Goal: Task Accomplishment & Management: Use online tool/utility

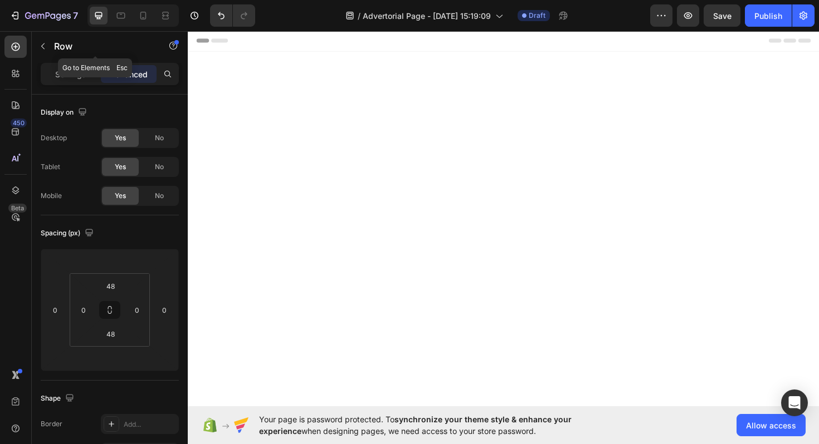
scroll to position [13219, 0]
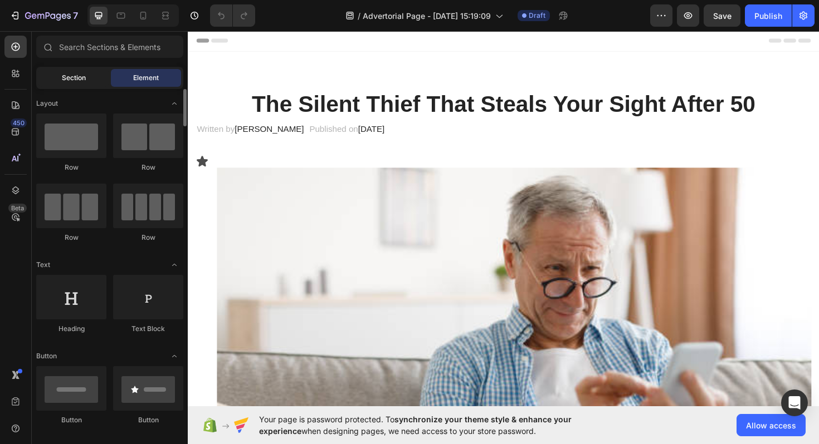
click at [70, 79] on span "Section" at bounding box center [74, 78] width 24 height 10
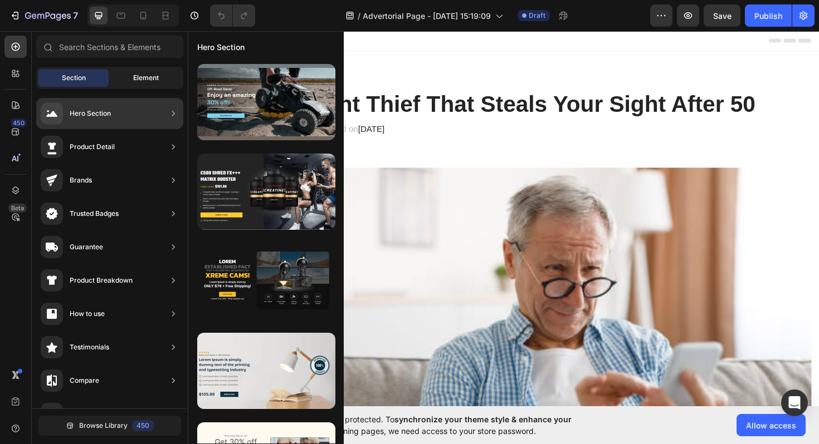
click at [145, 82] on div "Element" at bounding box center [146, 78] width 70 height 18
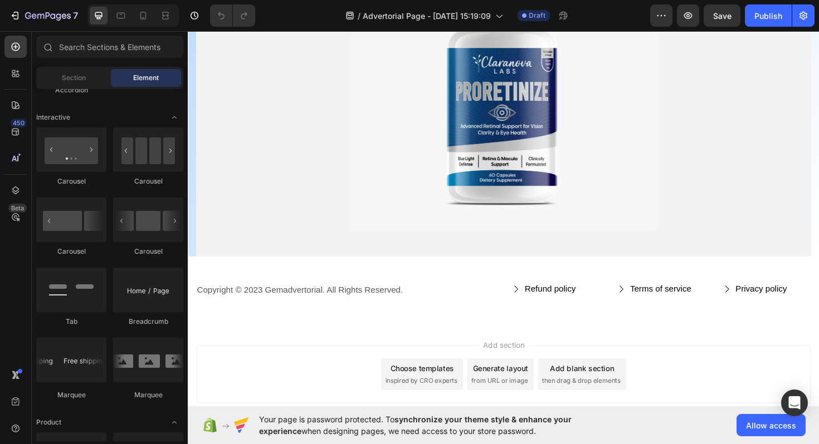
scroll to position [14513, 0]
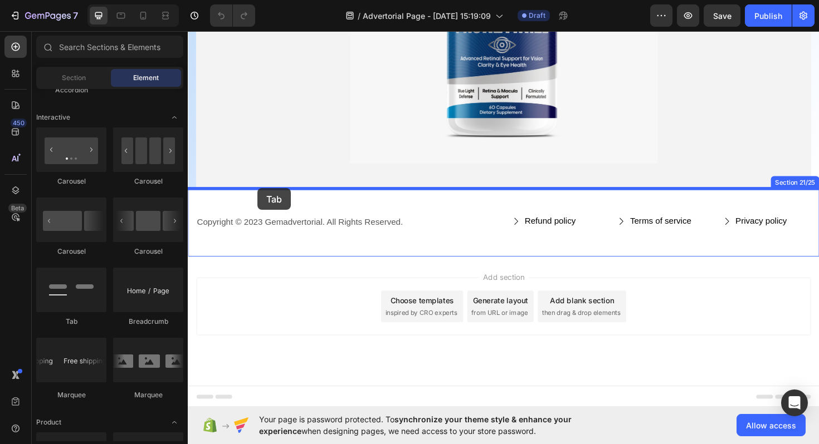
drag, startPoint x: 262, startPoint y: 323, endPoint x: 261, endPoint y: 198, distance: 124.7
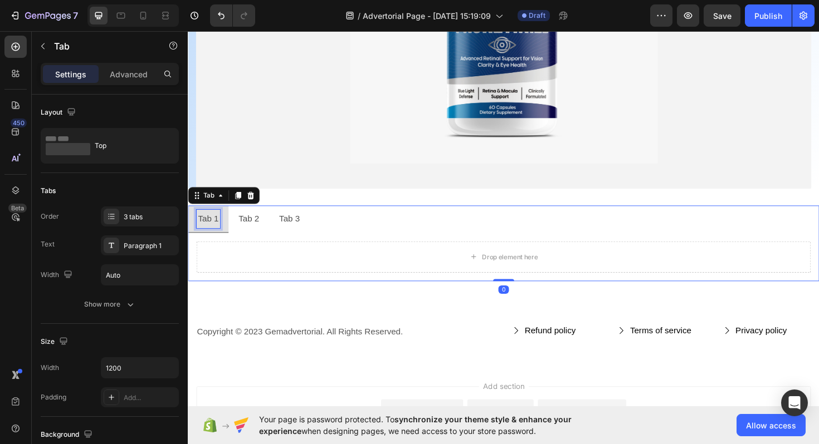
click at [212, 233] on div "Tab 1" at bounding box center [209, 229] width 25 height 19
click at [259, 229] on p "Tab 2" at bounding box center [252, 230] width 22 height 16
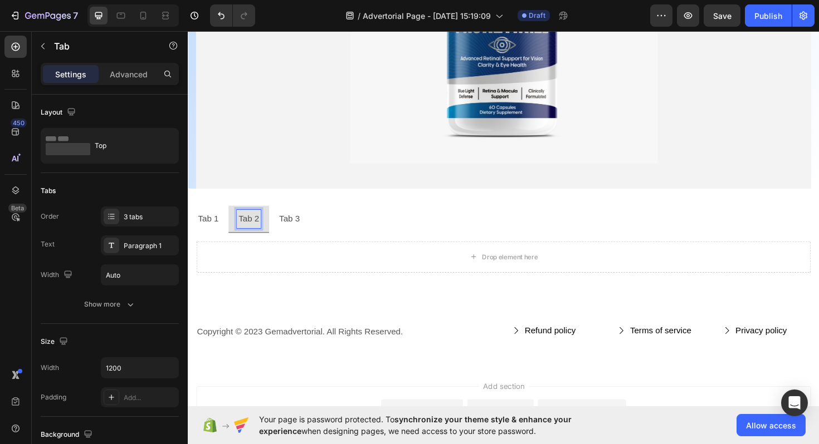
click at [296, 230] on p "Tab 3" at bounding box center [295, 230] width 22 height 16
click at [214, 229] on p "Tab 1" at bounding box center [209, 230] width 22 height 16
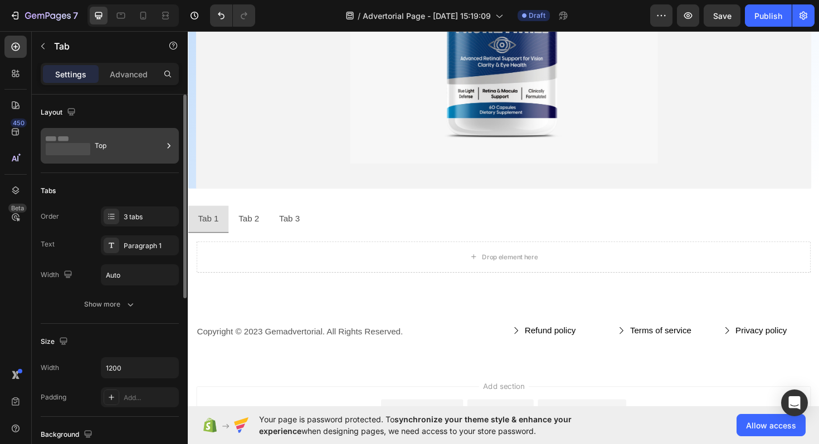
click at [85, 151] on rect at bounding box center [68, 149] width 45 height 12
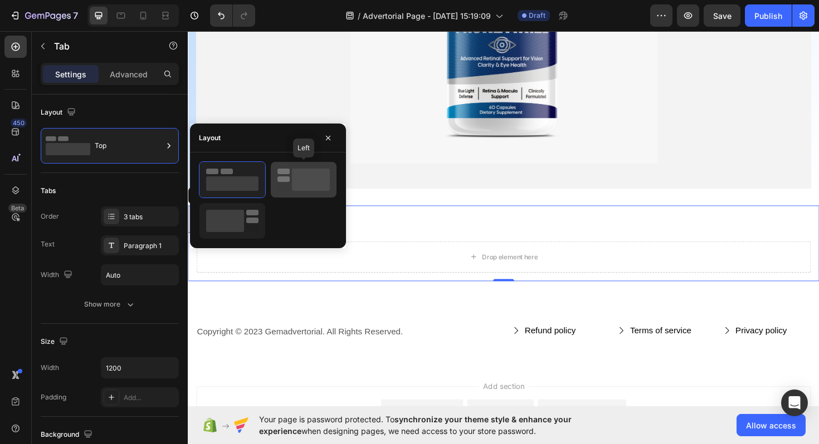
click at [302, 185] on rect at bounding box center [311, 180] width 38 height 22
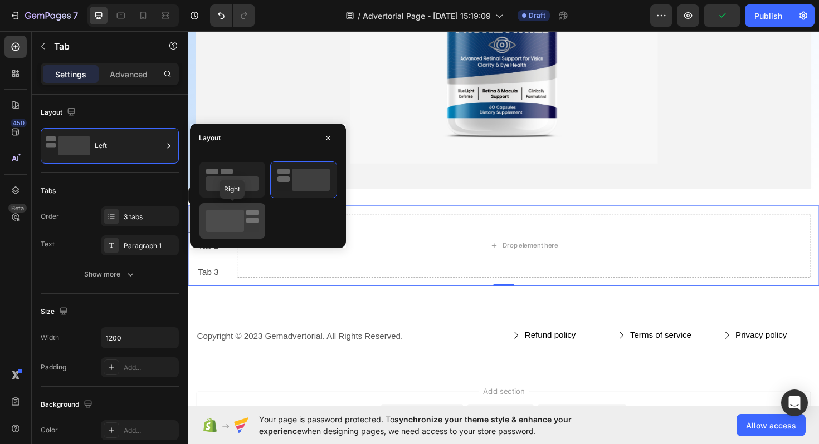
click at [257, 207] on div at bounding box center [232, 221] width 66 height 36
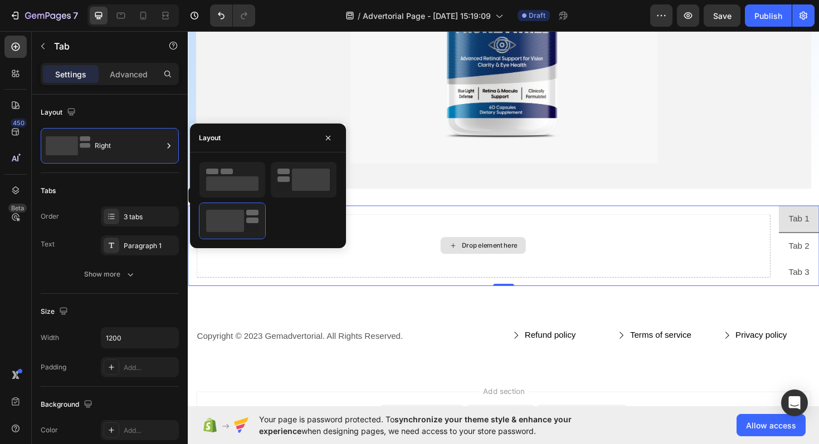
click at [362, 267] on div "Drop element here" at bounding box center [500, 258] width 607 height 67
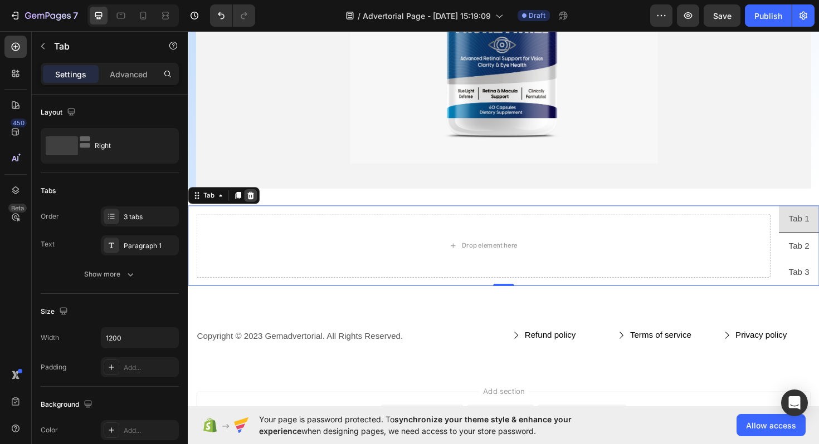
click at [256, 206] on icon at bounding box center [254, 206] width 7 height 8
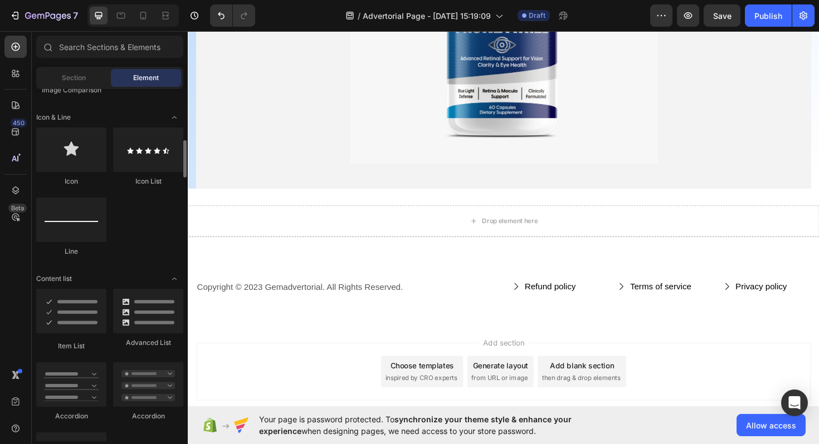
scroll to position [712, 0]
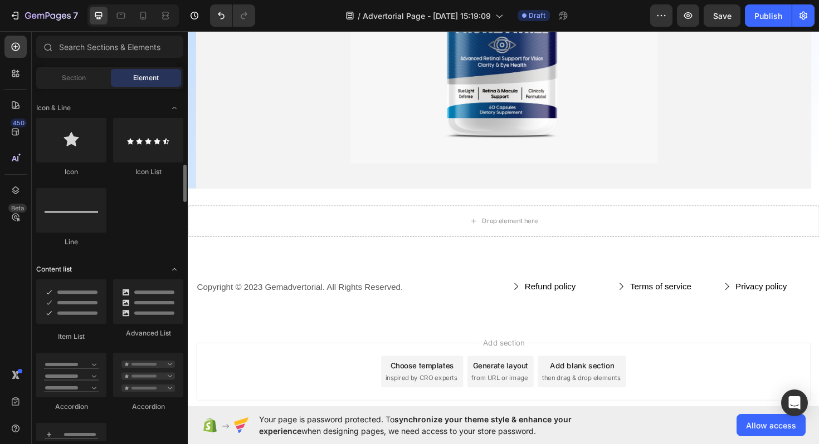
click at [177, 268] on icon "Toggle open" at bounding box center [174, 269] width 9 height 9
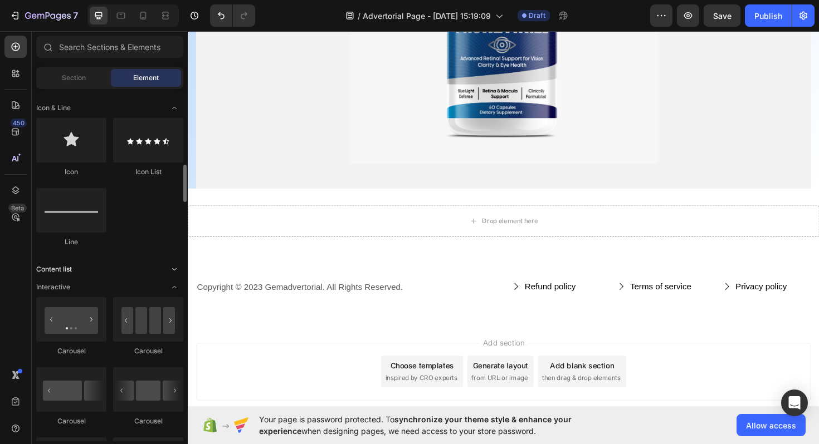
click at [176, 268] on icon "Toggle open" at bounding box center [174, 269] width 9 height 9
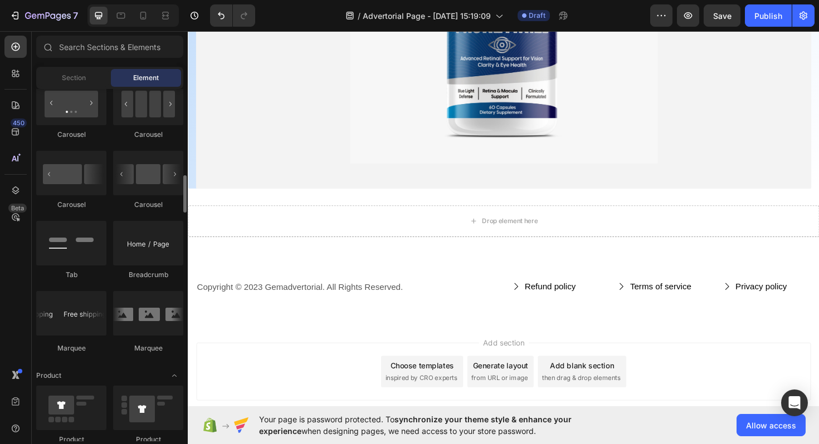
scroll to position [858, 0]
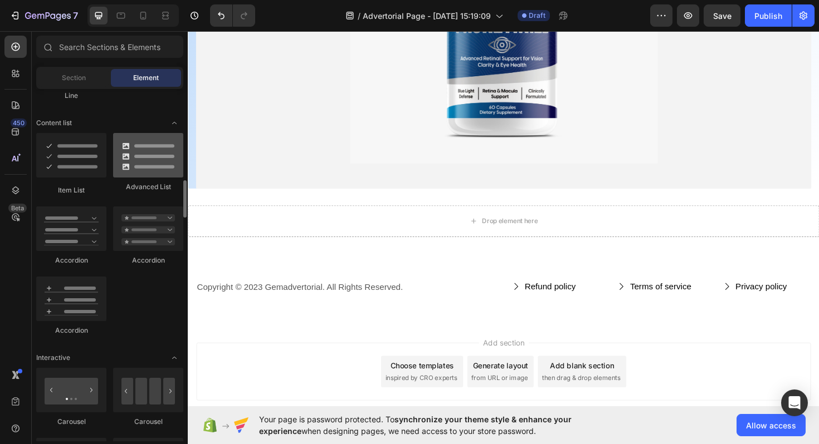
click at [141, 161] on div at bounding box center [148, 155] width 70 height 45
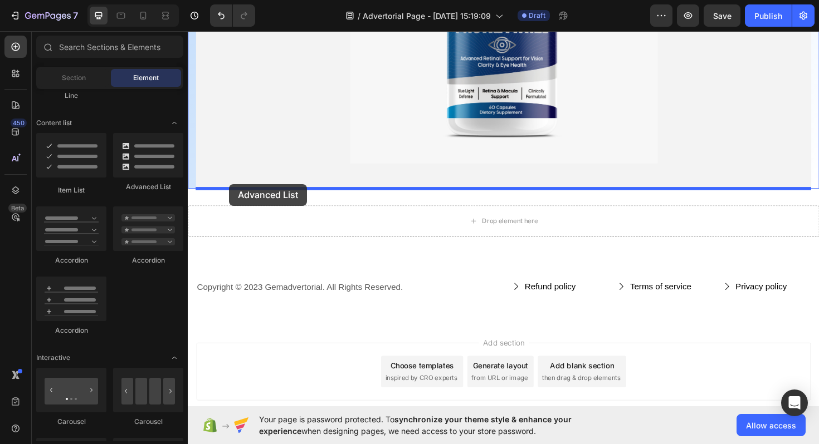
drag, startPoint x: 329, startPoint y: 192, endPoint x: 231, endPoint y: 193, distance: 98.0
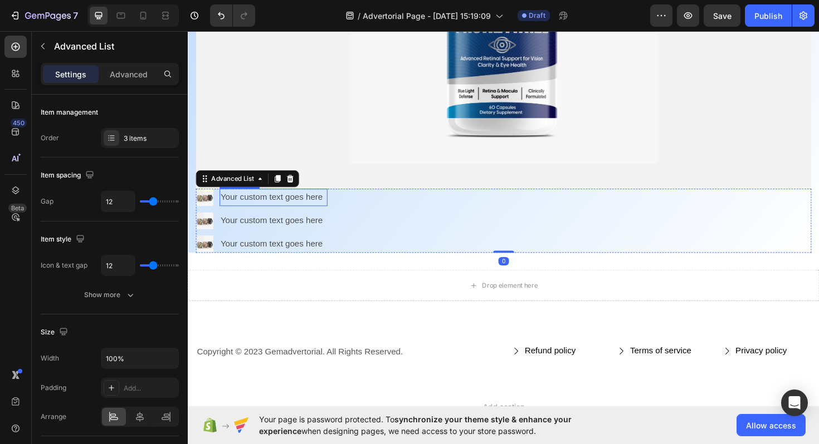
click at [289, 210] on div "Your custom text goes here" at bounding box center [278, 207] width 114 height 18
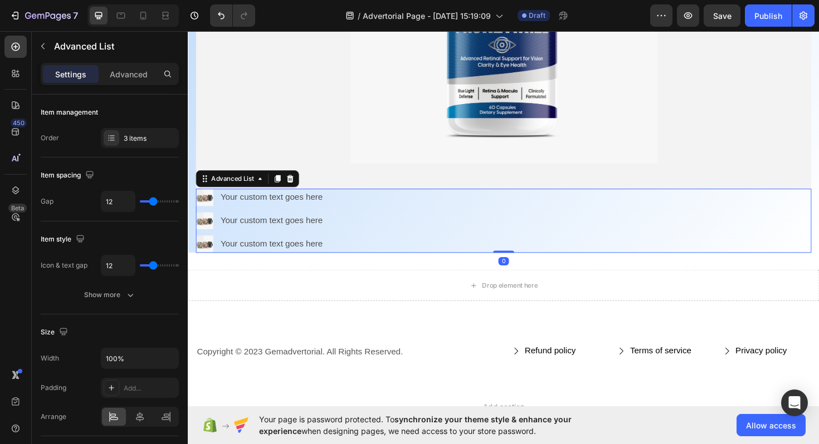
click at [389, 250] on div "Image Your custom text goes here Text Block Image Your custom text goes here Te…" at bounding box center [521, 232] width 651 height 68
click at [299, 184] on icon at bounding box center [295, 188] width 7 height 8
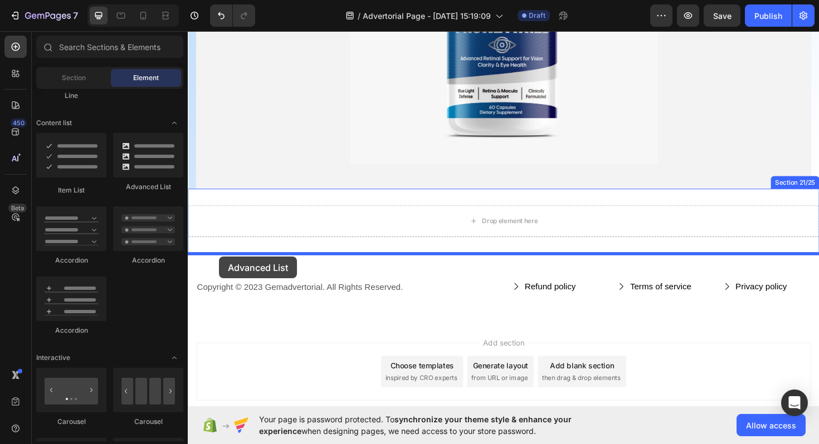
drag, startPoint x: 336, startPoint y: 186, endPoint x: 220, endPoint y: 270, distance: 143.1
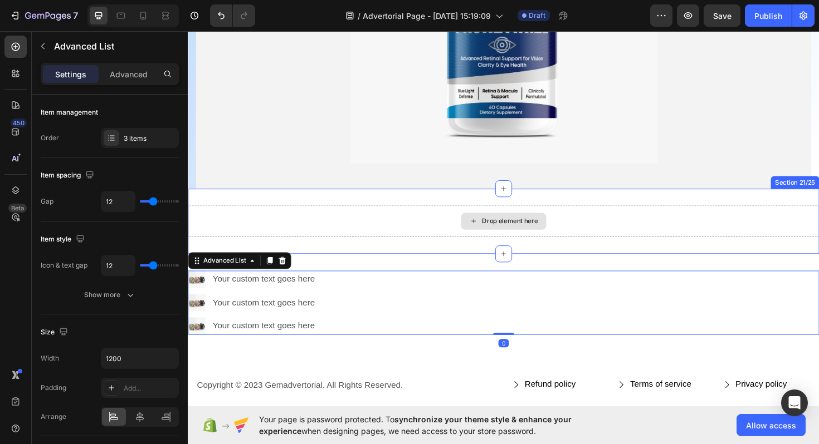
scroll to position [14558, 0]
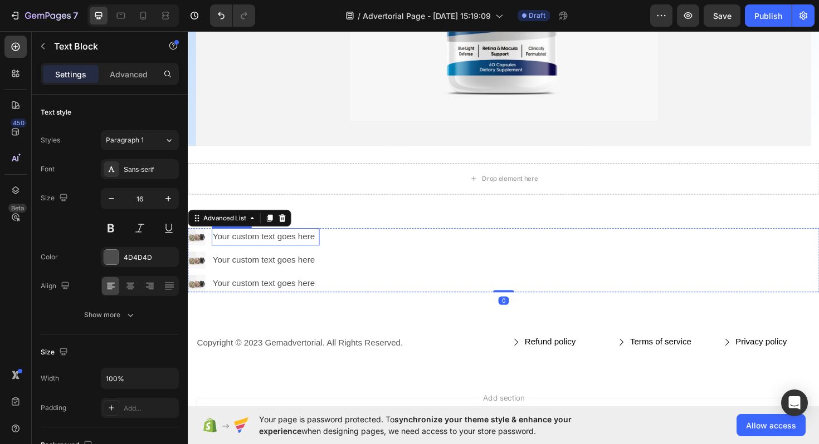
click at [292, 249] on div "Your custom text goes here" at bounding box center [270, 249] width 114 height 18
click at [268, 245] on div "Your custom text goes here" at bounding box center [270, 249] width 114 height 18
click at [268, 245] on p "Your custom text goes here" at bounding box center [270, 249] width 112 height 16
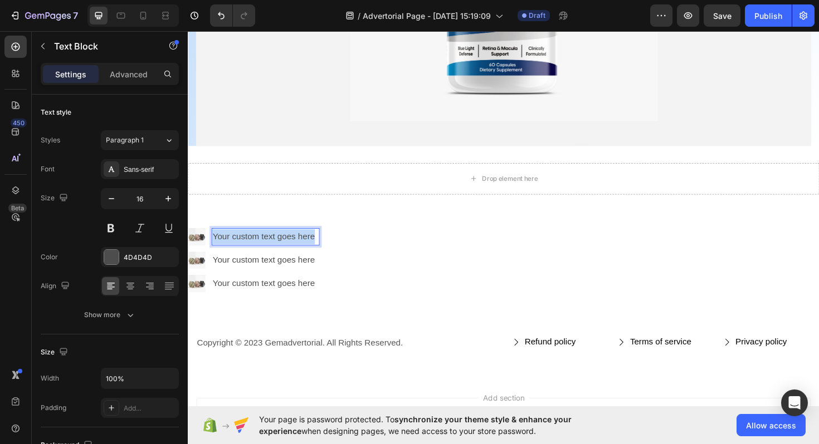
click at [268, 245] on p "Your custom text goes here" at bounding box center [270, 249] width 112 height 16
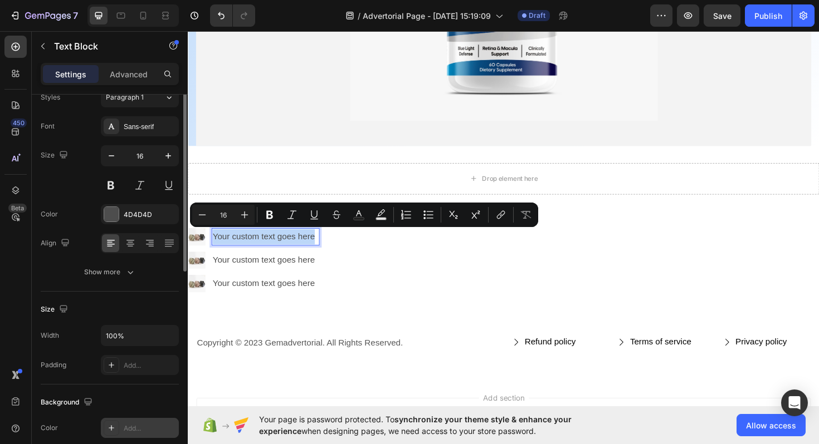
scroll to position [0, 0]
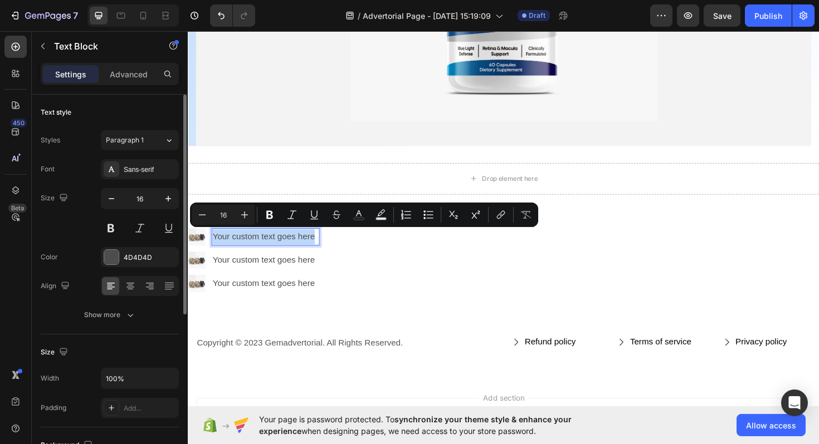
click at [225, 254] on p "Your custom text goes here" at bounding box center [270, 249] width 112 height 16
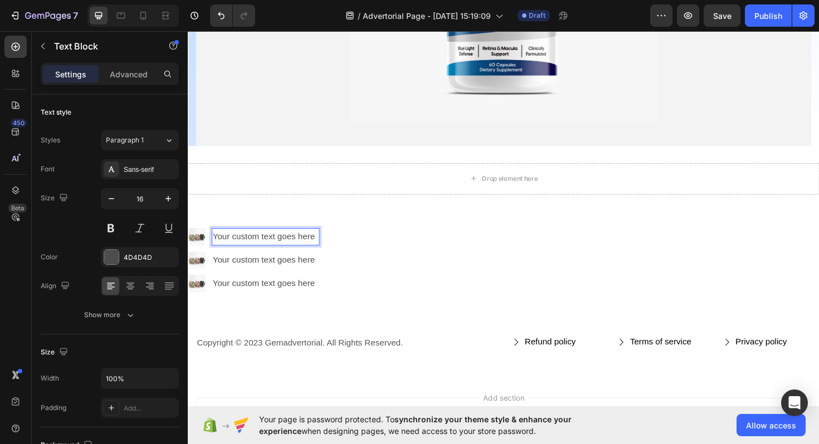
click at [219, 242] on p "Your custom text goes here" at bounding box center [270, 249] width 112 height 16
click at [214, 242] on p "Your custom text goes here" at bounding box center [270, 249] width 112 height 16
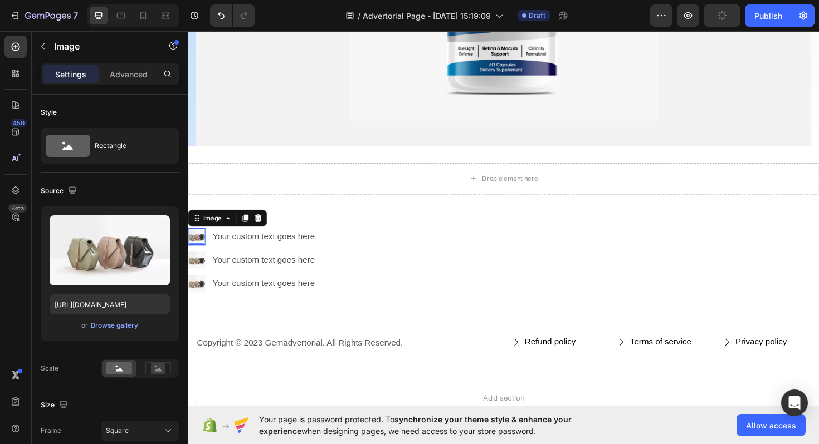
click at [194, 243] on img at bounding box center [197, 249] width 18 height 18
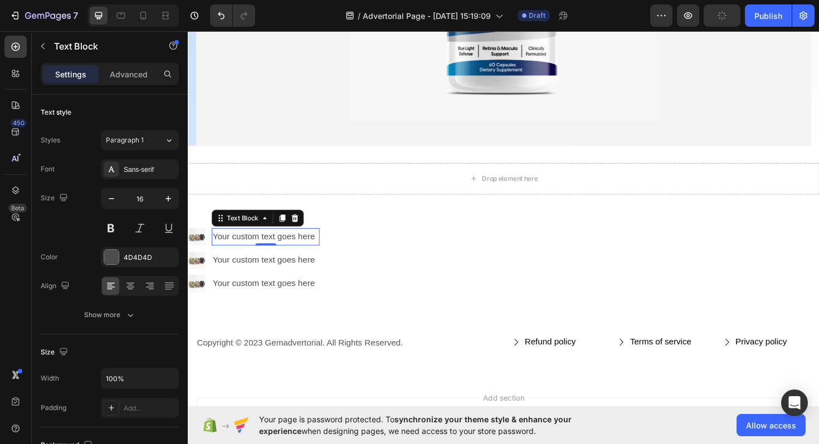
click at [247, 252] on p "Your custom text goes here" at bounding box center [270, 249] width 112 height 16
click at [246, 228] on div "Text Block" at bounding box center [246, 229] width 38 height 10
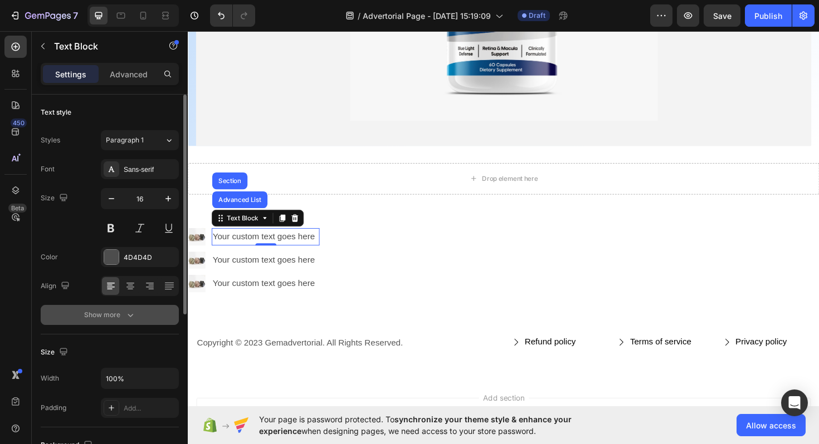
click at [120, 314] on div "Show more" at bounding box center [110, 315] width 52 height 11
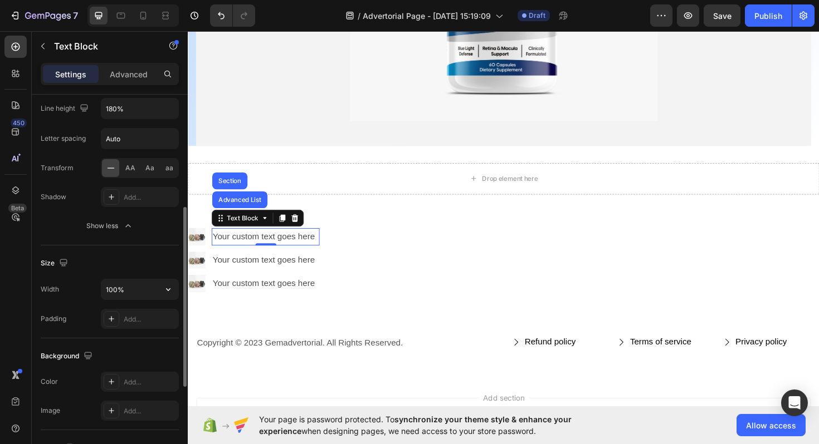
scroll to position [238, 0]
click at [138, 379] on div "Add..." at bounding box center [150, 380] width 52 height 10
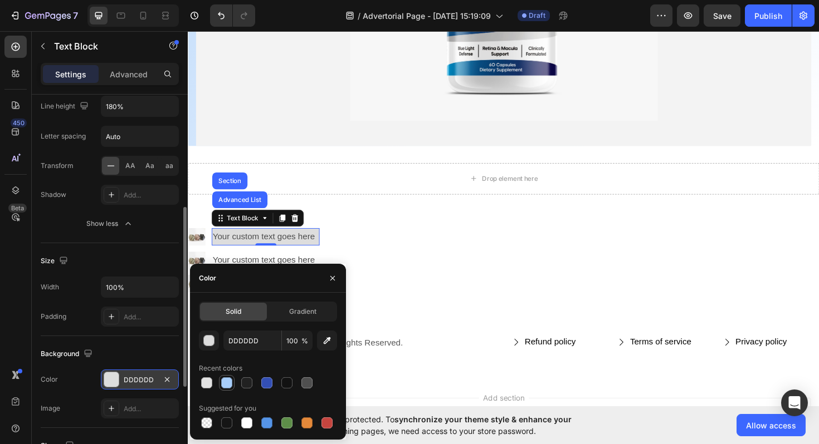
click at [228, 384] on div at bounding box center [226, 383] width 11 height 11
type input "A7CDF9"
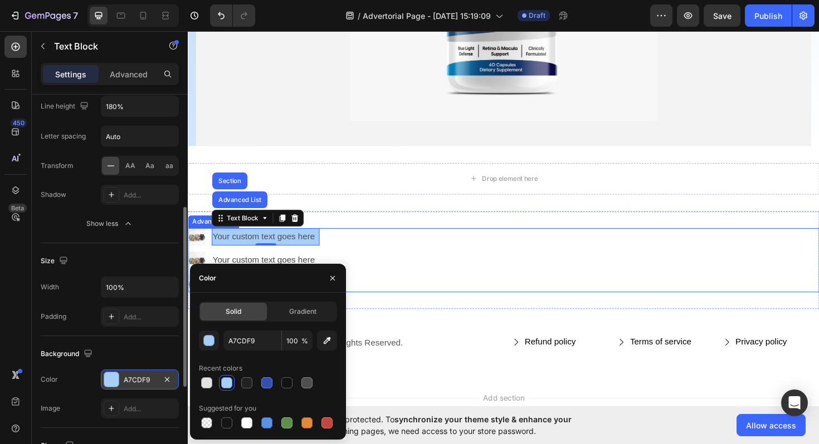
click at [393, 271] on div "Image Your custom text goes here Text Block Advanced List Section 0 Image Your …" at bounding box center [522, 274] width 668 height 68
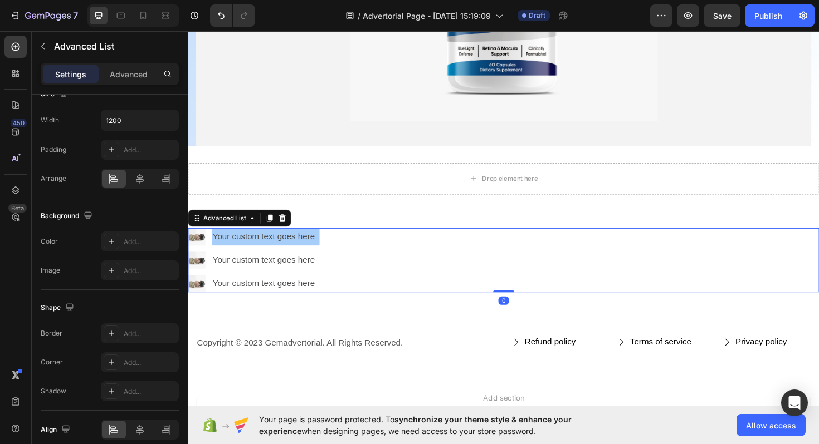
scroll to position [0, 0]
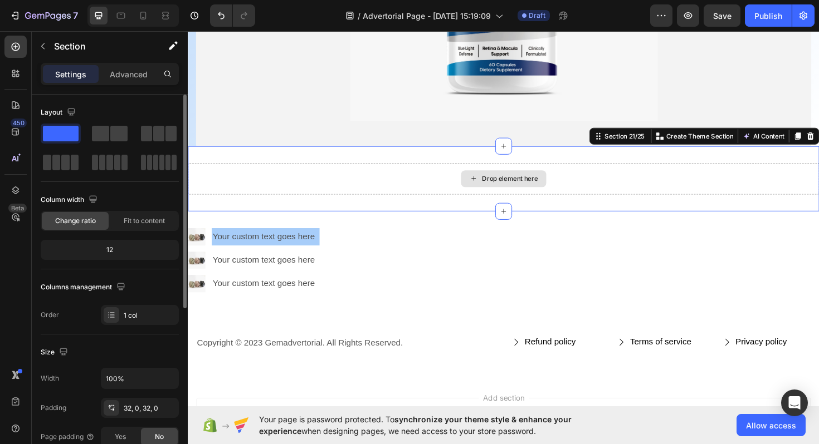
click at [354, 188] on div "Drop element here" at bounding box center [522, 187] width 668 height 33
click at [282, 248] on p "Your custom text goes here" at bounding box center [270, 249] width 112 height 16
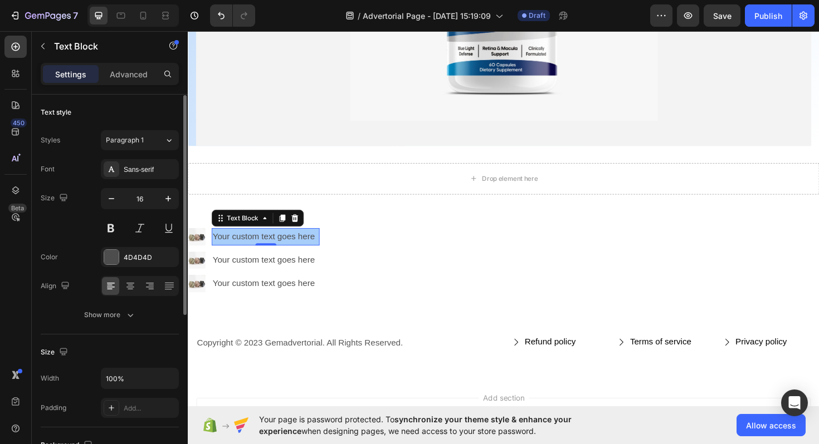
scroll to position [2, 0]
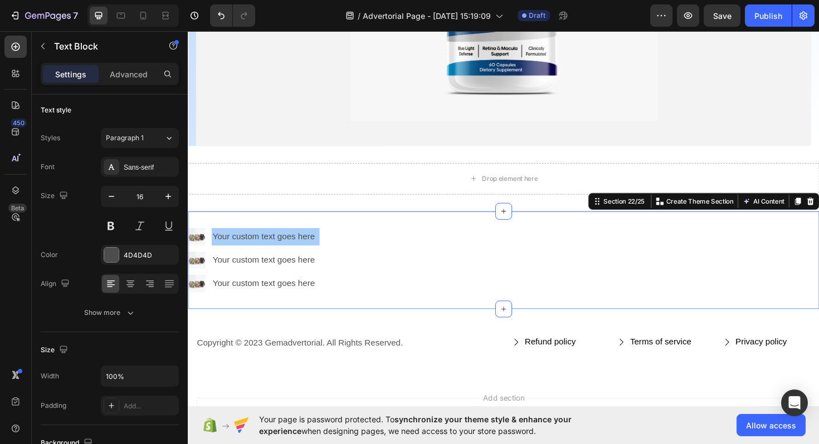
click at [193, 225] on div "Image Your custom text goes here Text Block Image Your custom text goes here Te…" at bounding box center [522, 274] width 668 height 104
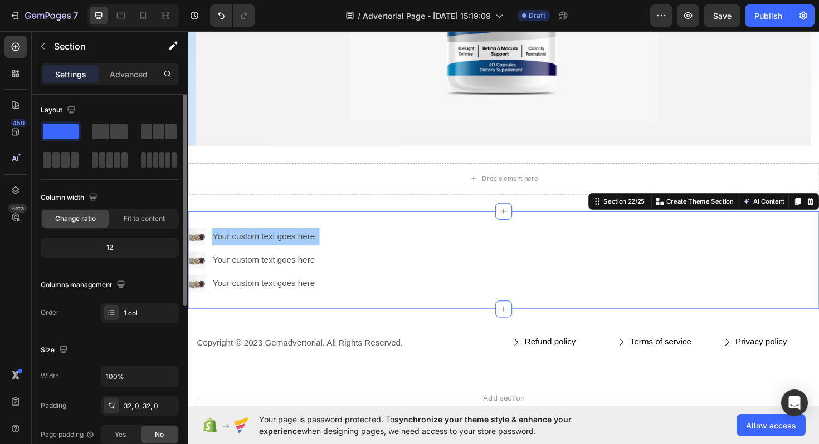
scroll to position [0, 0]
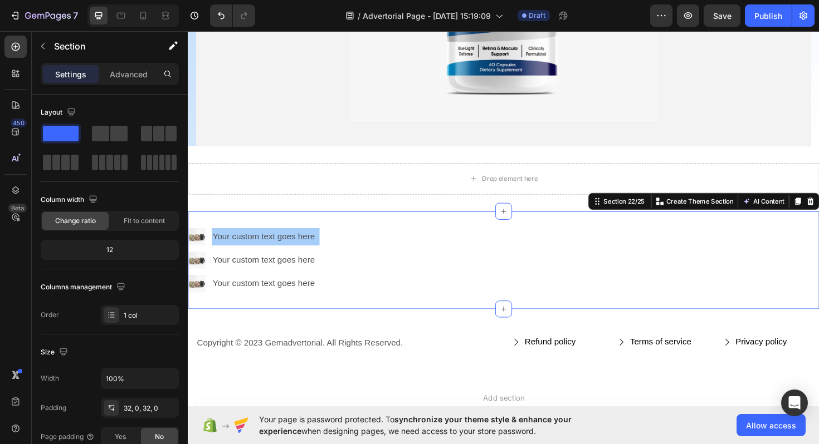
click at [369, 238] on div "Image Your custom text goes here Text Block Image Your custom text goes here Te…" at bounding box center [522, 274] width 668 height 104
click at [218, 222] on div "Image Your custom text goes here Text Block Image Your custom text goes here Te…" at bounding box center [522, 274] width 668 height 104
click at [203, 224] on div "Image Your custom text goes here Text Block Image Your custom text goes here Te…" at bounding box center [522, 274] width 668 height 104
click at [200, 227] on div "Image Your custom text goes here Text Block Image Your custom text goes here Te…" at bounding box center [522, 274] width 668 height 104
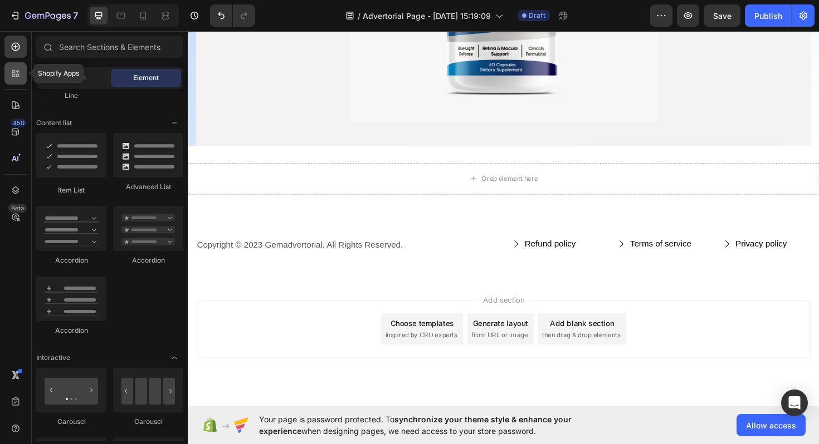
click at [17, 79] on icon at bounding box center [15, 73] width 11 height 11
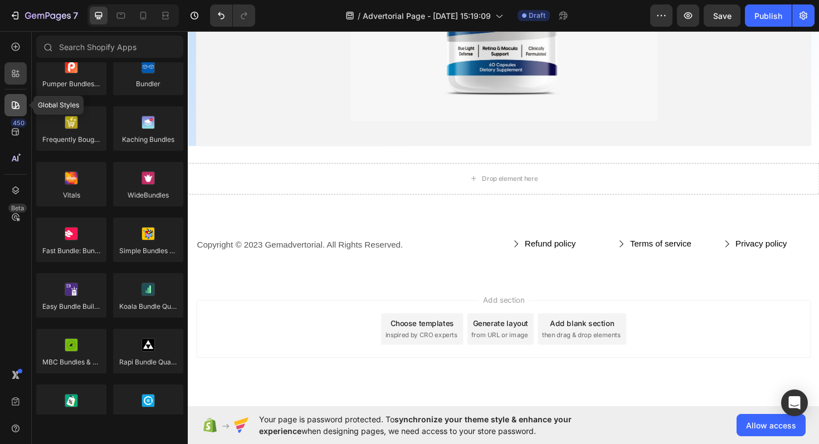
click at [21, 105] on icon at bounding box center [15, 105] width 11 height 11
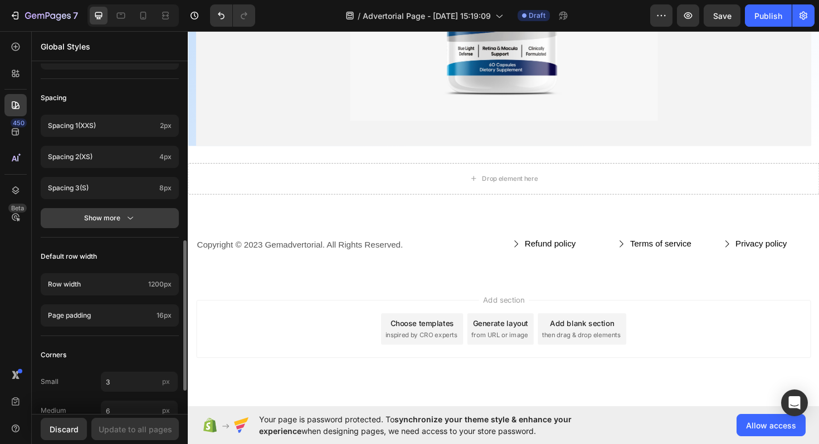
scroll to position [465, 0]
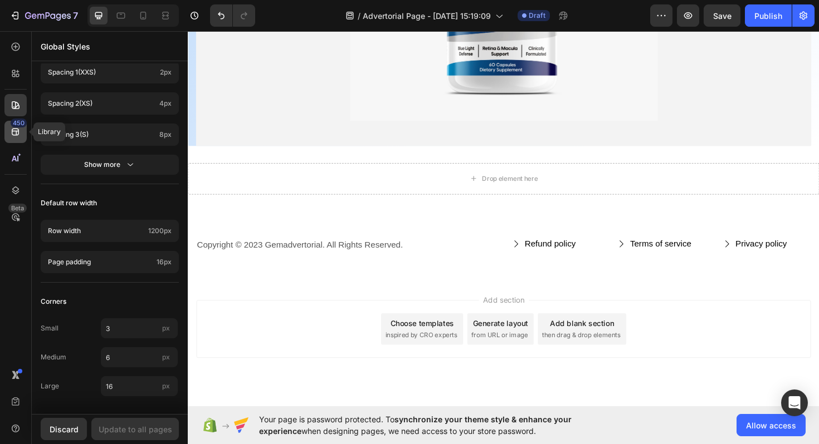
click at [18, 136] on icon at bounding box center [15, 131] width 11 height 11
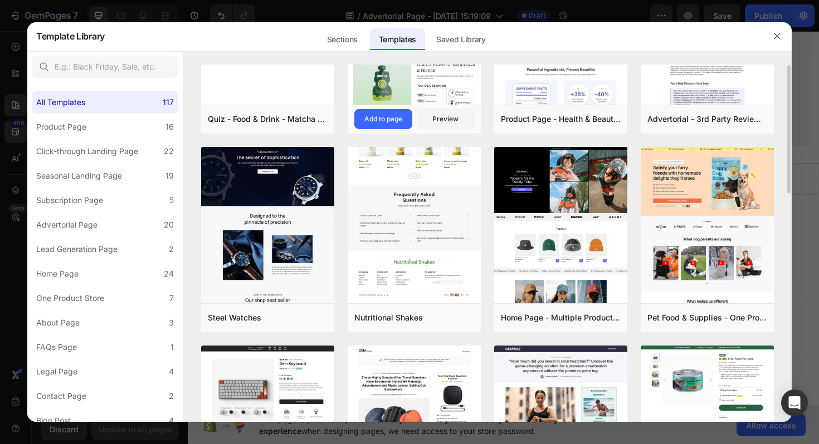
scroll to position [125, 0]
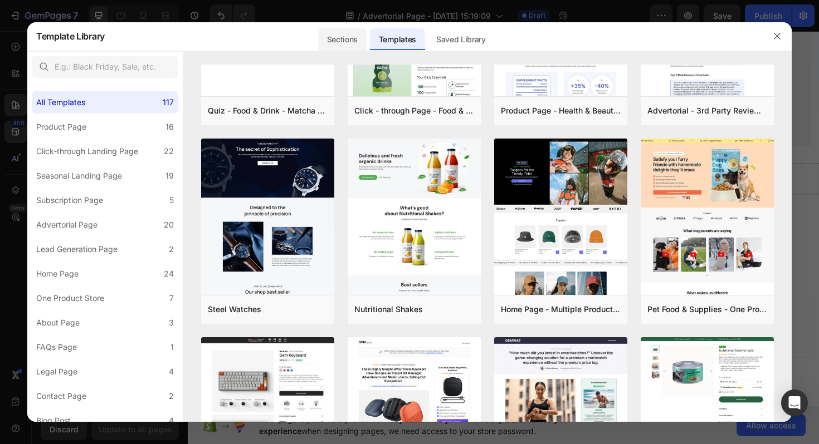
click at [346, 42] on div "Sections" at bounding box center [342, 39] width 48 height 22
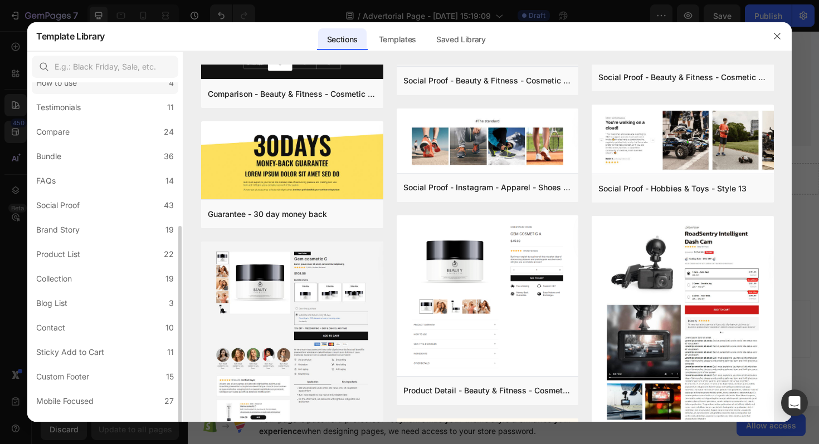
scroll to position [206, 0]
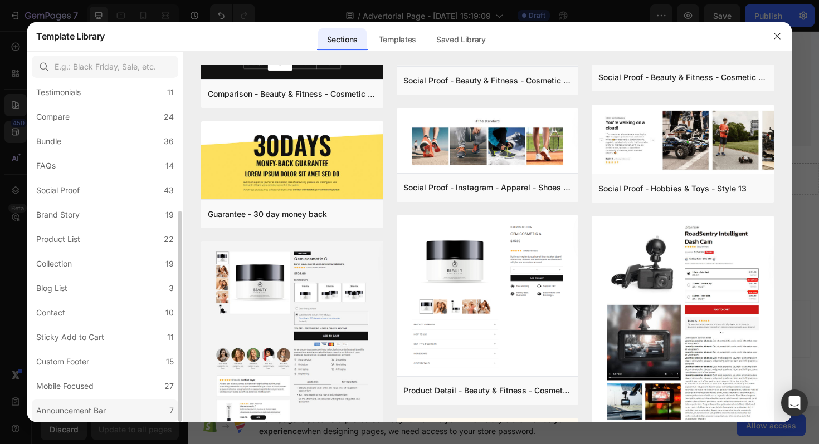
click at [83, 410] on div "Announcement Bar" at bounding box center [71, 410] width 70 height 13
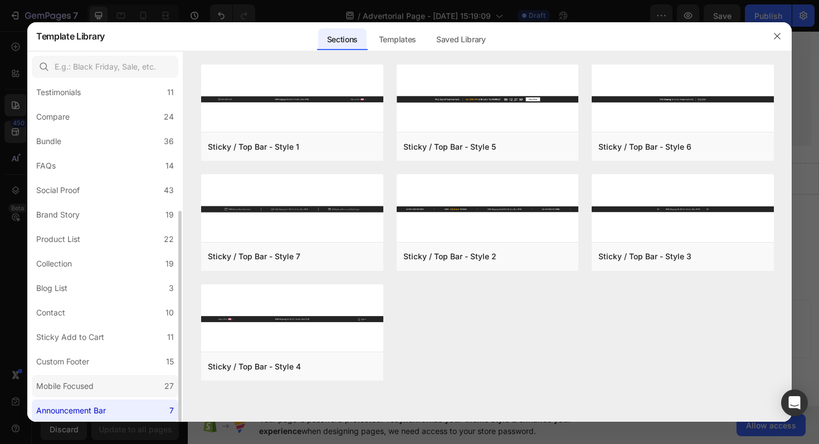
click at [77, 383] on div "Mobile Focused" at bounding box center [64, 386] width 57 height 13
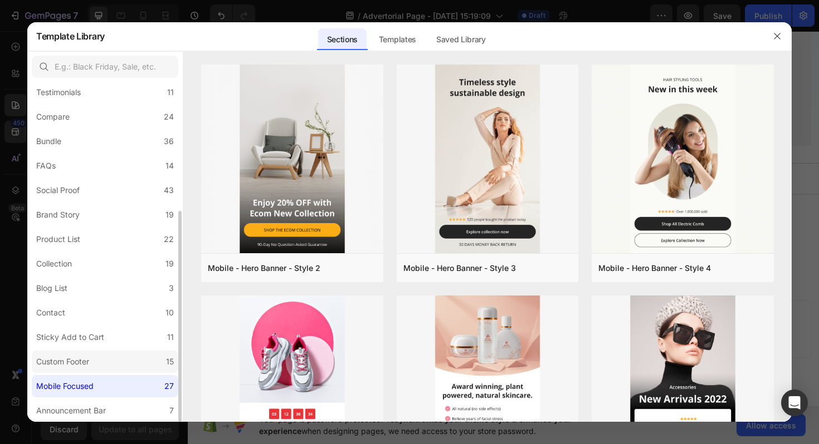
click at [81, 361] on div "Custom Footer" at bounding box center [62, 361] width 53 height 13
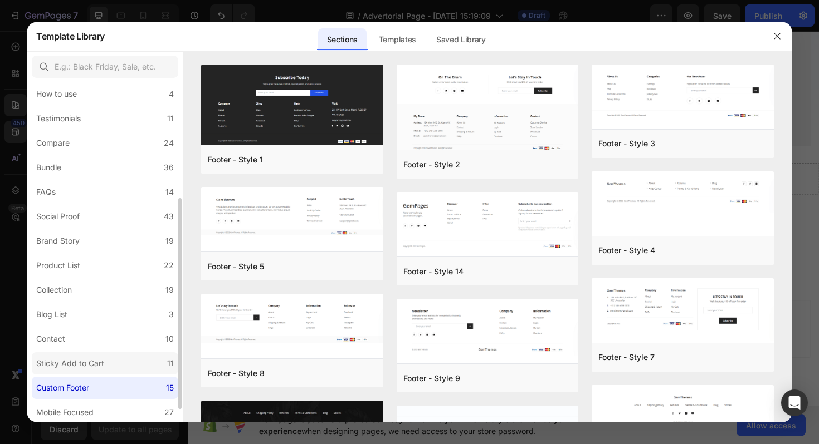
scroll to position [177, 0]
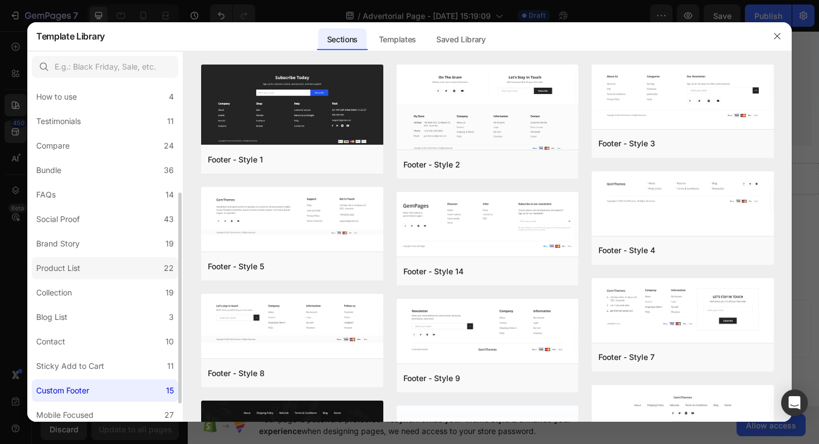
click at [61, 273] on div "Product List" at bounding box center [58, 268] width 44 height 13
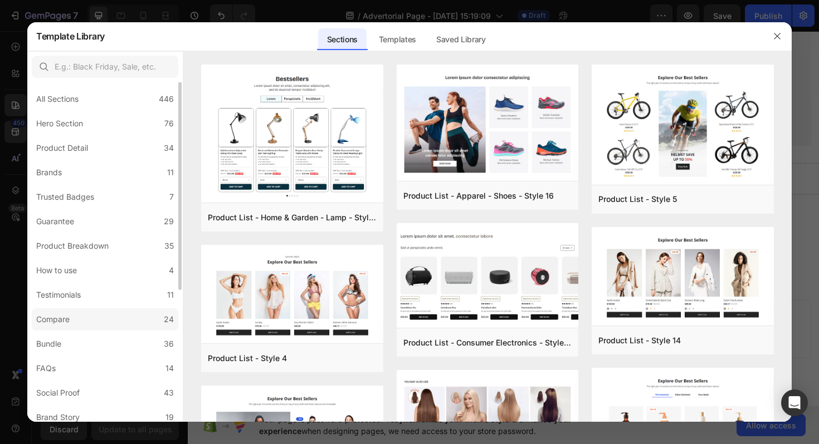
scroll to position [0, 0]
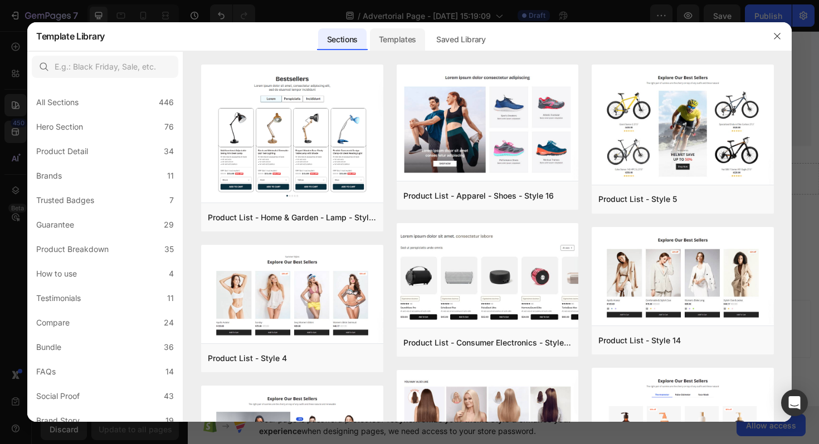
click at [391, 42] on div "Templates" at bounding box center [397, 39] width 55 height 22
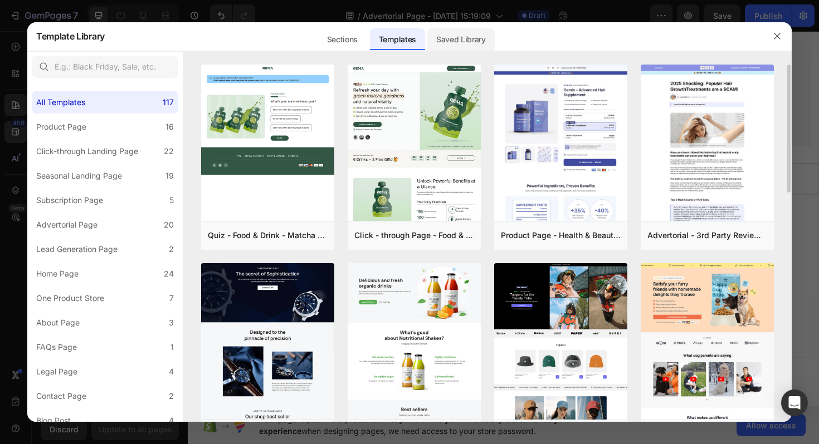
click at [450, 34] on div "Saved Library" at bounding box center [460, 39] width 67 height 22
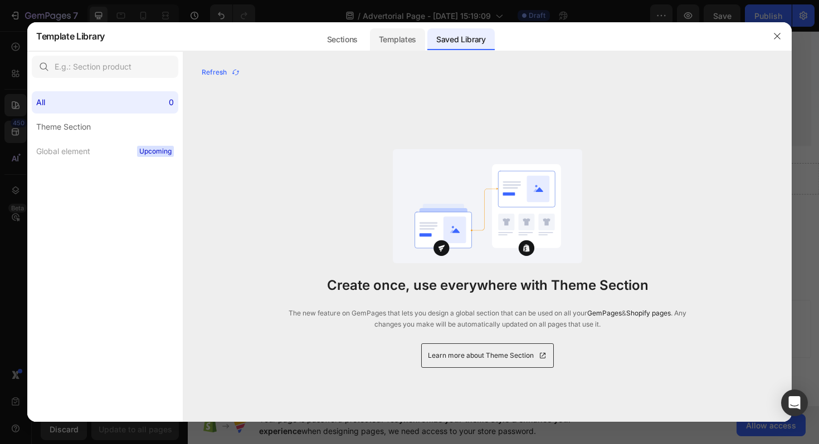
click at [403, 45] on div "Templates" at bounding box center [397, 39] width 55 height 22
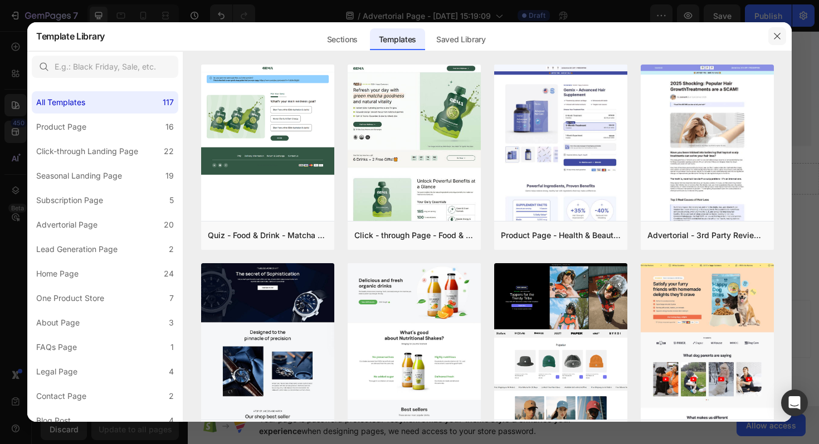
click at [777, 35] on icon "button" at bounding box center [776, 36] width 9 height 9
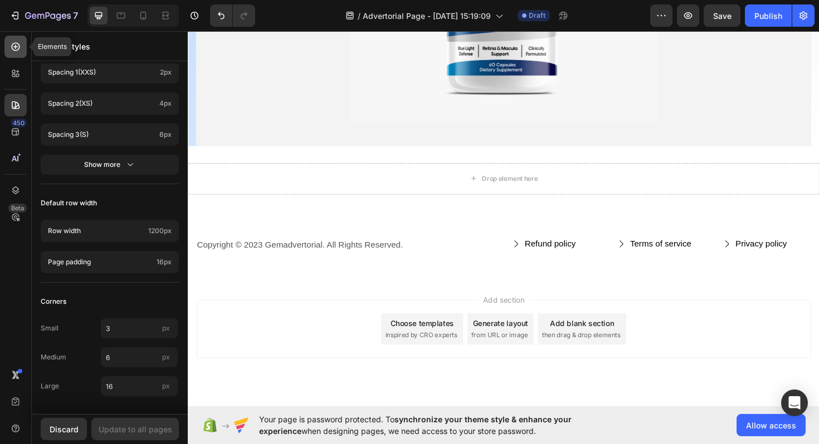
click at [21, 49] on div at bounding box center [15, 47] width 22 height 22
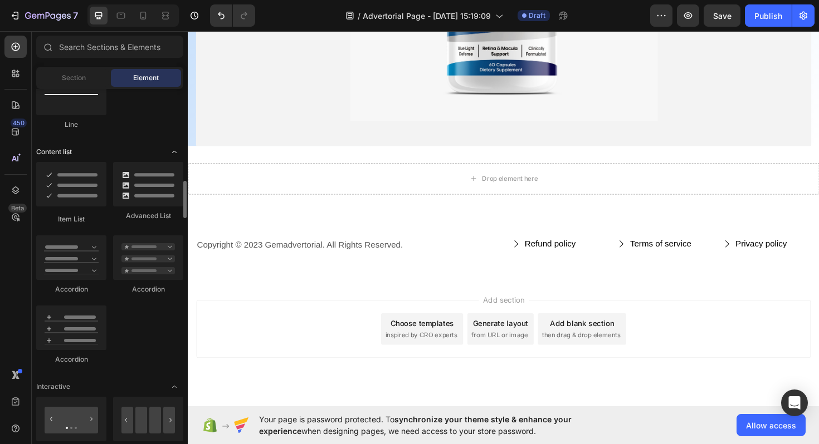
scroll to position [832, 0]
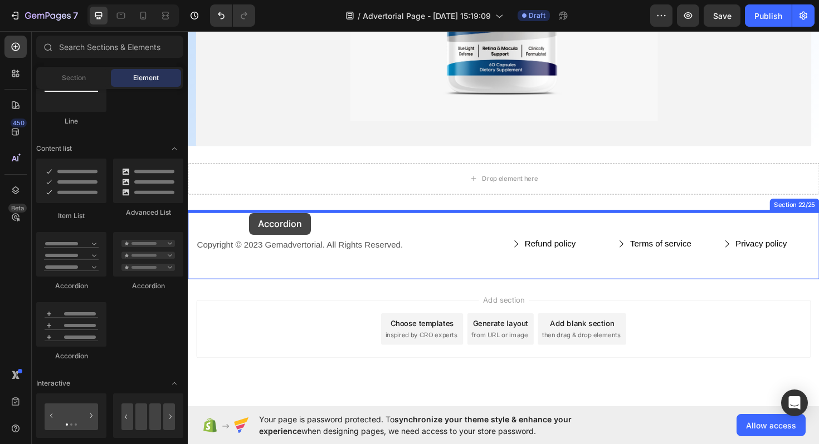
drag, startPoint x: 271, startPoint y: 292, endPoint x: 252, endPoint y: 221, distance: 73.7
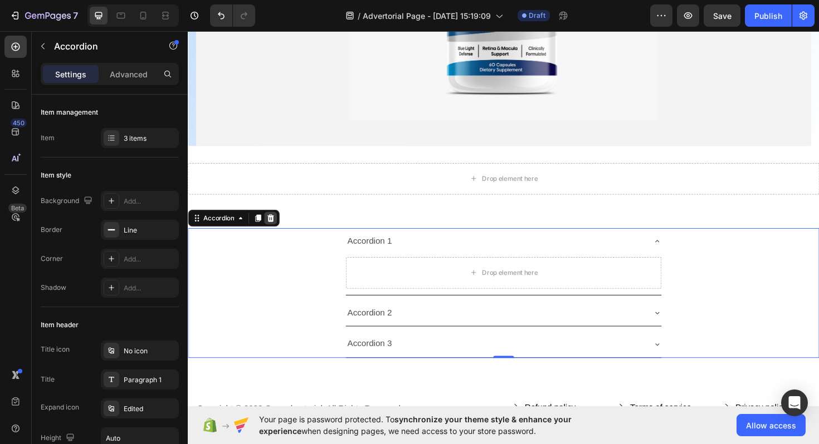
click at [277, 229] on icon at bounding box center [275, 230] width 7 height 8
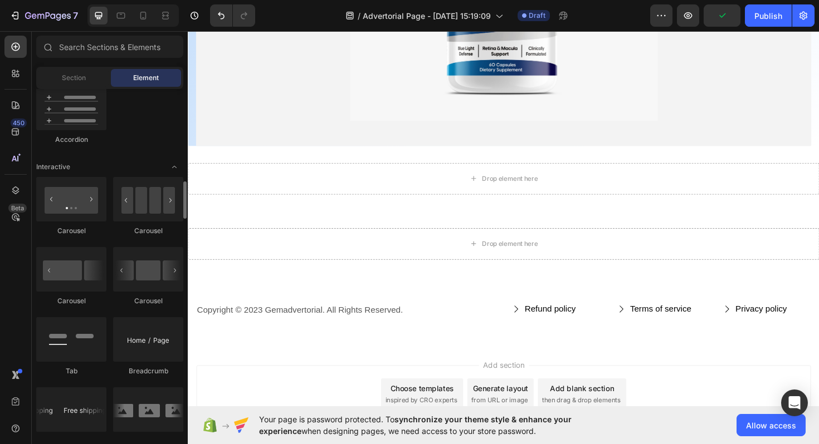
scroll to position [1051, 0]
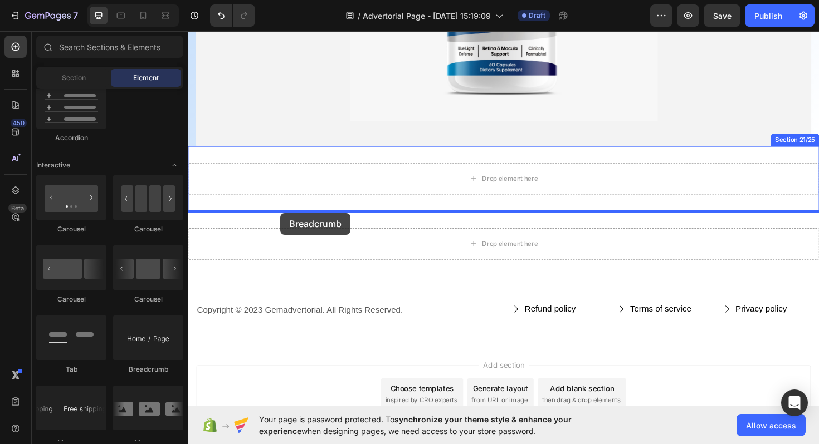
drag, startPoint x: 336, startPoint y: 381, endPoint x: 286, endPoint y: 221, distance: 168.0
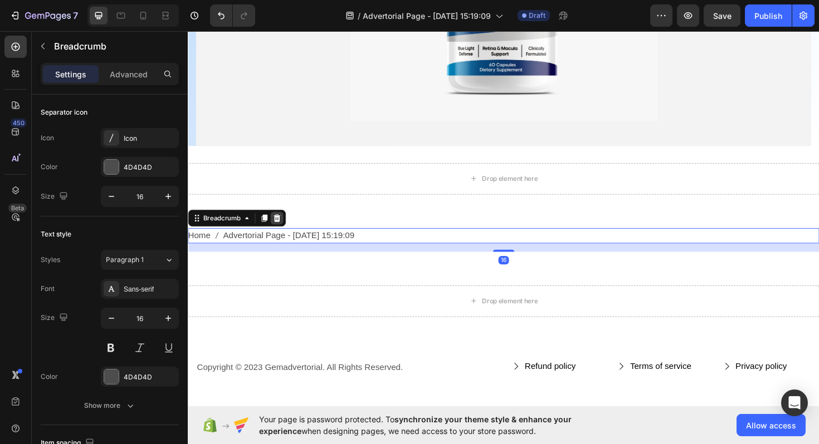
click at [280, 231] on icon at bounding box center [281, 230] width 7 height 8
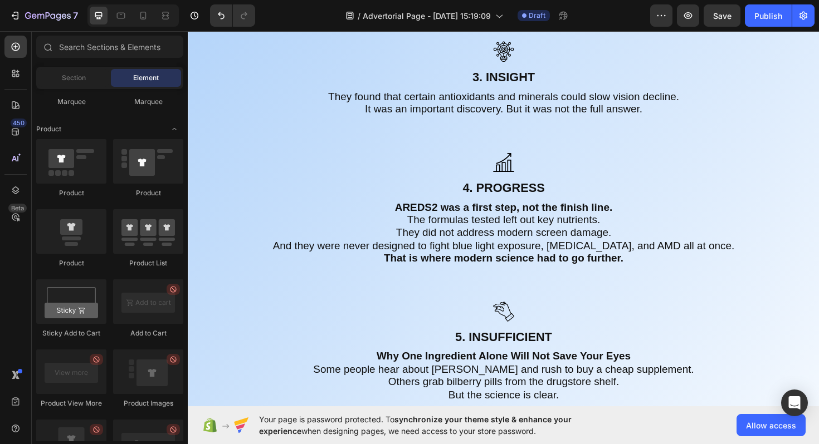
scroll to position [5107, 0]
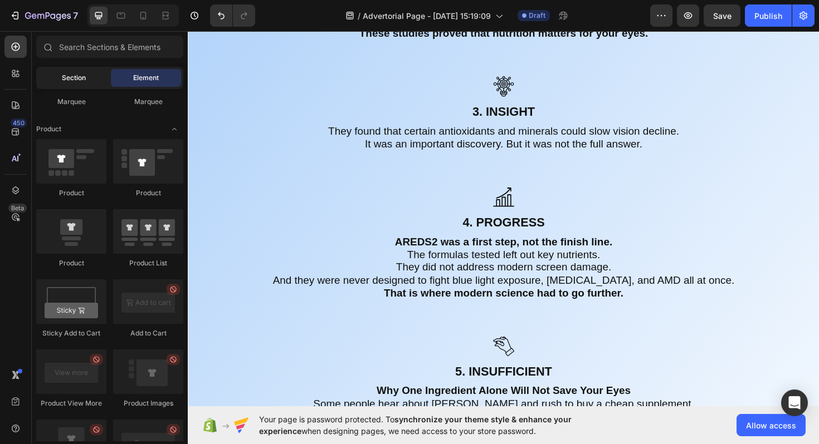
click at [75, 82] on span "Section" at bounding box center [74, 78] width 24 height 10
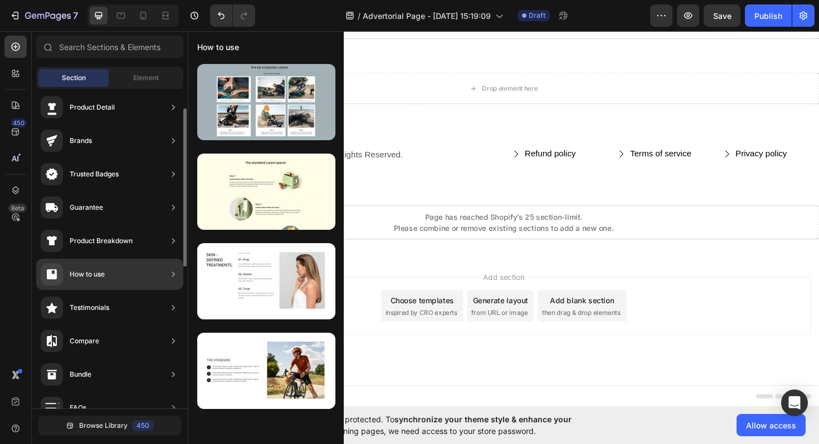
scroll to position [0, 0]
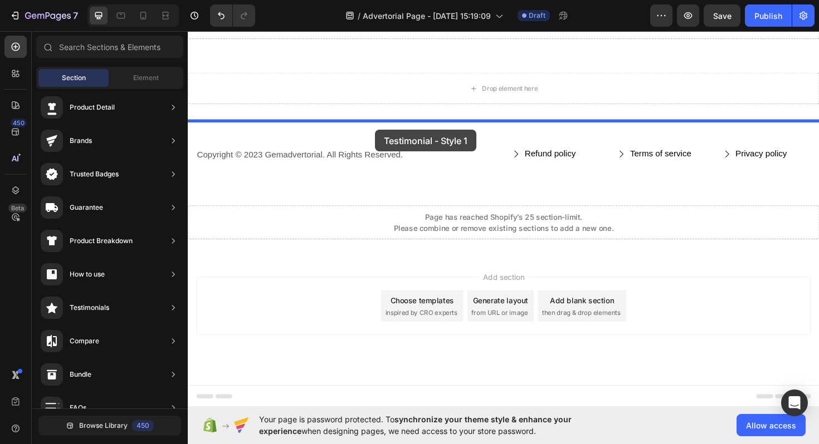
drag, startPoint x: 438, startPoint y: 160, endPoint x: 385, endPoint y: 136, distance: 58.3
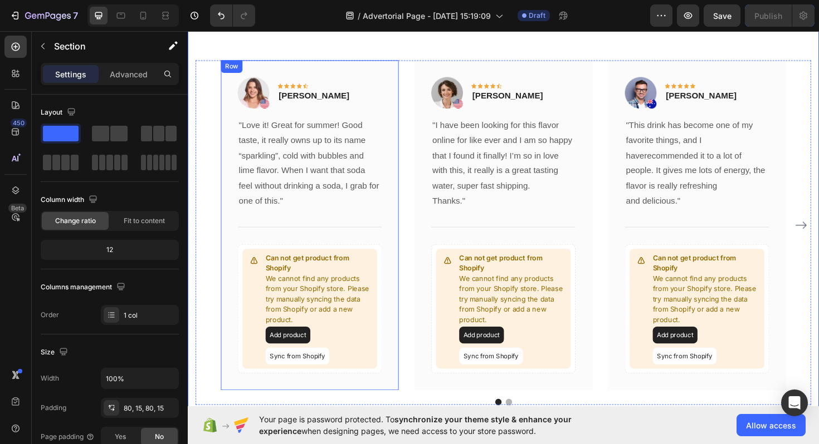
scroll to position [13957, 0]
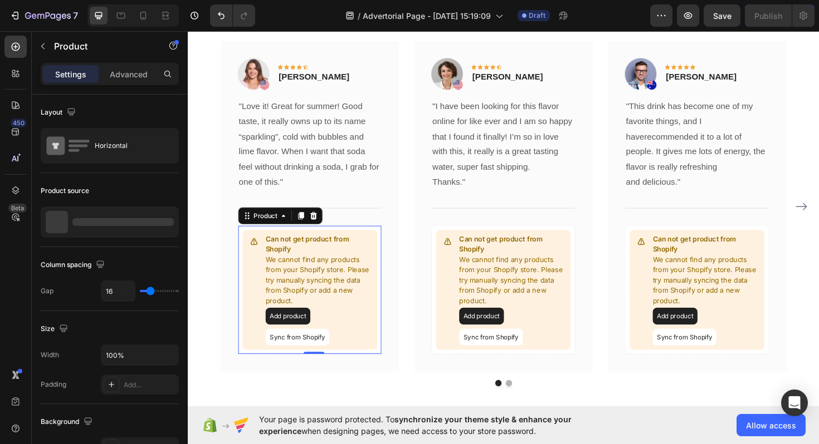
click at [306, 280] on p "We cannot find any products from your Shopify store. Please try manually syncin…" at bounding box center [327, 295] width 114 height 55
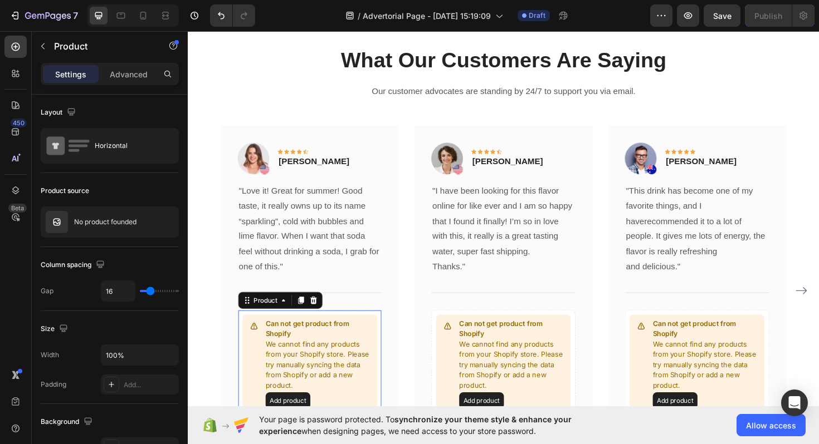
scroll to position [13867, 0]
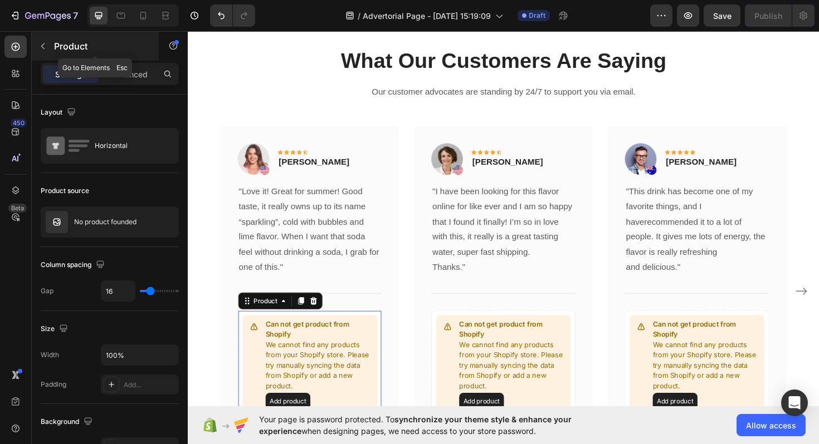
click at [42, 46] on icon "button" at bounding box center [42, 46] width 3 height 6
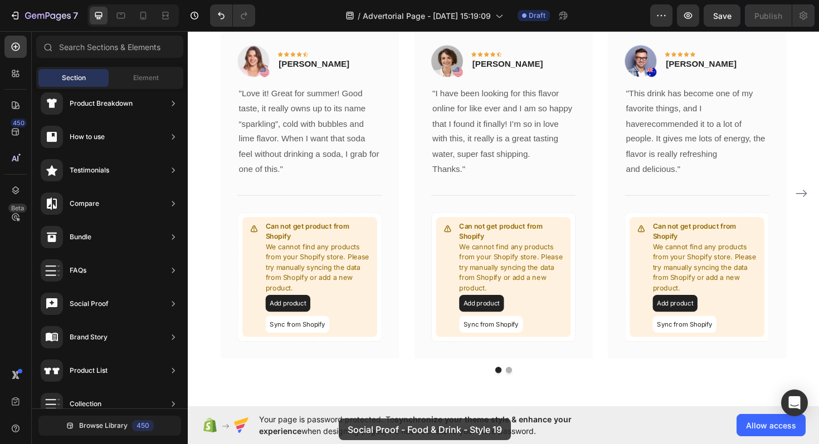
scroll to position [14260, 0]
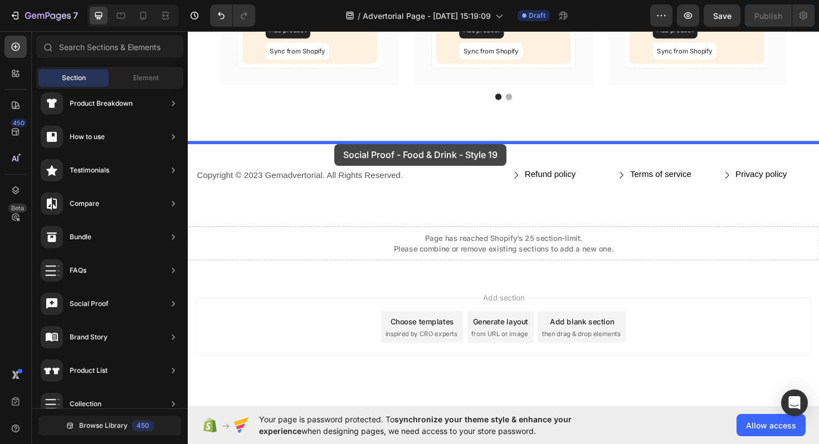
drag, startPoint x: 415, startPoint y: 239, endPoint x: 343, endPoint y: 151, distance: 113.9
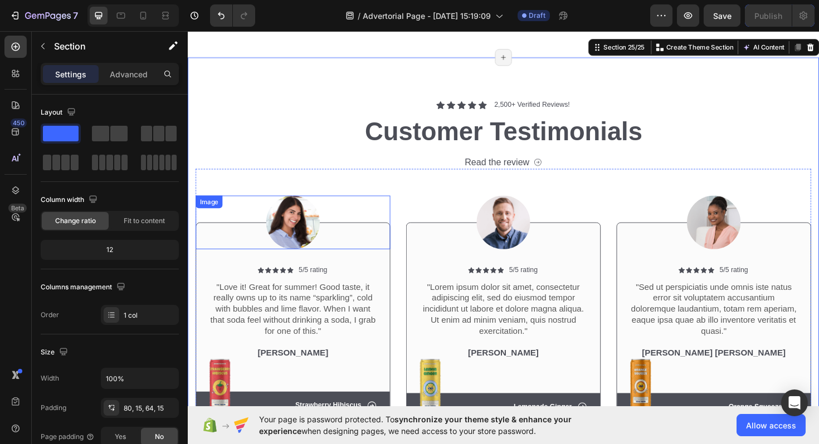
scroll to position [14424, 0]
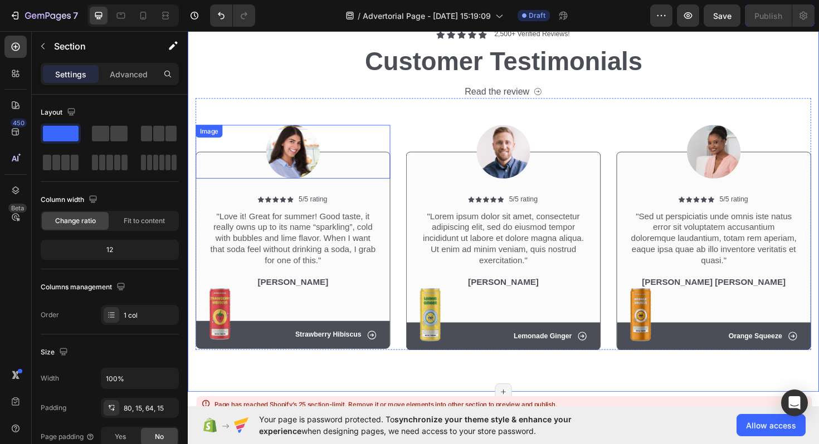
click at [292, 166] on img at bounding box center [299, 159] width 57 height 57
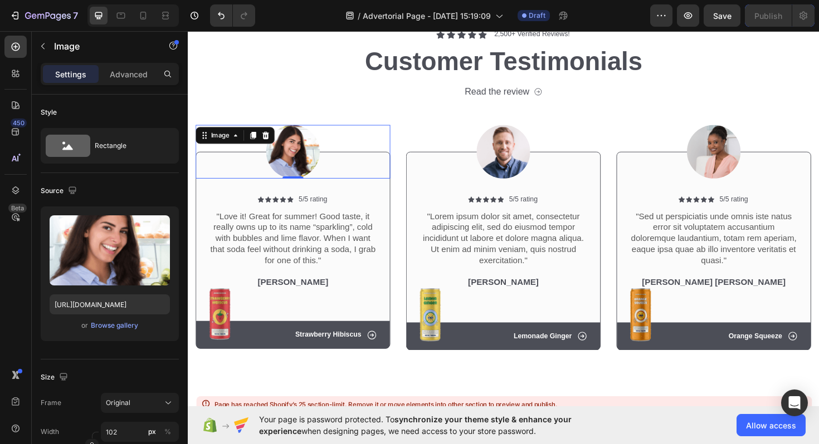
click at [306, 160] on img at bounding box center [299, 159] width 57 height 57
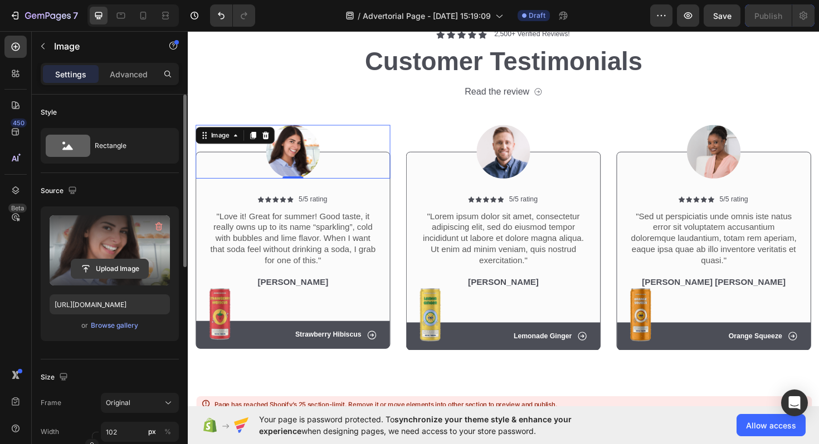
click at [103, 271] on input "file" at bounding box center [109, 268] width 77 height 19
type input "C:\fakepath\vRrsaREXzhj7uy4mNSOruBvI7eV7Q3HhzeRs1sCu.avif"
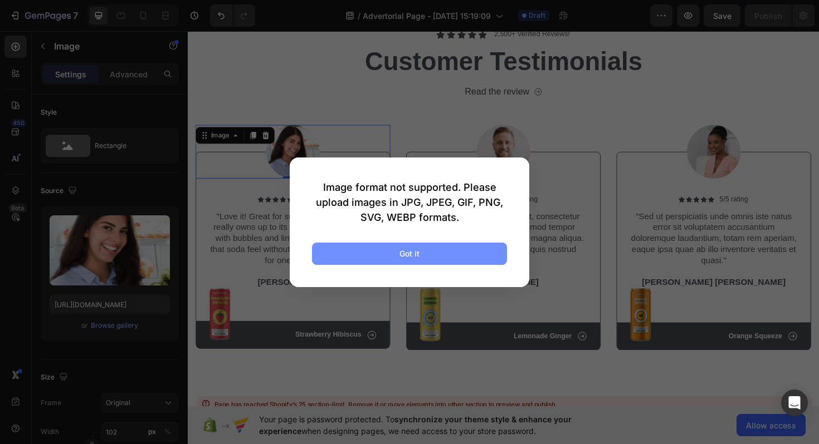
click at [415, 258] on div "Got it" at bounding box center [409, 254] width 20 height 12
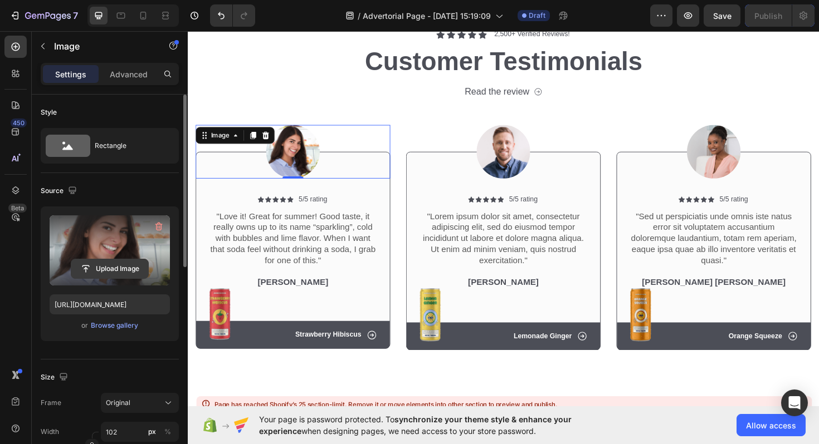
click at [126, 265] on input "file" at bounding box center [109, 268] width 77 height 19
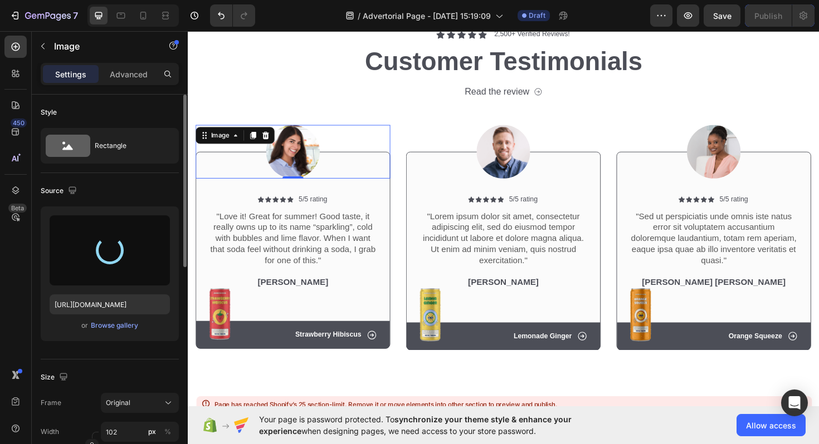
type input "[URL][DOMAIN_NAME]"
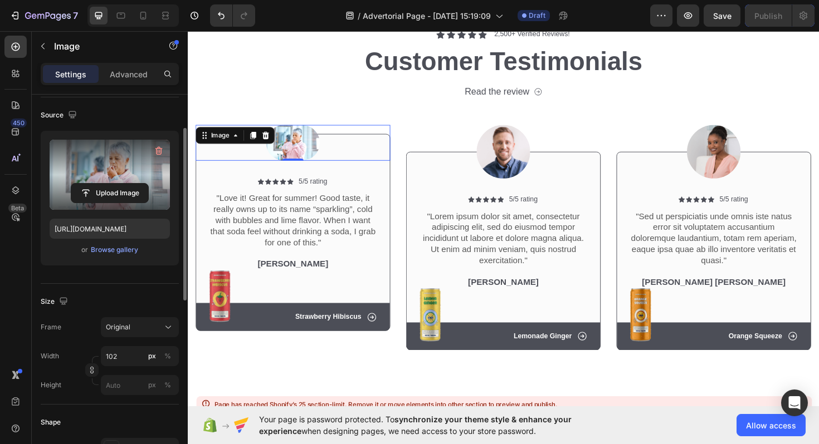
scroll to position [77, 0]
click at [143, 330] on div "Original" at bounding box center [133, 326] width 55 height 10
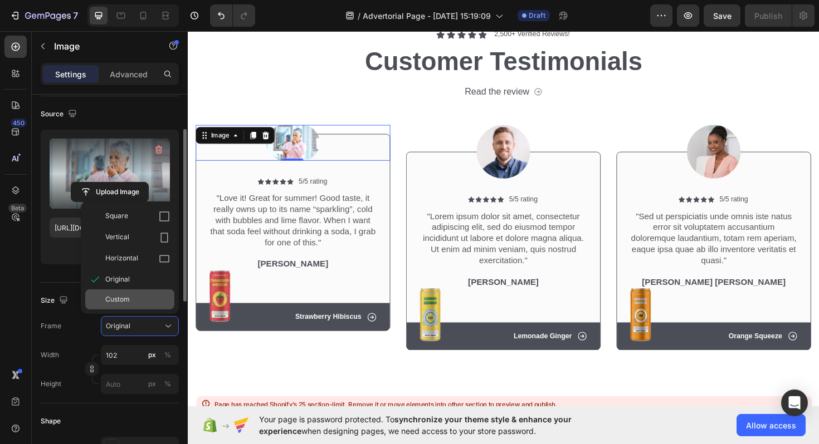
click at [121, 301] on span "Custom" at bounding box center [117, 300] width 24 height 10
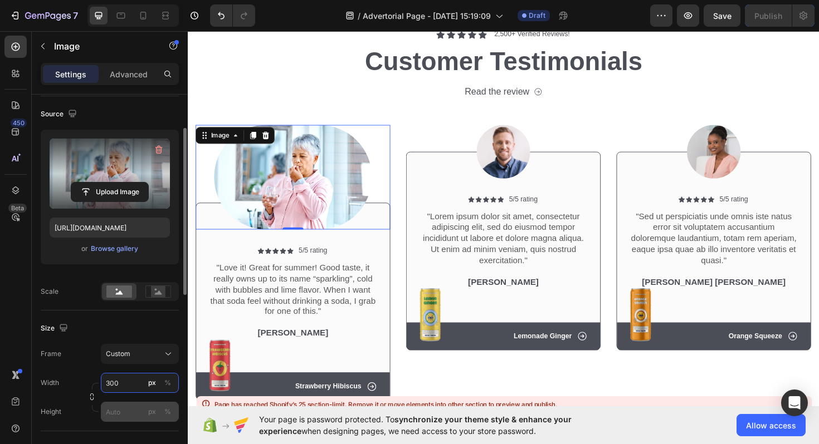
type input "300"
click at [127, 410] on input "px %" at bounding box center [140, 412] width 78 height 20
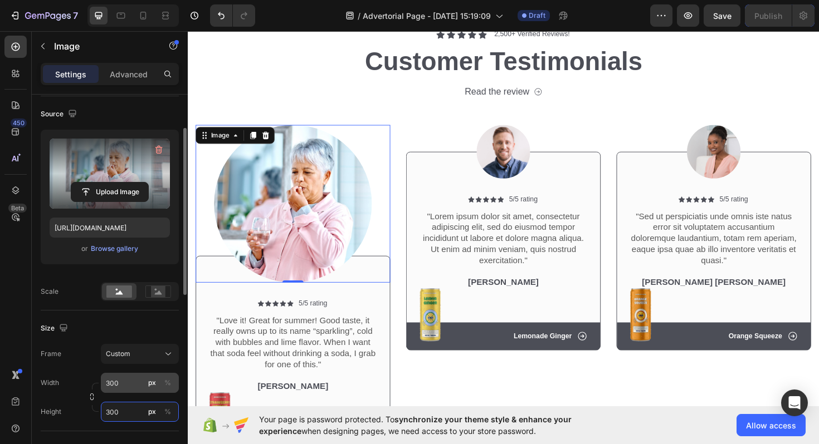
type input "300"
click at [127, 379] on input "300" at bounding box center [140, 383] width 78 height 20
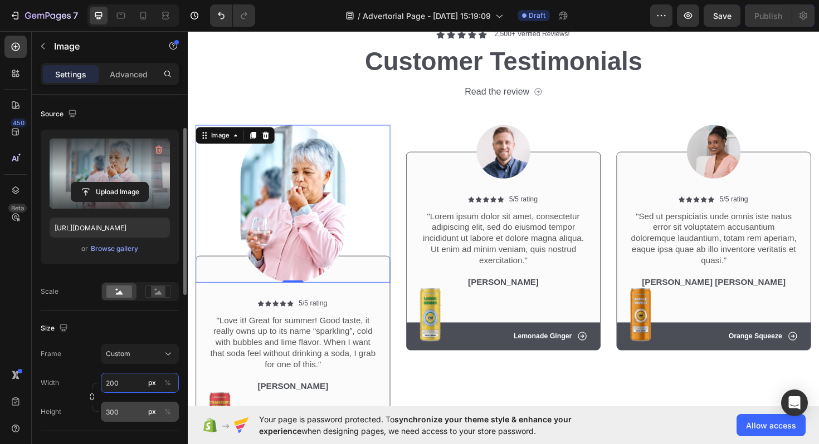
type input "200"
click at [122, 416] on input "300" at bounding box center [140, 412] width 78 height 20
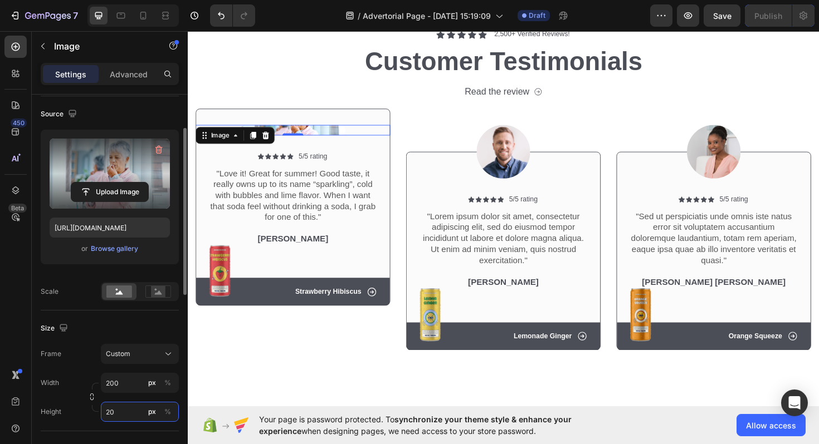
type input "200"
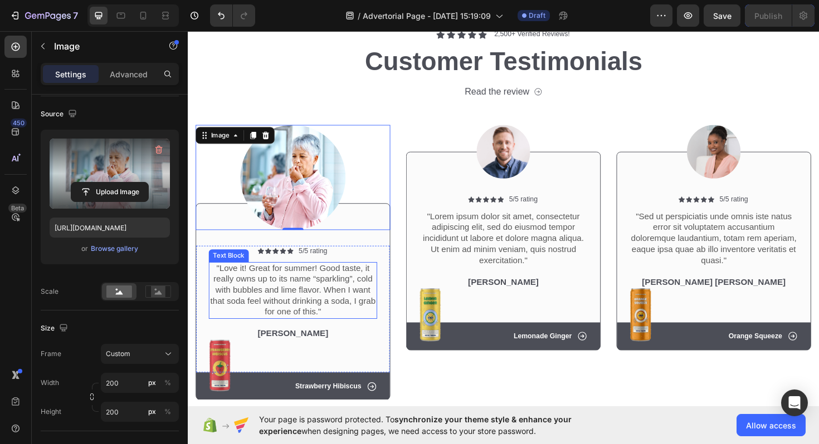
click at [335, 311] on p ""Love it! Great for summer! Good taste, it really owns up to its name “sparklin…" at bounding box center [299, 306] width 176 height 58
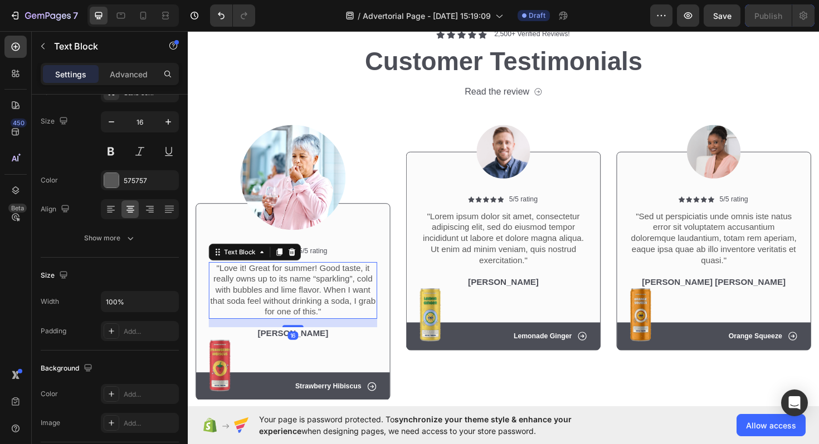
scroll to position [0, 0]
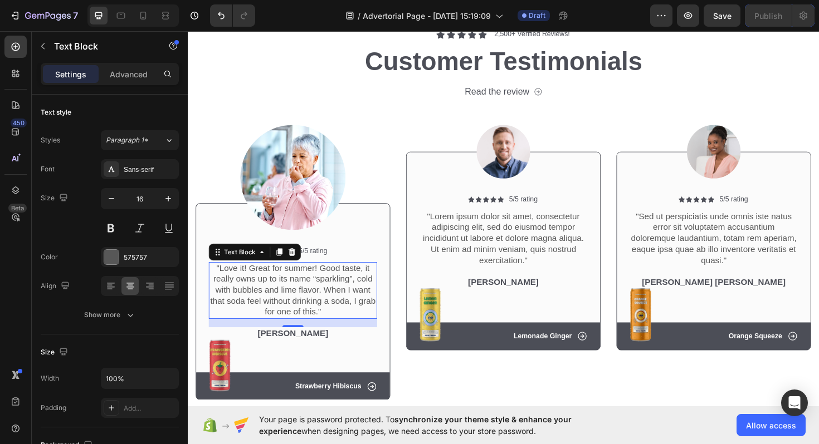
click at [300, 354] on div "16" at bounding box center [298, 354] width 11 height 9
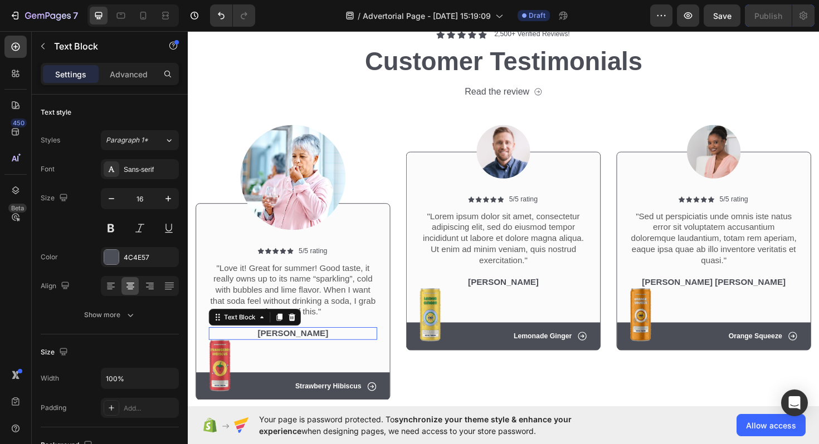
click at [283, 350] on p "[PERSON_NAME]" at bounding box center [299, 352] width 176 height 12
click at [286, 350] on p "[PERSON_NAME]" at bounding box center [299, 352] width 176 height 12
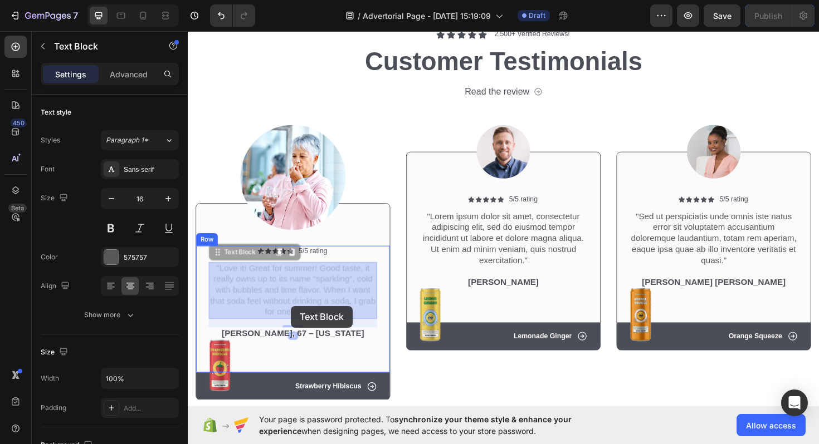
drag, startPoint x: 325, startPoint y: 330, endPoint x: 297, endPoint y: 322, distance: 28.9
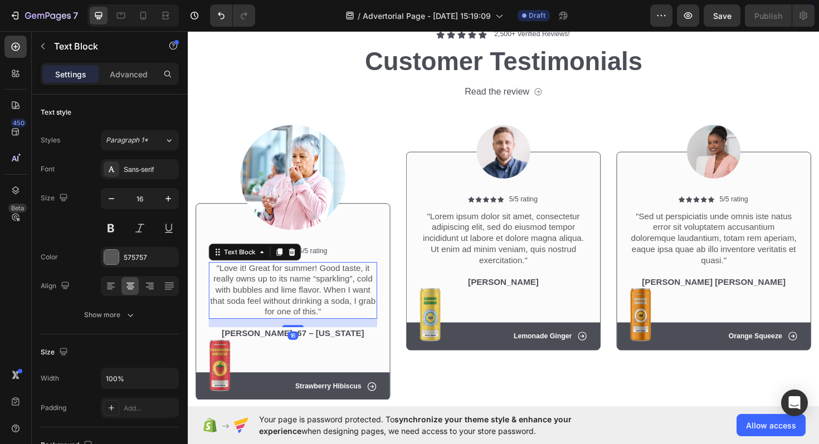
click at [297, 322] on p ""Love it! Great for summer! Good taste, it really owns up to its name “sparklin…" at bounding box center [299, 306] width 176 height 58
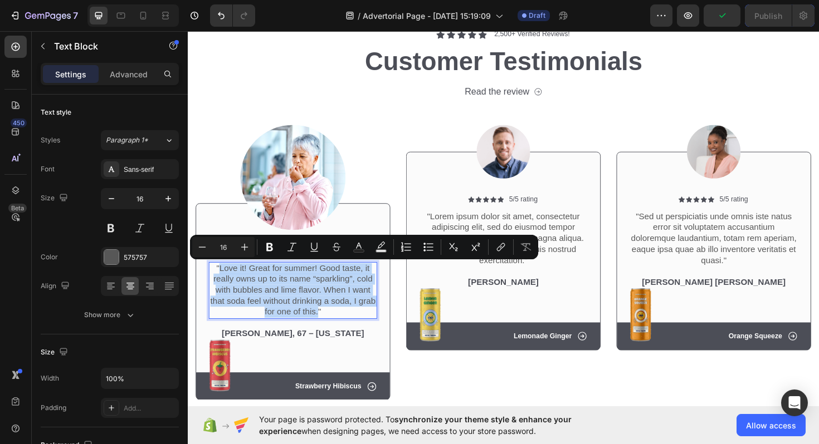
drag, startPoint x: 325, startPoint y: 331, endPoint x: 220, endPoint y: 285, distance: 113.9
click at [220, 285] on p ""Love it! Great for summer! Good taste, it really owns up to its name “sparklin…" at bounding box center [299, 306] width 176 height 58
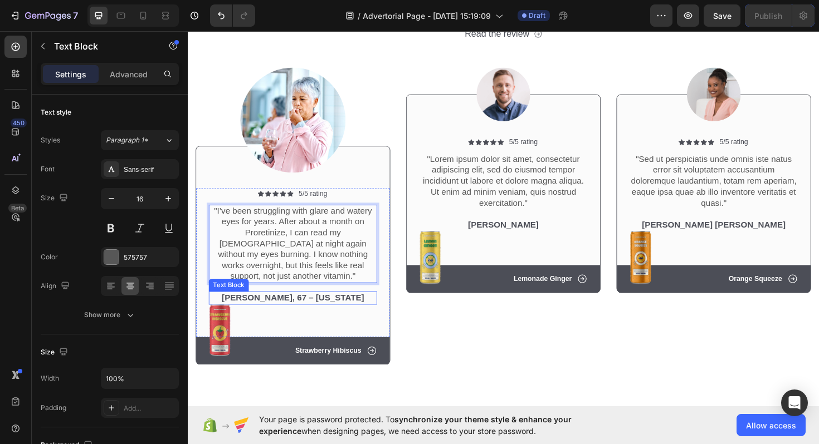
scroll to position [14511, 0]
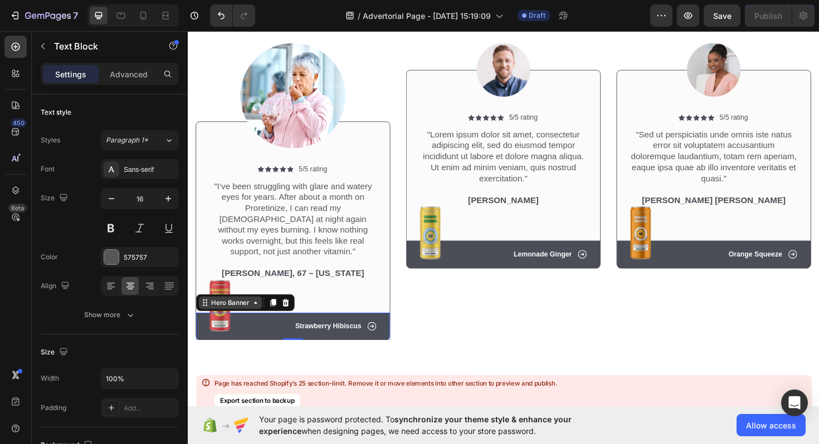
click at [221, 314] on div "Hero Banner" at bounding box center [232, 319] width 45 height 10
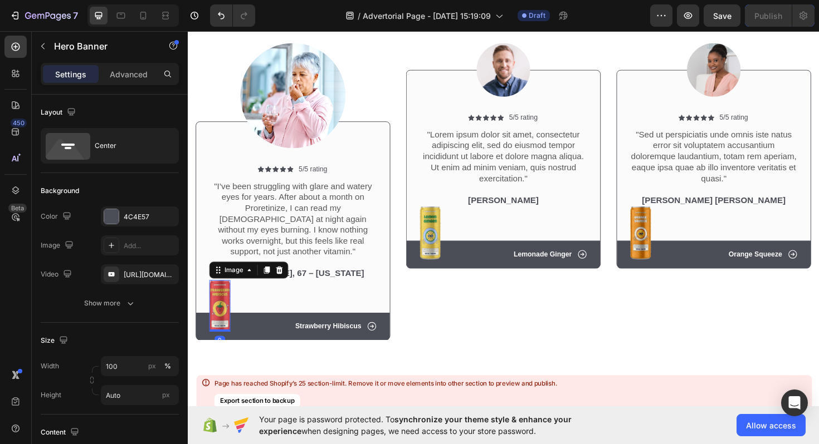
click at [223, 325] on img at bounding box center [221, 322] width 22 height 55
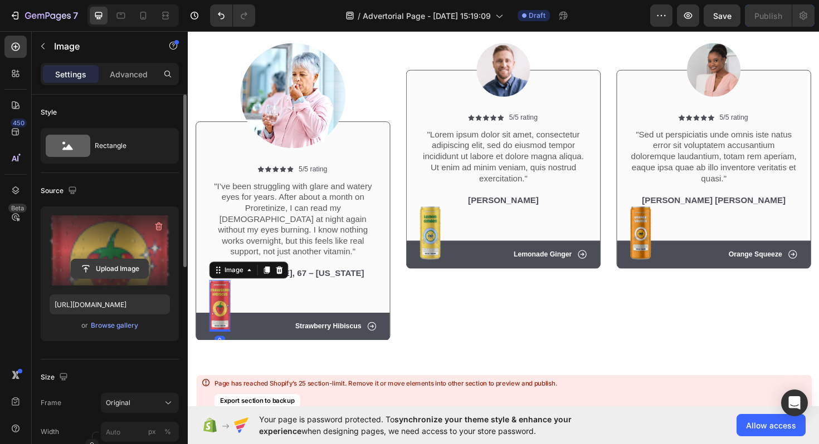
click at [110, 268] on input "file" at bounding box center [109, 268] width 77 height 19
click at [111, 271] on input "file" at bounding box center [109, 268] width 77 height 19
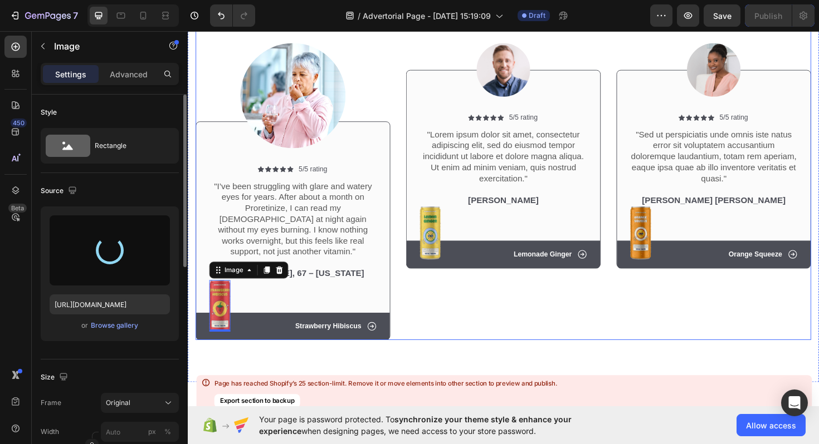
type input "https://cdn.shopify.com/s/files/1/0661/9034/4243/files/gempages_581239761960698…"
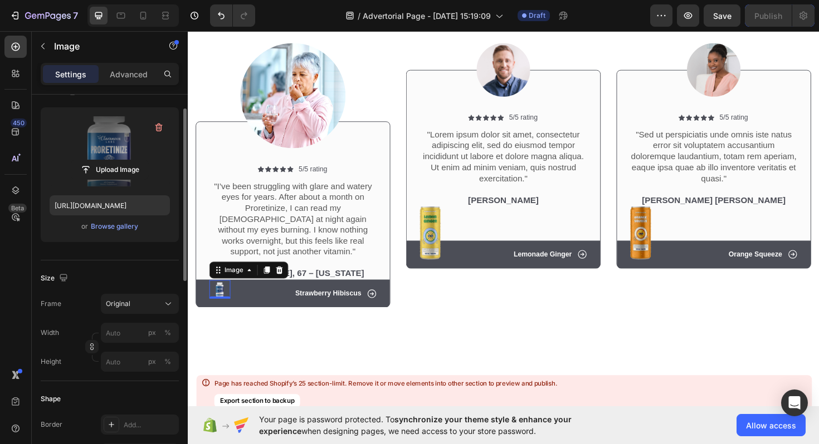
scroll to position [100, 0]
click at [134, 307] on div "Original" at bounding box center [133, 303] width 55 height 10
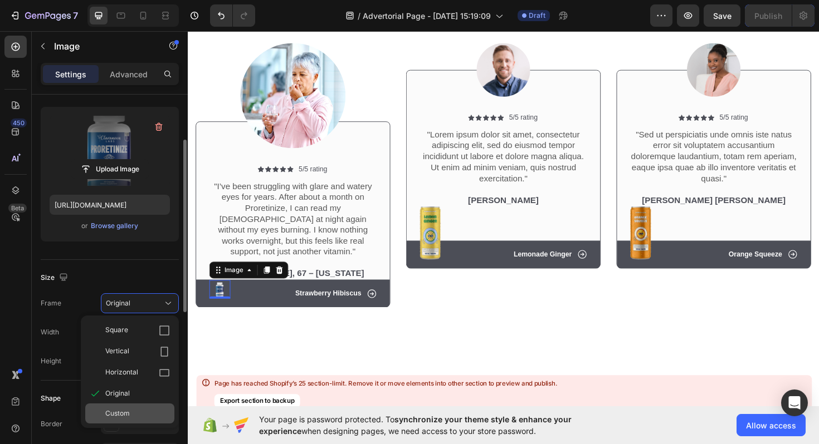
click at [121, 415] on span "Custom" at bounding box center [117, 414] width 24 height 10
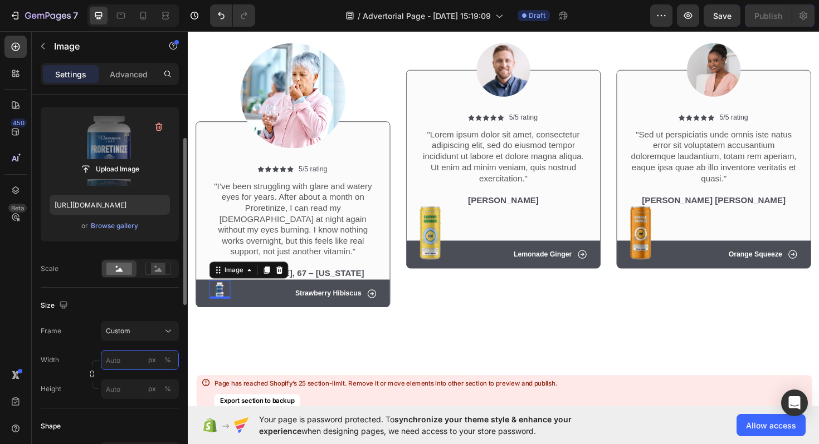
click at [129, 359] on input "px %" at bounding box center [140, 360] width 78 height 20
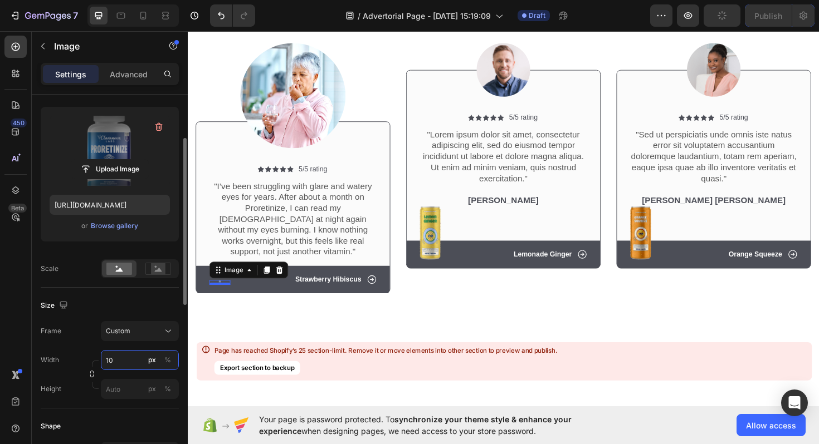
type input "1"
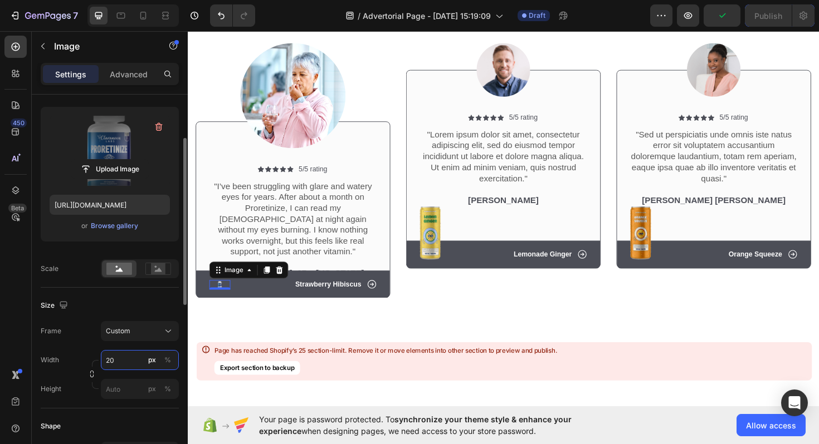
type input "2"
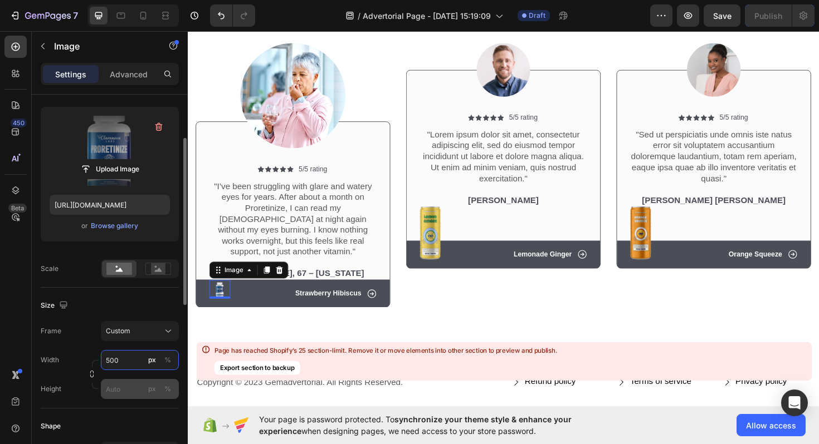
type input "500"
click at [125, 389] on input "px %" at bounding box center [140, 389] width 78 height 20
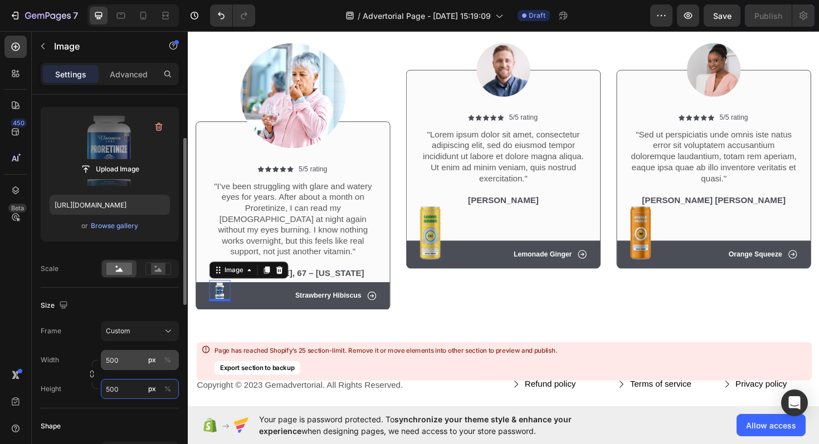
type input "500"
click at [138, 357] on input "500" at bounding box center [140, 360] width 78 height 20
type input "2"
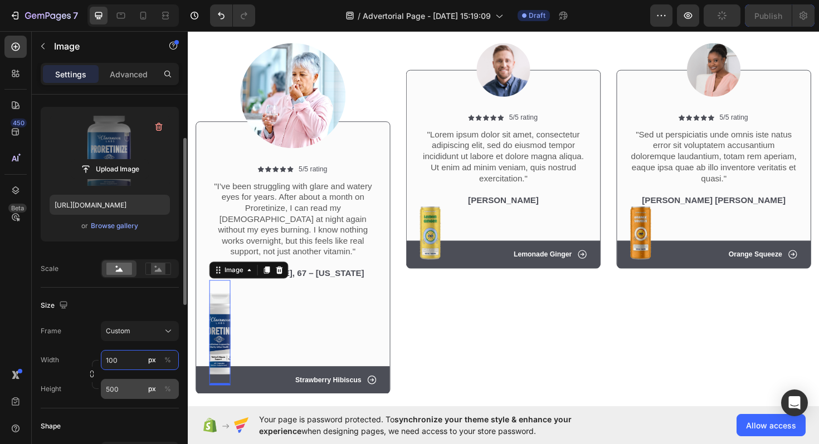
type input "100"
click at [127, 384] on input "500" at bounding box center [140, 389] width 78 height 20
click at [126, 386] on input "500" at bounding box center [140, 389] width 78 height 20
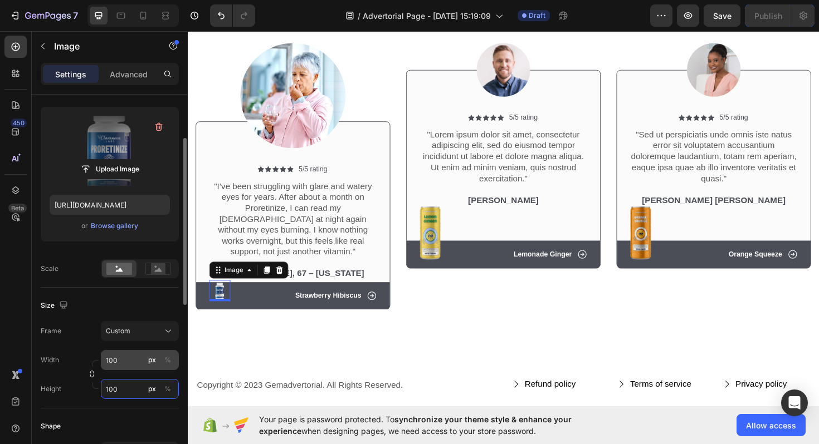
type input "100"
click at [122, 366] on input "100" at bounding box center [140, 360] width 78 height 20
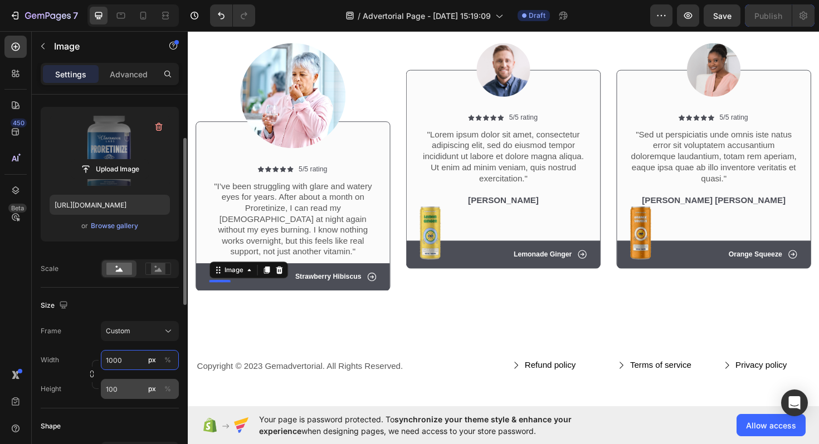
type input "1000"
click at [129, 395] on input "100" at bounding box center [140, 389] width 78 height 20
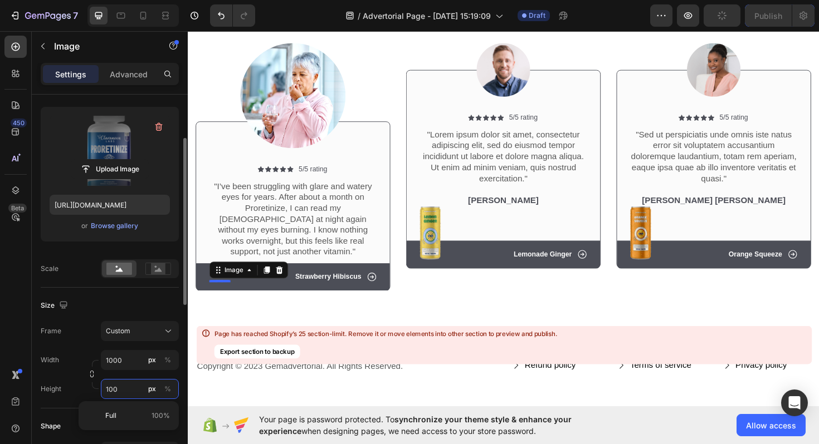
click at [129, 395] on input "100" at bounding box center [140, 389] width 78 height 20
type input "1000"
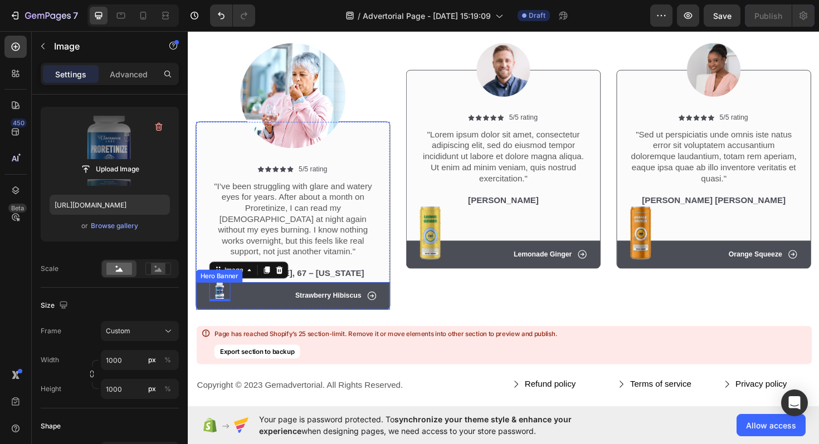
click at [269, 306] on div "Icon Strawberry Hibiscus Text Block Row" at bounding box center [299, 312] width 178 height 12
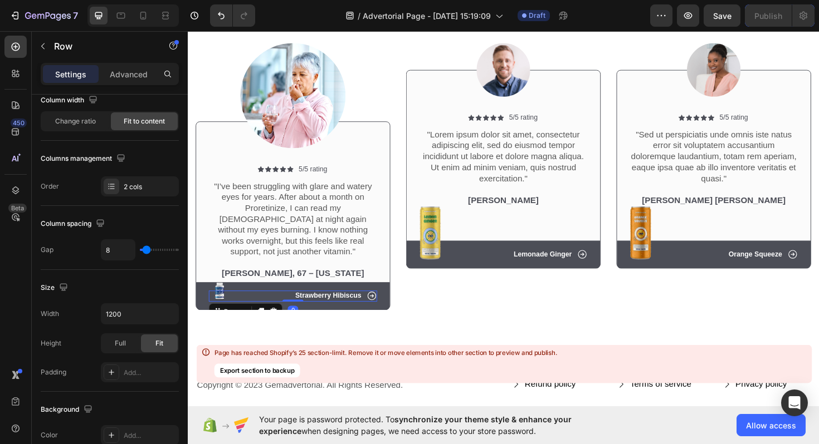
scroll to position [0, 0]
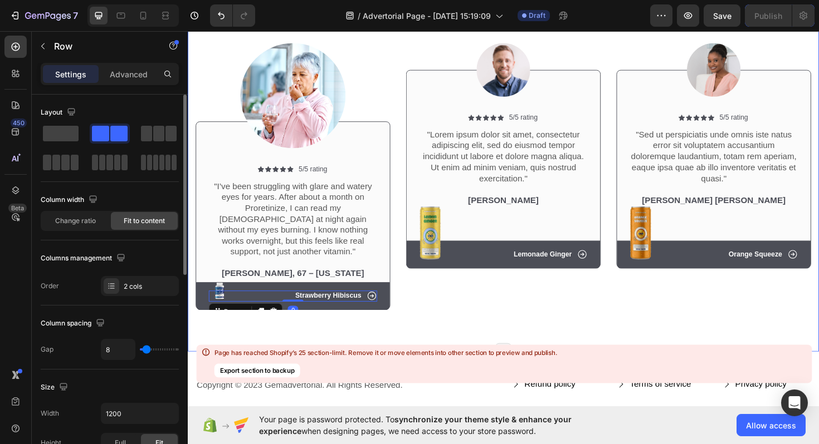
click at [279, 326] on div "Icon Icon Icon Icon Icon Icon List 2,500+ Verified Reviews! Text Block Row Cust…" at bounding box center [522, 134] width 668 height 473
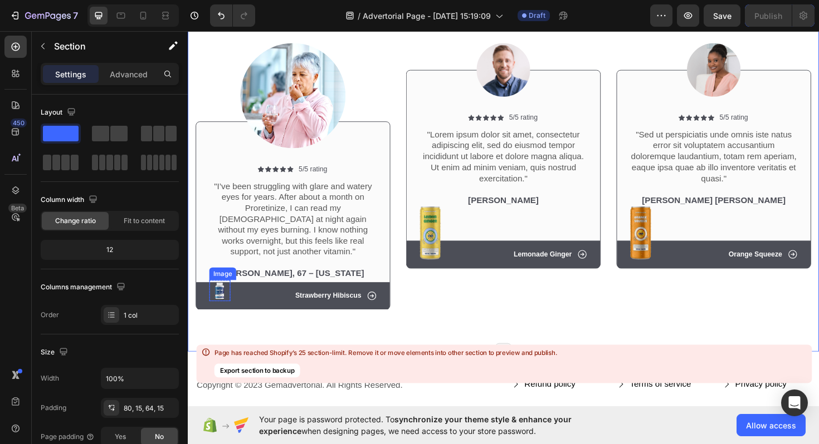
click at [224, 295] on img at bounding box center [221, 306] width 22 height 22
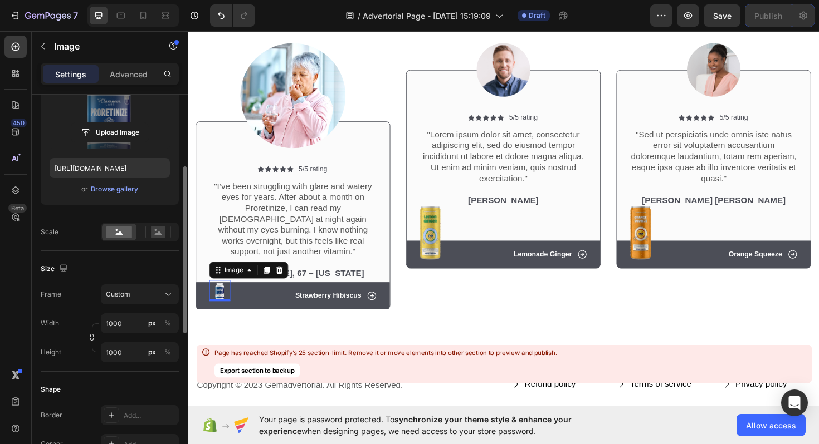
scroll to position [217, 0]
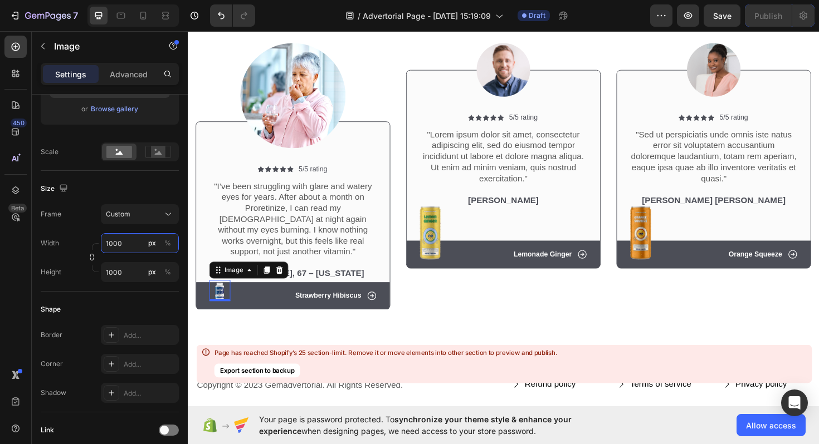
click at [129, 242] on input "1000" at bounding box center [140, 243] width 78 height 20
click at [143, 221] on button "Custom" at bounding box center [140, 214] width 78 height 20
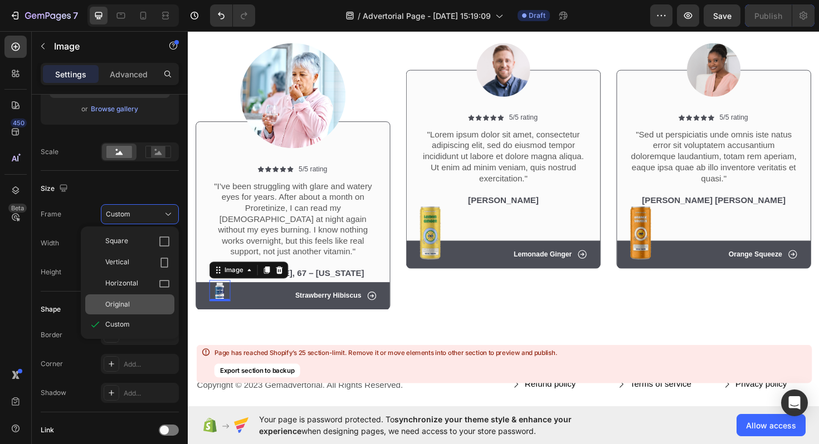
click at [125, 306] on span "Original" at bounding box center [117, 305] width 24 height 10
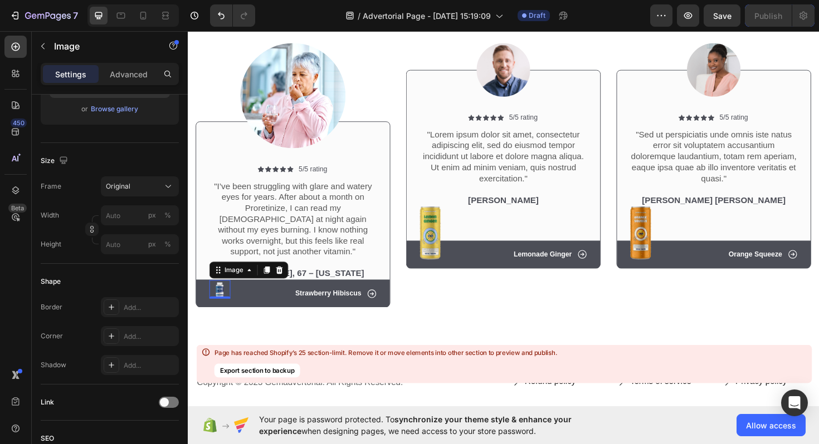
click at [222, 295] on img at bounding box center [221, 304] width 22 height 19
click at [220, 281] on div "Image" at bounding box center [252, 285] width 84 height 18
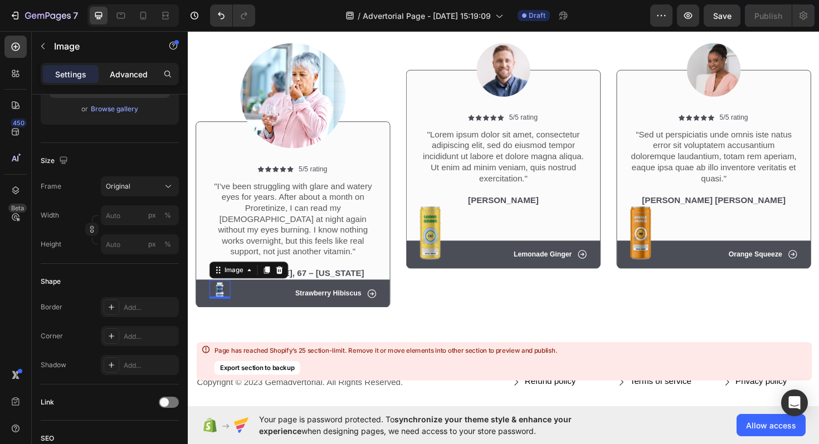
click at [127, 68] on p "Advanced" at bounding box center [129, 74] width 38 height 12
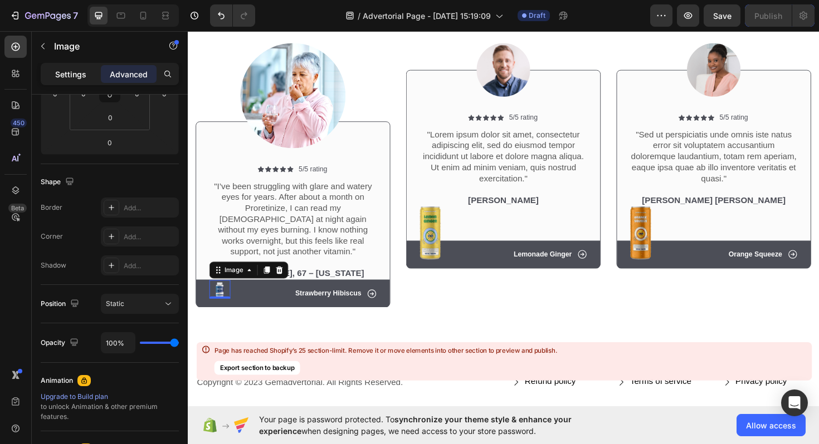
click at [60, 66] on div "Settings" at bounding box center [71, 74] width 56 height 18
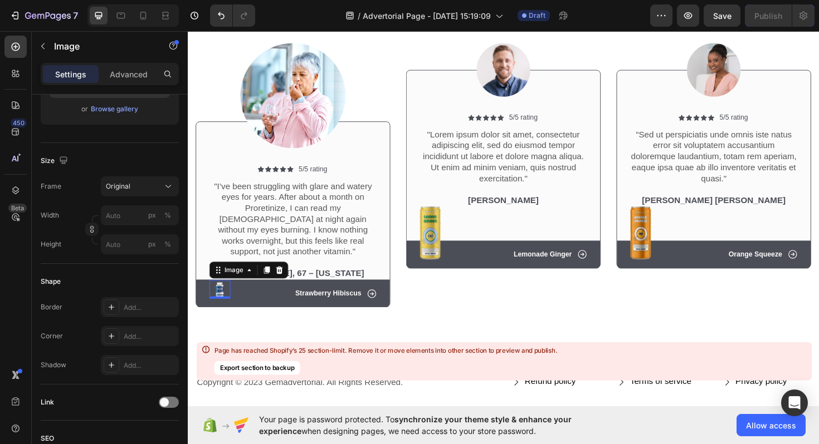
click at [225, 295] on img at bounding box center [221, 304] width 22 height 19
click at [133, 75] on p "Advanced" at bounding box center [129, 74] width 38 height 12
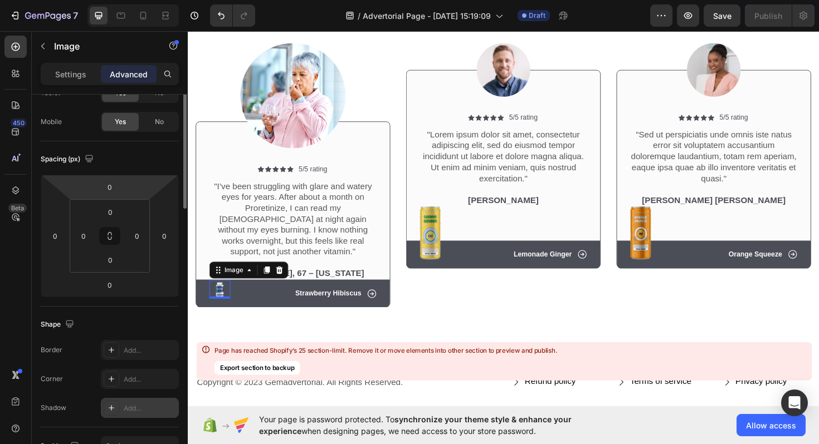
scroll to position [0, 0]
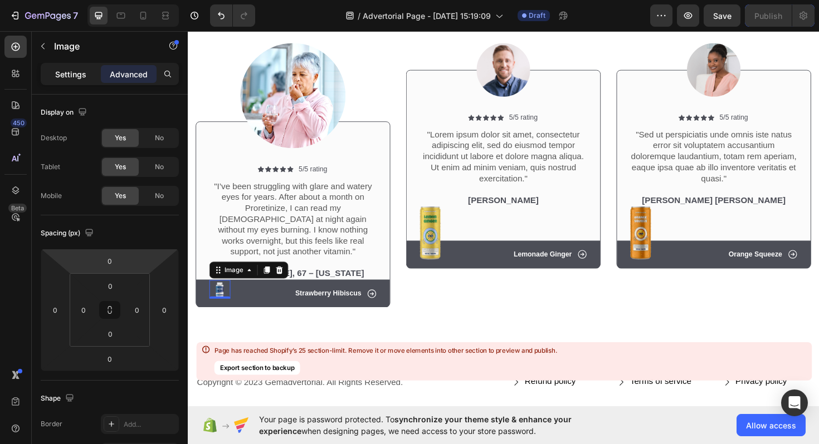
click at [66, 79] on p "Settings" at bounding box center [70, 74] width 31 height 12
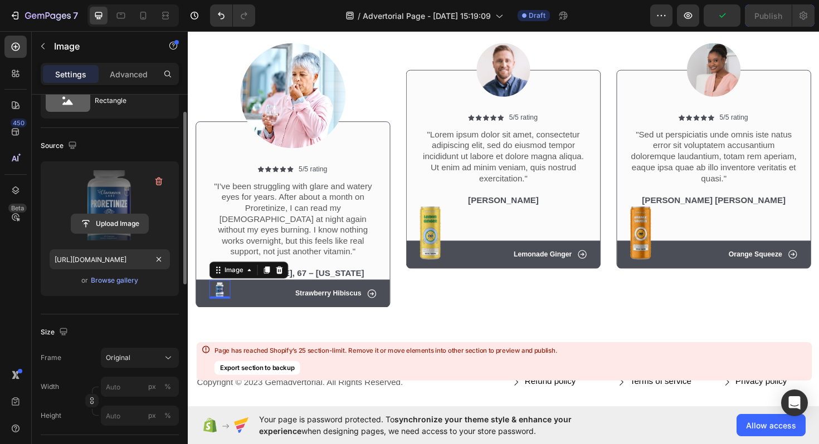
scroll to position [46, 0]
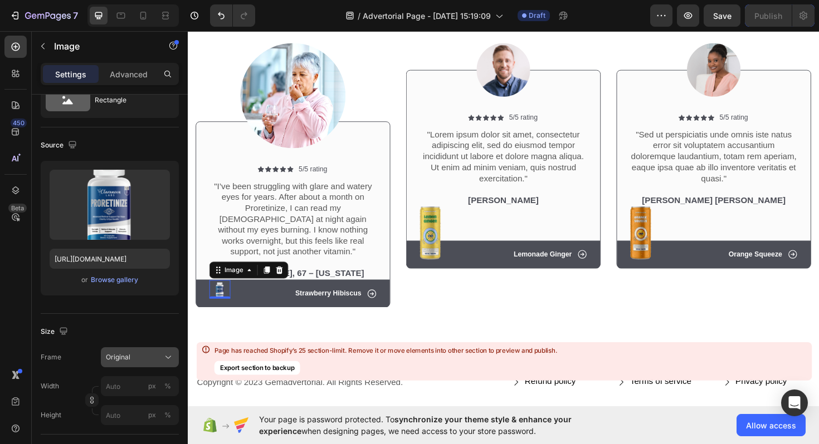
click at [134, 356] on div "Original" at bounding box center [133, 357] width 55 height 10
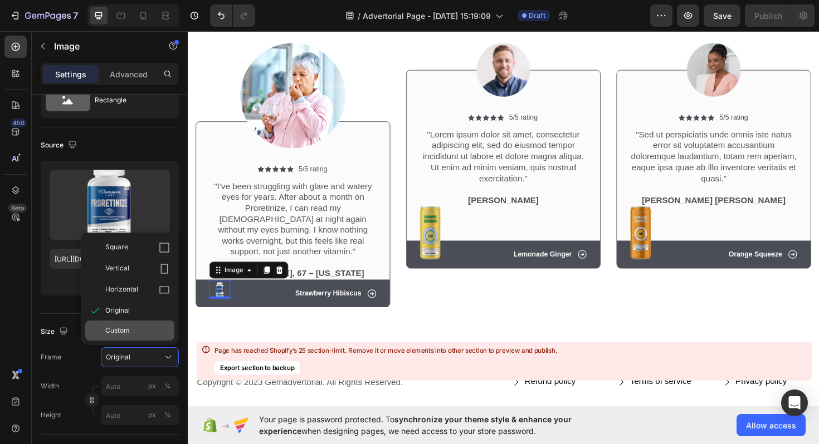
click at [121, 326] on span "Custom" at bounding box center [117, 331] width 24 height 10
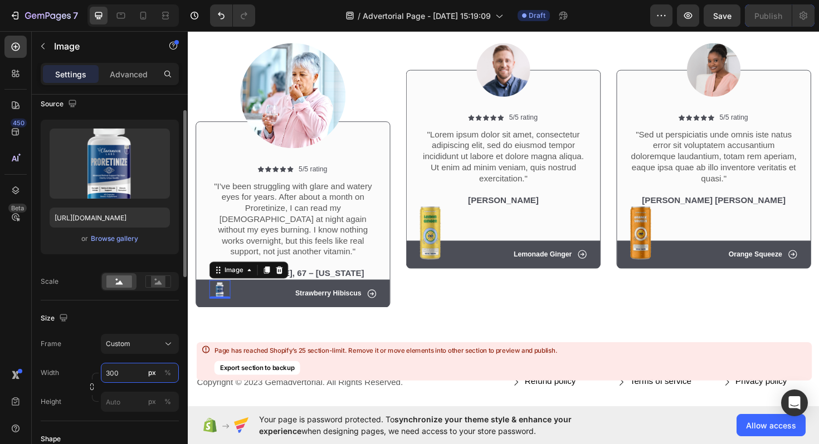
scroll to position [88, 0]
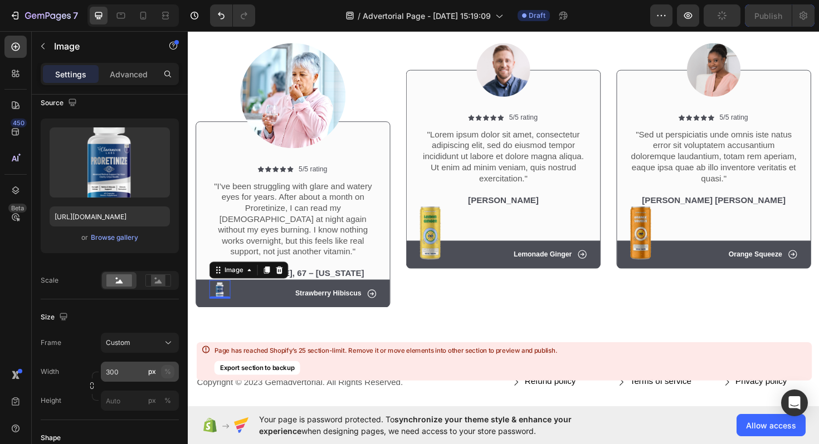
click at [164, 370] on div "%" at bounding box center [167, 372] width 7 height 10
click at [141, 369] on input "300" at bounding box center [140, 372] width 78 height 20
click at [120, 403] on p "Full 100%" at bounding box center [137, 399] width 65 height 10
type input "100"
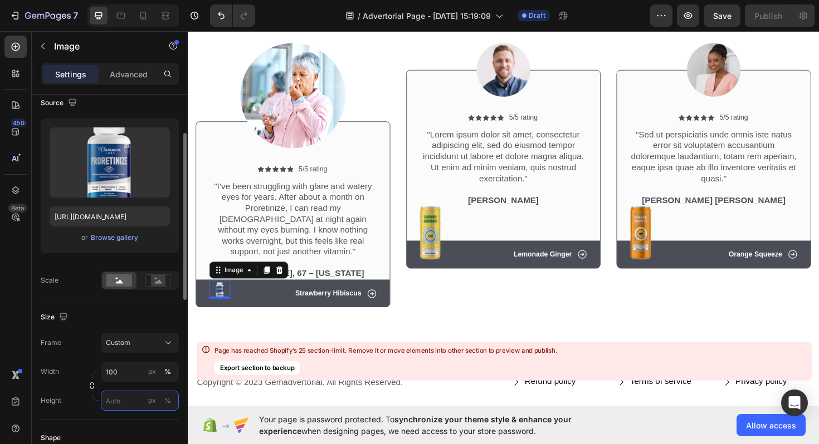
click at [126, 394] on input "px %" at bounding box center [140, 401] width 78 height 20
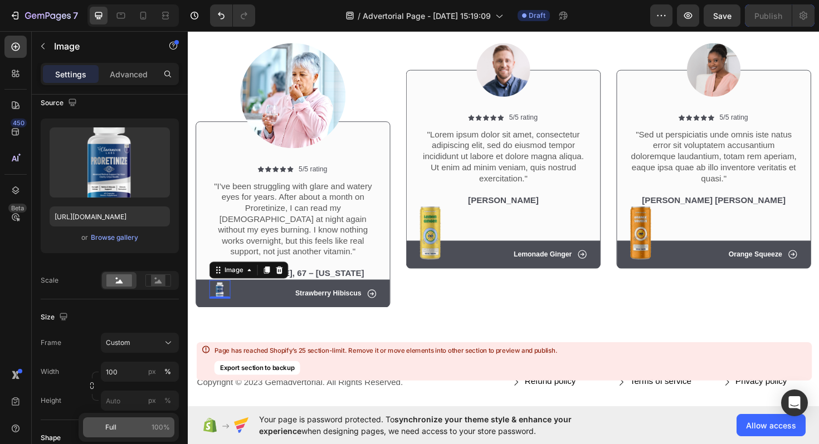
click at [120, 420] on div "Full 100%" at bounding box center [128, 428] width 91 height 20
type input "100"
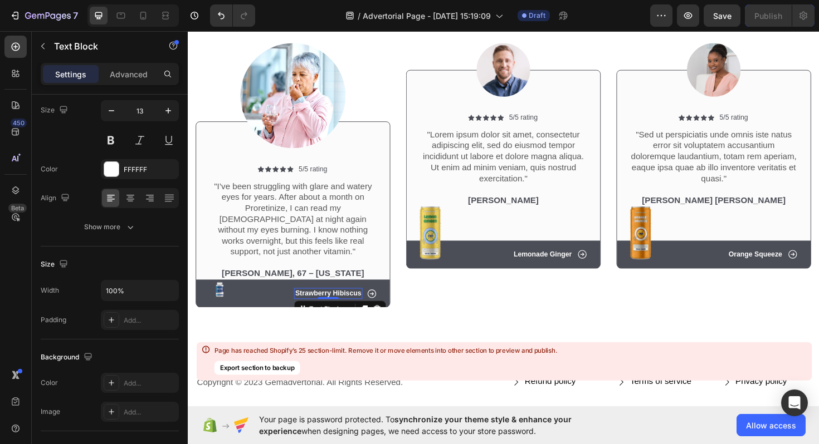
click at [338, 305] on p "Strawberry Hibiscus" at bounding box center [336, 309] width 70 height 9
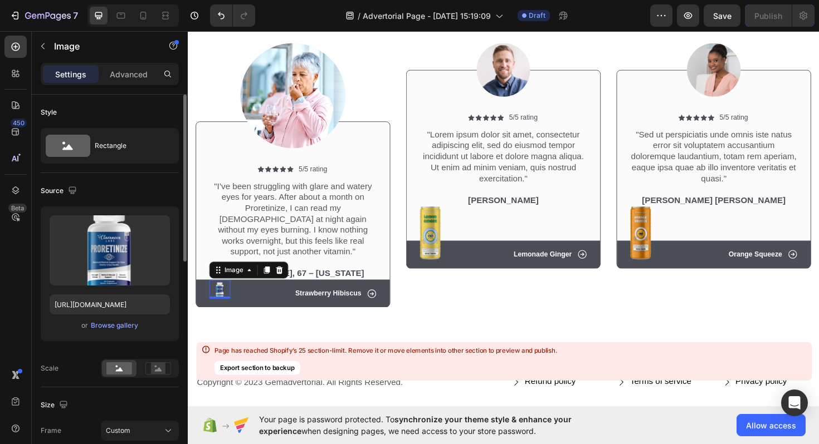
click at [231, 300] on img at bounding box center [221, 304] width 22 height 19
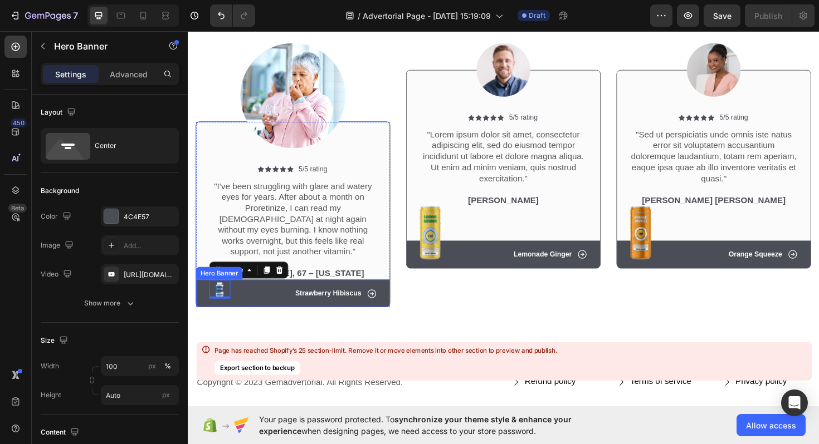
click at [200, 295] on div "Icon Strawberry Hibiscus Text Block Row" at bounding box center [299, 310] width 205 height 30
click at [207, 295] on div "Icon Strawberry Hibiscus Text Block Row" at bounding box center [299, 310] width 205 height 30
click at [291, 280] on icon at bounding box center [291, 284] width 9 height 9
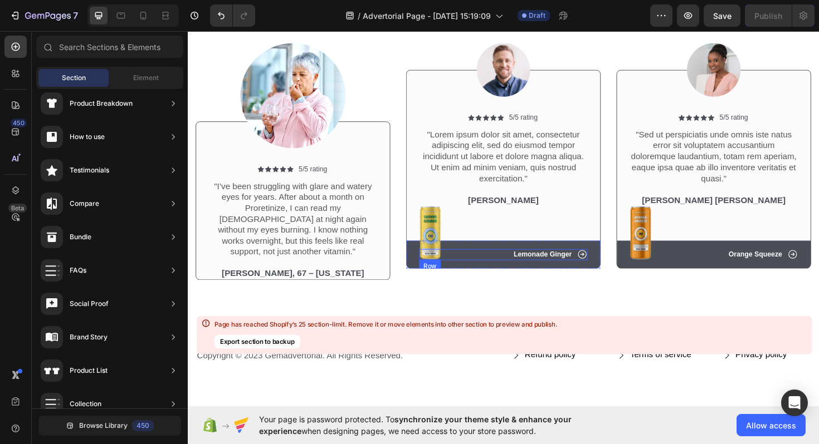
click at [494, 266] on div "Icon Lemonade Ginger Text Block Row" at bounding box center [522, 268] width 178 height 12
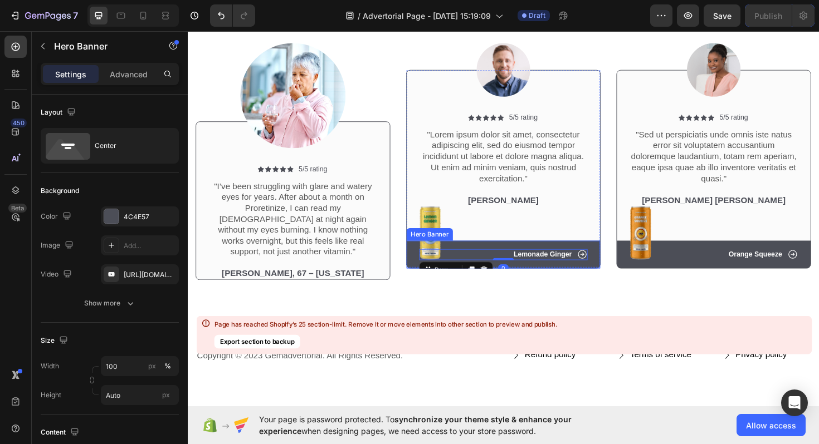
click at [425, 260] on div "Icon Lemonade Ginger Text Block Row 0" at bounding box center [521, 268] width 205 height 30
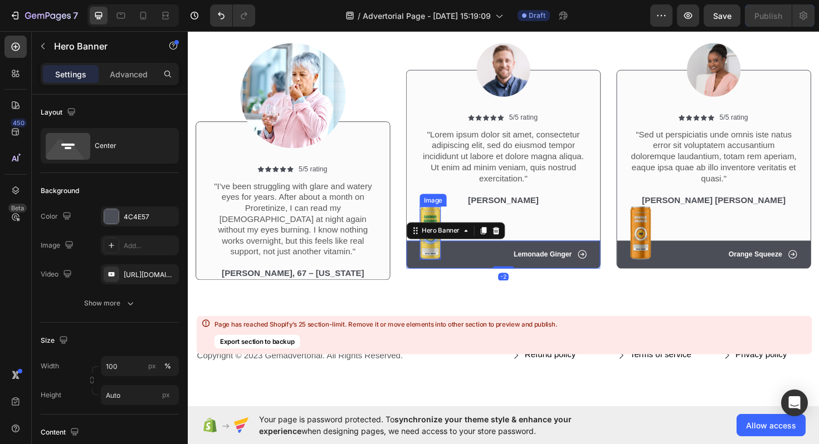
click at [448, 266] on img at bounding box center [444, 245] width 22 height 56
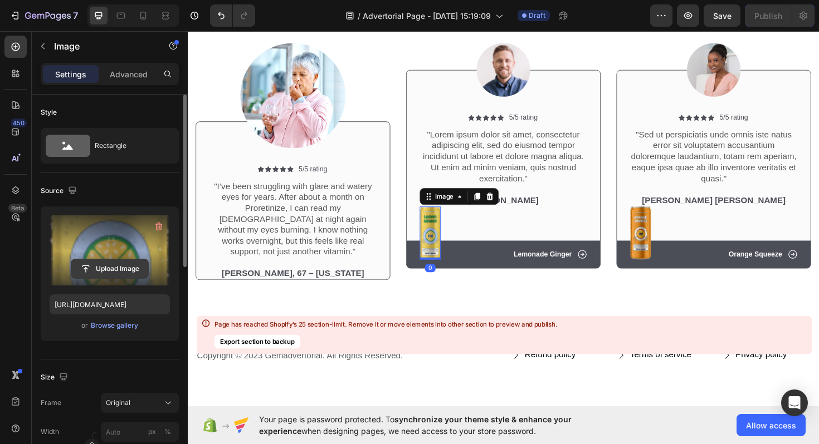
click at [120, 266] on input "file" at bounding box center [109, 268] width 77 height 19
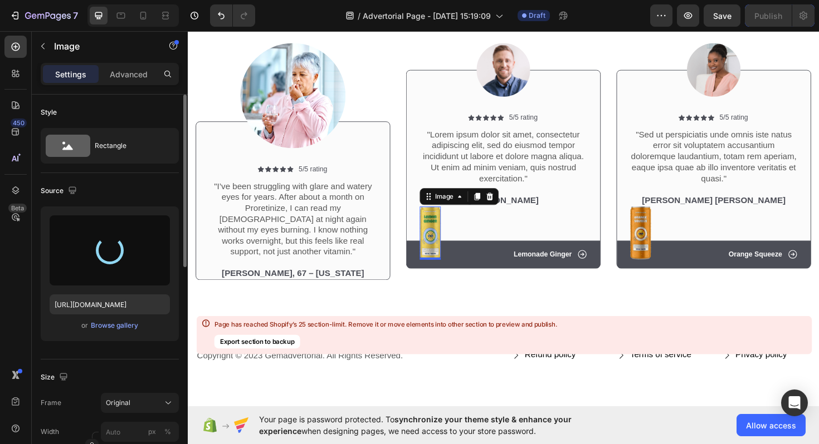
type input "https://cdn.shopify.com/s/files/1/0661/9034/4243/files/gempages_581239761960698…"
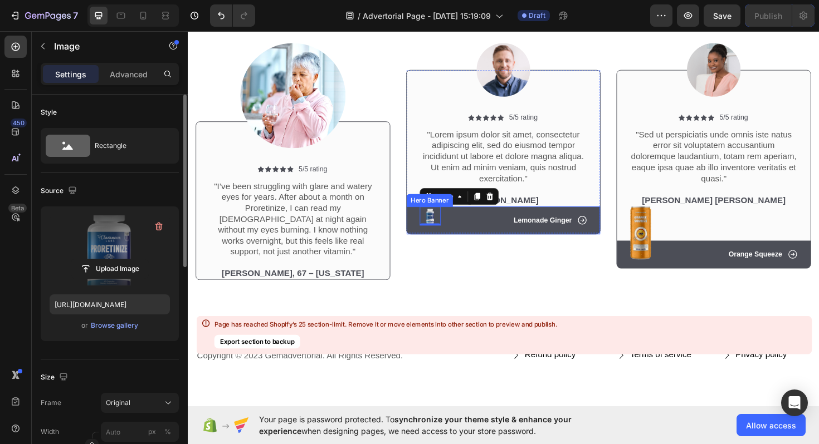
click at [422, 231] on div "Icon Lemonade Ginger Text Block Row" at bounding box center [521, 232] width 205 height 30
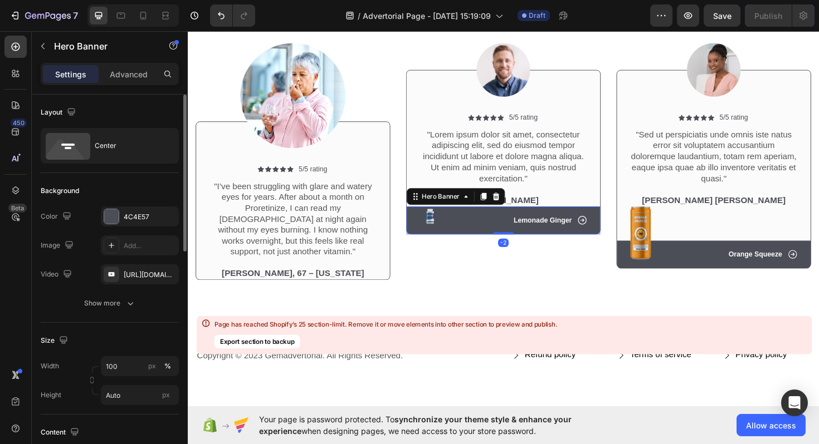
click at [422, 231] on div "Icon Lemonade Ginger Text Block Row" at bounding box center [521, 232] width 205 height 30
click at [516, 204] on icon at bounding box center [514, 207] width 7 height 8
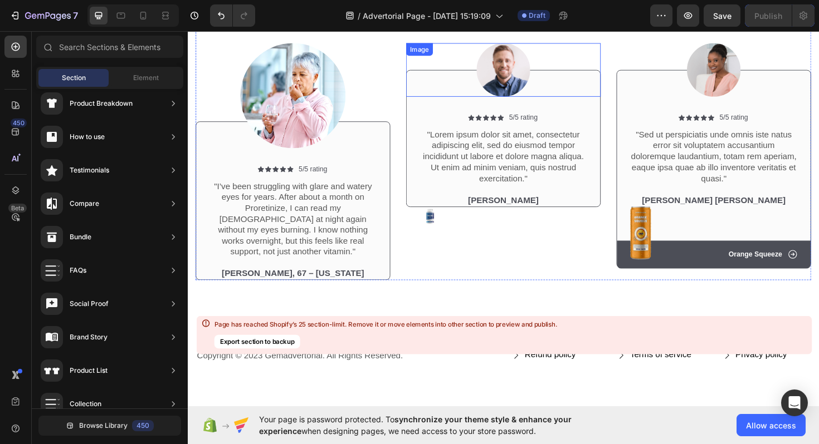
click at [526, 76] on img at bounding box center [521, 72] width 57 height 57
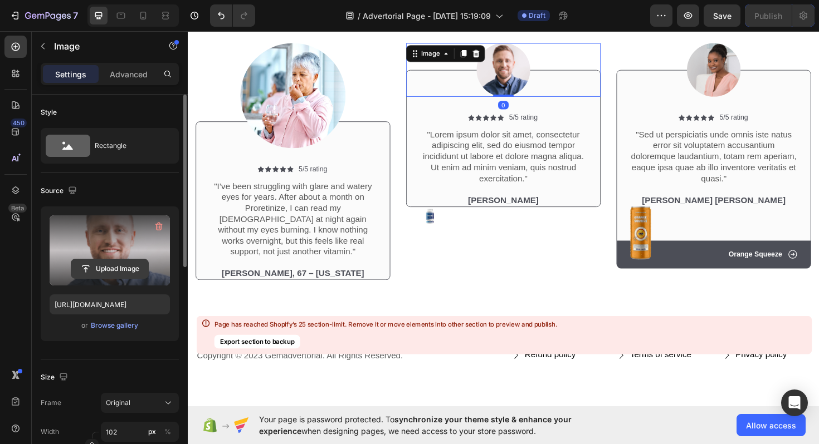
click at [109, 266] on input "file" at bounding box center [109, 268] width 77 height 19
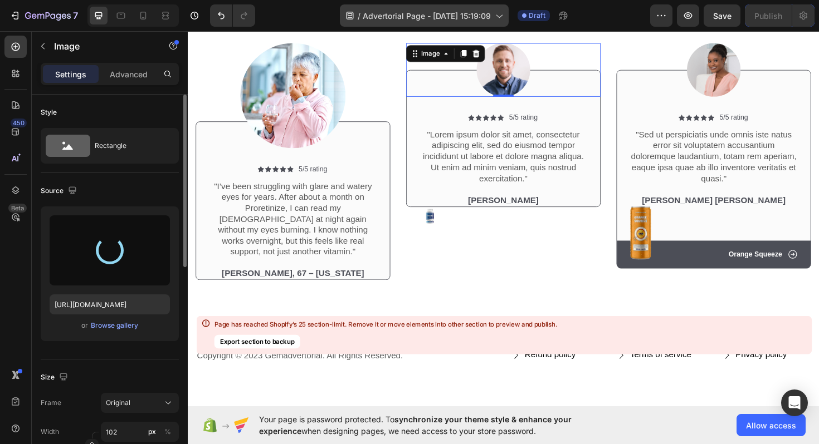
type input "[URL][DOMAIN_NAME]"
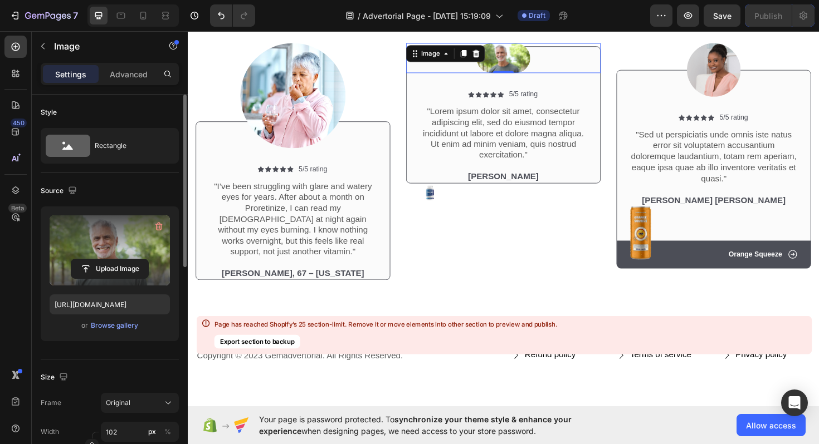
click at [536, 53] on img at bounding box center [521, 60] width 57 height 32
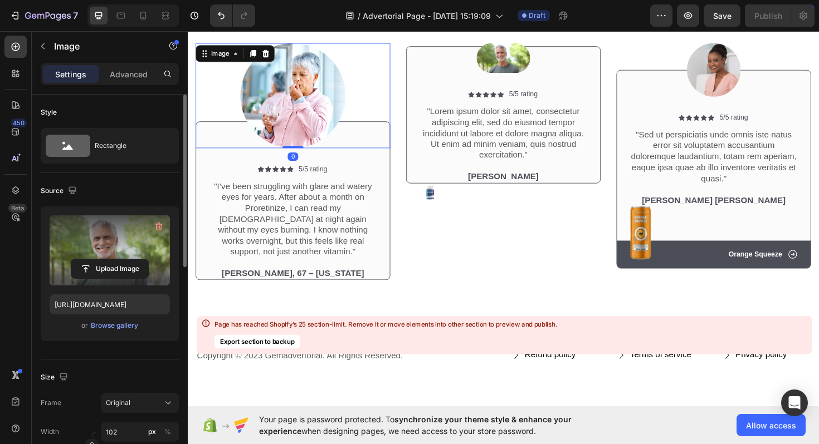
click at [316, 96] on img at bounding box center [298, 99] width 111 height 111
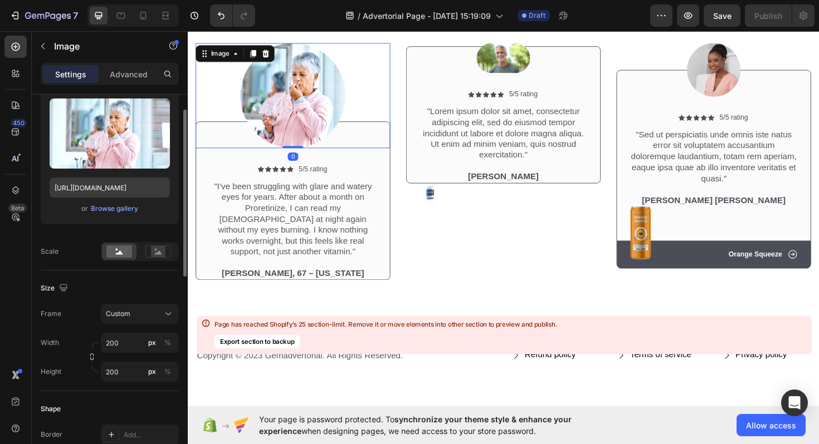
scroll to position [126, 0]
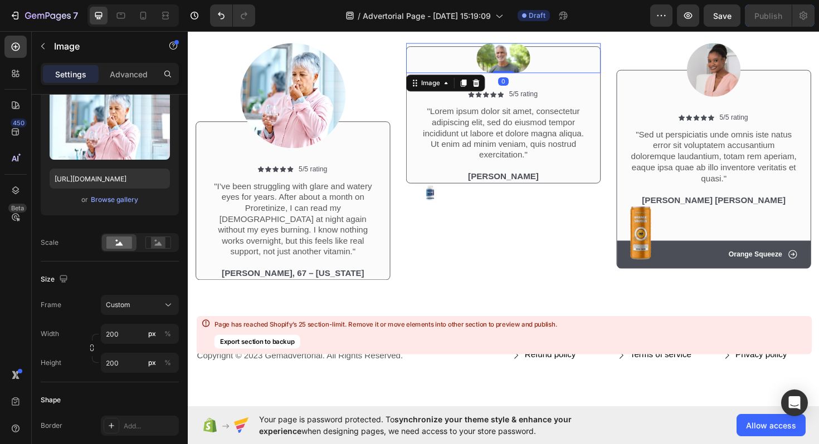
click at [516, 66] on img at bounding box center [521, 60] width 57 height 32
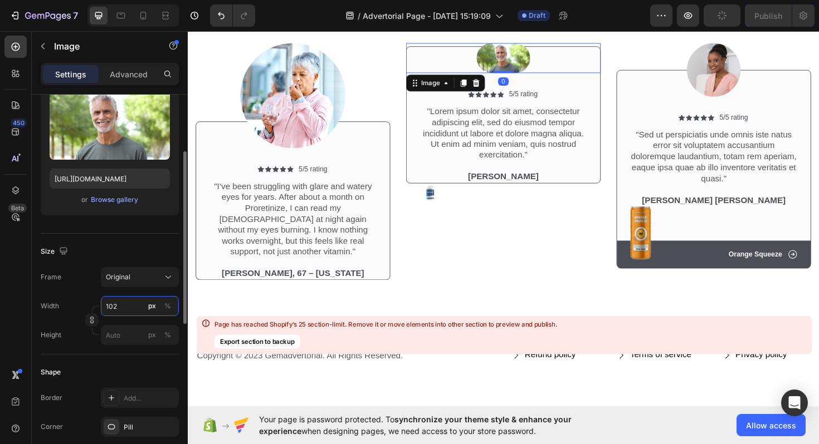
click at [128, 308] on input "102" at bounding box center [140, 306] width 78 height 20
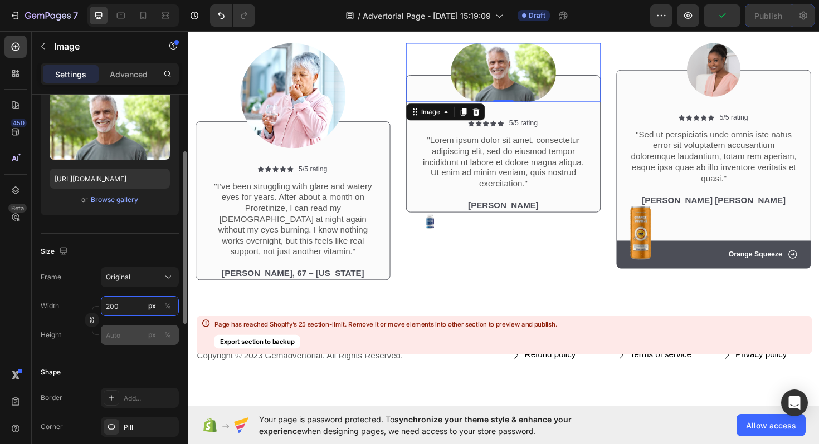
type input "200"
click at [120, 336] on input "px %" at bounding box center [140, 335] width 78 height 20
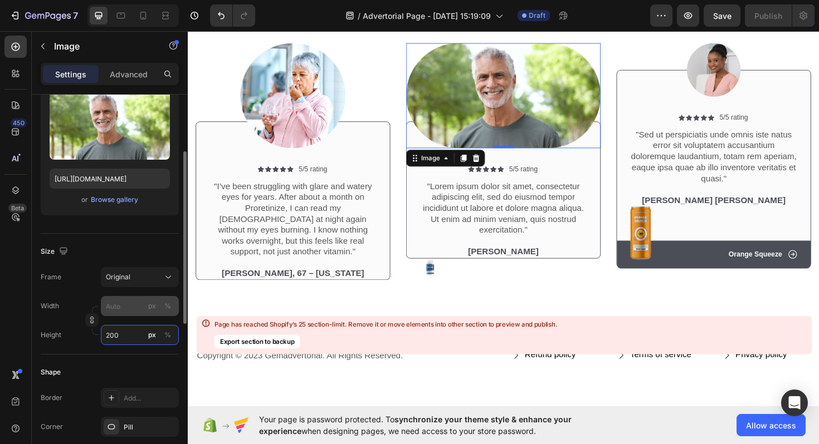
type input "200"
click at [128, 303] on input "px %" at bounding box center [140, 306] width 78 height 20
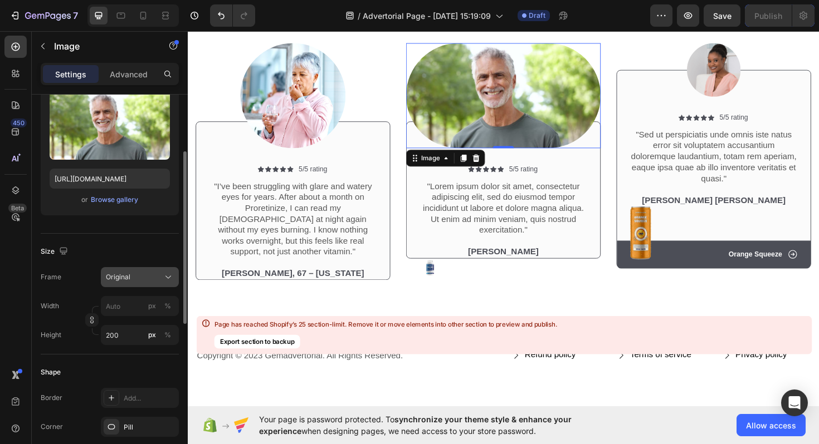
click at [141, 271] on button "Original" at bounding box center [140, 277] width 78 height 20
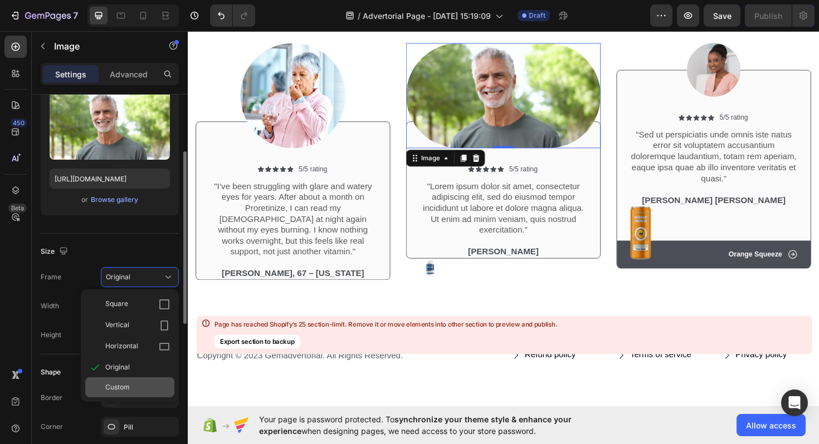
click at [124, 378] on div "Custom" at bounding box center [129, 388] width 89 height 20
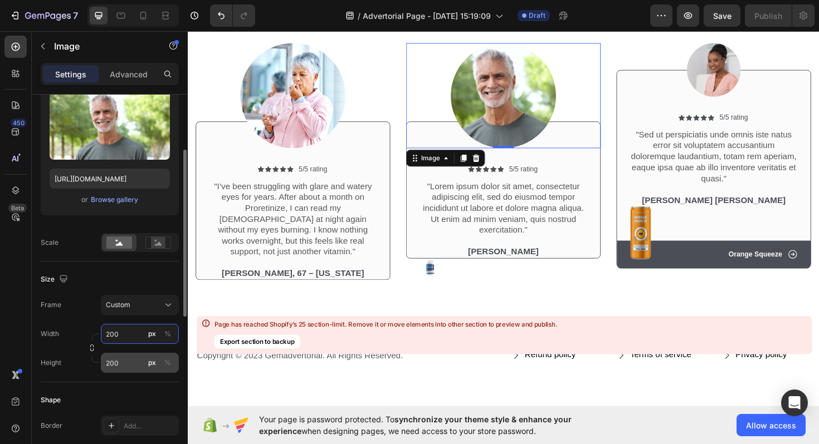
type input "200"
click at [127, 365] on input "200" at bounding box center [140, 363] width 78 height 20
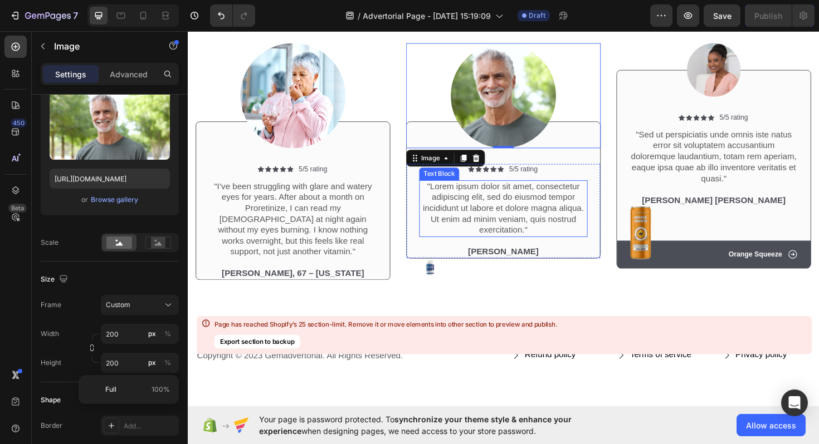
click at [542, 242] on p ""Lorem ipsum dolor sit amet, consectetur adipiscing elit, sed do eiusmod tempor…" at bounding box center [522, 219] width 176 height 58
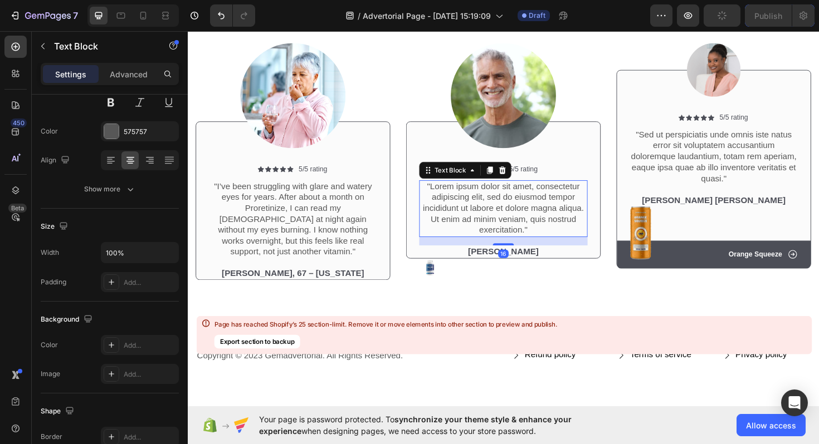
scroll to position [0, 0]
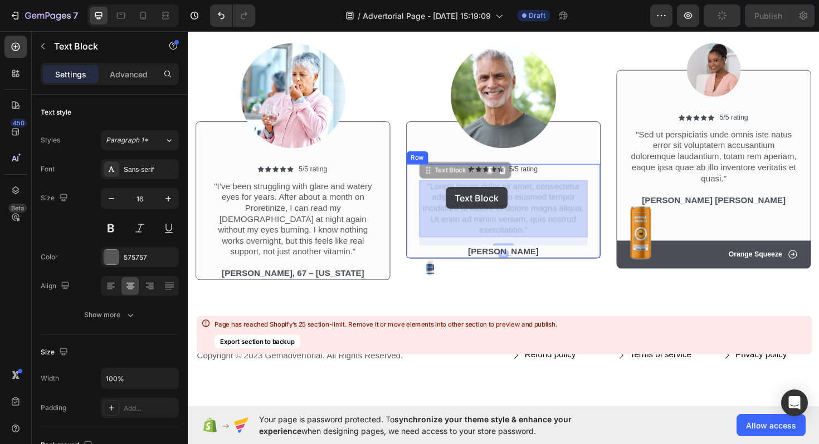
drag, startPoint x: 544, startPoint y: 244, endPoint x: 460, endPoint y: 197, distance: 96.0
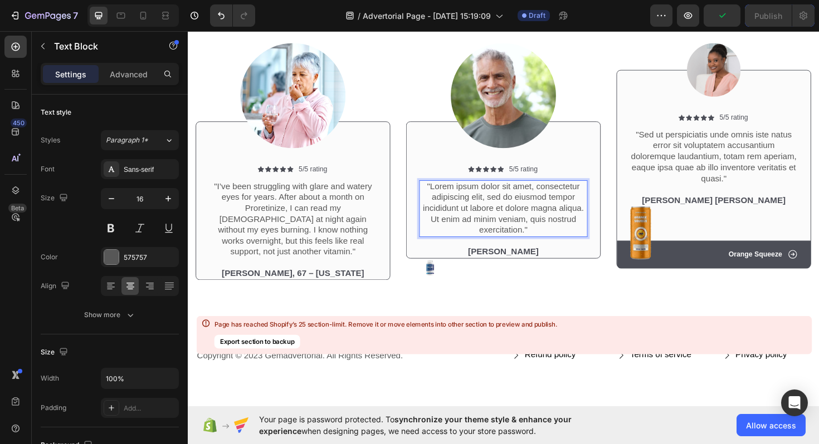
click at [543, 243] on p ""Lorem ipsum dolor sit amet, consectetur adipiscing elit, sed do eiusmod tempor…" at bounding box center [522, 219] width 176 height 58
drag, startPoint x: 542, startPoint y: 242, endPoint x: 532, endPoint y: 239, distance: 10.6
click at [532, 239] on p ""Lorem ipsum dolor sit amet, consectetur adipiscing elit, sed do eiusmod tempor…" at bounding box center [522, 219] width 176 height 58
click at [545, 241] on p ""Lorem ipsum dolor sit amet, consectetur adipiscing elit, sed do eiusmod tempor…" at bounding box center [522, 219] width 176 height 58
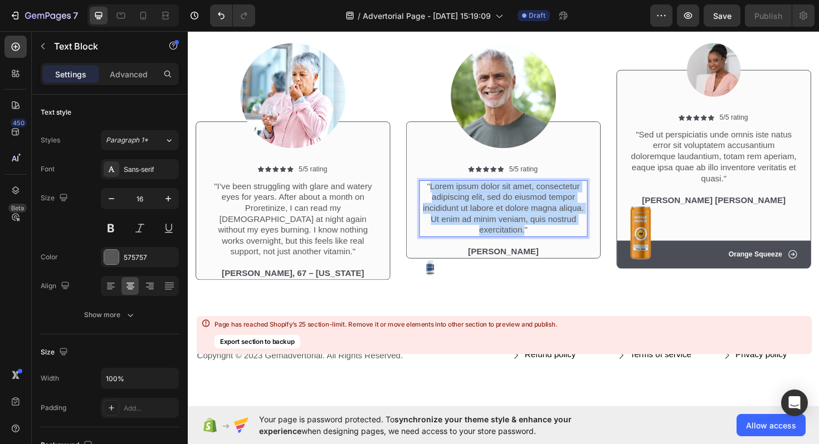
drag, startPoint x: 545, startPoint y: 243, endPoint x: 445, endPoint y: 197, distance: 109.9
click at [445, 197] on p ""Lorem ipsum dolor sit amet, consectetur adipiscing elit, sed do eiusmod tempor…" at bounding box center [522, 219] width 176 height 58
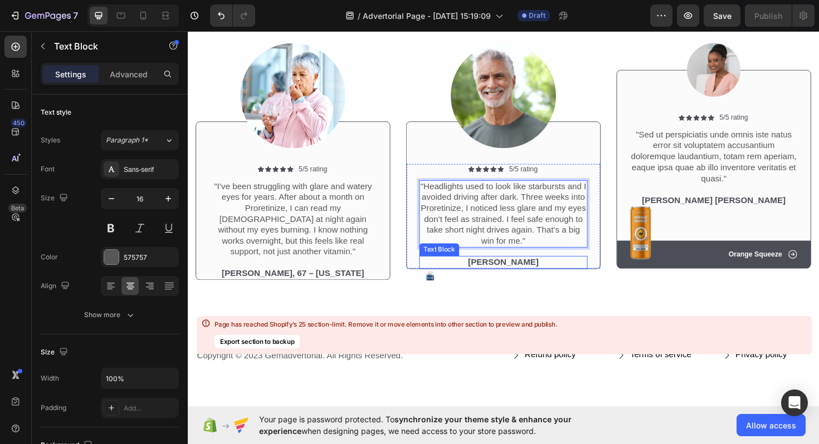
click at [504, 274] on p "Dick Rey" at bounding box center [522, 277] width 176 height 12
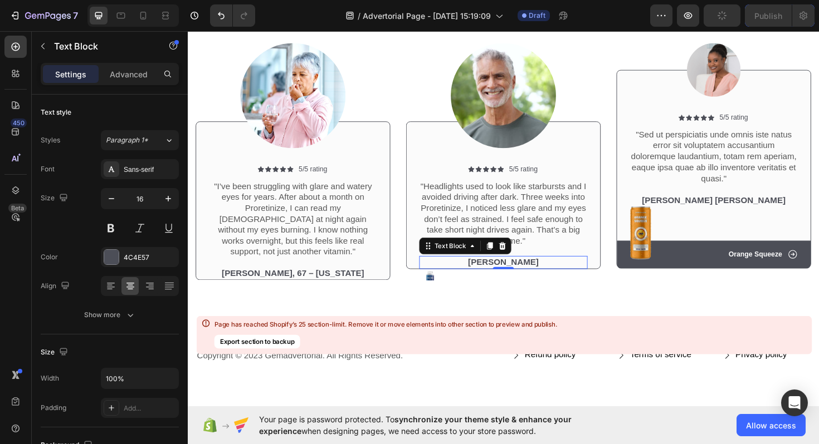
click at [522, 277] on p "Dick Rey" at bounding box center [522, 277] width 176 height 12
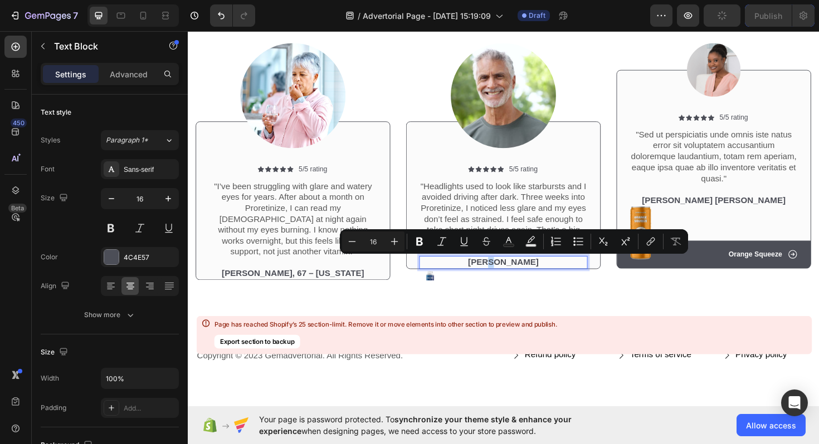
click at [522, 277] on p "Dick Rey" at bounding box center [522, 277] width 176 height 12
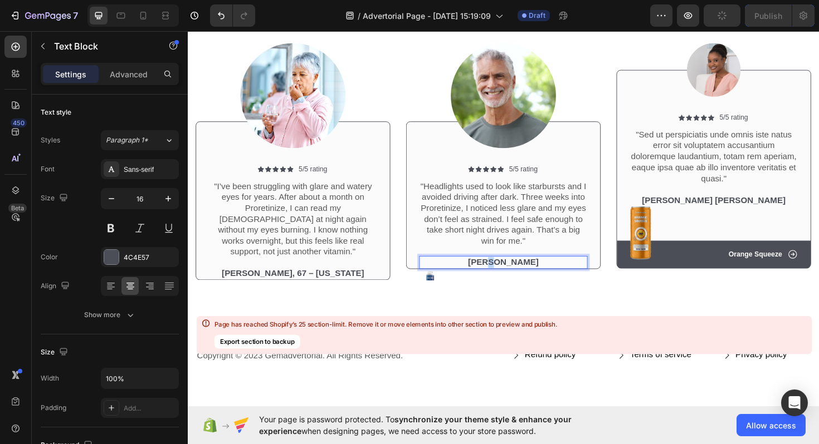
click at [522, 277] on p "Dick Rey" at bounding box center [522, 277] width 176 height 12
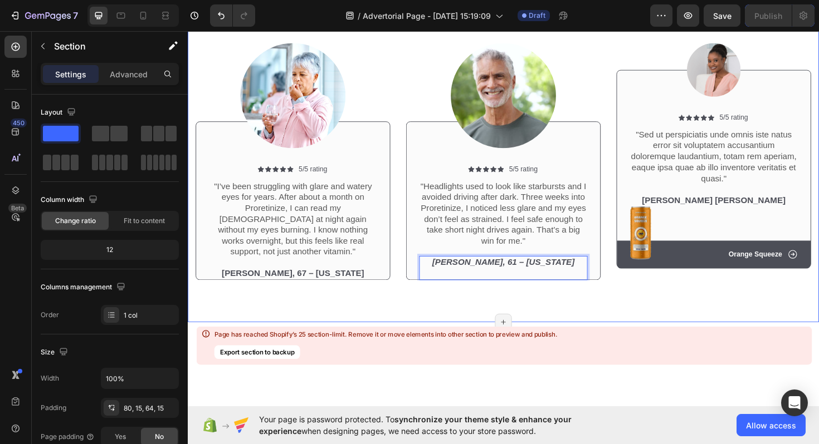
click at [361, 303] on div "Image Icon Icon Icon Icon Icon Icon List 5/5 rating Text Block Row "I’ve been s…" at bounding box center [521, 160] width 651 height 289
click at [458, 277] on p "[PERSON_NAME], 61 – [US_STATE]" at bounding box center [522, 282] width 176 height 23
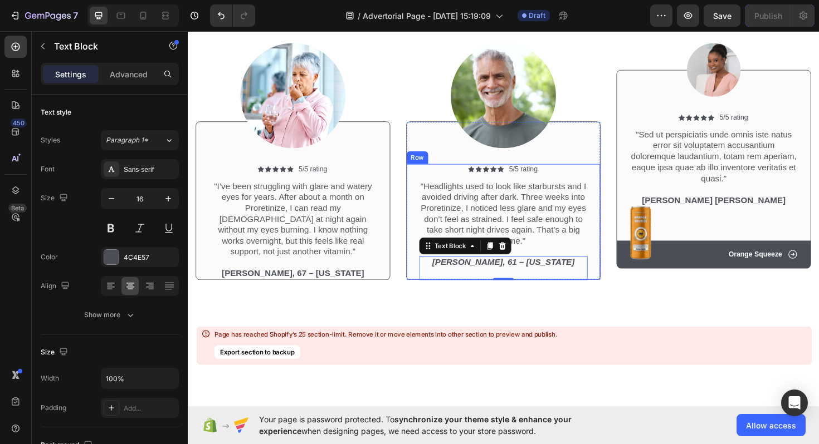
click at [422, 277] on div "Icon Icon Icon Icon Icon Icon List 5/5 rating Text Block Row "Headlights used t…" at bounding box center [521, 233] width 205 height 123
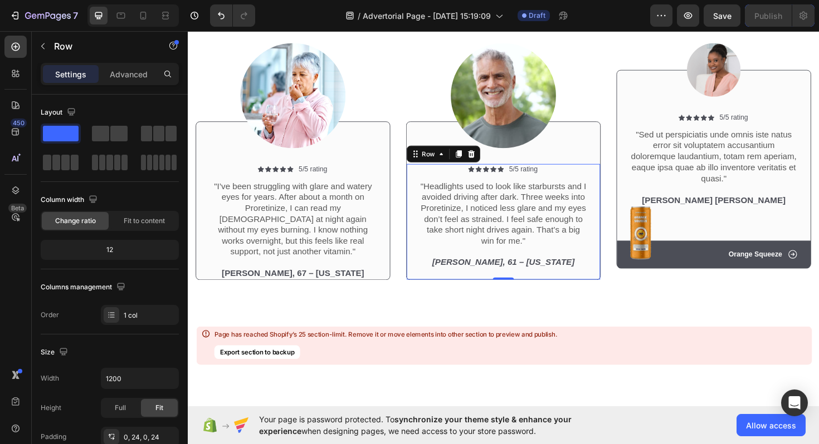
drag, startPoint x: 519, startPoint y: 292, endPoint x: 518, endPoint y: 278, distance: 13.4
click at [518, 278] on div "Icon Icon Icon Icon Icon Icon List 5/5 rating Text Block Row "Headlights used t…" at bounding box center [521, 233] width 205 height 123
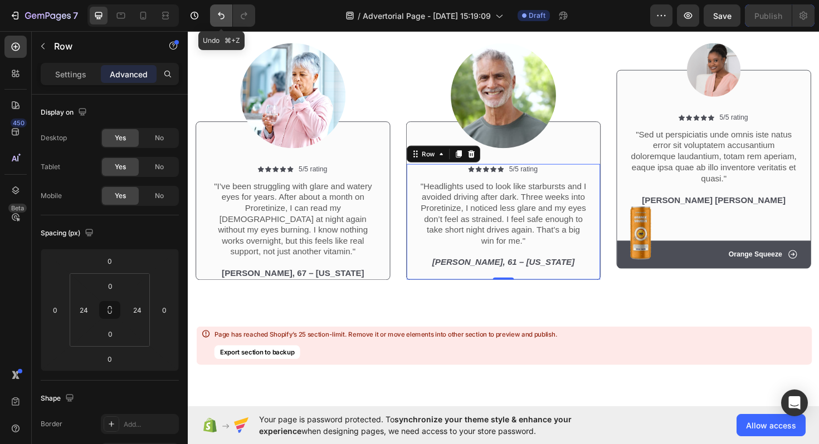
click at [221, 13] on icon "Undo/Redo" at bounding box center [220, 15] width 11 height 11
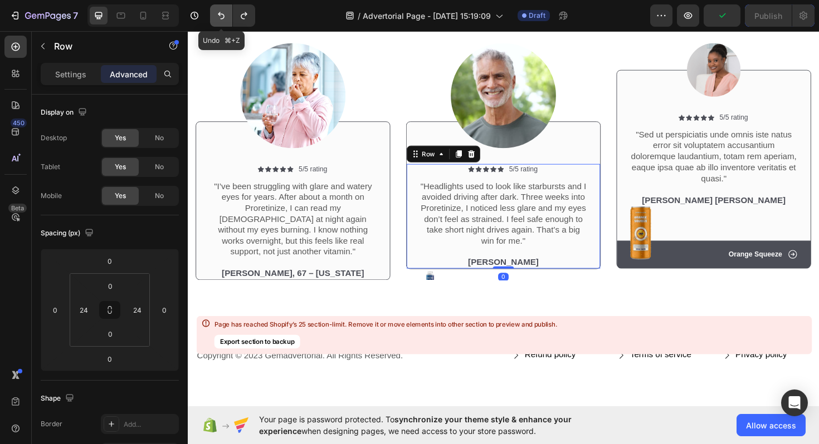
click at [221, 13] on icon "Undo/Redo" at bounding box center [220, 15] width 11 height 11
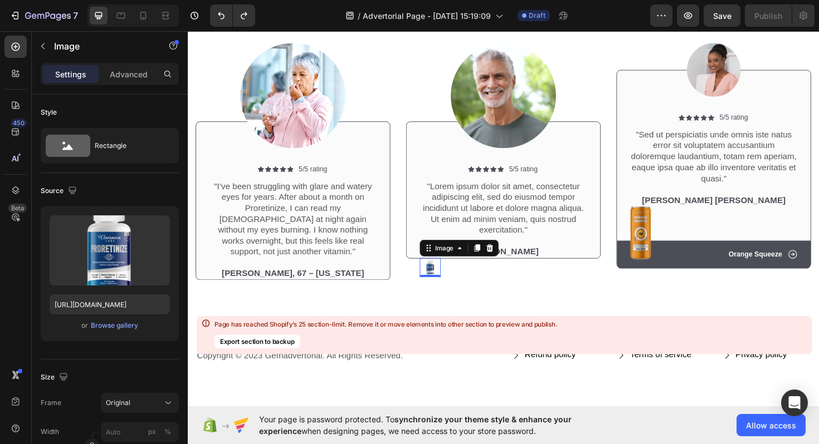
click at [439, 281] on img at bounding box center [444, 281] width 22 height 19
click at [509, 261] on icon at bounding box center [507, 261] width 7 height 8
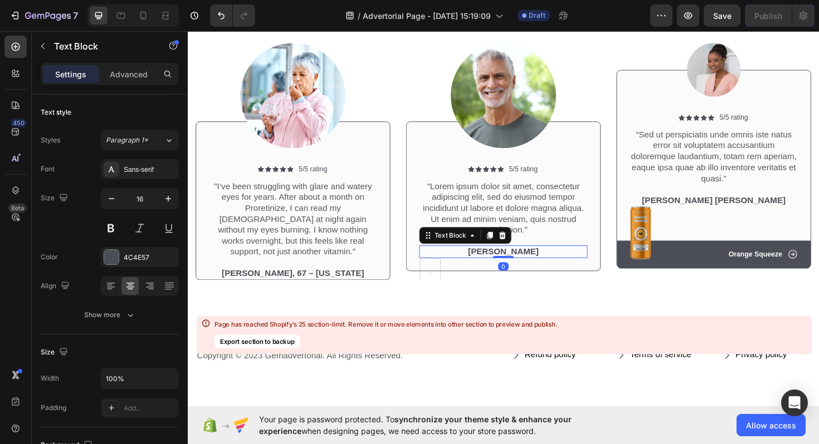
click at [513, 266] on p "Dick Rey" at bounding box center [522, 265] width 176 height 12
click at [444, 277] on div at bounding box center [444, 288] width 22 height 33
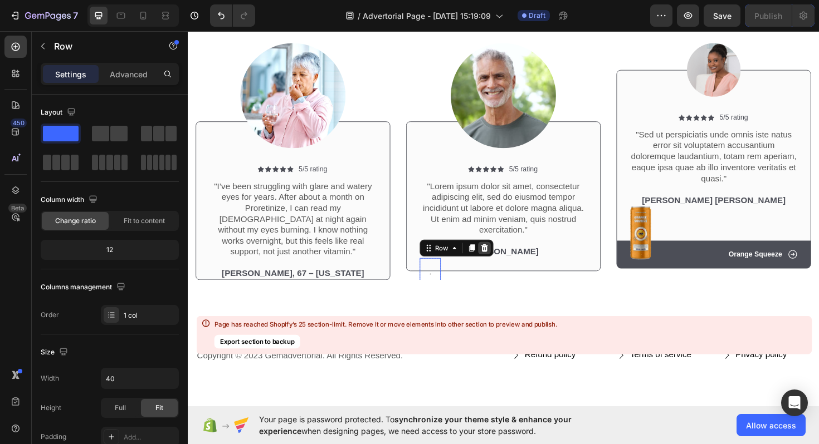
click at [504, 258] on icon at bounding box center [501, 261] width 9 height 9
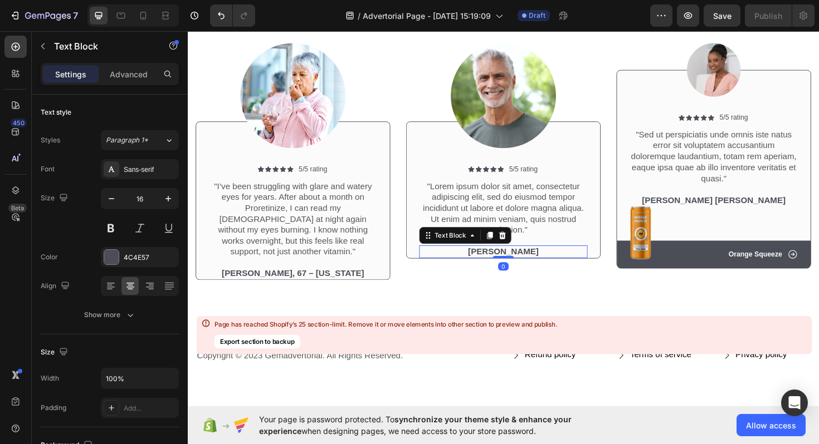
click at [522, 267] on p "Dick Rey" at bounding box center [522, 265] width 176 height 12
click at [513, 266] on p "Dick Rey" at bounding box center [522, 265] width 176 height 12
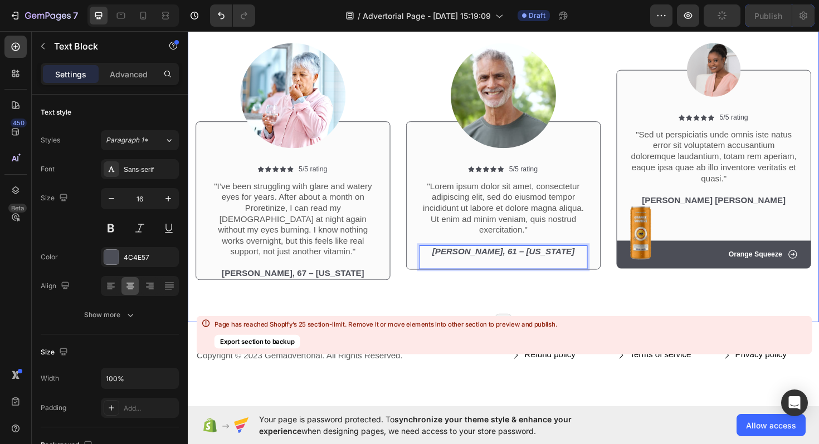
click at [423, 307] on div "Icon Icon Icon Icon Icon Icon List 2,500+ Verified Reviews! Text Block Row Cust…" at bounding box center [522, 119] width 668 height 442
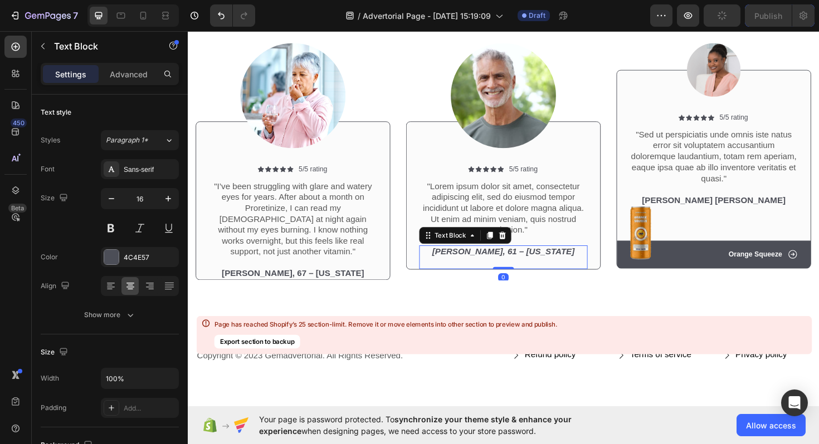
click at [502, 266] on icon "[PERSON_NAME], 61 – [US_STATE]" at bounding box center [522, 264] width 151 height 9
click at [141, 62] on div "Text Block" at bounding box center [95, 47] width 127 height 32
click at [141, 69] on p "Advanced" at bounding box center [129, 74] width 38 height 12
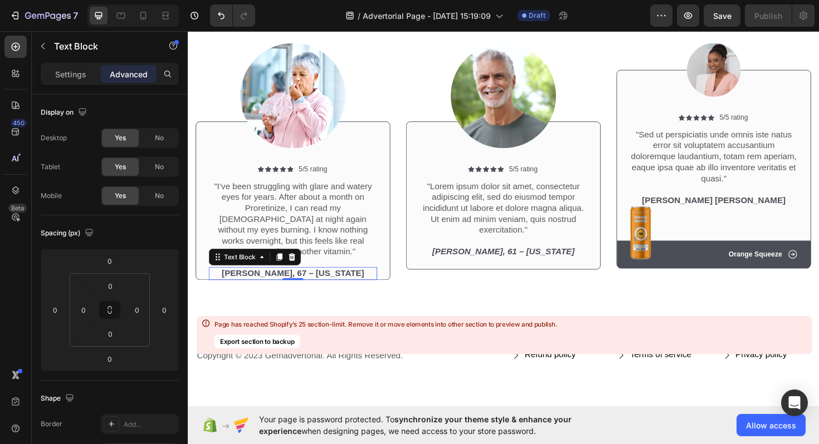
click at [323, 282] on p "[PERSON_NAME], 67 – [US_STATE]" at bounding box center [299, 288] width 176 height 12
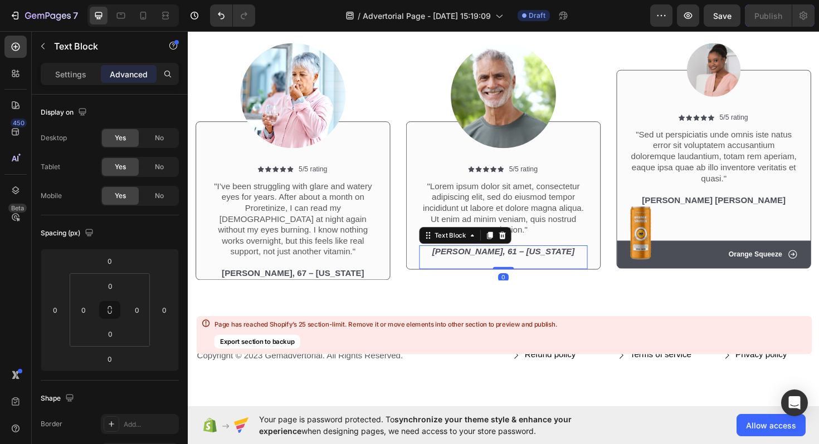
click at [465, 271] on p "[PERSON_NAME], 61 – [US_STATE]" at bounding box center [522, 270] width 176 height 23
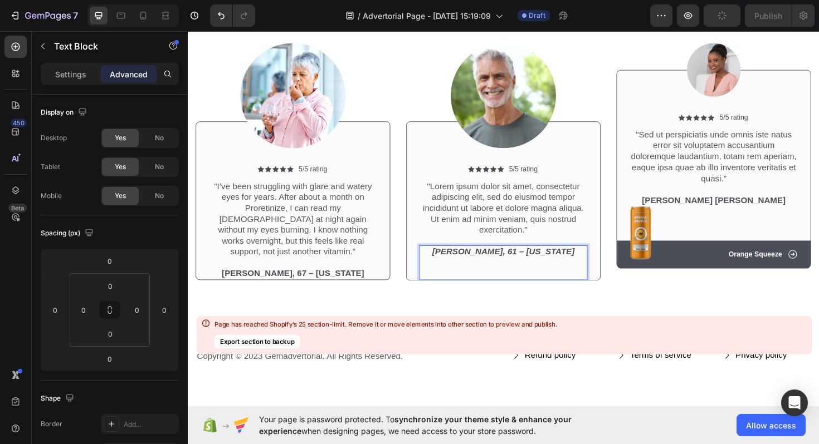
click at [445, 267] on p "[PERSON_NAME], 61 – [US_STATE]" at bounding box center [522, 276] width 176 height 35
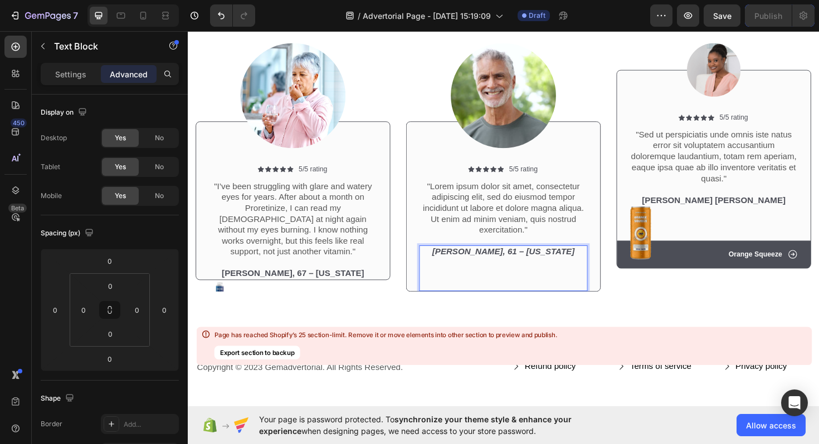
click at [467, 285] on p "[PERSON_NAME], 61 – [US_STATE]" at bounding box center [522, 282] width 176 height 46
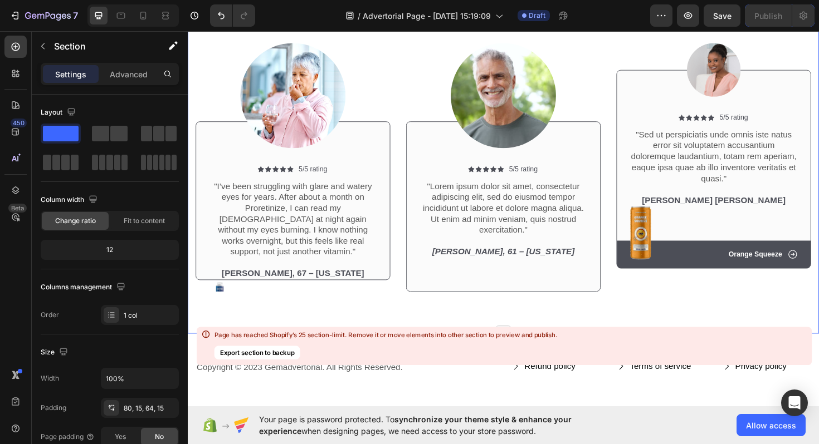
click at [481, 307] on div "Image Icon Icon Icon Icon Icon Icon List 5/5 rating Text Block Row "I’ve been s…" at bounding box center [521, 166] width 651 height 301
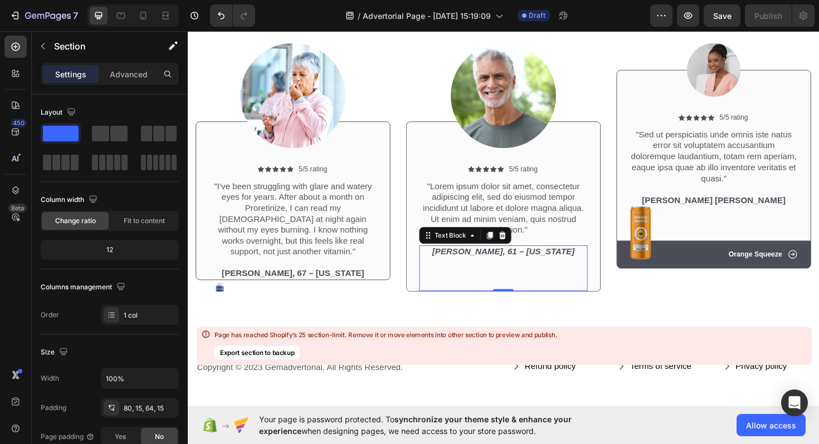
click at [468, 291] on p "Mark S., 61 – Ohio ⁠⁠⁠⁠⁠⁠⁠" at bounding box center [522, 282] width 176 height 46
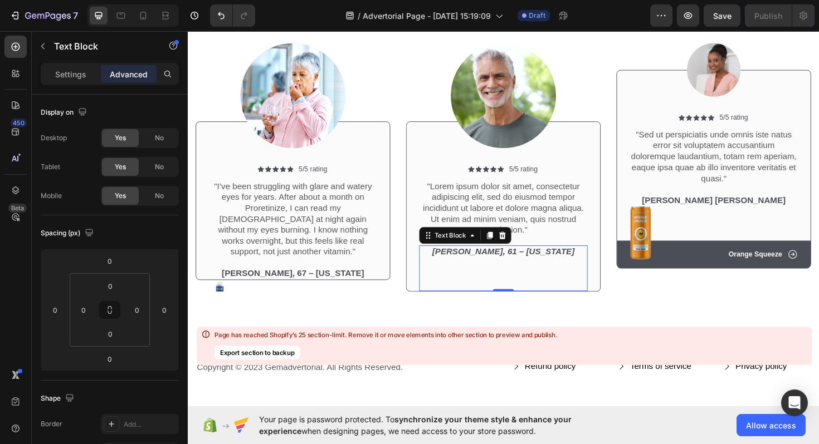
drag, startPoint x: 518, startPoint y: 306, endPoint x: 517, endPoint y: 281, distance: 25.1
click at [517, 282] on div "Mark S., 61 – Ohio ⁠⁠⁠⁠⁠⁠⁠ Text Block 0" at bounding box center [522, 282] width 178 height 48
click at [111, 356] on input "0" at bounding box center [110, 359] width 22 height 17
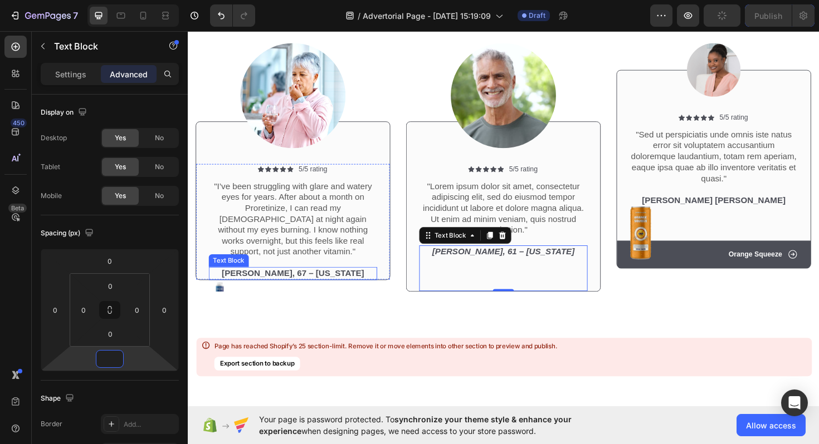
click at [315, 282] on p "[PERSON_NAME], 67 – [US_STATE]" at bounding box center [299, 288] width 176 height 12
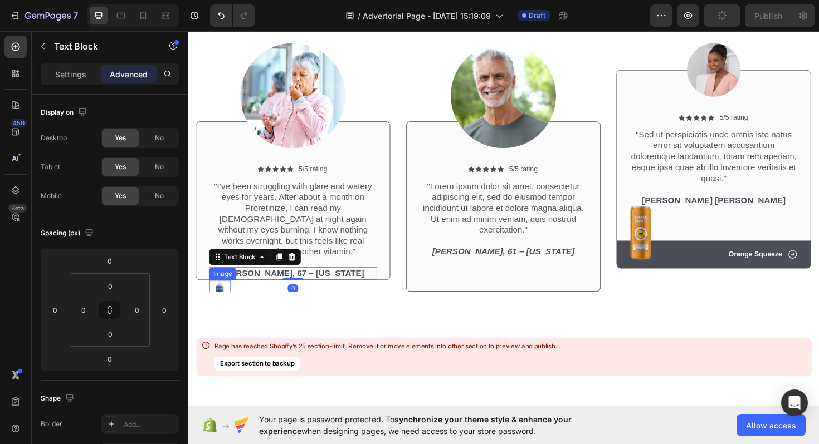
click at [221, 297] on img at bounding box center [221, 304] width 22 height 19
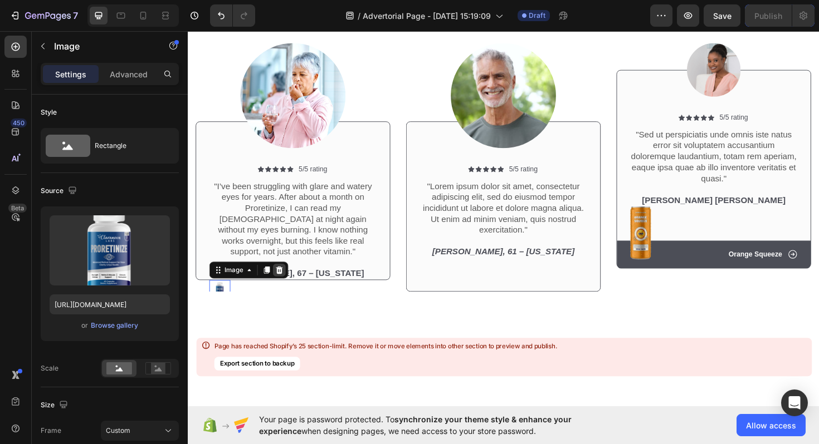
click at [286, 281] on icon at bounding box center [284, 285] width 7 height 8
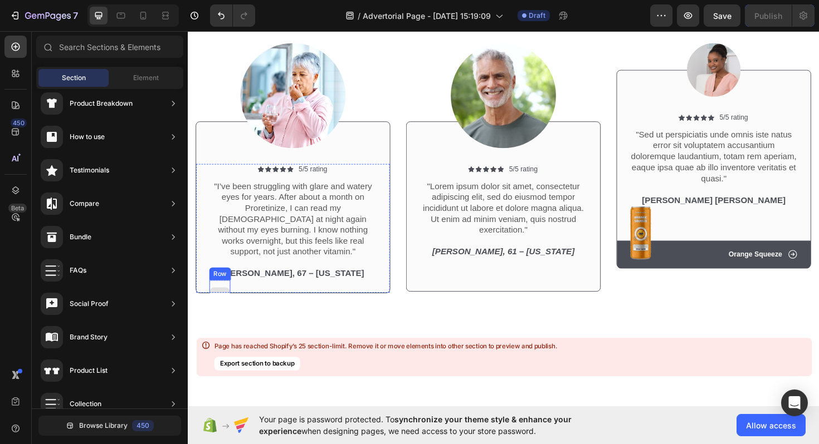
click at [217, 303] on div at bounding box center [221, 312] width 21 height 18
click at [224, 295] on div at bounding box center [221, 311] width 22 height 33
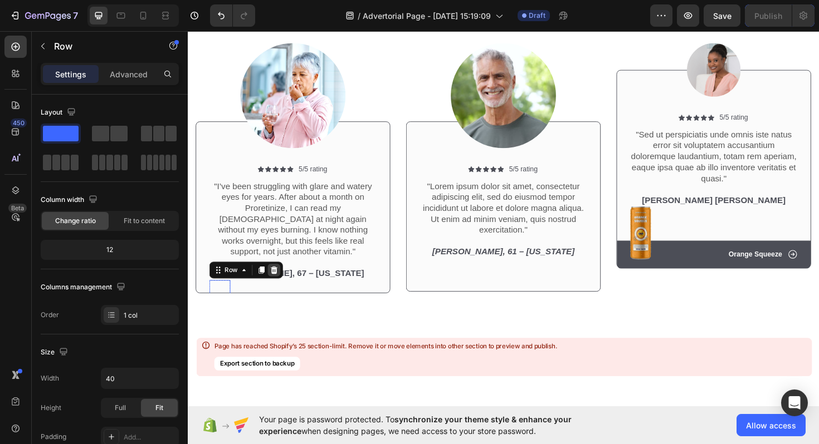
click at [278, 281] on icon at bounding box center [279, 285] width 7 height 8
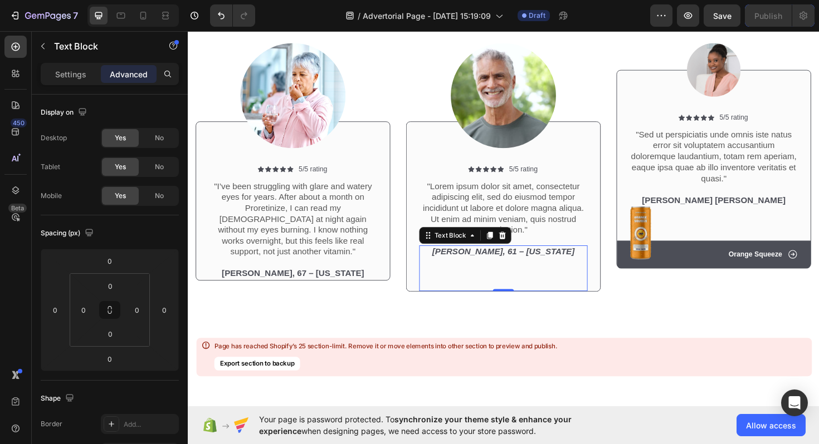
click at [460, 281] on p "Mark S., 61 – Ohio ⁠⁠⁠⁠⁠⁠⁠" at bounding box center [522, 282] width 176 height 46
click at [424, 263] on div "Icon Icon Icon Icon Icon Icon List 5/5 rating Text Block Row "Lorem ipsum dolor…" at bounding box center [521, 239] width 205 height 135
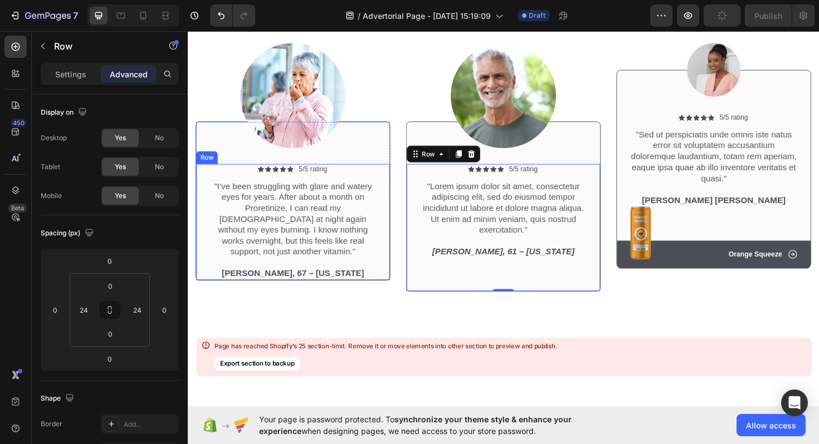
click at [212, 264] on div "Icon Icon Icon Icon Icon Icon List 5/5 rating Text Block Row "I’ve been struggl…" at bounding box center [299, 233] width 178 height 123
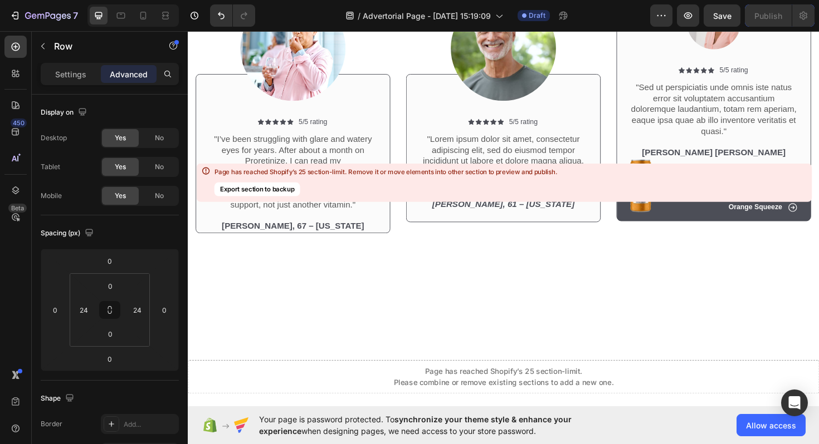
scroll to position [15490, 0]
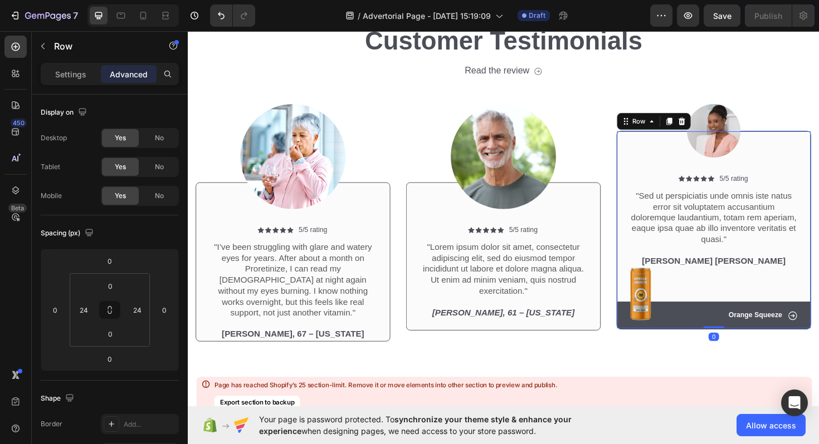
click at [766, 177] on div "Icon Icon Icon Icon Icon Icon List 5/5 rating Text Block Row "Sed ut perspiciat…" at bounding box center [744, 242] width 206 height 210
click at [702, 335] on div "Icon Orange Squeeze Text Block Row" at bounding box center [744, 333] width 178 height 12
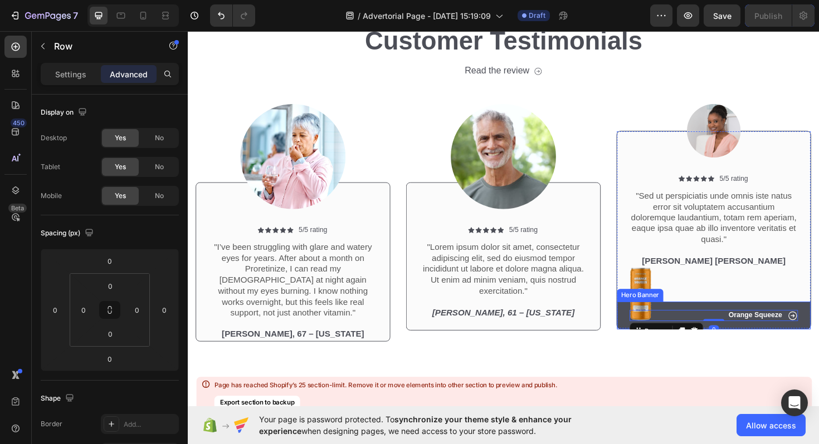
click at [697, 341] on div "Row" at bounding box center [694, 349] width 78 height 18
click at [818, 331] on icon at bounding box center [827, 332] width 11 height 11
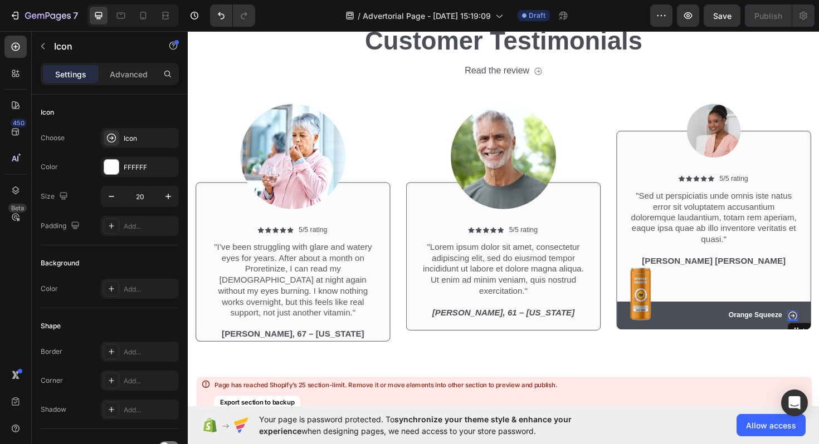
click at [818, 330] on icon at bounding box center [827, 332] width 11 height 11
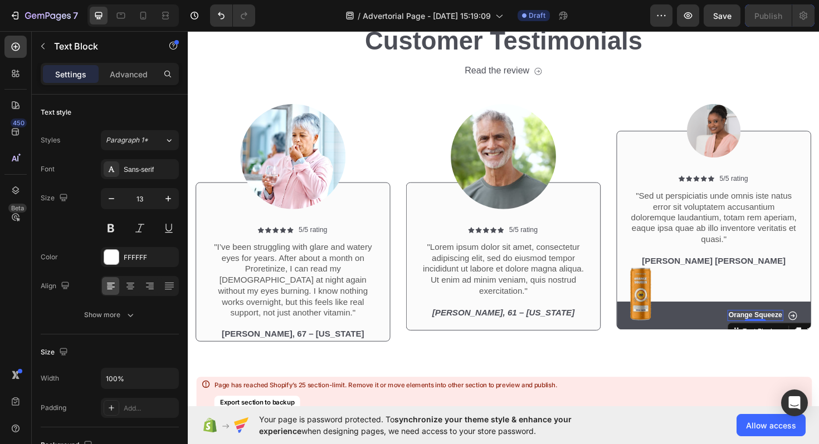
click at [784, 331] on p "Orange Squeeze" at bounding box center [788, 332] width 57 height 9
click at [785, 331] on p "Orange Squeeze" at bounding box center [788, 332] width 57 height 9
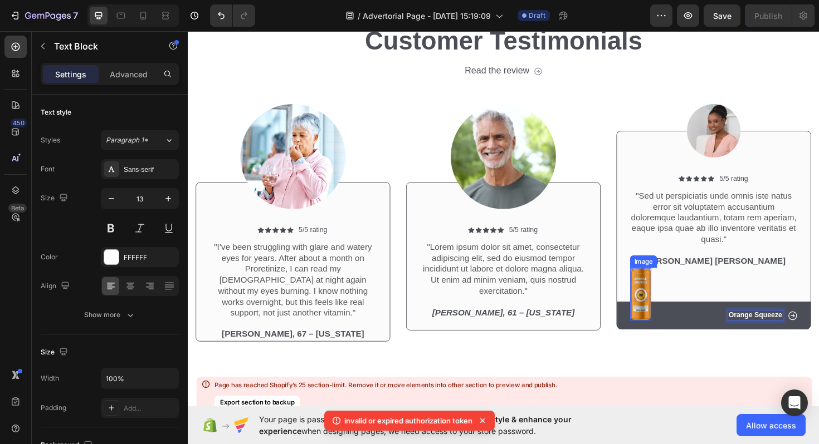
click at [660, 322] on img at bounding box center [667, 310] width 22 height 56
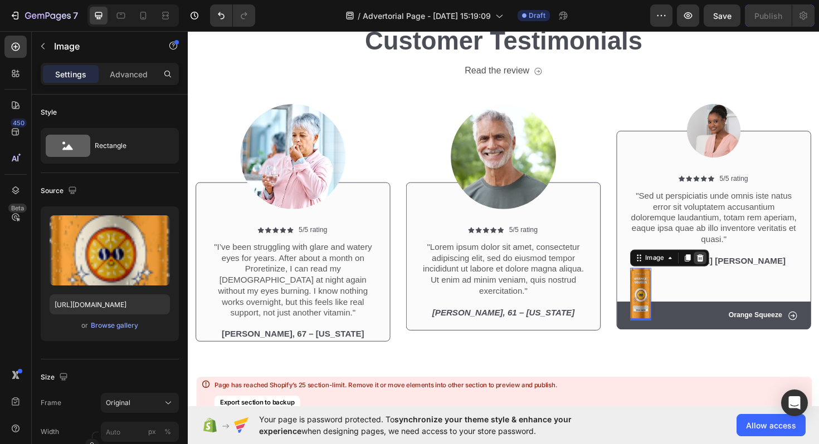
click at [731, 272] on icon at bounding box center [730, 272] width 7 height 8
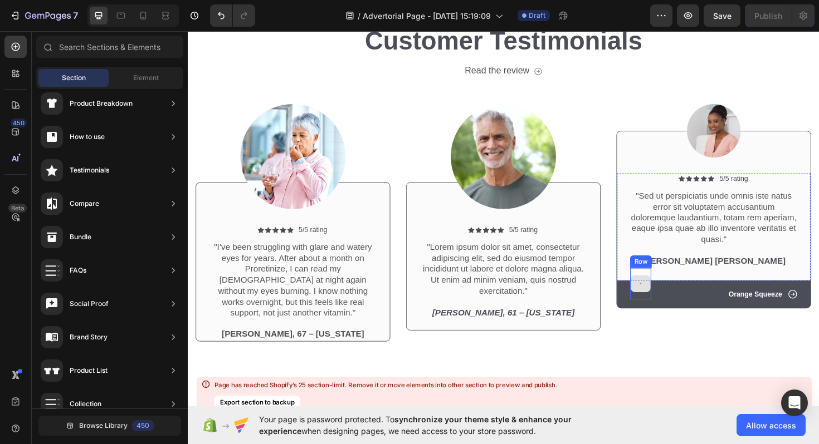
click at [671, 307] on div at bounding box center [667, 298] width 22 height 33
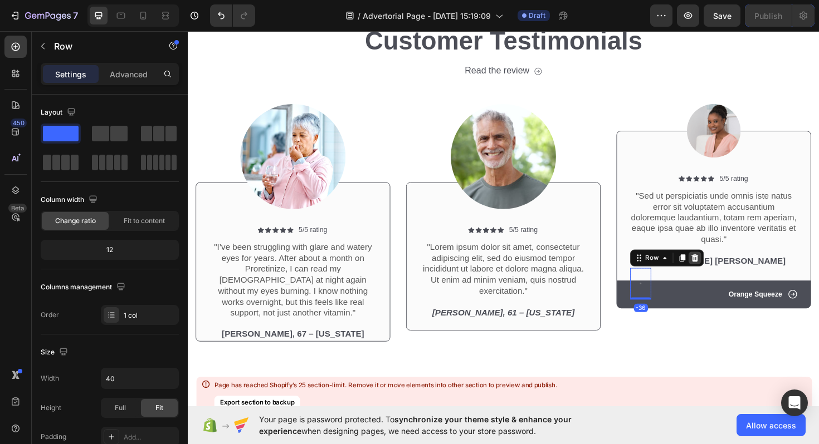
click at [726, 267] on icon at bounding box center [724, 271] width 9 height 9
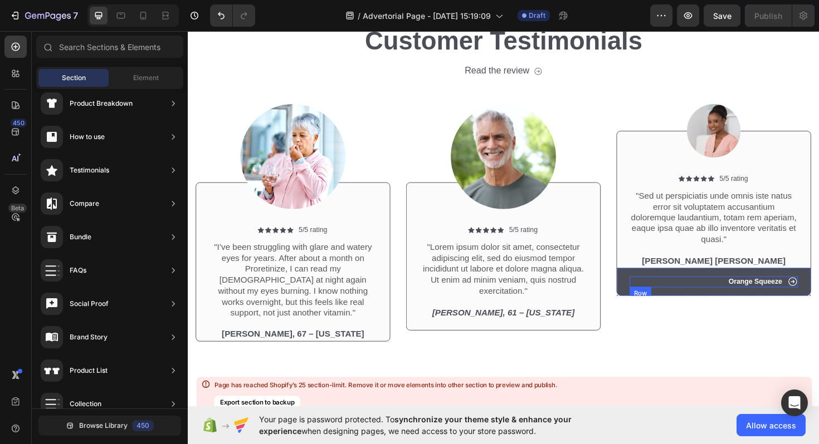
click at [729, 297] on div "Icon Orange Squeeze Text Block Row" at bounding box center [744, 297] width 178 height 12
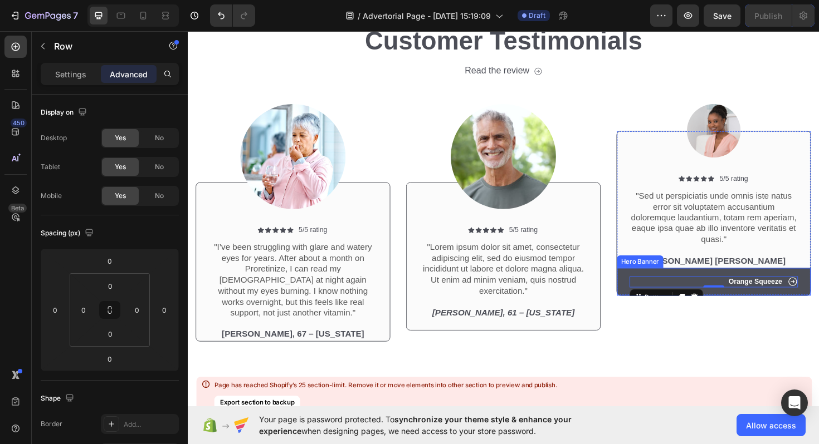
click at [648, 275] on div "Hero Banner" at bounding box center [666, 276] width 45 height 10
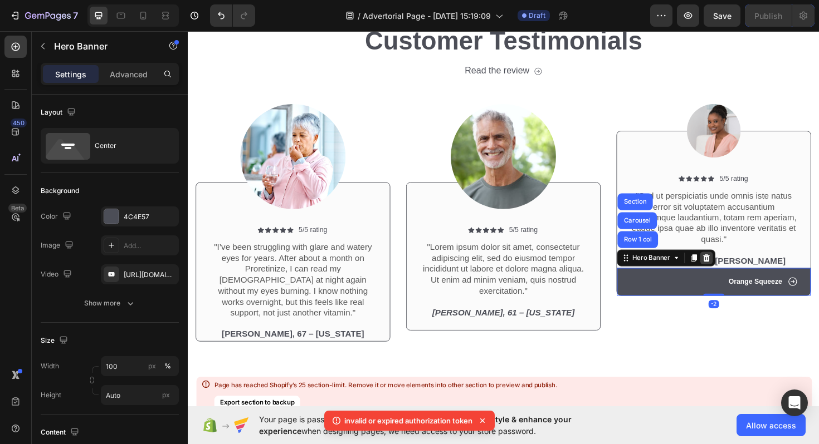
click at [736, 272] on icon at bounding box center [736, 272] width 7 height 8
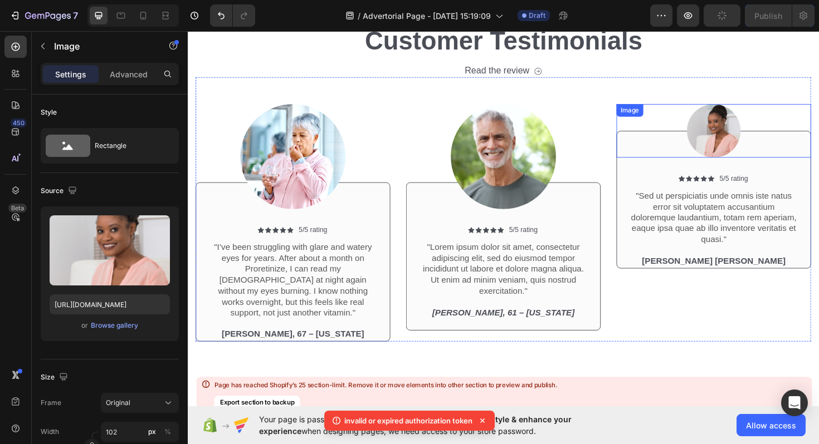
click at [730, 133] on img at bounding box center [744, 137] width 57 height 57
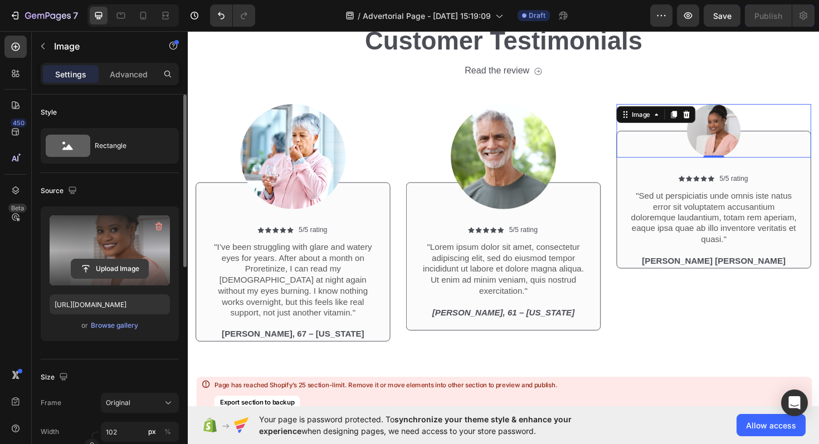
click at [126, 268] on input "file" at bounding box center [109, 268] width 77 height 19
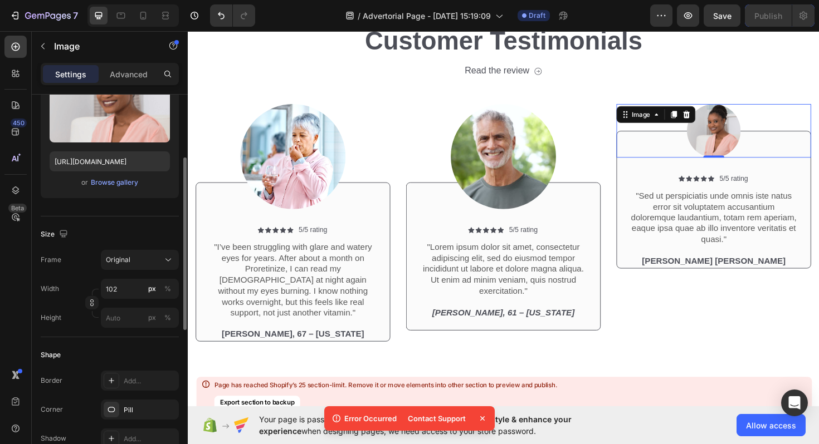
scroll to position [144, 0]
click at [137, 258] on div "Original" at bounding box center [133, 259] width 55 height 10
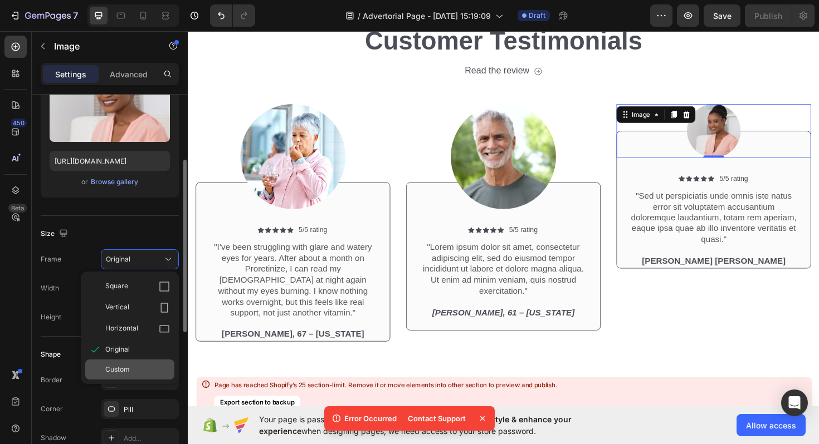
click at [122, 368] on span "Custom" at bounding box center [117, 370] width 24 height 10
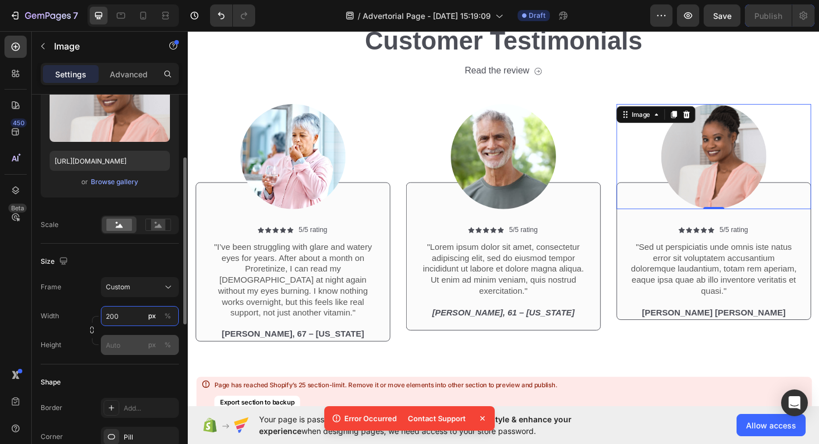
type input "200"
click at [127, 346] on input "px %" at bounding box center [140, 345] width 78 height 20
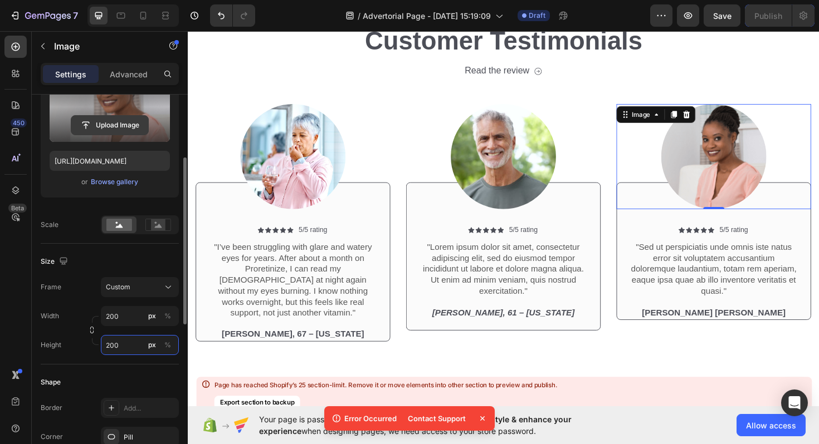
type input "200"
click at [113, 128] on input "file" at bounding box center [109, 125] width 77 height 19
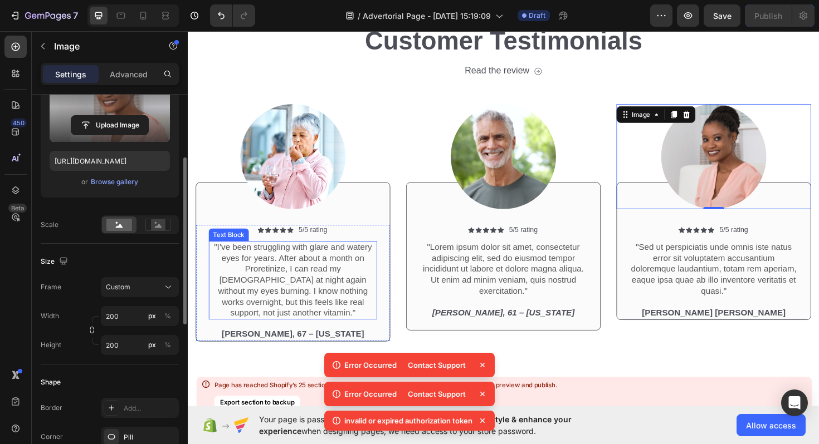
scroll to position [15401, 0]
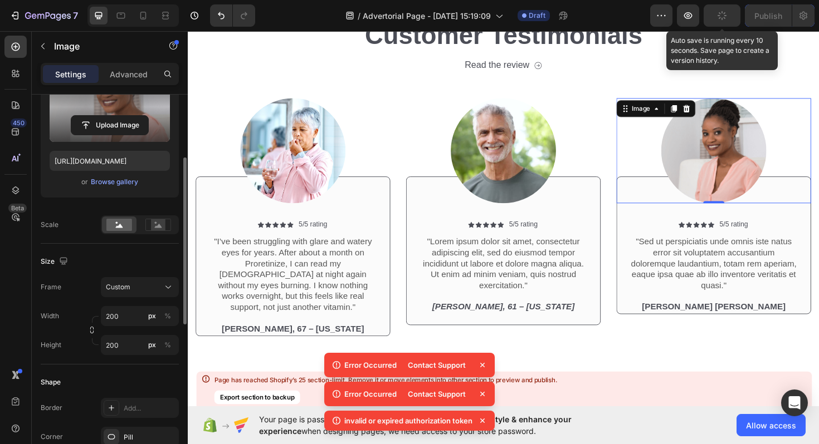
click at [717, 18] on button "button" at bounding box center [721, 15] width 37 height 22
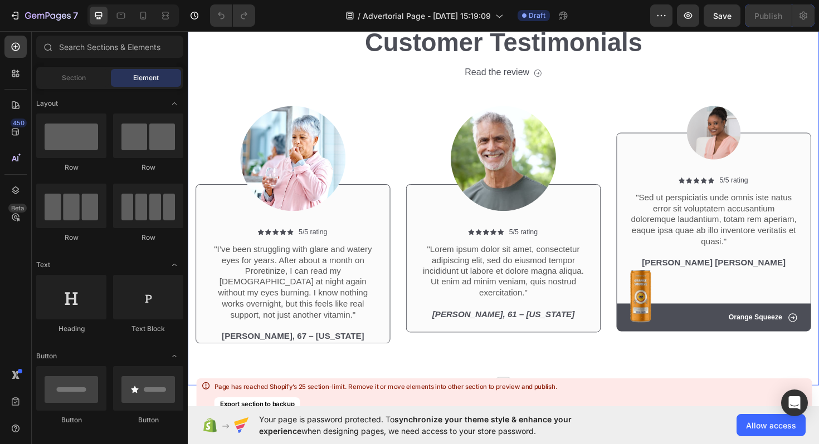
scroll to position [15494, 0]
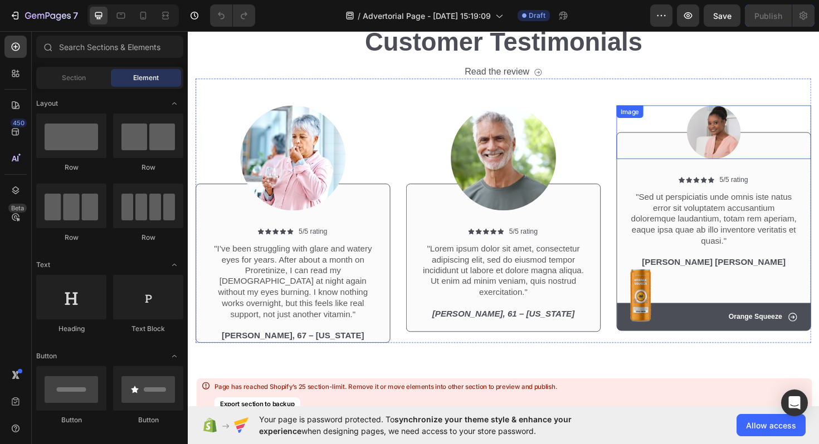
click at [742, 139] on img at bounding box center [744, 138] width 57 height 57
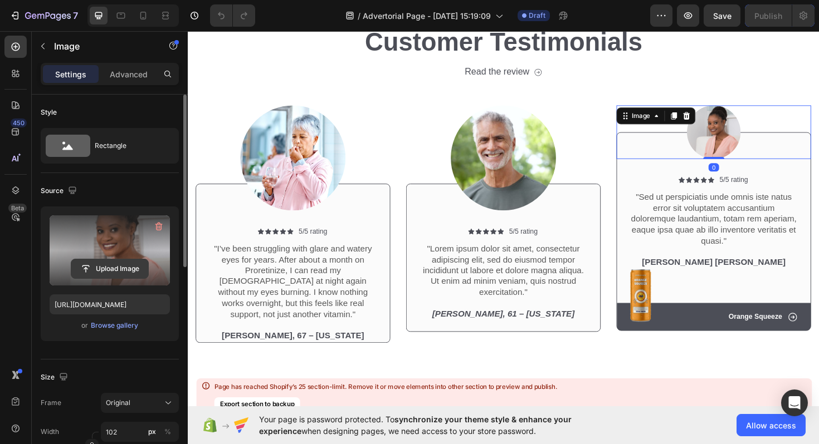
click at [110, 269] on input "file" at bounding box center [109, 268] width 77 height 19
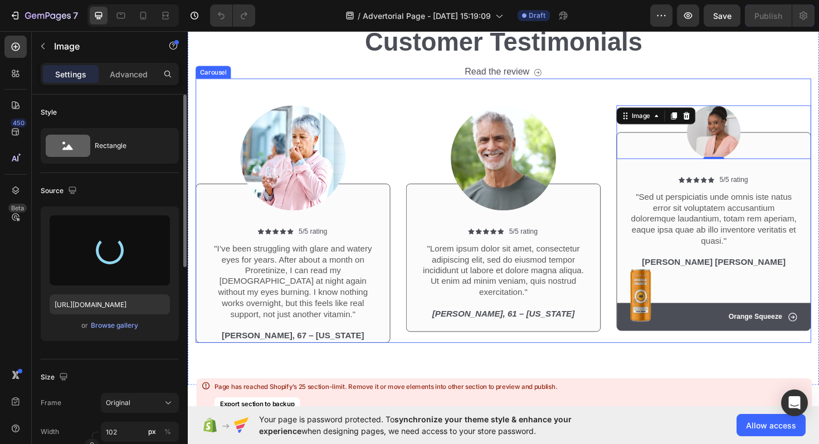
type input "[URL][DOMAIN_NAME]"
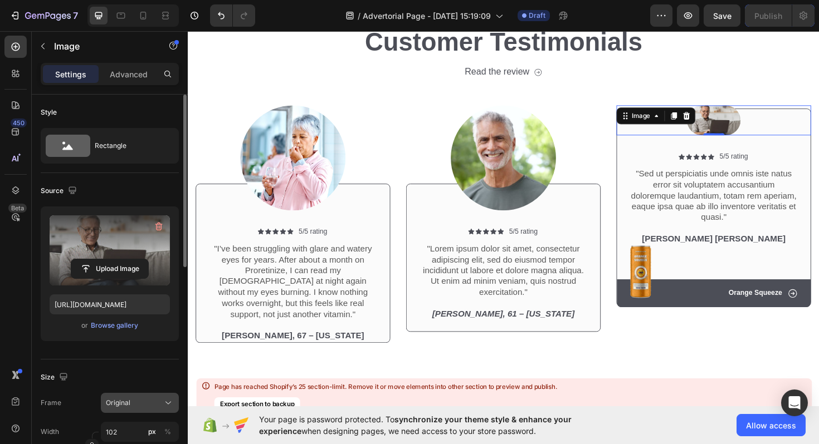
click at [154, 411] on button "Original" at bounding box center [140, 403] width 78 height 20
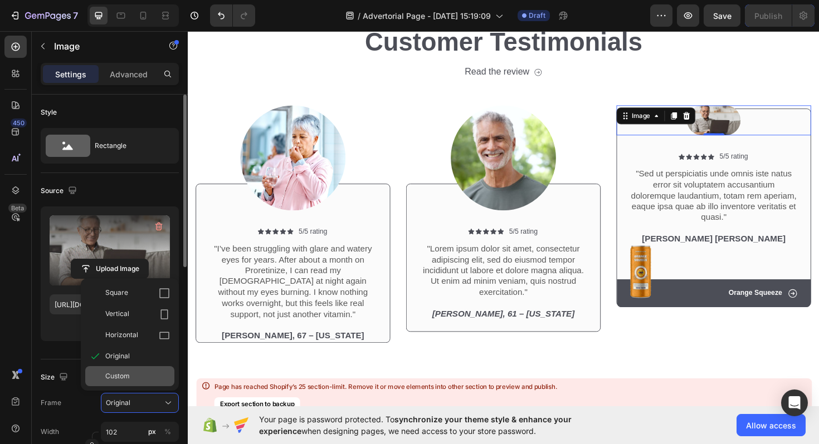
click at [130, 379] on div "Custom" at bounding box center [137, 376] width 65 height 10
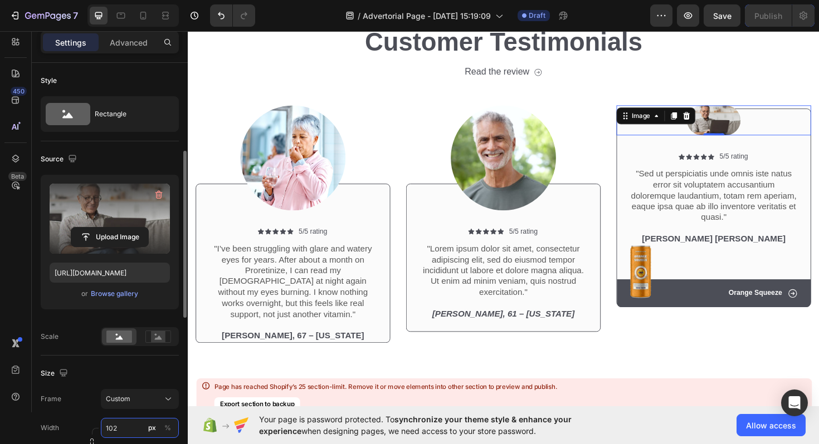
scroll to position [99, 0]
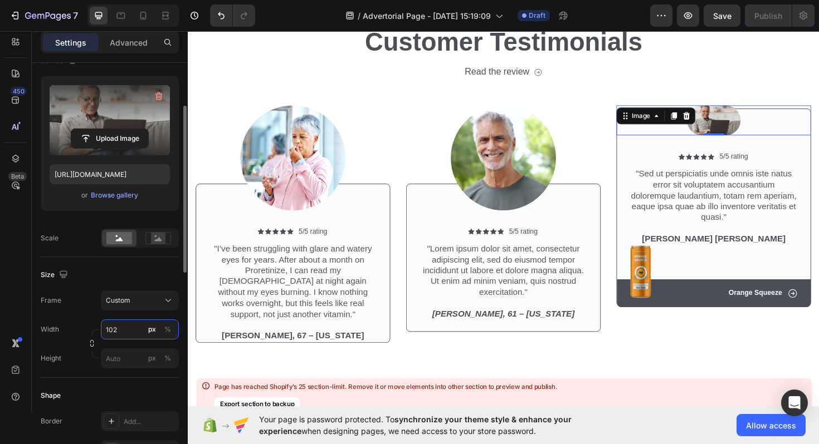
click at [127, 331] on input "102" at bounding box center [140, 330] width 78 height 20
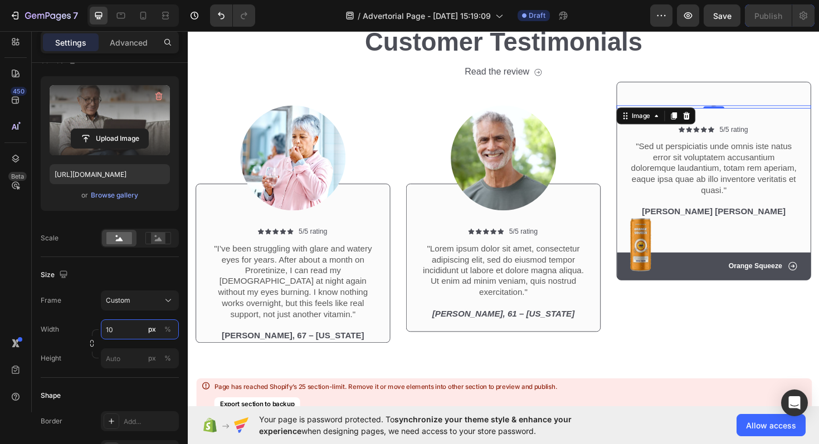
type input "1"
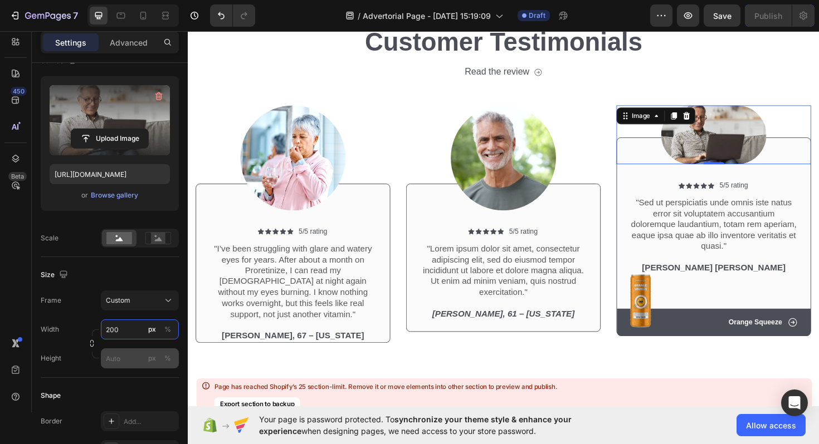
type input "200"
click at [129, 358] on input "px %" at bounding box center [140, 359] width 78 height 20
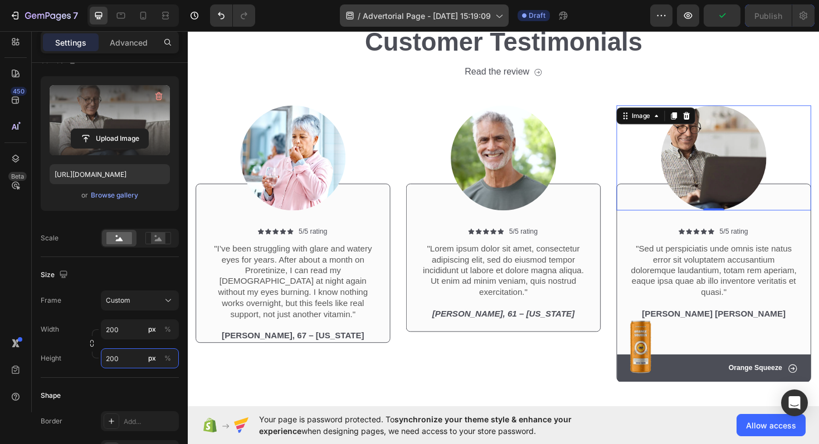
type input "200"
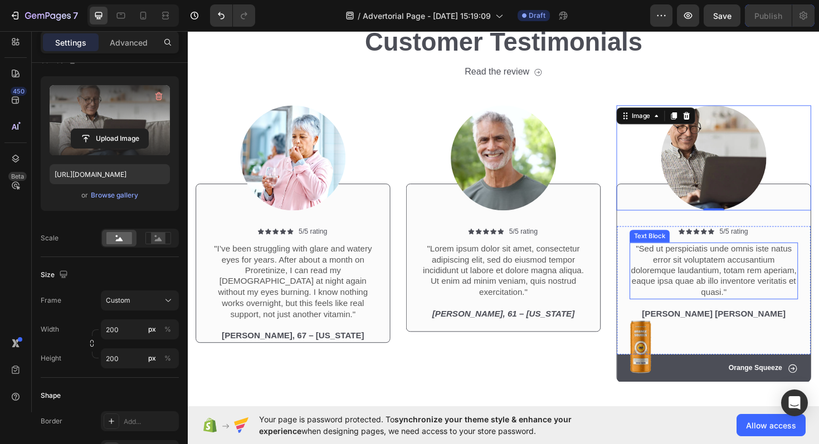
click at [742, 277] on p ""Sed ut perspiciatis unde omnis iste natus error sit voluptatem accusantium dol…" at bounding box center [744, 285] width 176 height 58
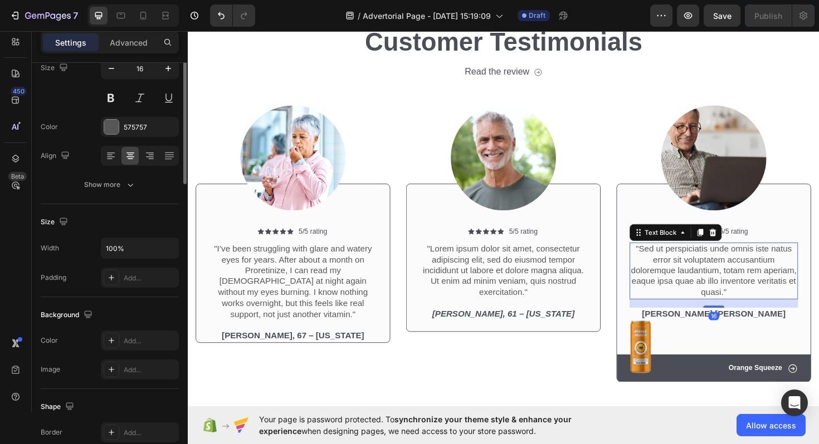
scroll to position [0, 0]
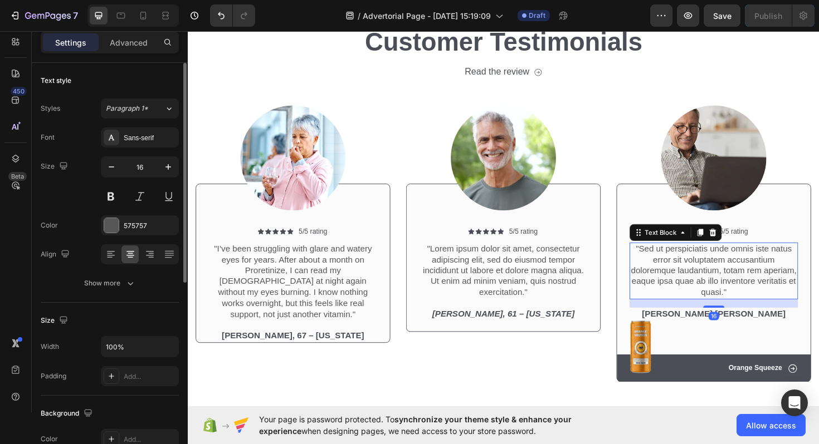
click at [747, 298] on p ""Sed ut perspiciatis unde omnis iste natus error sit voluptatem accusantium dol…" at bounding box center [744, 285] width 176 height 58
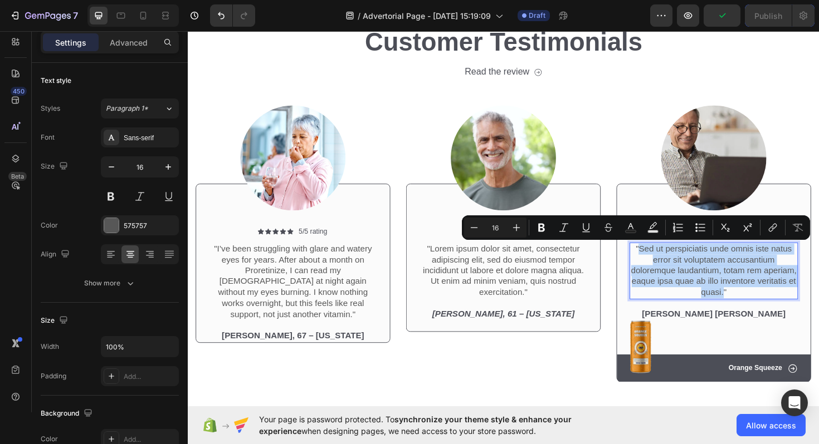
drag, startPoint x: 754, startPoint y: 310, endPoint x: 668, endPoint y: 259, distance: 100.3
click at [668, 259] on p ""Sed ut perspiciatis unde omnis iste natus error sit voluptatem accusantium dol…" at bounding box center [744, 285] width 176 height 58
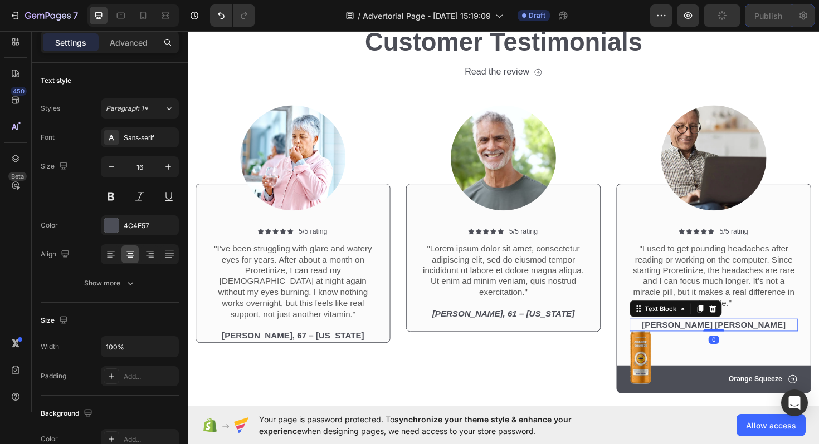
click at [743, 343] on p "[PERSON_NAME] [PERSON_NAME]" at bounding box center [744, 343] width 176 height 12
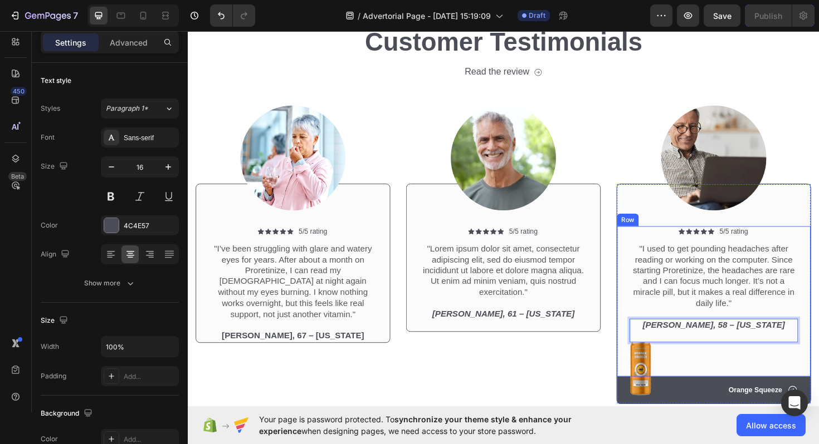
scroll to position [15547, 0]
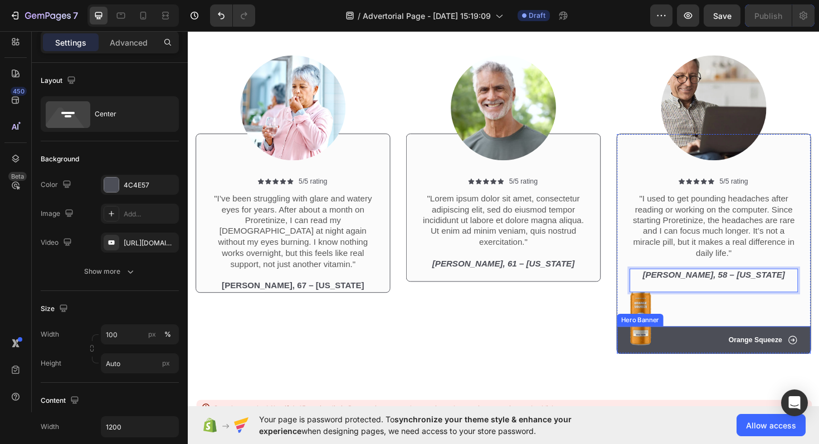
click at [646, 351] on div "Icon Orange Squeeze Text Block Row" at bounding box center [744, 359] width 205 height 30
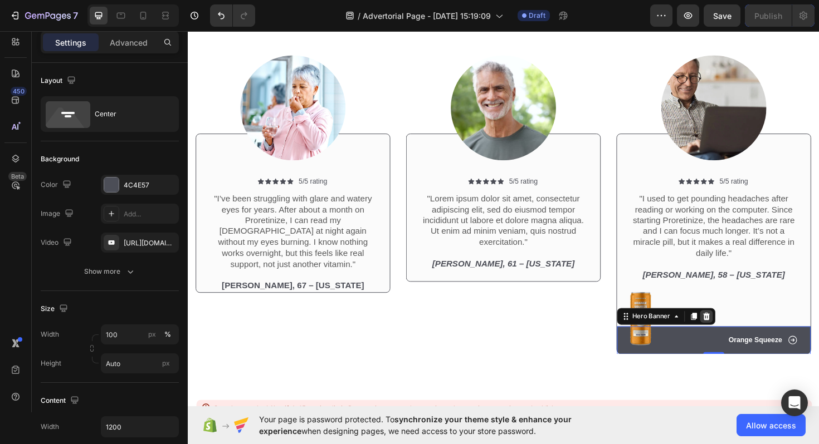
click at [737, 334] on icon at bounding box center [736, 333] width 9 height 9
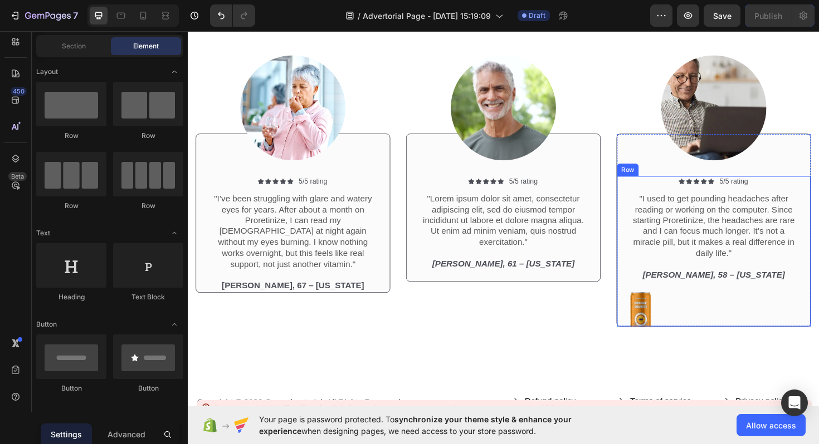
click at [651, 329] on div "Icon Icon Icon Icon Icon Icon List 5/5 rating Text Block Row "I used to get pou…" at bounding box center [744, 264] width 205 height 159
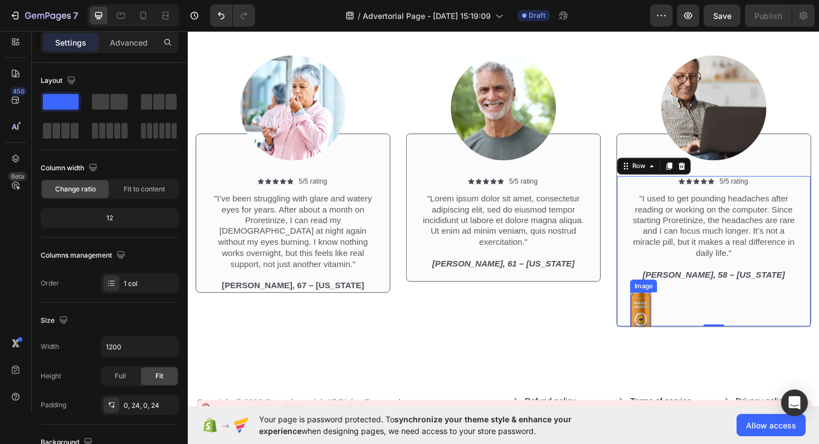
click at [672, 322] on img at bounding box center [667, 336] width 22 height 56
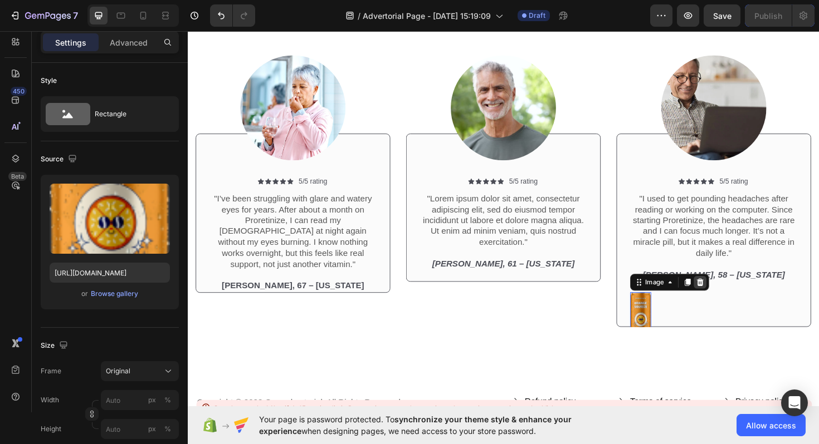
click at [728, 298] on icon at bounding box center [730, 297] width 7 height 8
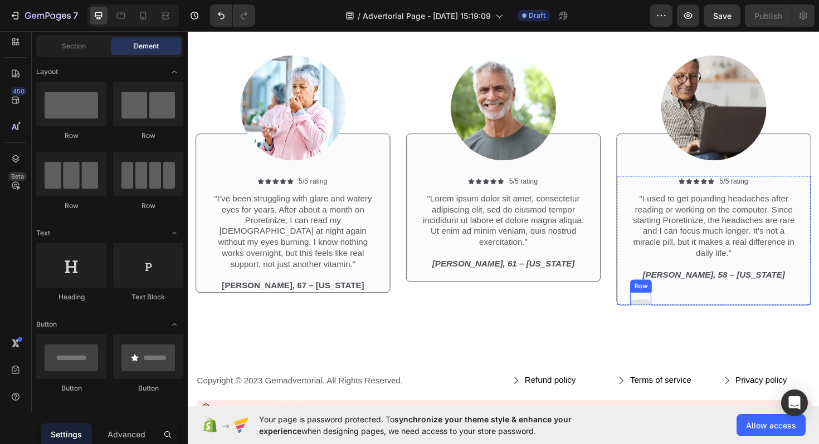
click at [670, 311] on div at bounding box center [667, 324] width 22 height 33
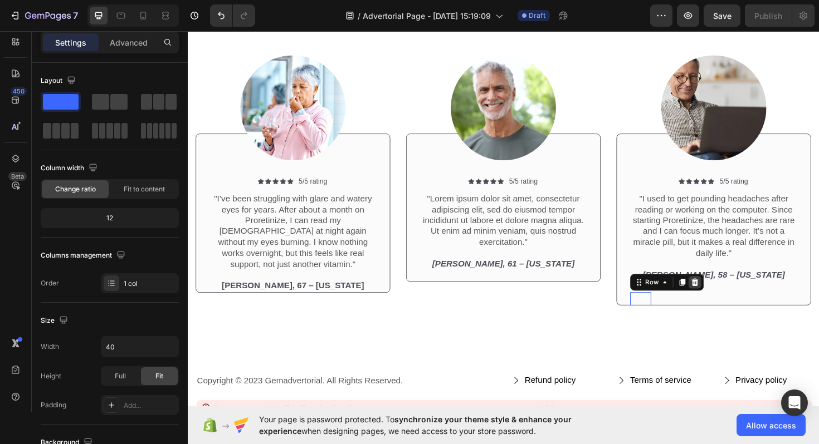
click at [726, 294] on icon at bounding box center [724, 297] width 9 height 9
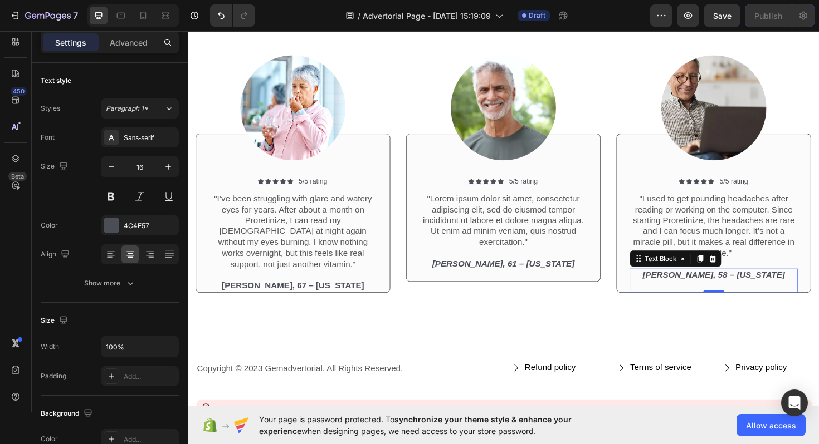
click at [662, 298] on p "[PERSON_NAME], 58 – [US_STATE]" at bounding box center [744, 295] width 176 height 23
click at [645, 290] on div "Icon Icon Icon Icon Icon Icon List 5/5 rating Text Block Row "I used to get pou…" at bounding box center [744, 246] width 205 height 123
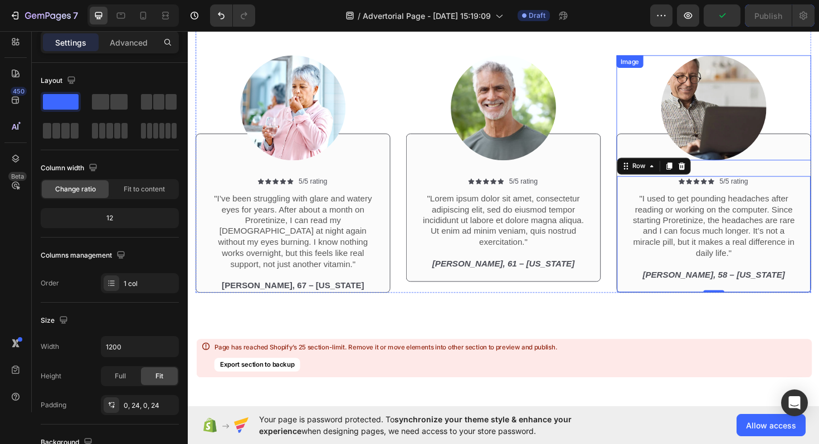
click at [660, 153] on div at bounding box center [744, 112] width 206 height 111
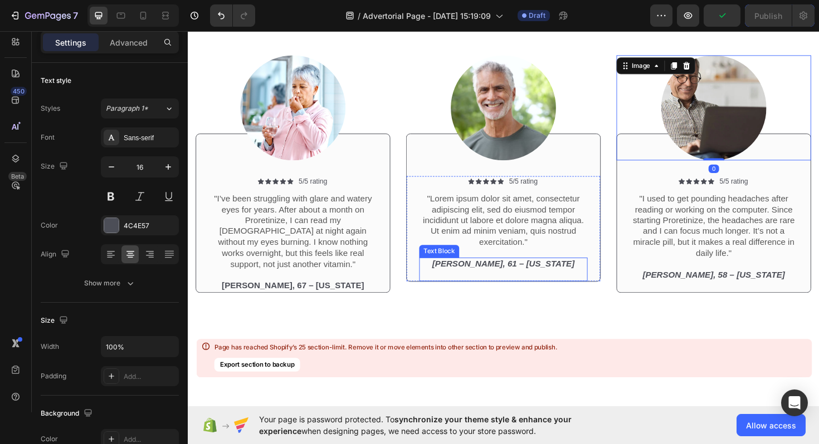
click at [552, 293] on p "[PERSON_NAME], 61 – [US_STATE]" at bounding box center [522, 283] width 176 height 23
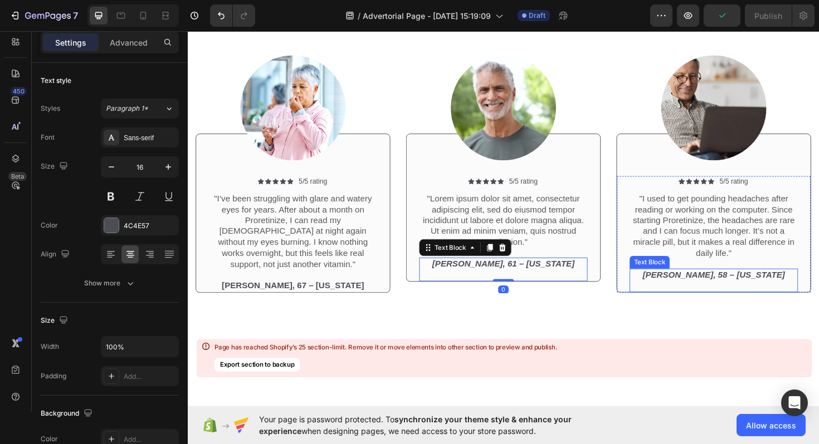
click at [664, 301] on p "[PERSON_NAME], 58 – [US_STATE]" at bounding box center [744, 295] width 176 height 23
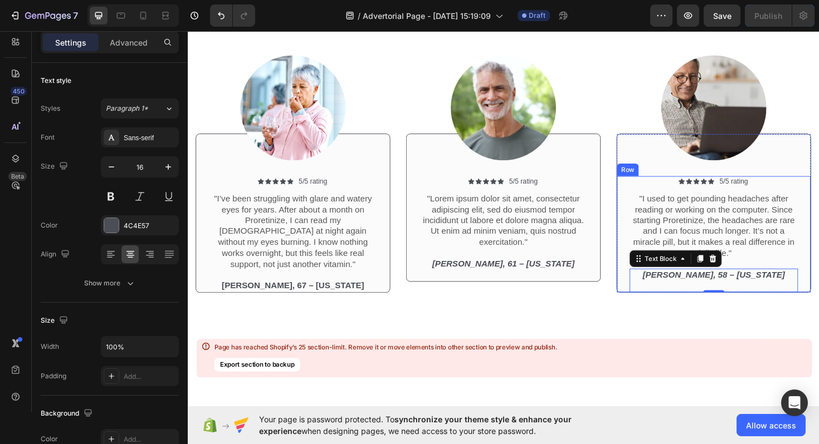
click at [651, 272] on div "Icon Icon Icon Icon Icon Icon List 5/5 rating Text Block Row "I used to get pou…" at bounding box center [744, 246] width 205 height 123
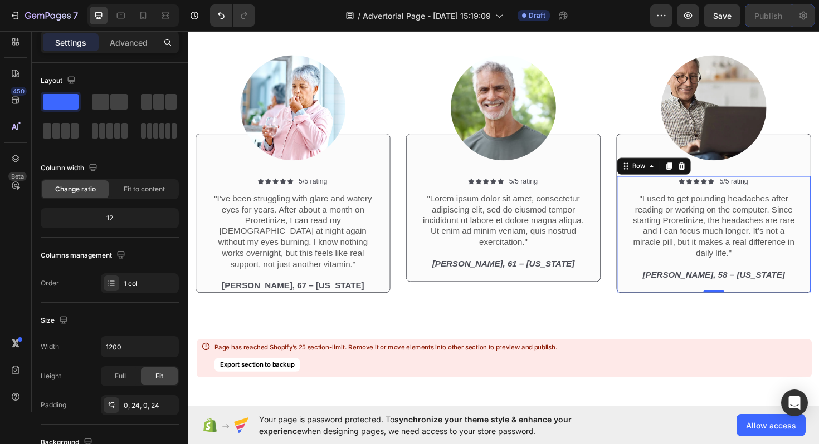
click at [654, 295] on div "Icon Icon Icon Icon Icon Icon List 5/5 rating Text Block Row "I used to get pou…" at bounding box center [744, 246] width 205 height 123
drag, startPoint x: 742, startPoint y: 307, endPoint x: 741, endPoint y: 290, distance: 17.3
click at [741, 290] on div "Icon Icon Icon Icon Icon Icon List 5/5 rating Text Block Row "I used to get pou…" at bounding box center [744, 246] width 205 height 123
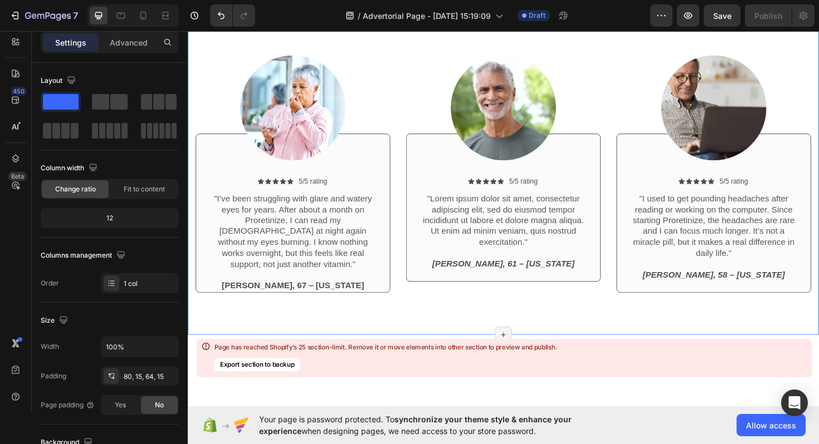
click at [529, 325] on div "Icon Icon Icon Icon Icon Icon List 2,500+ Verified Reviews! Text Block Row Cust…" at bounding box center [522, 132] width 668 height 443
click at [702, 158] on div at bounding box center [744, 112] width 206 height 111
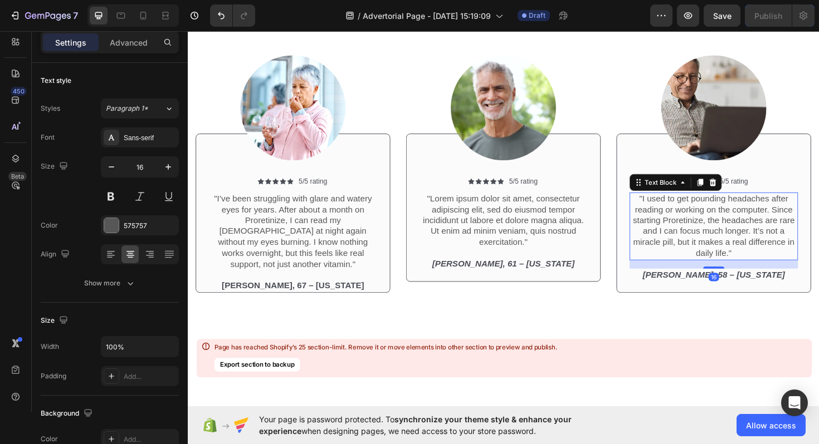
click at [678, 269] on p ""I used to get pounding headaches after reading or working on the computer. Sin…" at bounding box center [744, 238] width 176 height 70
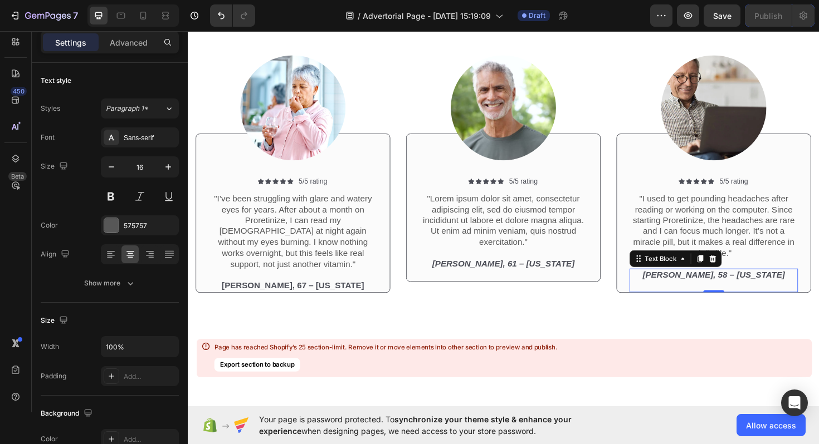
click at [733, 287] on icon "[PERSON_NAME], 58 – [US_STATE]" at bounding box center [744, 289] width 151 height 9
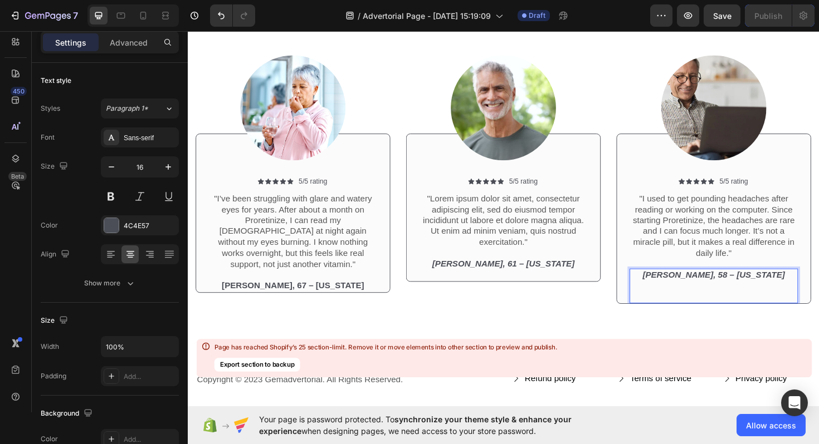
click at [668, 308] on p "[PERSON_NAME], 58 – [US_STATE] ⁠⁠⁠⁠⁠⁠⁠" at bounding box center [744, 301] width 176 height 35
click at [643, 264] on div "Icon Icon Icon Icon Icon Icon List 5/5 rating Text Block Row "I used to get pou…" at bounding box center [744, 252] width 205 height 135
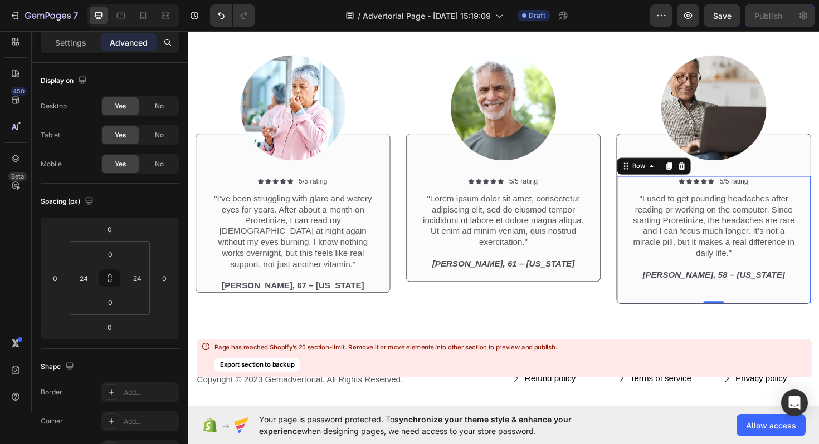
click at [654, 262] on div "Icon Icon Icon Icon Icon Icon List 5/5 rating Text Block Row "I used to get pou…" at bounding box center [744, 252] width 205 height 135
click at [667, 175] on div "Row" at bounding box center [665, 174] width 18 height 10
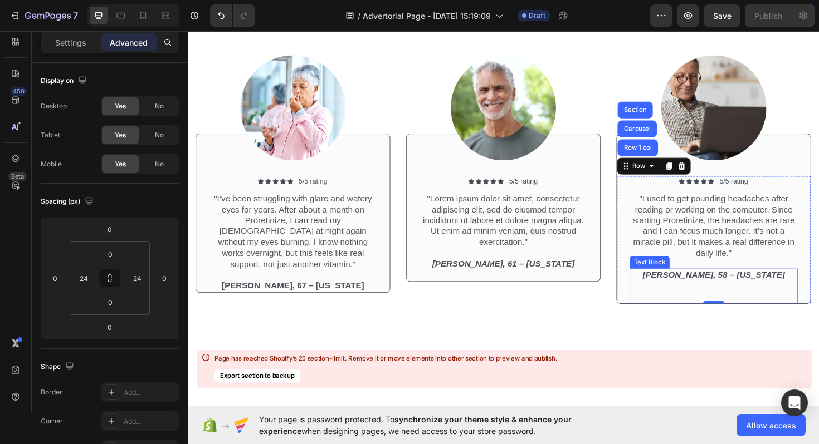
click at [687, 311] on p "[PERSON_NAME], 58 – [US_STATE]" at bounding box center [744, 301] width 176 height 35
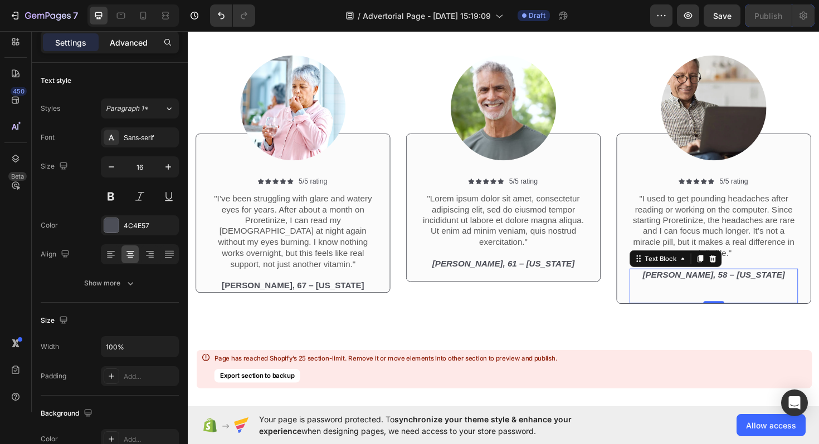
click at [131, 41] on p "Advanced" at bounding box center [129, 43] width 38 height 12
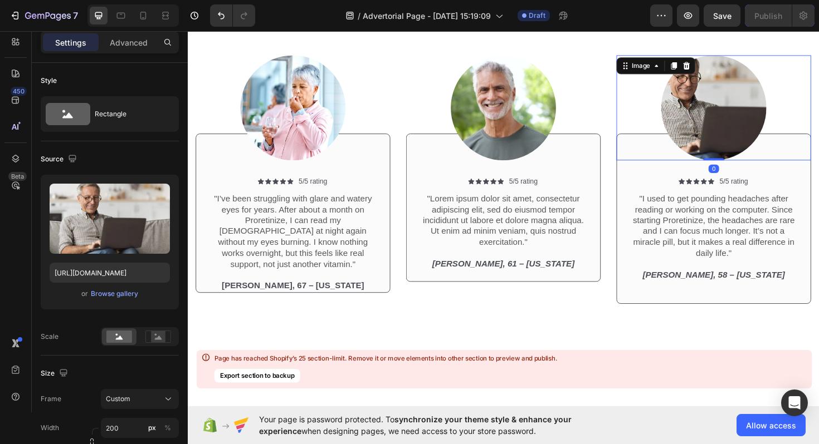
click at [730, 112] on img at bounding box center [744, 112] width 111 height 111
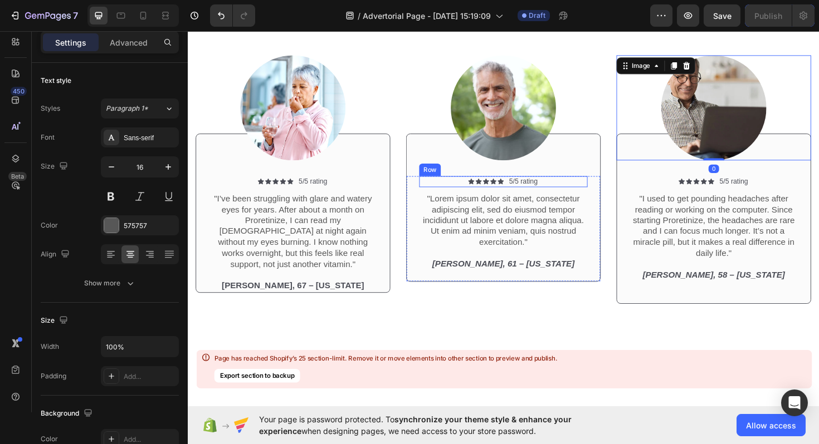
click at [573, 205] on p ""Lorem ipsum dolor sit amet, consectetur adipiscing elit, sed do eiusmod tempor…" at bounding box center [522, 232] width 176 height 58
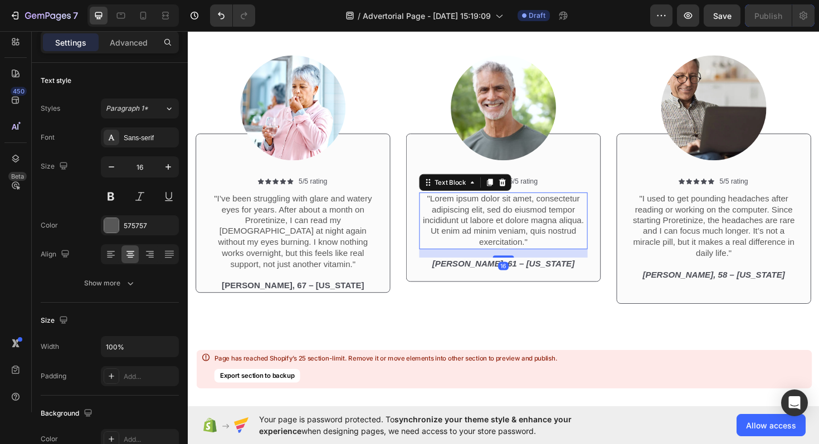
click at [479, 270] on div "16" at bounding box center [522, 266] width 178 height 9
click at [456, 287] on p "[PERSON_NAME], 61 – [US_STATE]" at bounding box center [522, 283] width 176 height 23
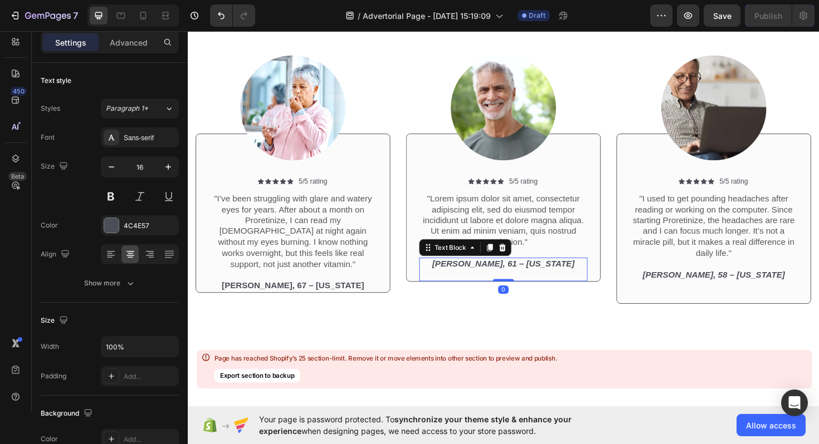
click at [456, 287] on p "[PERSON_NAME], 61 – [US_STATE]" at bounding box center [522, 283] width 176 height 23
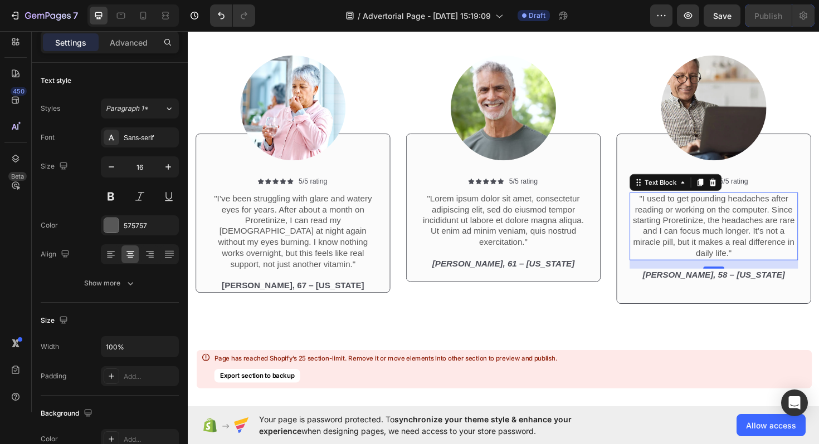
click at [673, 270] on p ""I used to get pounding headaches after reading or working on the computer. Sin…" at bounding box center [744, 238] width 176 height 70
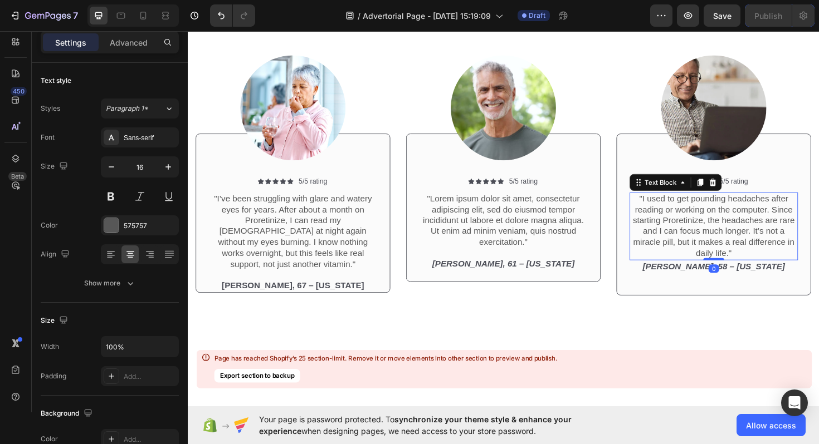
drag, startPoint x: 744, startPoint y: 280, endPoint x: 741, endPoint y: 253, distance: 27.5
click at [742, 253] on div ""I used to get pounding headaches after reading or working on the computer. Sin…" at bounding box center [744, 238] width 178 height 72
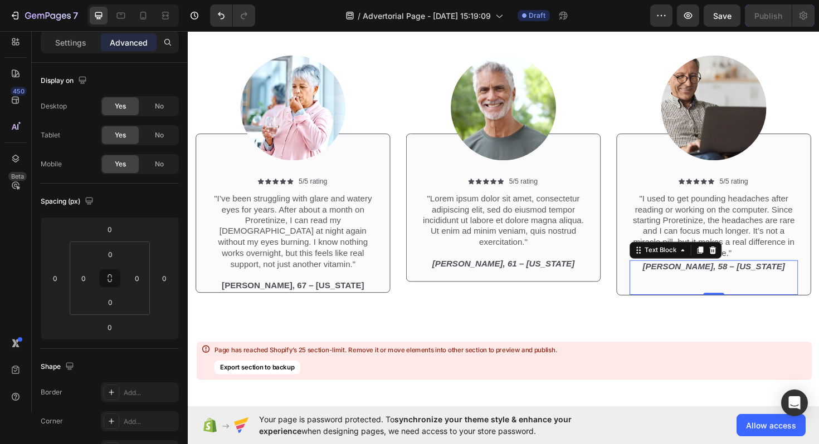
click at [727, 301] on p "[PERSON_NAME], 58 – [US_STATE]" at bounding box center [744, 292] width 176 height 35
drag, startPoint x: 739, startPoint y: 307, endPoint x: 739, endPoint y: 289, distance: 18.4
click at [740, 289] on div "[PERSON_NAME], 58 – [US_STATE] Text Block 0" at bounding box center [744, 292] width 178 height 37
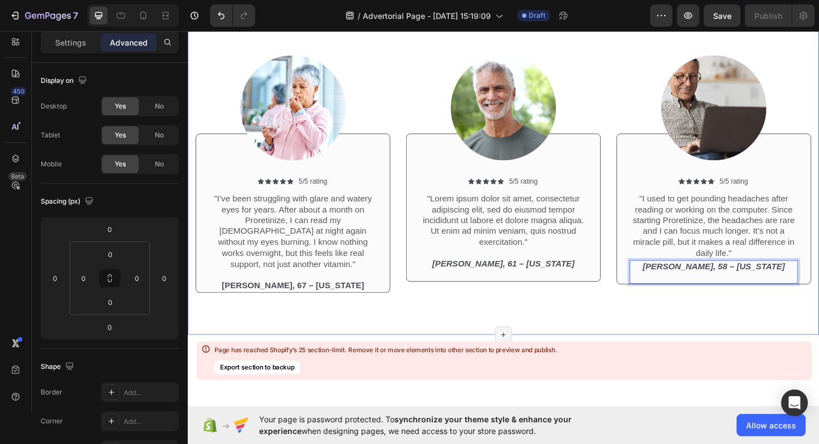
click at [636, 321] on div "Icon Icon Icon Icon Icon Icon List 2,500+ Verified Reviews! Text Block Row Cust…" at bounding box center [522, 132] width 668 height 443
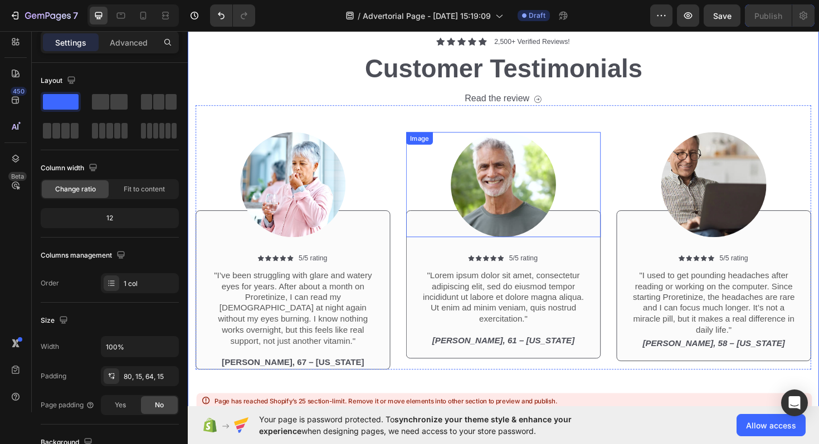
scroll to position [15438, 0]
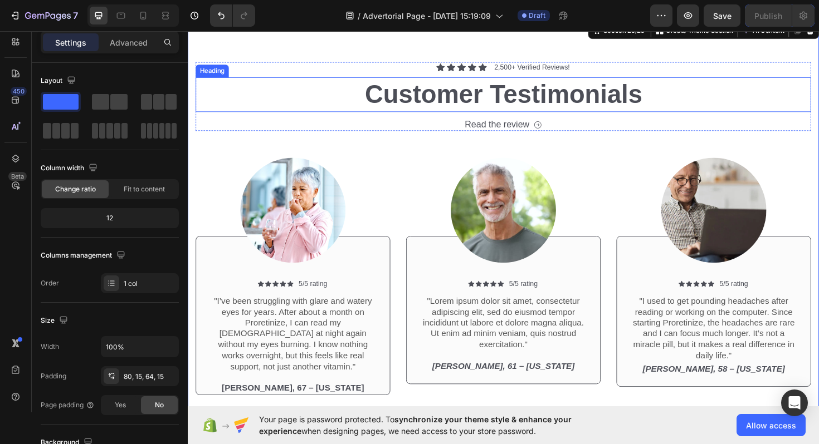
click at [448, 102] on h2 "Customer Testimonials" at bounding box center [521, 98] width 651 height 37
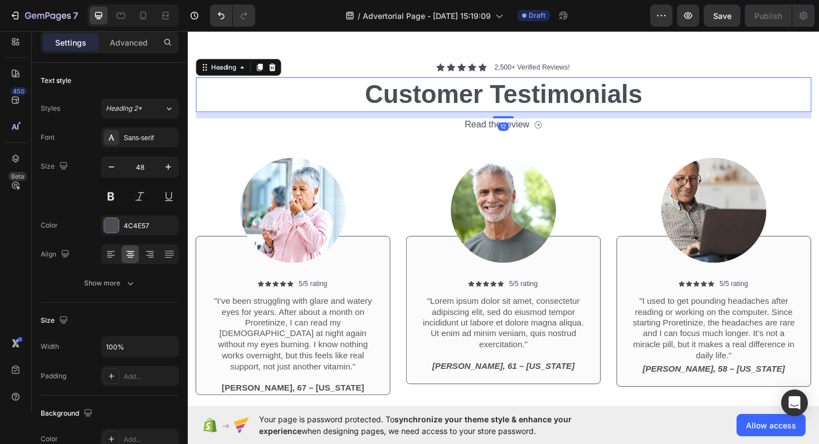
click at [448, 102] on h2 "Customer Testimonials" at bounding box center [521, 98] width 651 height 37
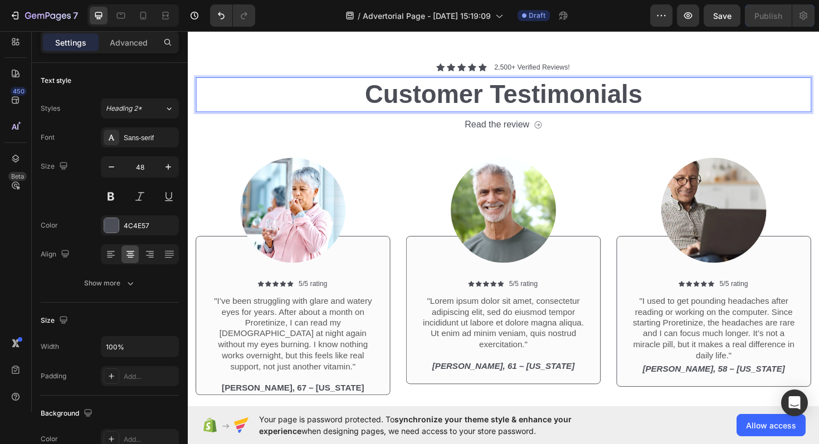
click at [448, 102] on p "Customer Testimonials" at bounding box center [521, 98] width 649 height 35
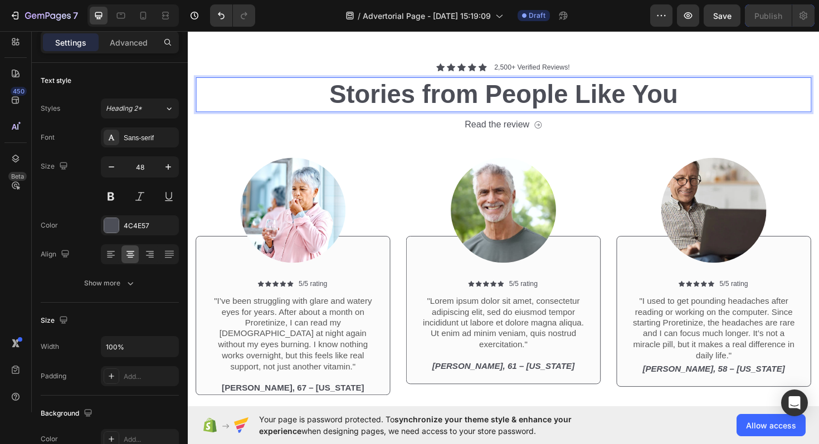
click at [491, 96] on p "Stories from People Like You" at bounding box center [521, 98] width 649 height 35
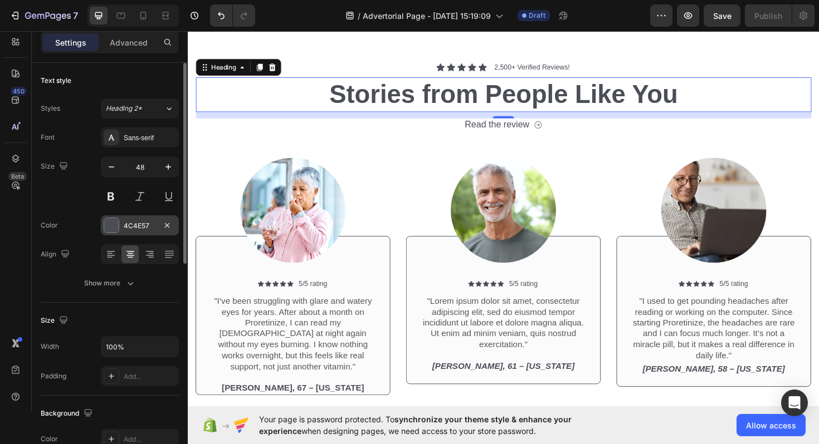
click at [141, 223] on div "4C4E57" at bounding box center [140, 226] width 32 height 10
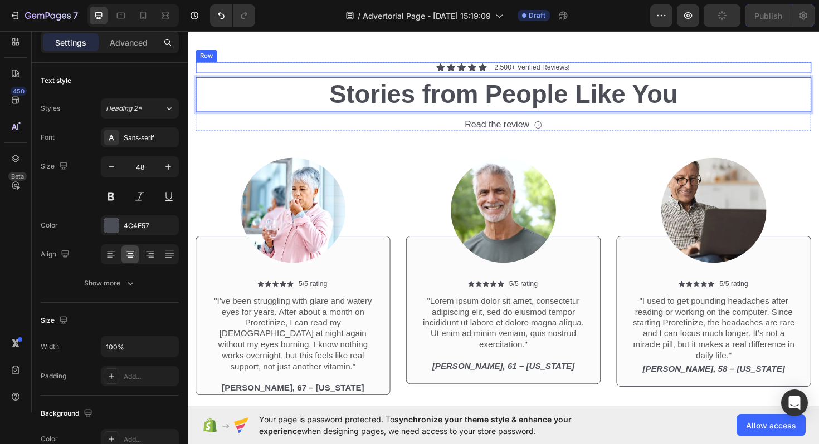
click at [818, 65] on div "Icon Icon Icon Icon Icon Icon List 2,500+ Verified Reviews! Text Block Row" at bounding box center [521, 70] width 651 height 12
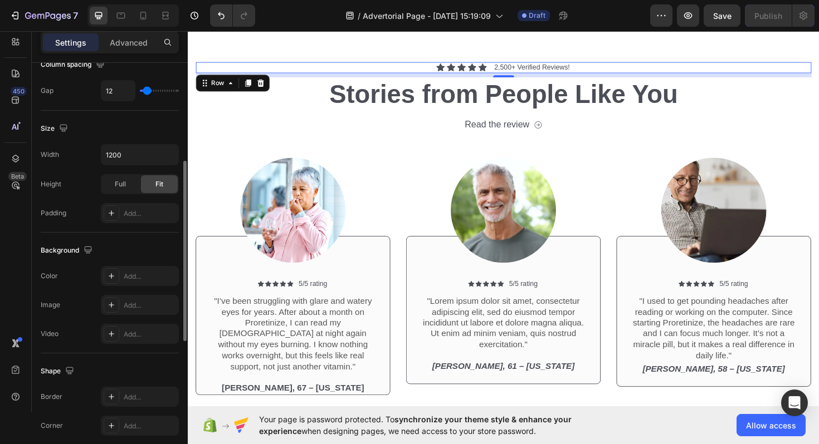
scroll to position [231, 0]
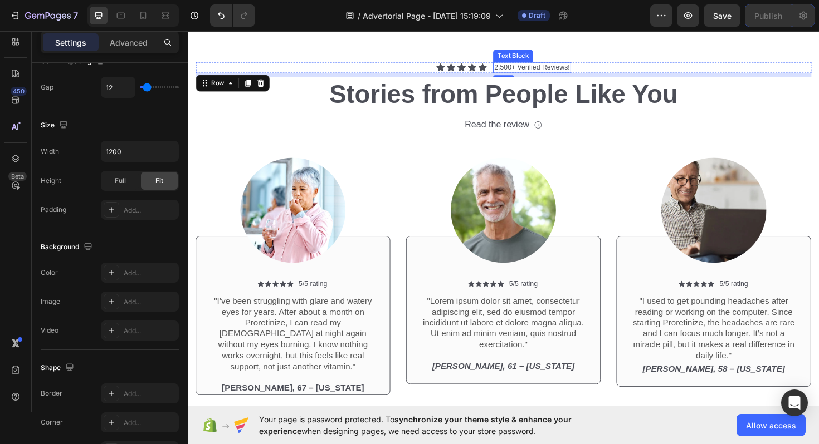
click at [528, 66] on p "2,500+ Verified Reviews!" at bounding box center [552, 69] width 80 height 9
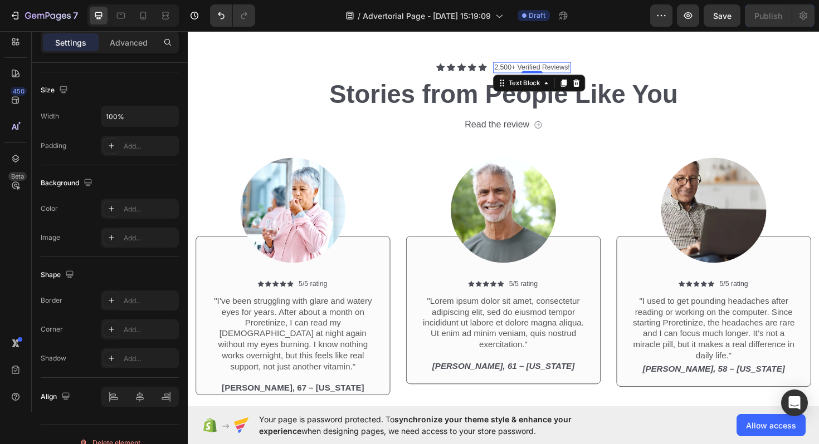
scroll to position [0, 0]
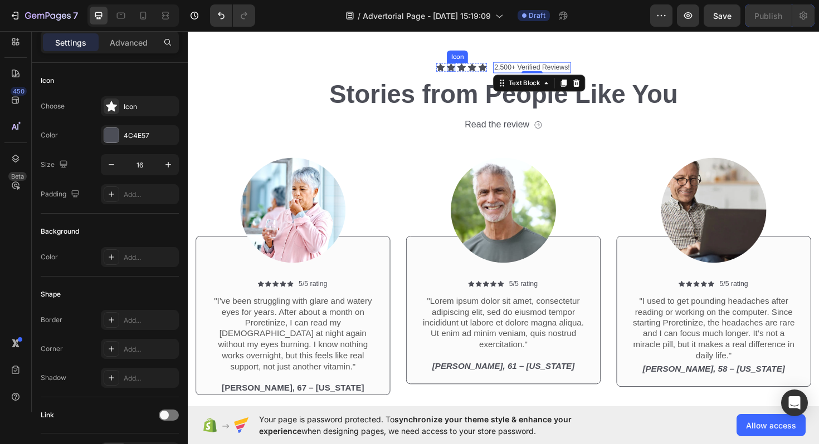
click at [468, 70] on div "Icon" at bounding box center [466, 69] width 9 height 9
click at [576, 66] on p "2,500+ Verified Reviews!" at bounding box center [552, 69] width 80 height 9
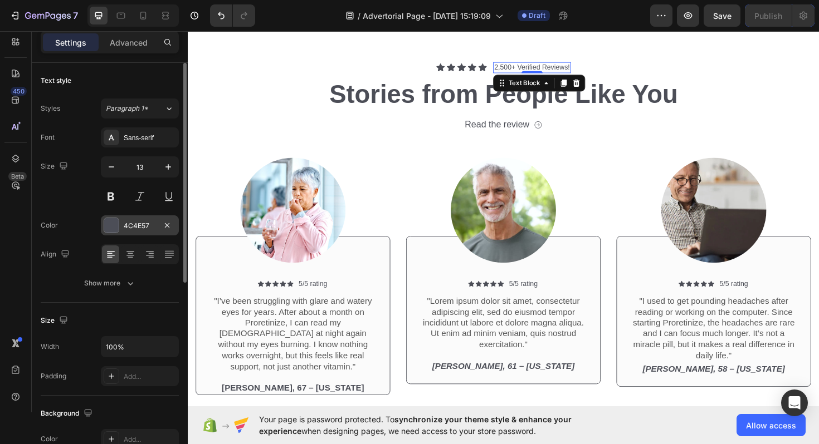
click at [116, 225] on div at bounding box center [111, 225] width 14 height 14
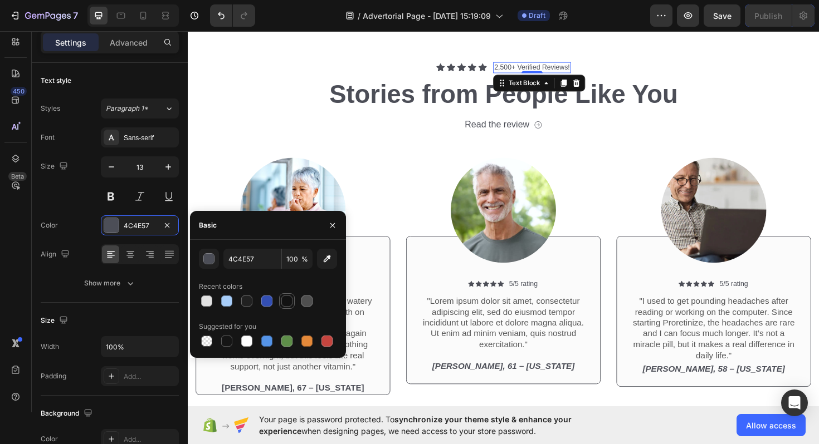
click at [282, 305] on div at bounding box center [286, 301] width 11 height 11
type input "121212"
click at [390, 93] on p "Stories from People Like You" at bounding box center [521, 98] width 649 height 35
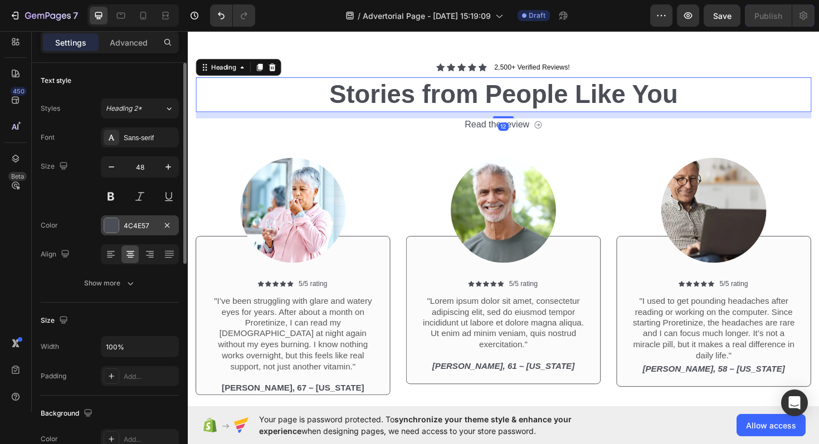
click at [111, 228] on div at bounding box center [111, 225] width 14 height 14
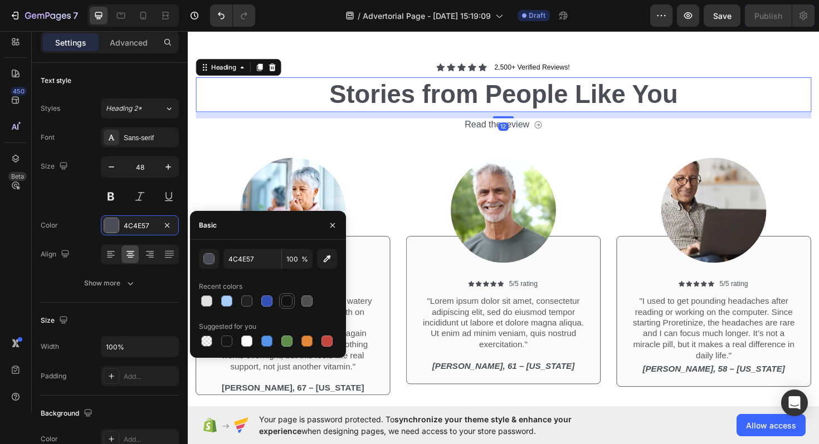
click at [289, 302] on div at bounding box center [286, 301] width 11 height 11
type input "121212"
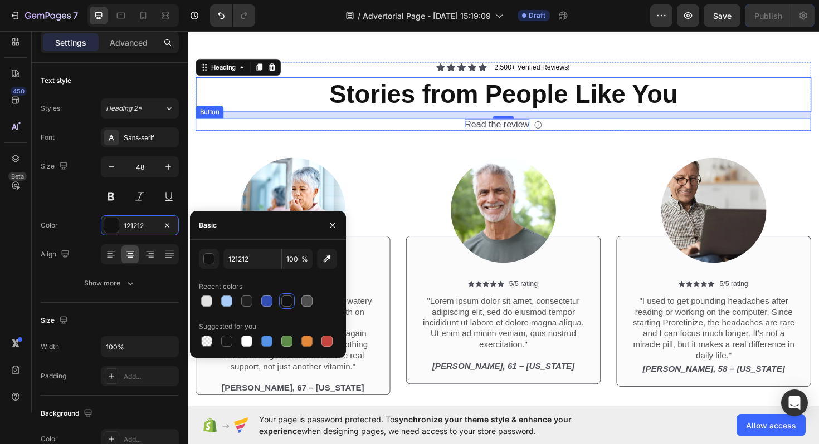
click at [498, 125] on div "Read the review" at bounding box center [515, 130] width 68 height 12
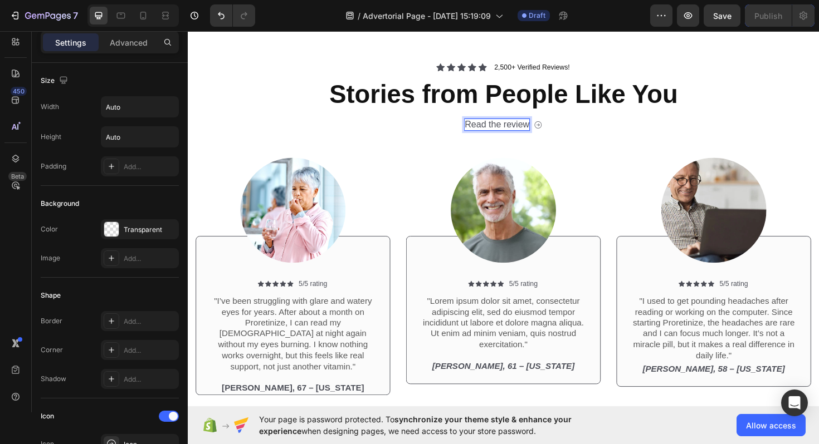
click at [502, 125] on div "Read the review" at bounding box center [515, 130] width 68 height 12
click at [483, 124] on div "Read the review Button 0" at bounding box center [521, 130] width 651 height 13
click at [496, 126] on p "Read the review" at bounding box center [515, 130] width 68 height 12
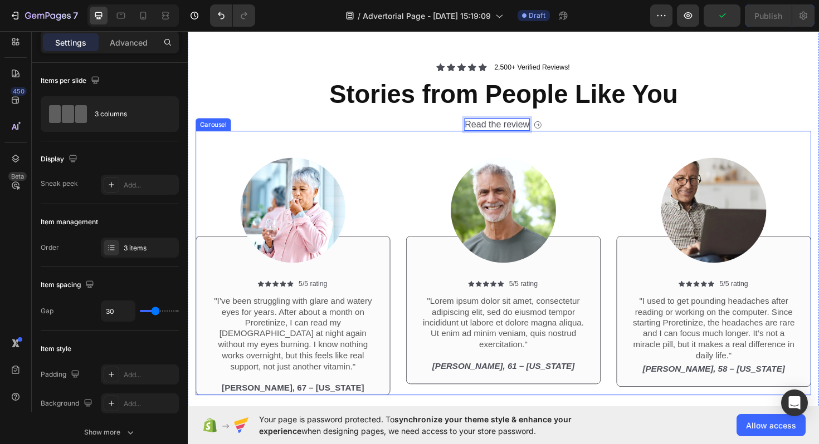
click at [377, 146] on div "Image Icon Icon Icon Icon Icon Icon List 5/5 rating Text Block Row "I’ve been s…" at bounding box center [299, 277] width 206 height 280
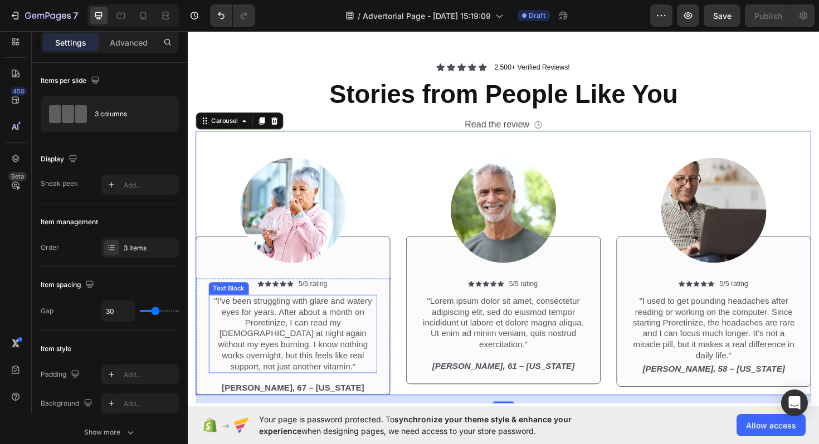
click at [354, 318] on p ""I’ve been struggling with glare and watery eyes for years. After about a month…" at bounding box center [299, 352] width 176 height 81
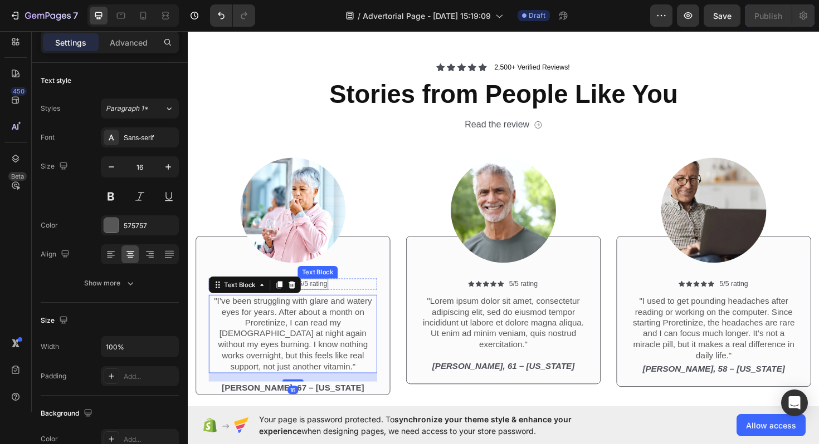
click at [331, 301] on p "5/5 rating" at bounding box center [320, 299] width 30 height 9
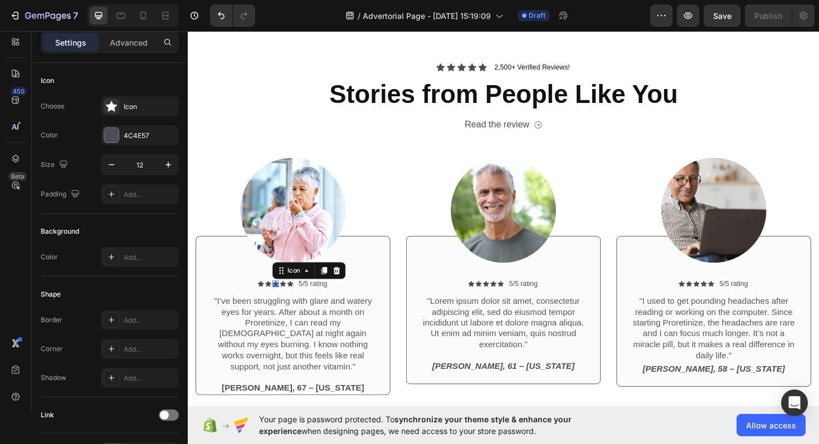
click at [277, 302] on div "Icon 0" at bounding box center [280, 299] width 7 height 7
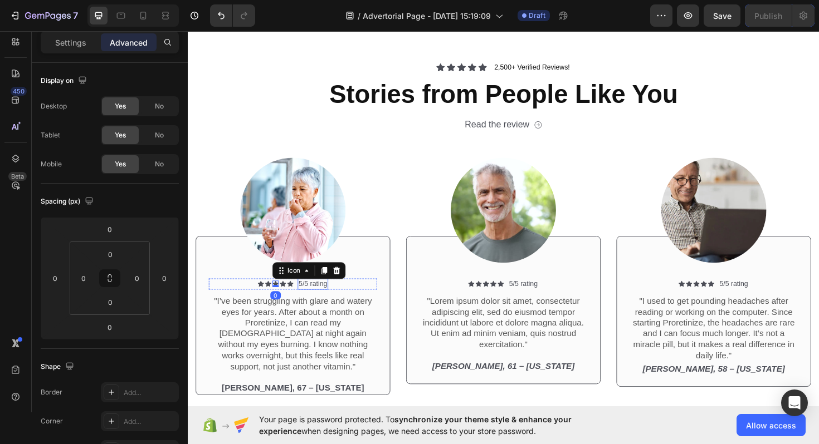
click at [329, 302] on p "5/5 rating" at bounding box center [320, 299] width 30 height 9
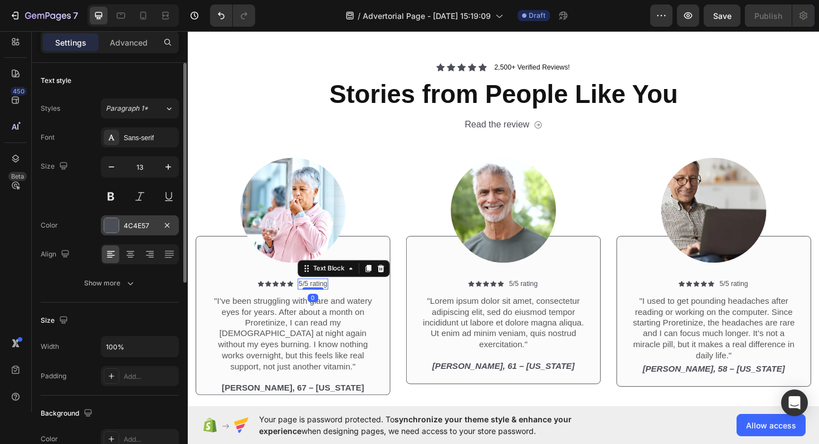
click at [131, 224] on div "4C4E57" at bounding box center [140, 226] width 32 height 10
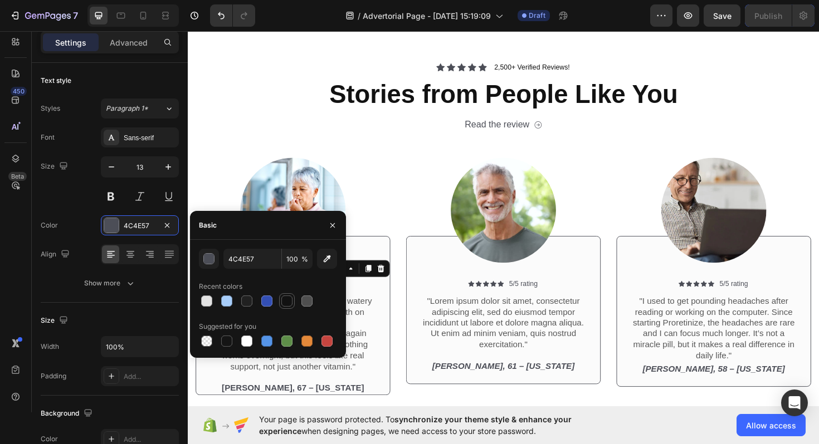
click at [286, 301] on div at bounding box center [286, 301] width 11 height 11
type input "121212"
click at [356, 315] on p ""I’ve been struggling with glare and watery eyes for years. After about a month…" at bounding box center [299, 352] width 176 height 81
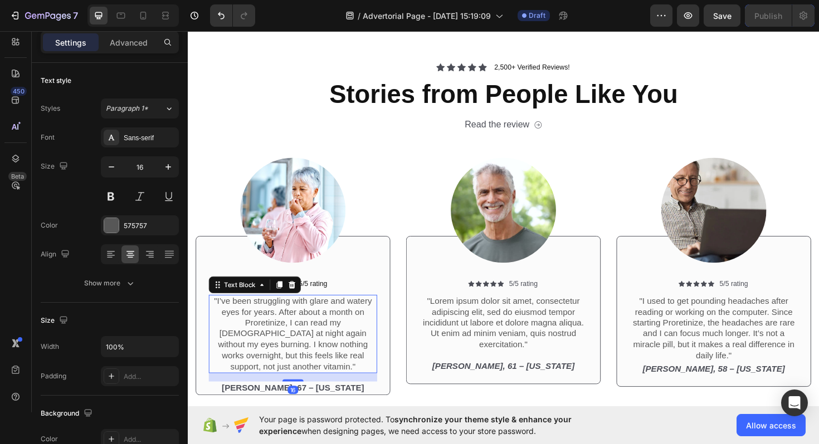
click at [307, 329] on p ""I’ve been struggling with glare and watery eyes for years. After about a month…" at bounding box center [299, 352] width 176 height 81
click at [150, 220] on div "575757" at bounding box center [140, 225] width 78 height 20
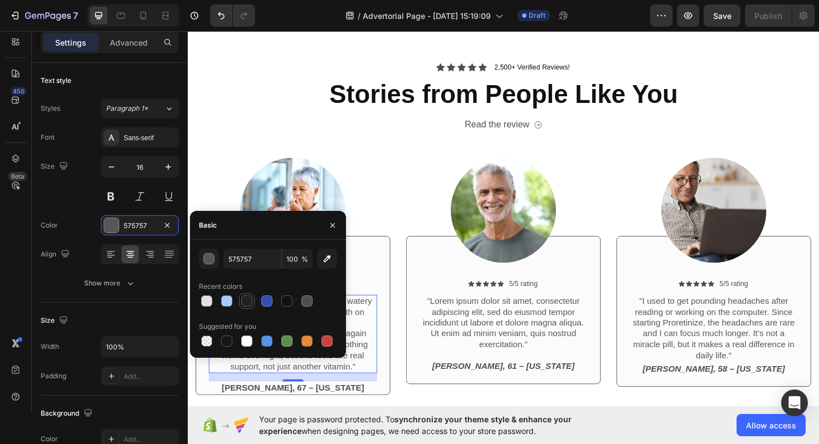
click at [248, 297] on div at bounding box center [246, 301] width 11 height 11
type input "212121"
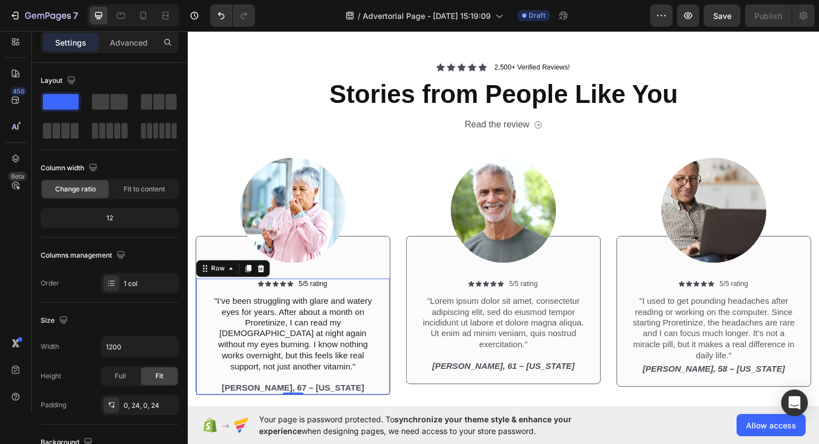
click at [395, 343] on div "Icon Icon Icon Icon Icon Icon List 5/5 rating Text Block Row "I’ve been struggl…" at bounding box center [299, 354] width 205 height 123
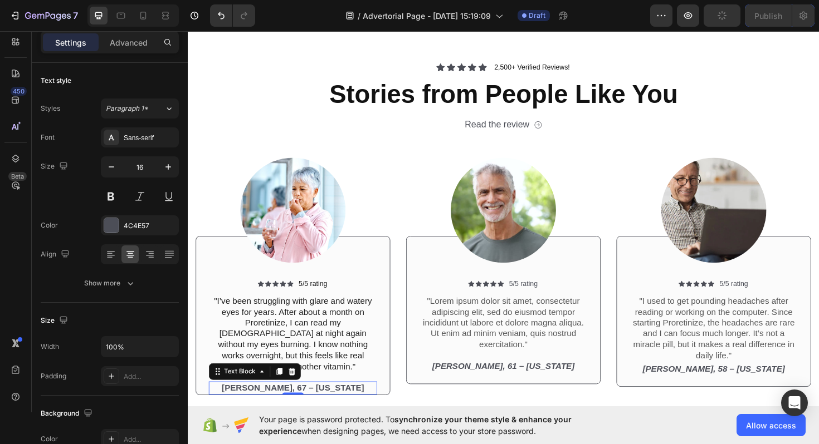
click at [300, 404] on p "[PERSON_NAME], 67 – [US_STATE]" at bounding box center [299, 410] width 176 height 12
click at [125, 227] on div "4C4E57" at bounding box center [140, 226] width 32 height 10
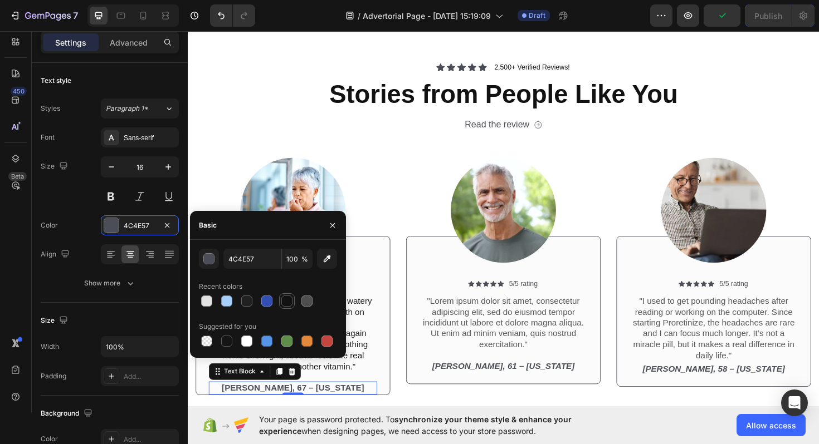
click at [285, 300] on div at bounding box center [286, 301] width 11 height 11
type input "121212"
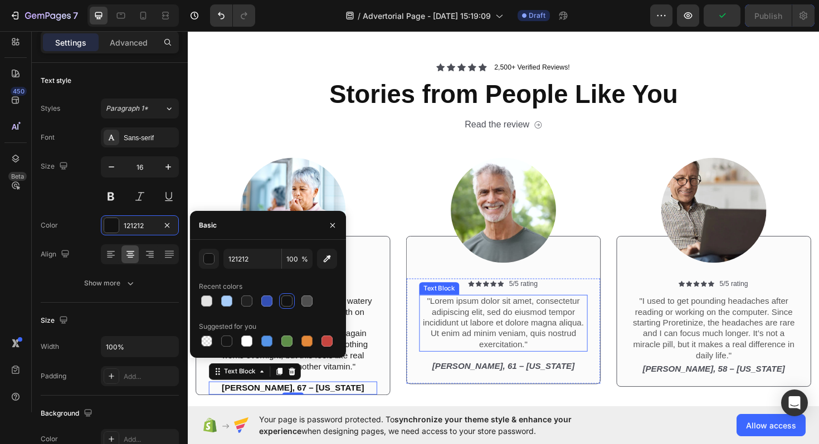
click at [532, 311] on div ""Lorem ipsum dolor sit amet, consectetur adipiscing elit, sed do eiusmod tempor…" at bounding box center [522, 341] width 178 height 60
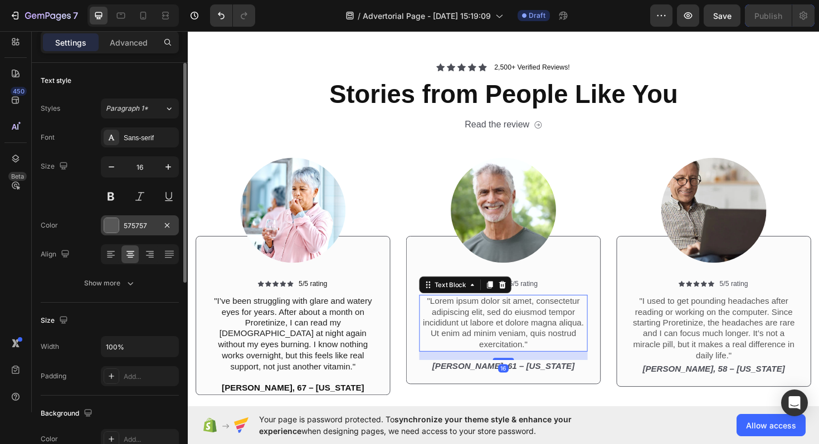
click at [115, 227] on div at bounding box center [111, 225] width 14 height 14
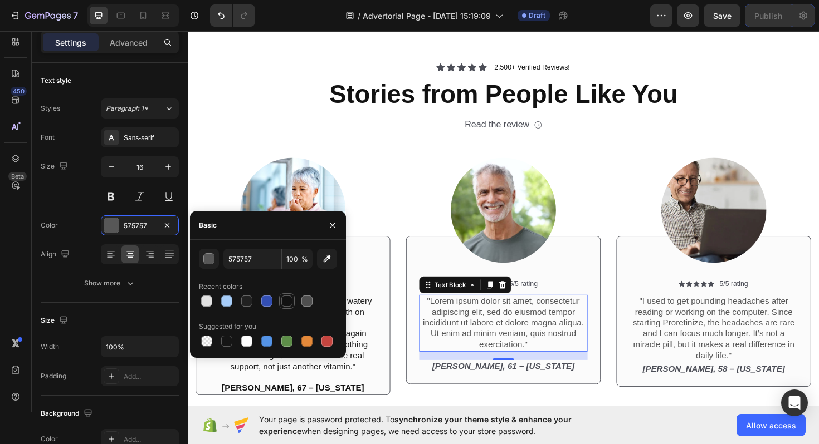
click at [290, 296] on div at bounding box center [286, 301] width 11 height 11
type input "121212"
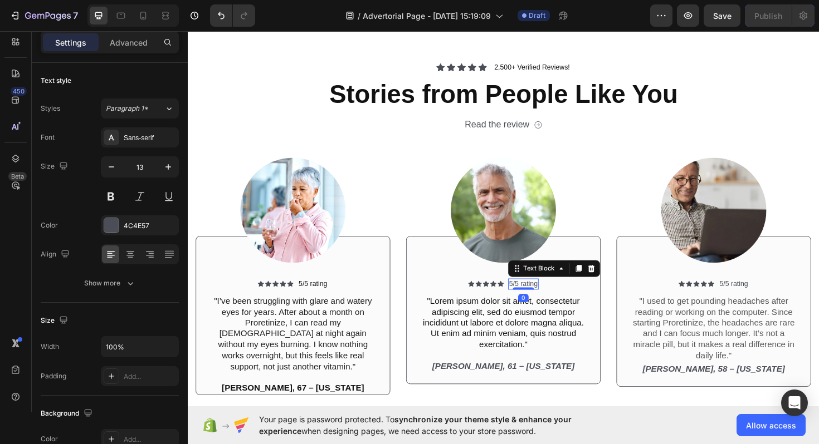
click at [549, 297] on p "5/5 rating" at bounding box center [543, 299] width 30 height 9
click at [115, 226] on div at bounding box center [111, 225] width 14 height 14
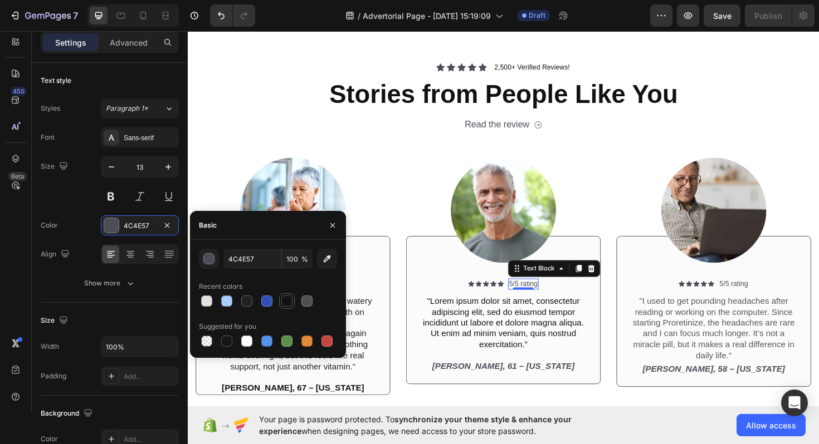
click at [289, 302] on div at bounding box center [286, 301] width 11 height 11
type input "121212"
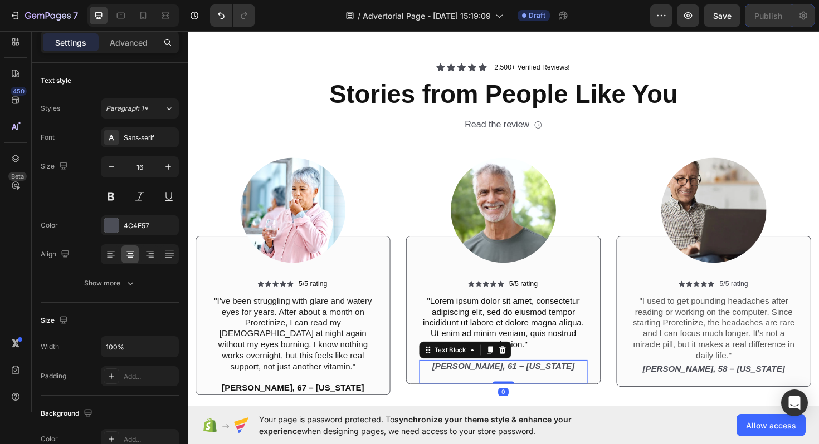
click at [518, 388] on icon "[PERSON_NAME], 61 – [US_STATE]" at bounding box center [522, 385] width 151 height 9
click at [110, 227] on div at bounding box center [111, 225] width 14 height 14
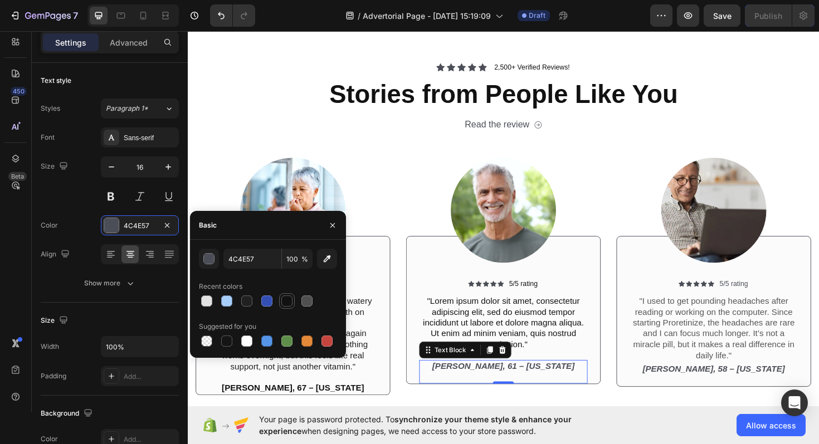
click at [288, 300] on div at bounding box center [286, 301] width 11 height 11
type input "121212"
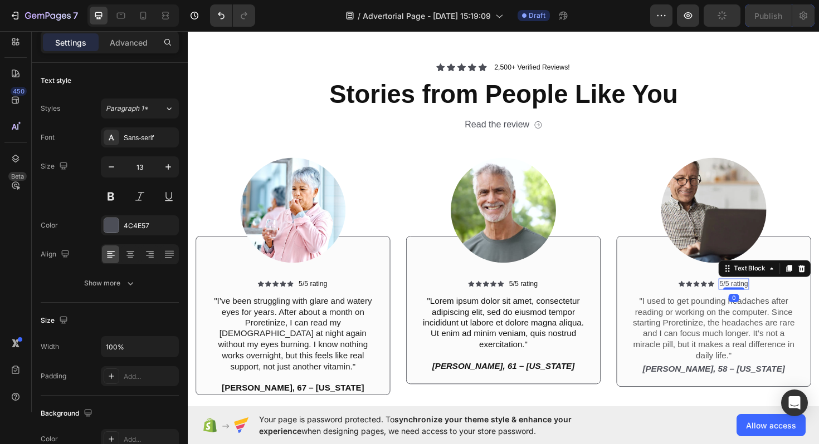
click at [761, 300] on p "5/5 rating" at bounding box center [766, 299] width 30 height 9
click at [115, 231] on div at bounding box center [111, 225] width 14 height 14
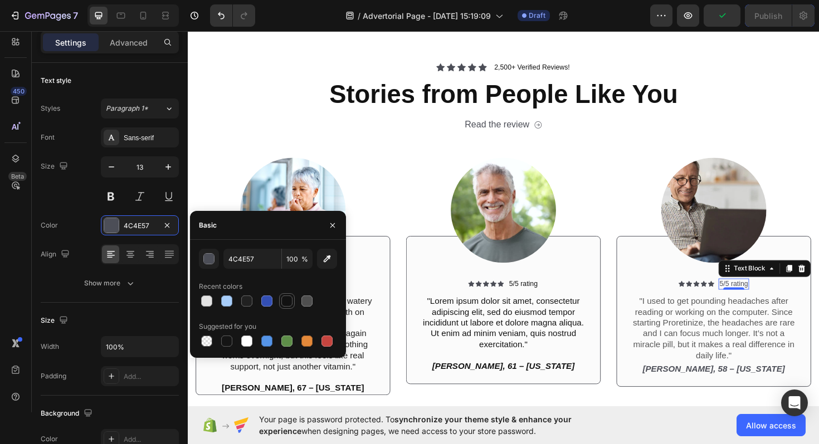
click at [288, 296] on div at bounding box center [286, 301] width 11 height 11
type input "121212"
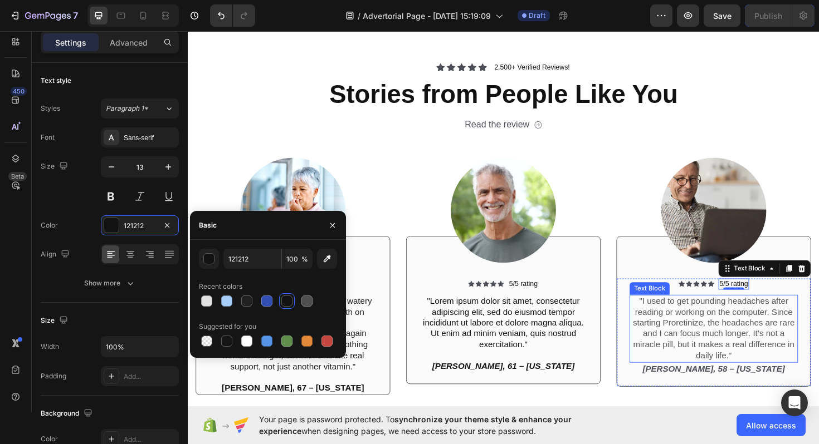
click at [775, 335] on p ""I used to get pounding headaches after reading or working on the computer. Sin…" at bounding box center [744, 347] width 176 height 70
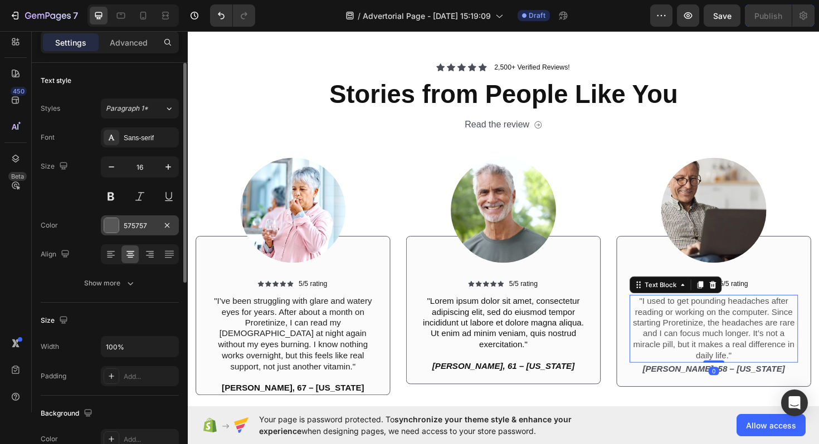
click at [117, 224] on div at bounding box center [111, 225] width 14 height 14
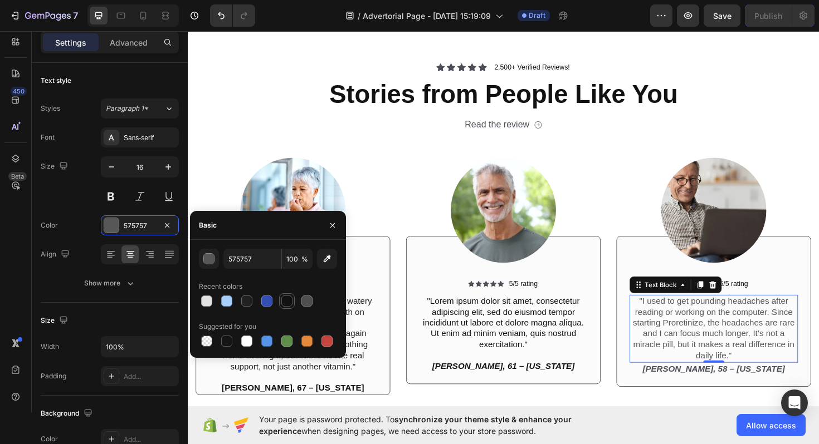
click at [289, 301] on div at bounding box center [286, 301] width 11 height 11
type input "121212"
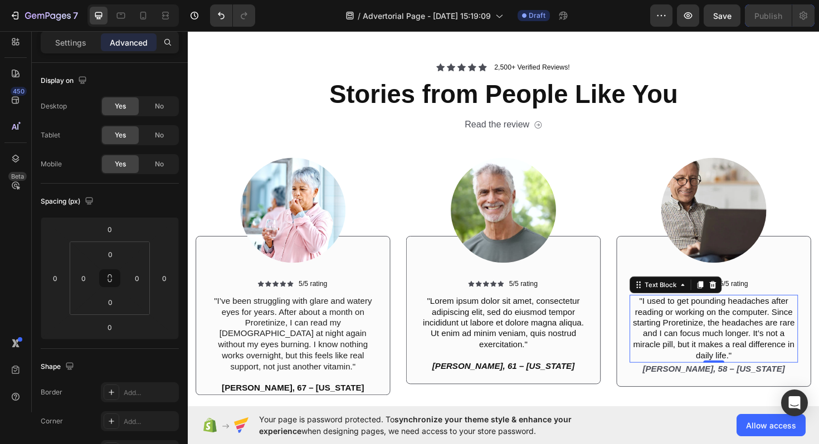
click at [734, 388] on icon "[PERSON_NAME], 58 – [US_STATE]" at bounding box center [744, 388] width 151 height 9
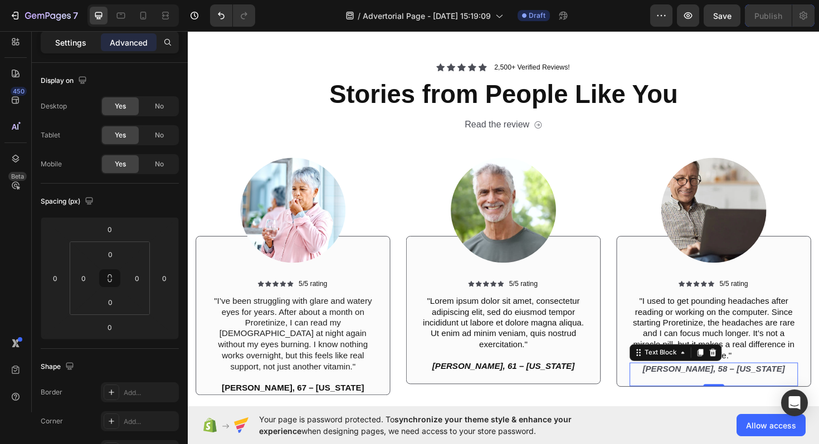
click at [73, 45] on p "Settings" at bounding box center [70, 43] width 31 height 12
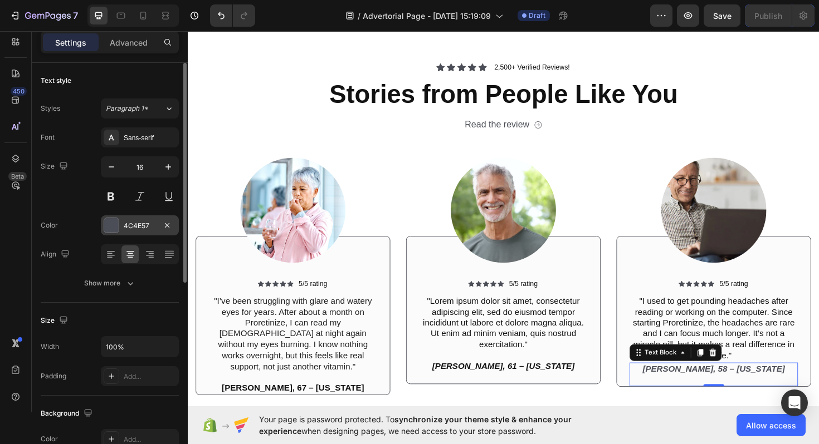
click at [112, 227] on div at bounding box center [111, 225] width 14 height 14
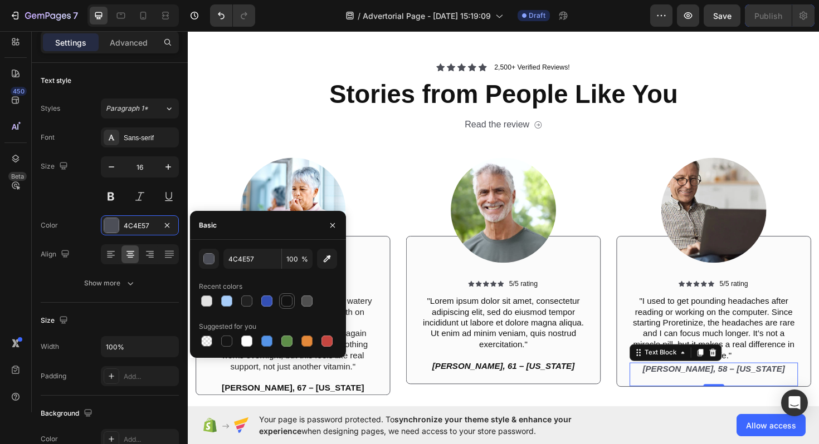
click at [280, 302] on div at bounding box center [286, 301] width 13 height 13
type input "121212"
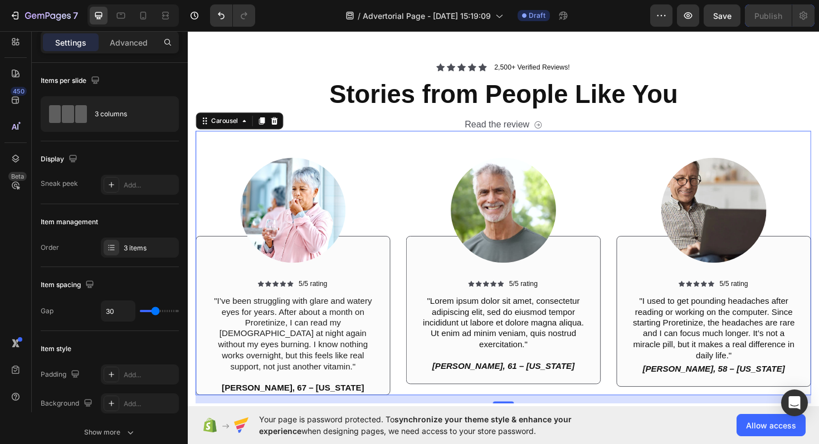
click at [414, 347] on div "Image Icon Icon Icon Icon Icon Icon List 5/5 rating Text Block Row "I’ve been s…" at bounding box center [521, 277] width 651 height 280
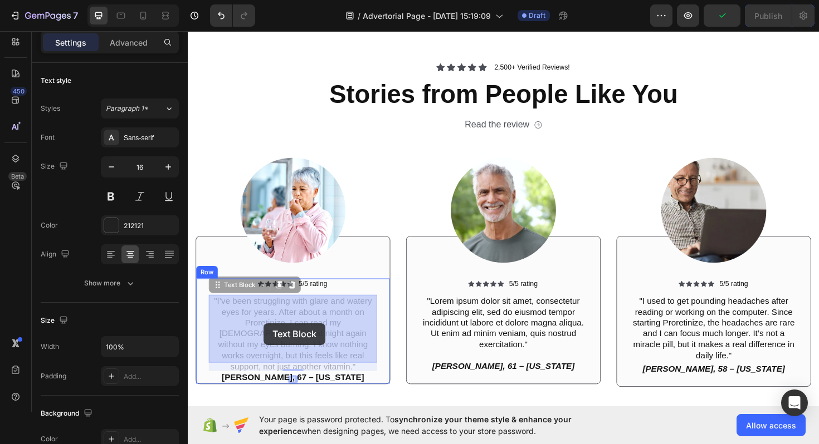
drag, startPoint x: 375, startPoint y: 375, endPoint x: 272, endPoint y: 343, distance: 107.8
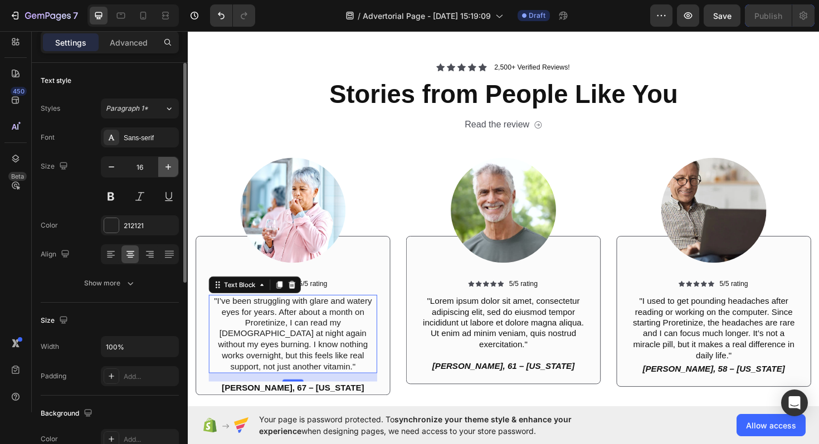
click at [170, 164] on icon "button" at bounding box center [168, 166] width 11 height 11
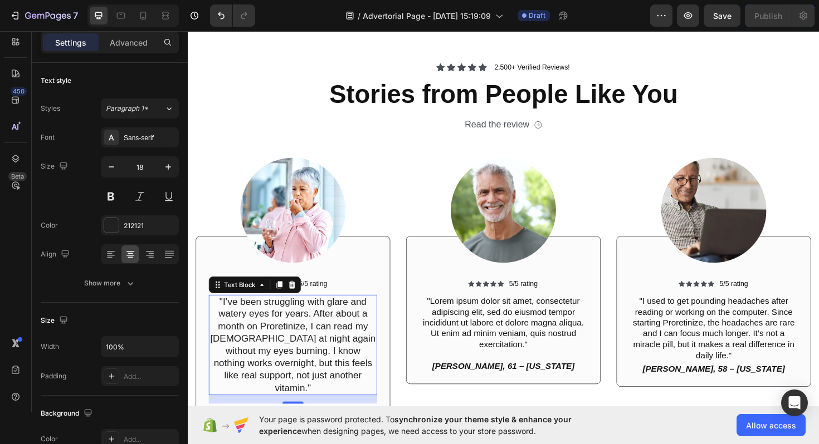
scroll to position [15479, 0]
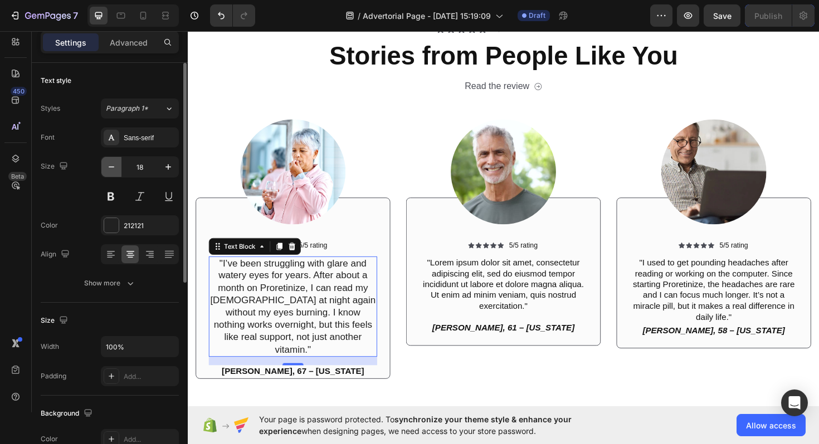
click at [106, 163] on icon "button" at bounding box center [111, 166] width 11 height 11
type input "17"
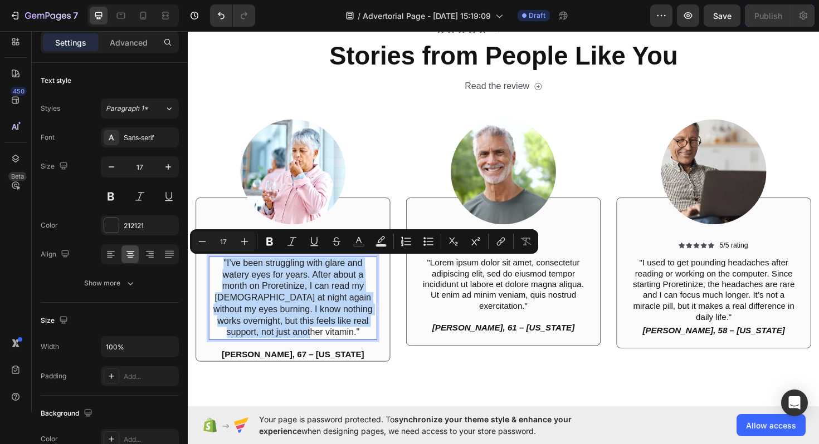
drag, startPoint x: 321, startPoint y: 349, endPoint x: 221, endPoint y: 278, distance: 121.9
click at [220, 277] on p ""I’ve been struggling with glare and watery eyes for years. After about a month…" at bounding box center [299, 314] width 176 height 86
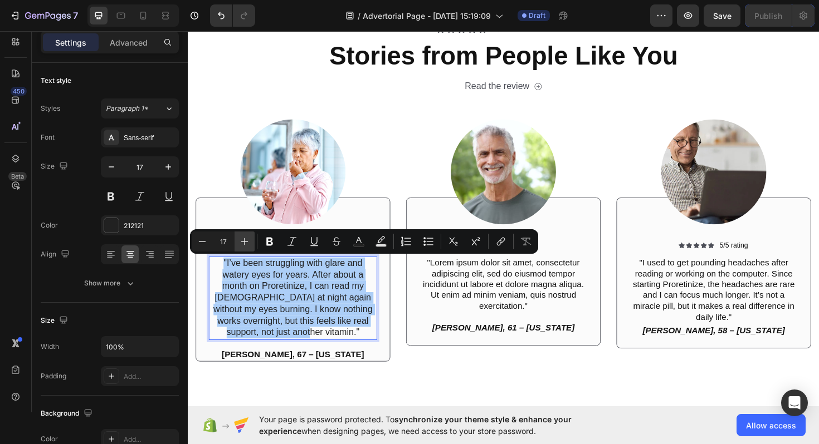
click at [252, 241] on button "Plus" at bounding box center [244, 242] width 20 height 20
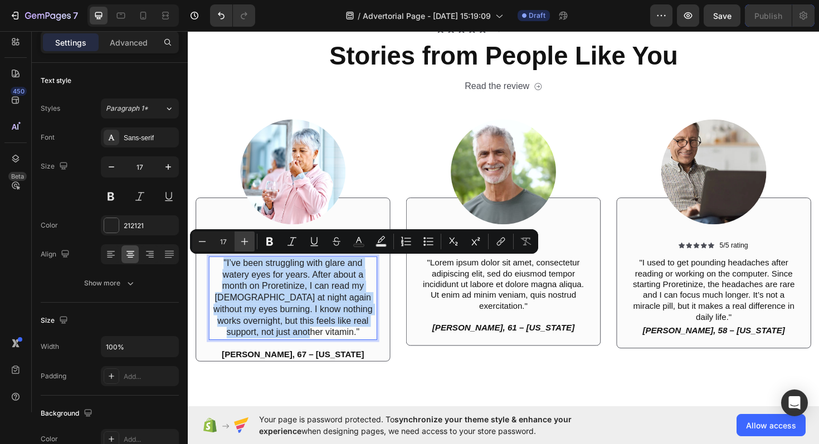
type input "18"
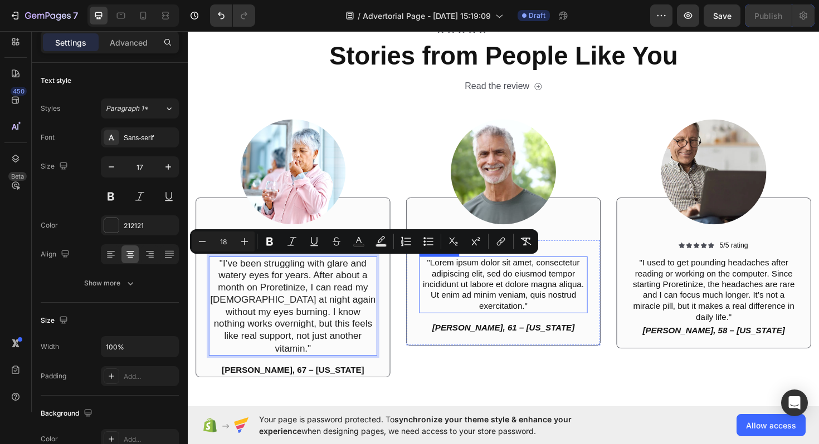
click at [514, 324] on p ""Lorem ipsum dolor sit amet, consectetur adipiscing elit, sed do eiusmod tempor…" at bounding box center [522, 300] width 176 height 58
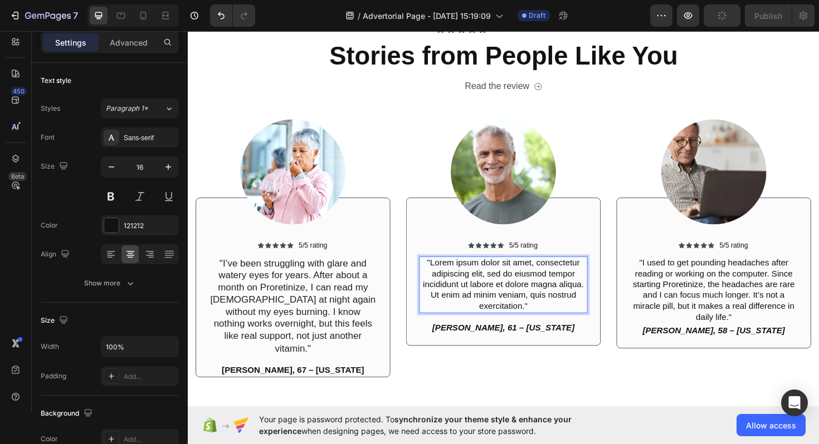
click at [555, 321] on p ""Lorem ipsum dolor sit amet, consectetur adipiscing elit, sed do eiusmod tempor…" at bounding box center [522, 300] width 176 height 58
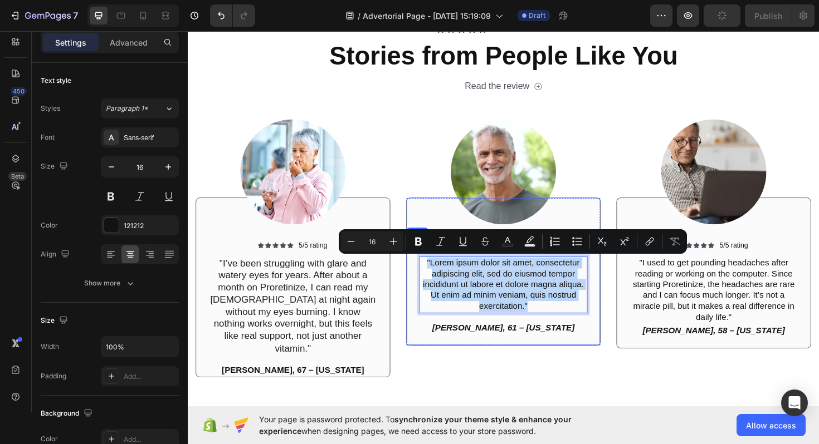
drag, startPoint x: 555, startPoint y: 321, endPoint x: 433, endPoint y: 278, distance: 129.1
click at [433, 278] on div ""Lorem ipsum dolor sit amet, consectetur adipiscing elit, sed do eiusmod tempor…" at bounding box center [522, 300] width 178 height 60
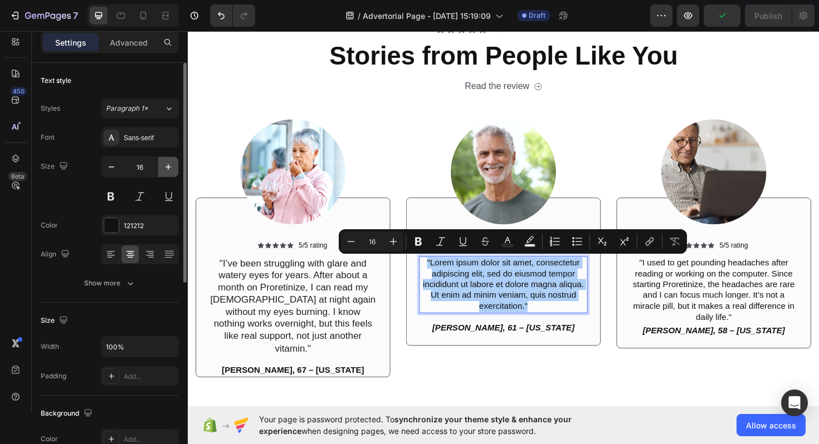
click at [165, 169] on icon "button" at bounding box center [168, 166] width 11 height 11
type input "17"
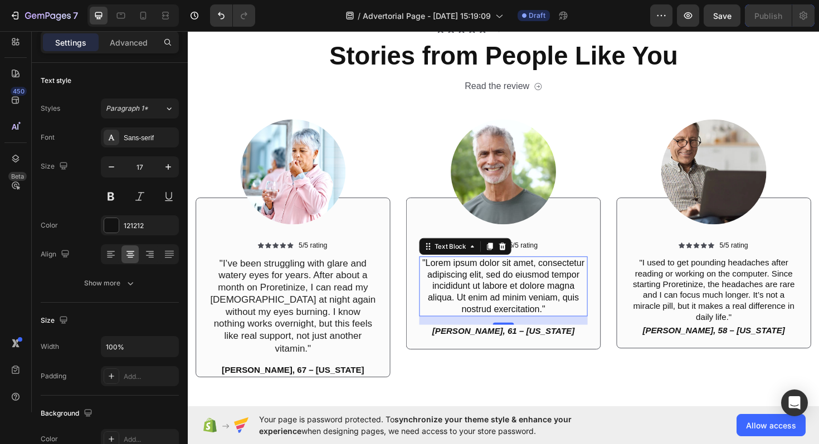
click at [569, 325] on p ""Lorem ipsum dolor sit amet, consectetur adipiscing elit, sed do eiusmod tempor…" at bounding box center [522, 301] width 176 height 61
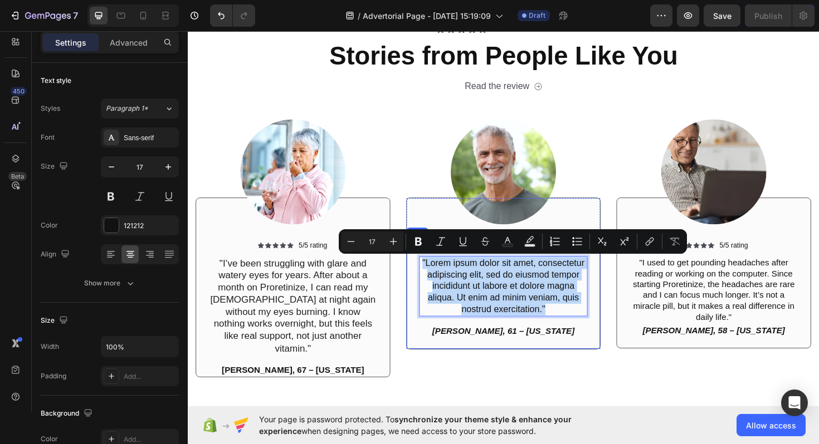
drag, startPoint x: 569, startPoint y: 325, endPoint x: 429, endPoint y: 278, distance: 147.4
click at [429, 278] on div "Icon Icon Icon Icon Icon Icon List 5/5 rating Text Block Row "Lorem ipsum dolor…" at bounding box center [521, 310] width 205 height 115
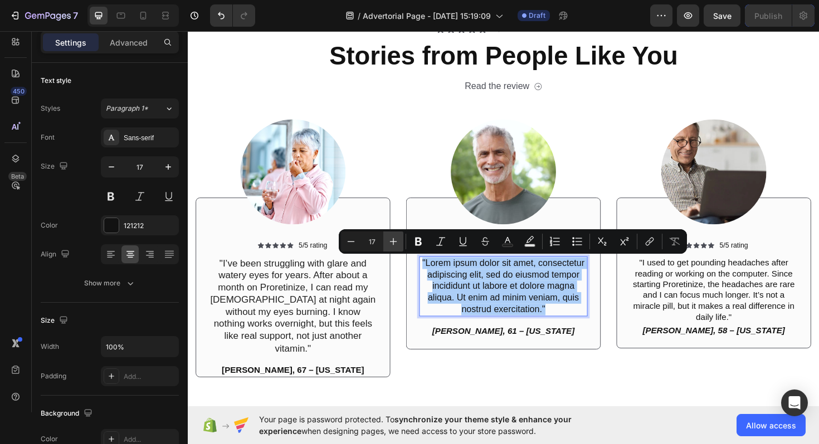
click at [395, 244] on icon "Editor contextual toolbar" at bounding box center [393, 241] width 11 height 11
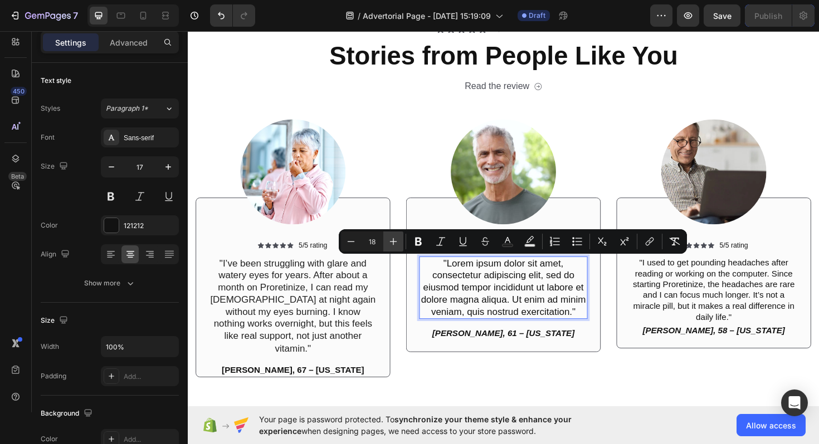
click at [395, 244] on icon "Editor contextual toolbar" at bounding box center [393, 241] width 11 height 11
type input "19"
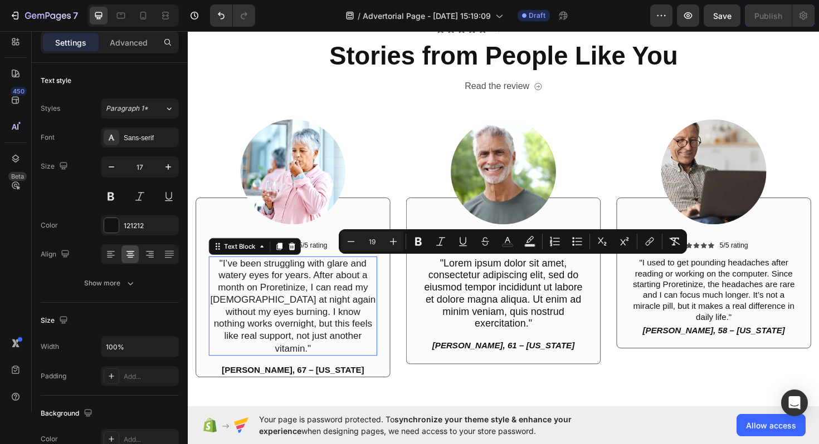
click at [352, 342] on span ""I’ve been struggling with glare and watery eyes for years. After about a month…" at bounding box center [299, 322] width 175 height 101
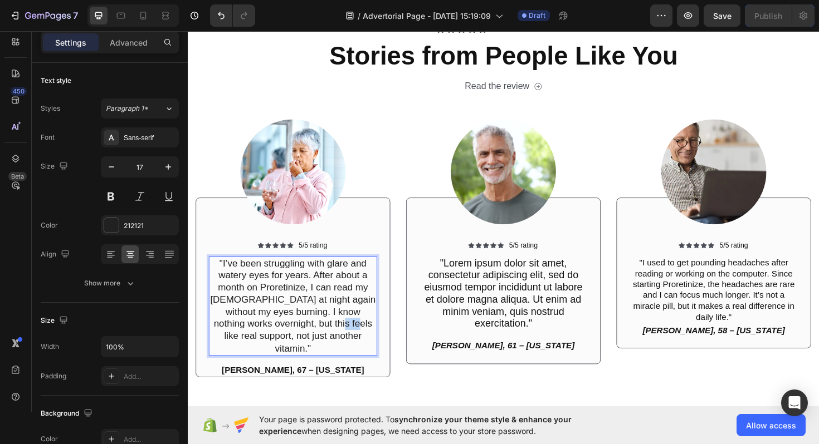
click at [352, 342] on span ""I’ve been struggling with glare and watery eyes for years. After about a month…" at bounding box center [299, 322] width 175 height 101
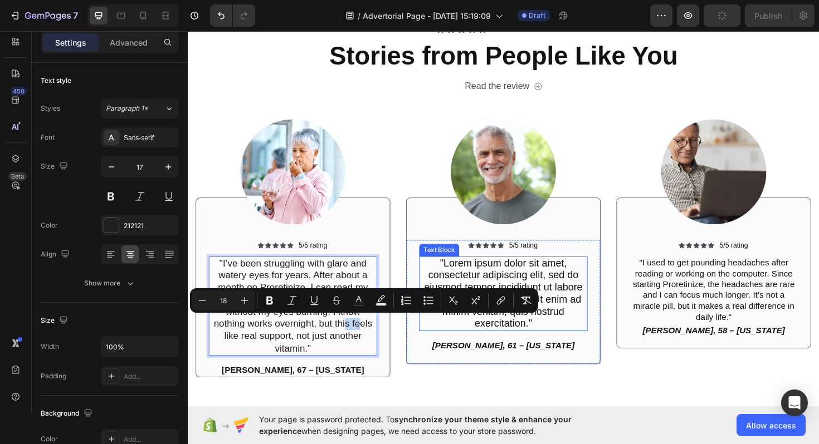
click at [566, 295] on span ""Lorem ipsum dolor sit amet, consectetur adipiscing elit, sed do eiusmod tempor…" at bounding box center [522, 309] width 168 height 76
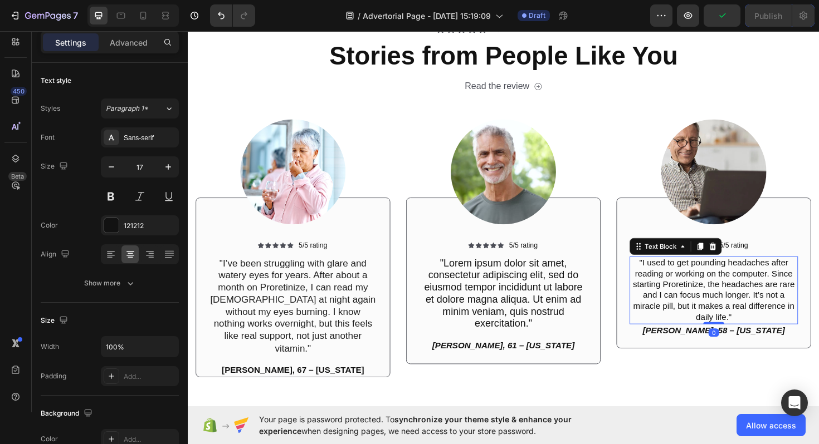
click at [749, 304] on p ""I used to get pounding headaches after reading or working on the computer. Sin…" at bounding box center [744, 306] width 176 height 70
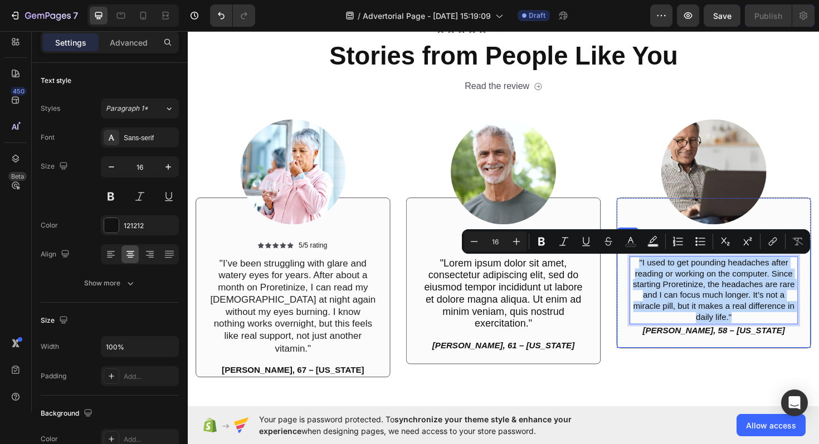
drag, startPoint x: 766, startPoint y: 332, endPoint x: 651, endPoint y: 279, distance: 126.5
click at [650, 278] on div "Icon Icon Icon Icon Icon Icon List 5/5 rating Text Block Row "I used to get pou…" at bounding box center [744, 310] width 205 height 114
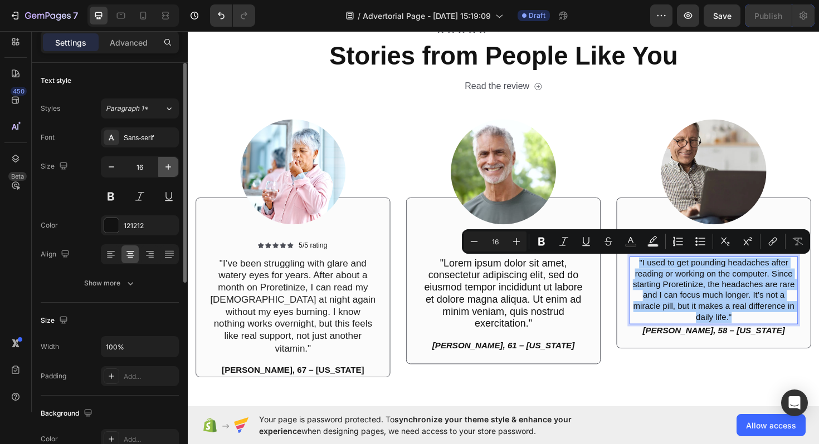
click at [170, 164] on icon "button" at bounding box center [168, 166] width 11 height 11
type input "17"
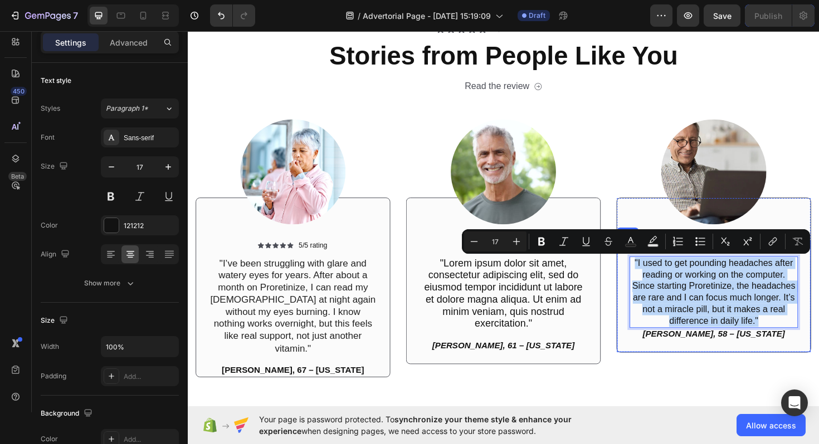
drag, startPoint x: 793, startPoint y: 337, endPoint x: 653, endPoint y: 282, distance: 150.6
click at [653, 282] on div "Icon Icon Icon Icon Icon Icon List 5/5 rating Text Block Row "I used to get pou…" at bounding box center [744, 312] width 205 height 119
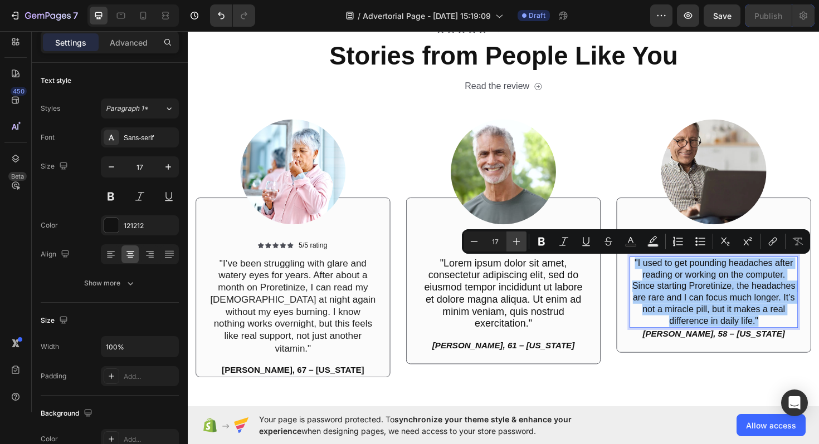
click at [513, 240] on icon "Editor contextual toolbar" at bounding box center [516, 241] width 11 height 11
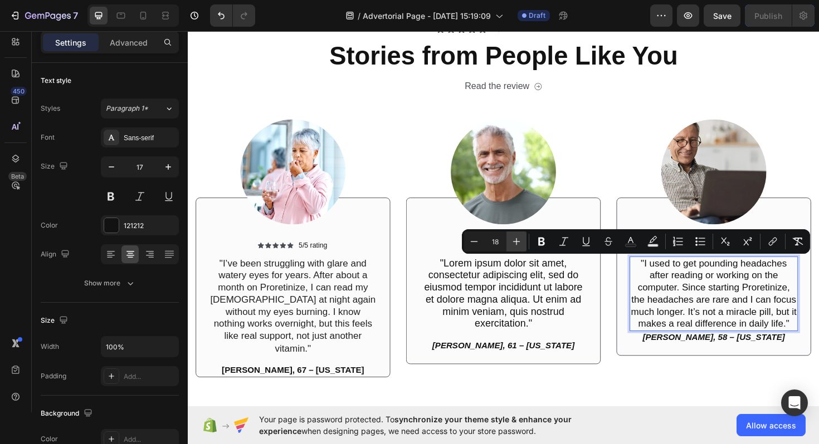
click at [513, 240] on icon "Editor contextual toolbar" at bounding box center [516, 241] width 11 height 11
type input "19"
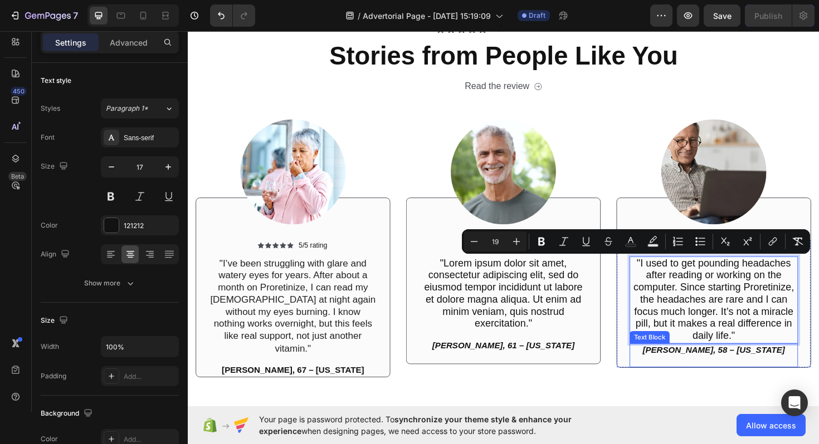
click at [690, 385] on p "[PERSON_NAME], 58 – [US_STATE]" at bounding box center [744, 375] width 176 height 23
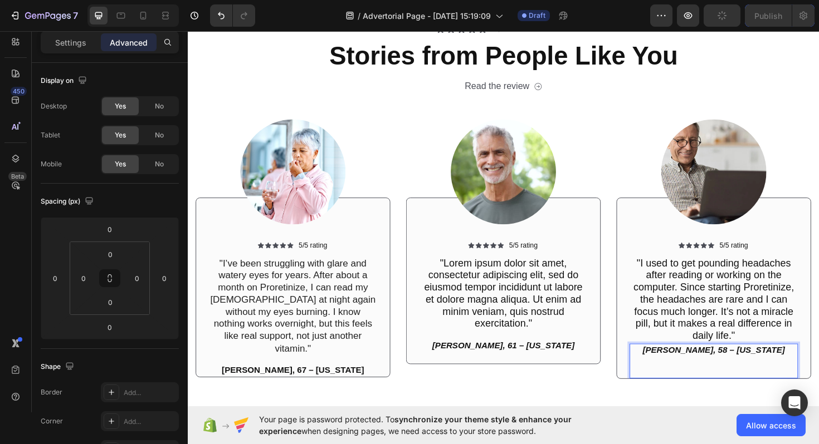
click at [690, 388] on p "[PERSON_NAME], 58 – [US_STATE] ⁠⁠⁠⁠⁠⁠⁠" at bounding box center [744, 381] width 176 height 35
click at [699, 366] on p "[PERSON_NAME], 58 – [US_STATE]" at bounding box center [744, 375] width 176 height 23
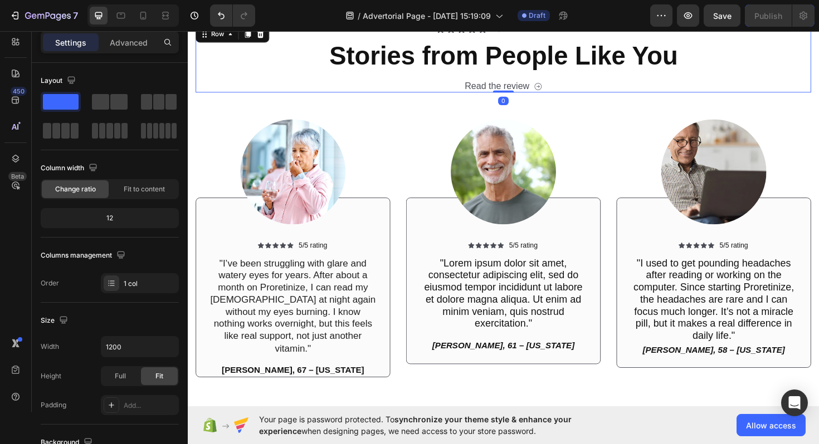
click at [807, 77] on div "Icon Icon Icon Icon Icon Icon List 2,500+ Verified Reviews! Text Block Row Stor…" at bounding box center [521, 59] width 651 height 73
click at [744, 162] on img at bounding box center [744, 180] width 111 height 111
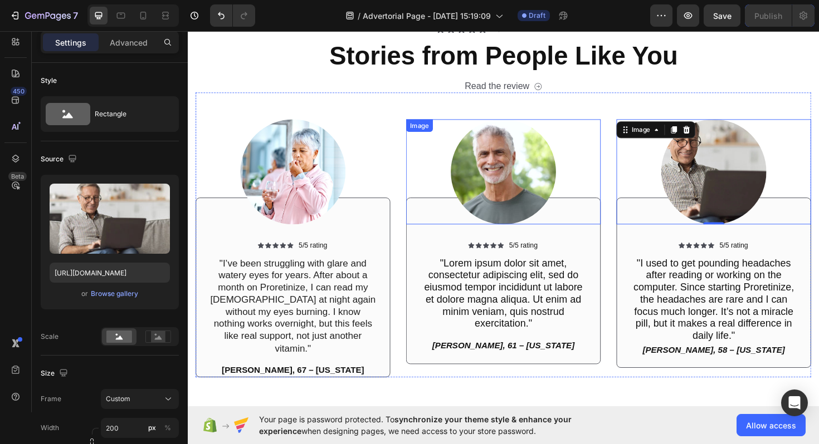
click at [512, 192] on img at bounding box center [521, 180] width 111 height 111
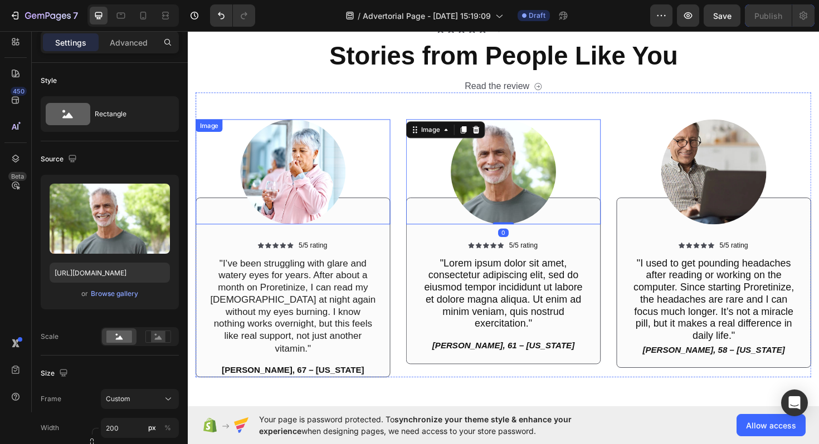
click at [325, 193] on img at bounding box center [298, 180] width 111 height 111
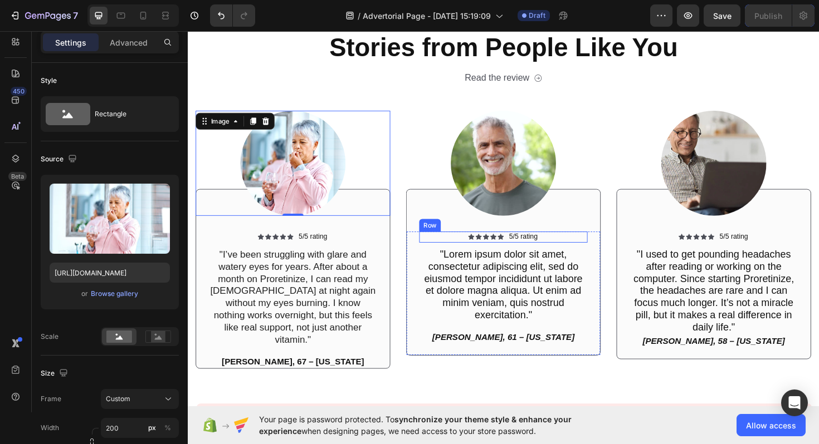
scroll to position [15386, 0]
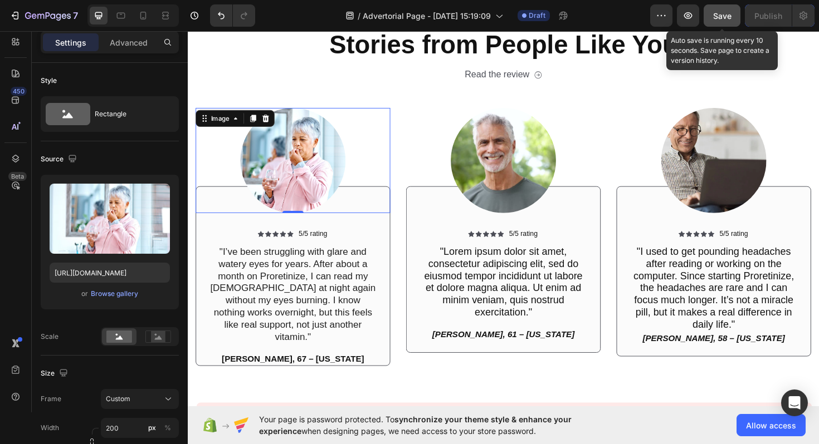
click at [716, 13] on span "Save" at bounding box center [722, 15] width 18 height 9
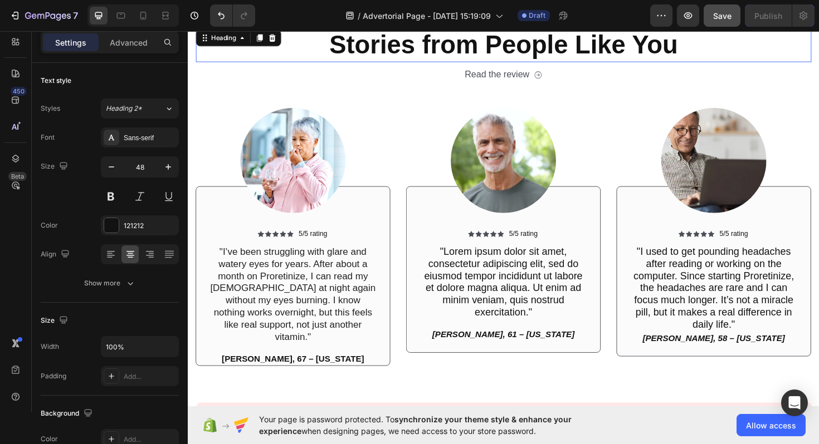
click at [306, 56] on p "Stories from People Like You" at bounding box center [521, 45] width 649 height 35
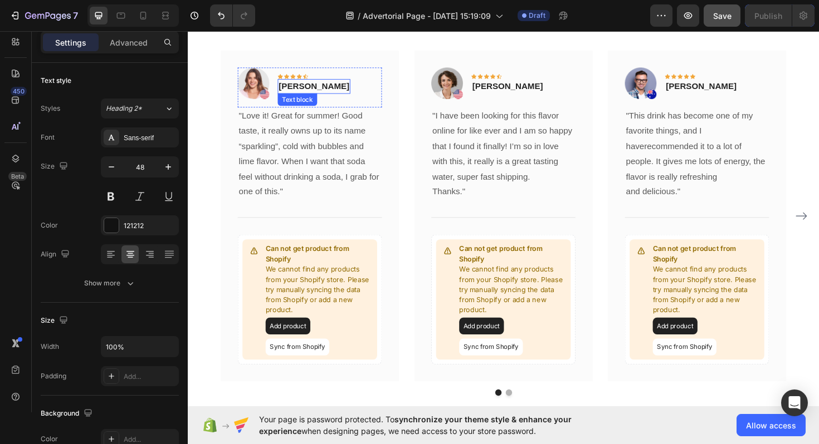
scroll to position [14756, 0]
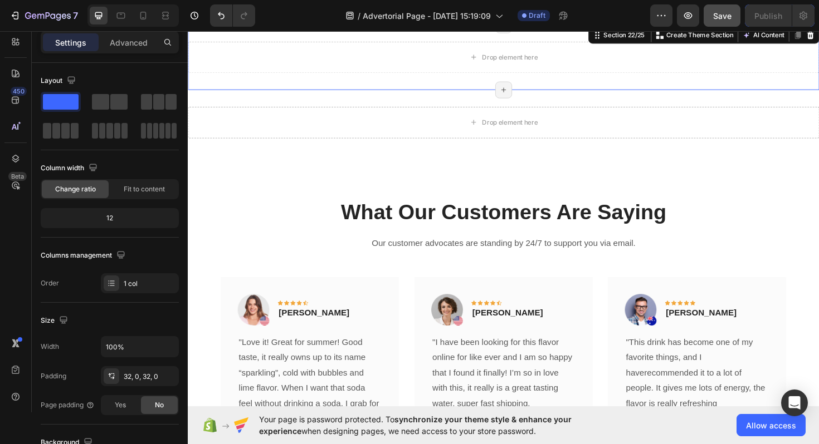
click at [295, 85] on div "Drop element here Section 22/25 You can create reusable sections Create Theme S…" at bounding box center [522, 58] width 668 height 69
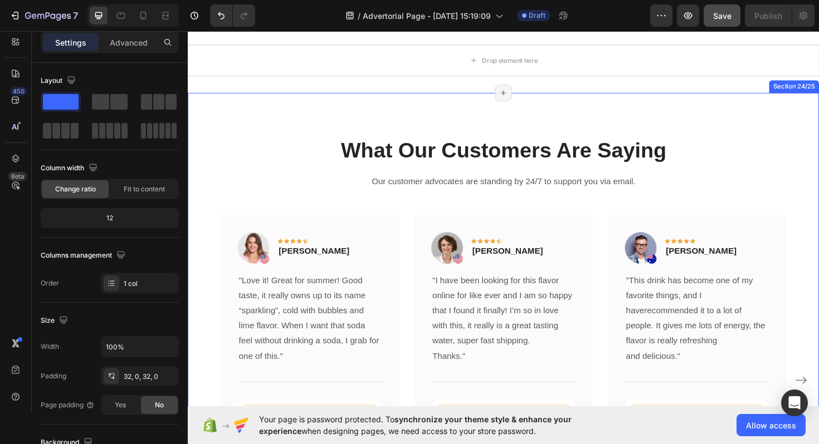
scroll to position [14233, 0]
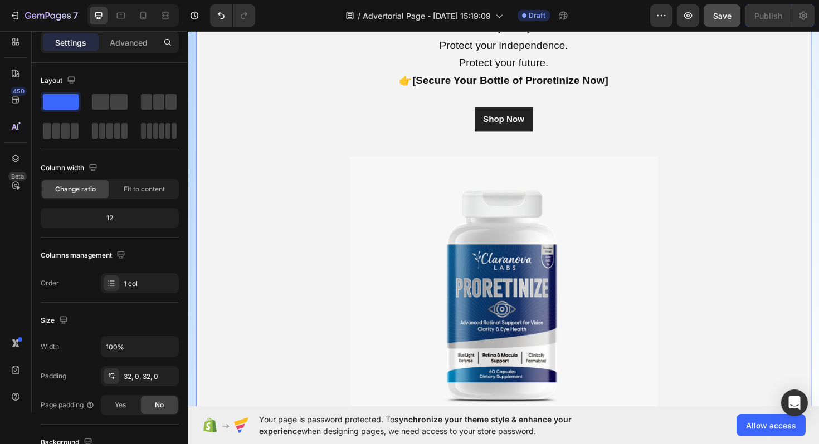
click at [269, 180] on div "It is not a guesswork supplement. It is a complete 8 in 1 defense system design…" at bounding box center [521, 122] width 651 height 657
click at [78, 51] on div "Settings Advanced" at bounding box center [110, 42] width 138 height 22
click at [125, 42] on p "Advanced" at bounding box center [129, 43] width 38 height 12
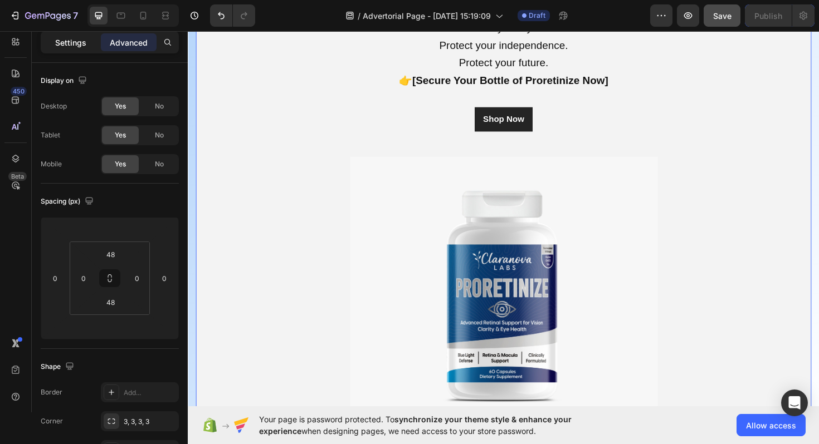
click at [80, 40] on p "Settings" at bounding box center [70, 43] width 31 height 12
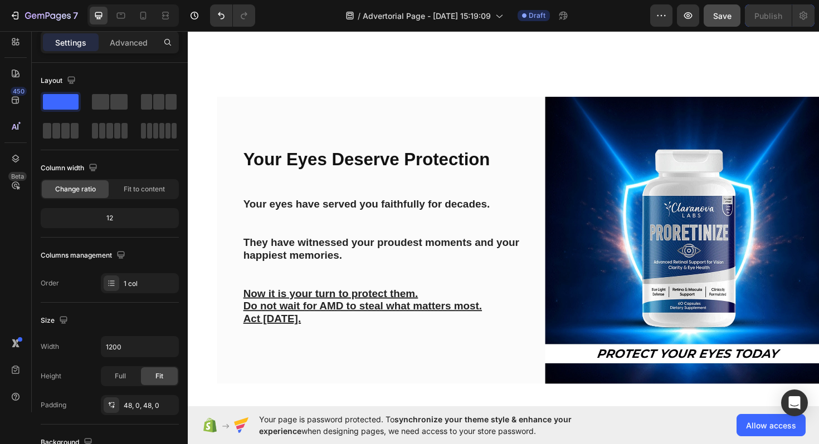
scroll to position [13331, 0]
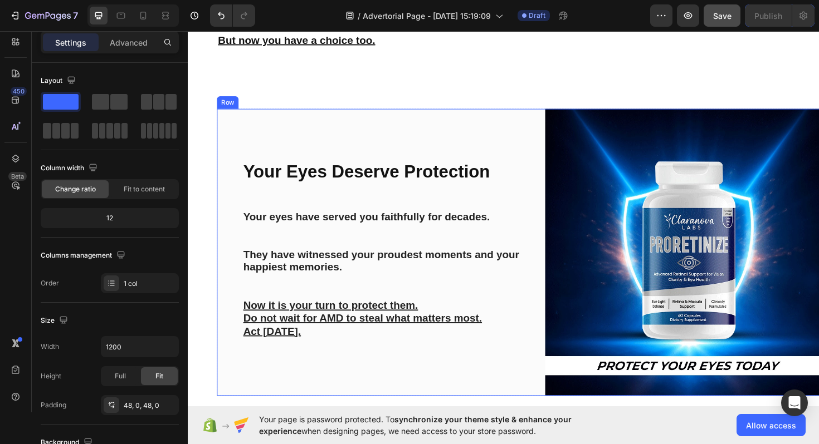
click at [247, 149] on div "Your Eyes Deserve Protection Heading Your eyes have served you faithfully for d…" at bounding box center [397, 266] width 304 height 304
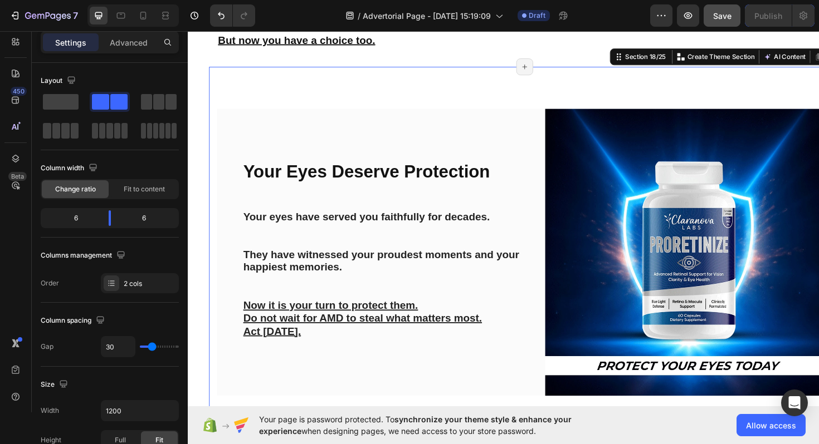
click at [233, 82] on div "Your Eyes Deserve Protection Heading Your eyes have served you faithfully for d…" at bounding box center [544, 265] width 668 height 393
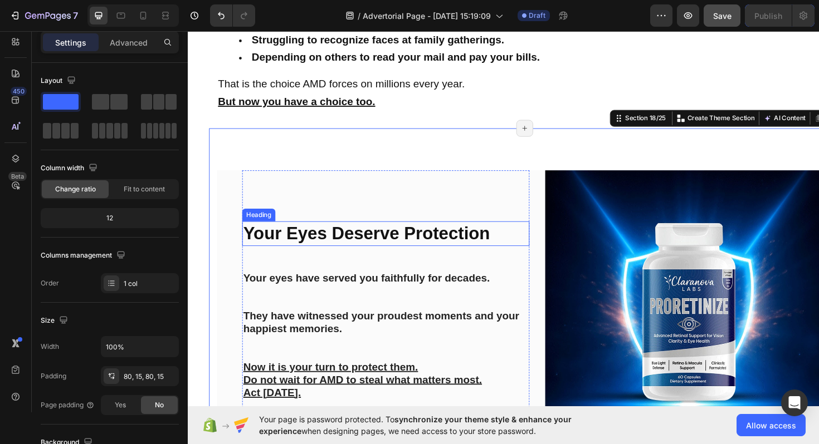
scroll to position [13252, 0]
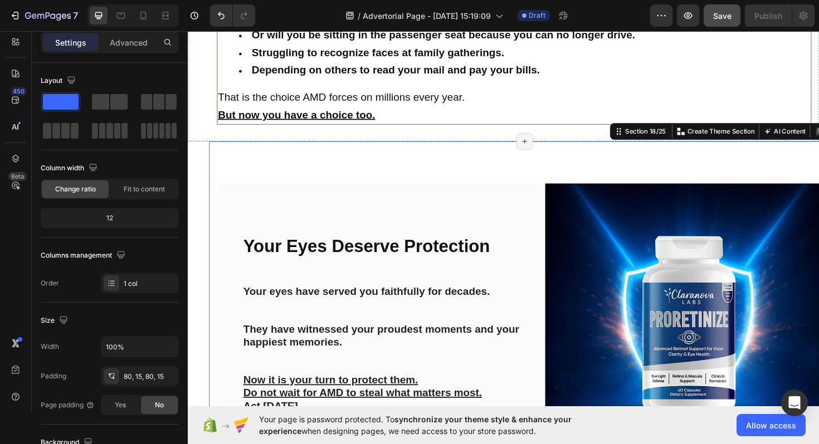
click at [448, 116] on p "But now you have a choice too." at bounding box center [532, 120] width 627 height 18
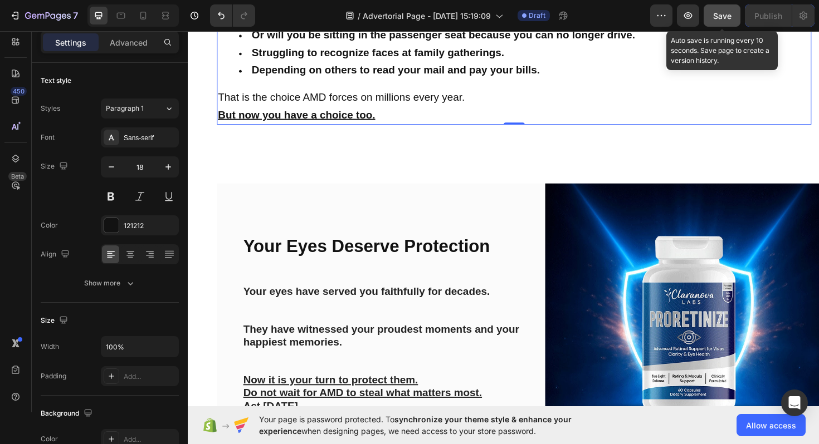
click at [720, 19] on span "Save" at bounding box center [722, 15] width 18 height 9
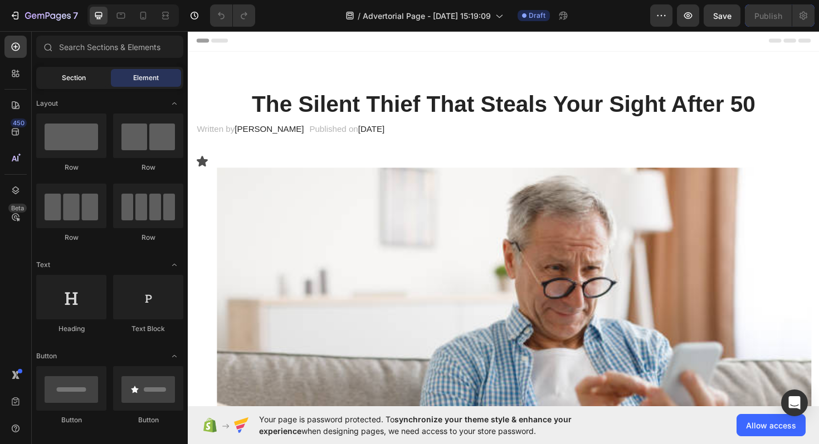
click at [63, 80] on span "Section" at bounding box center [74, 78] width 24 height 10
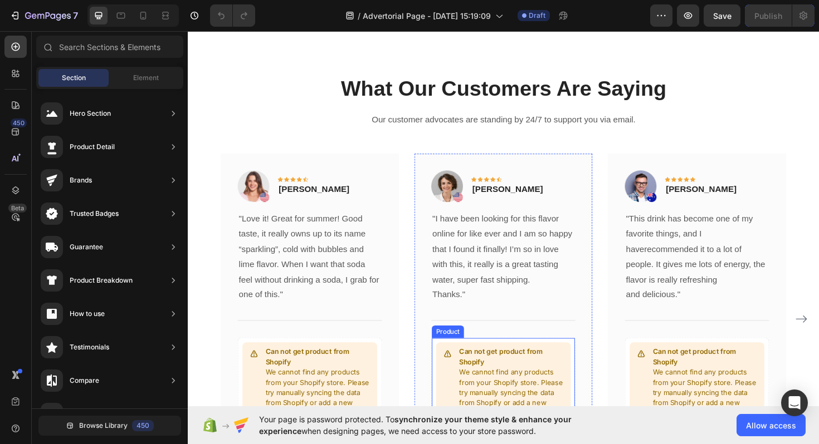
scroll to position [14861, 0]
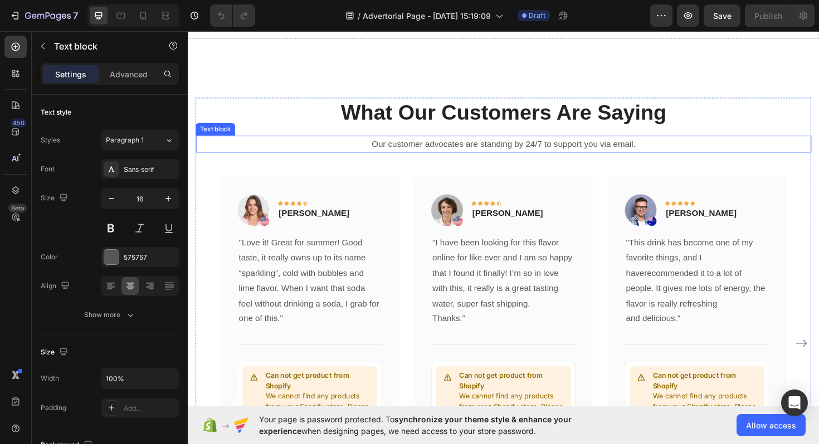
click at [731, 158] on p "Our customer advocates are standing by 24/7 to support you via email." at bounding box center [521, 151] width 649 height 16
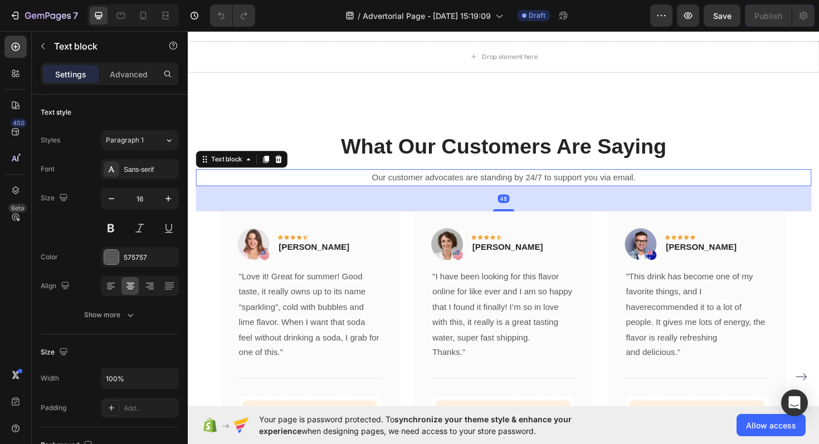
scroll to position [14822, 0]
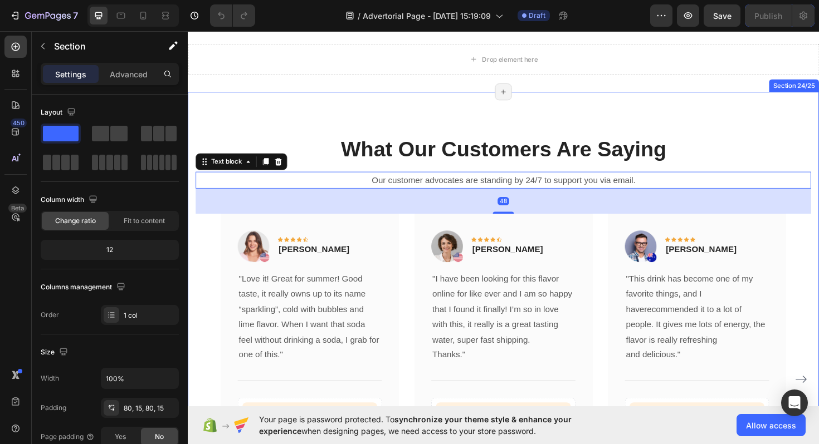
click at [747, 138] on div "What Our Customers Are Saying Heading Our customer advocates are standing by 24…" at bounding box center [522, 366] width 668 height 540
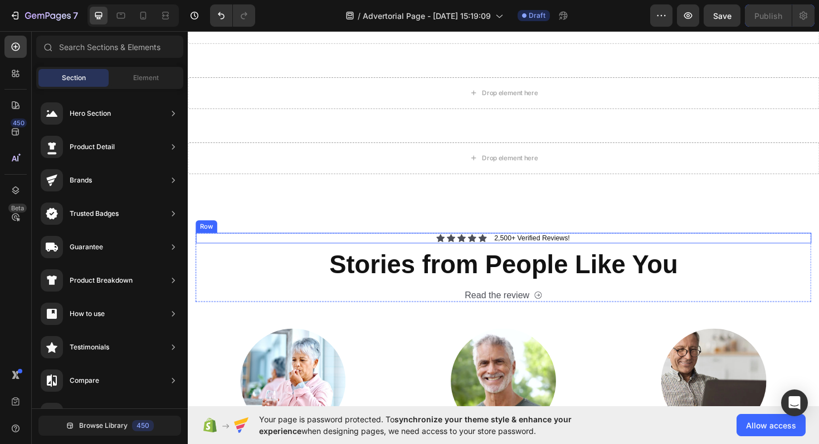
scroll to position [14717, 0]
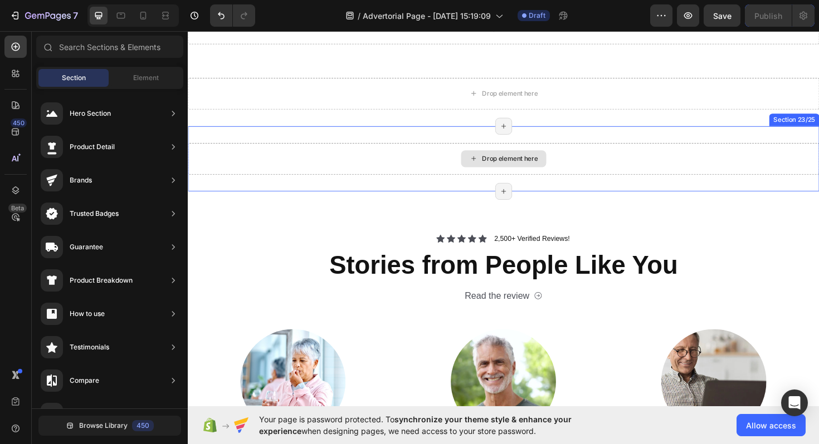
click at [815, 156] on div "Drop element here" at bounding box center [522, 166] width 668 height 33
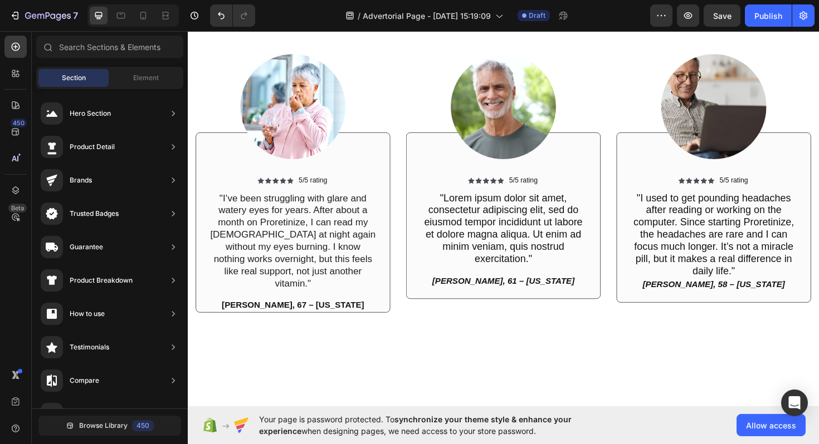
scroll to position [14644, 0]
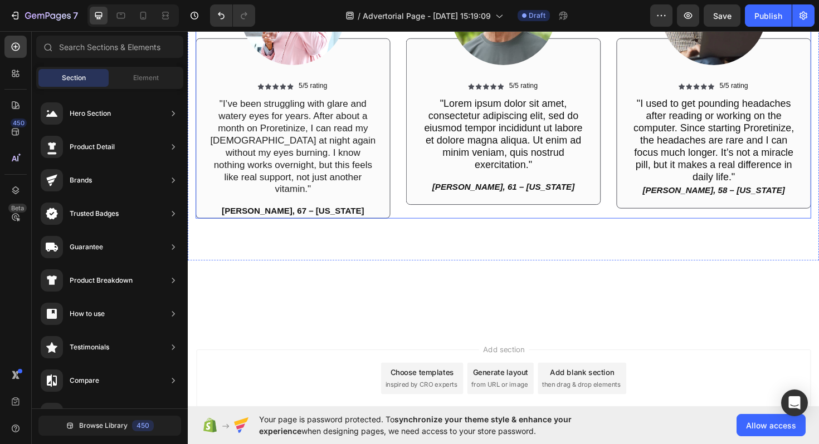
scroll to position [14598, 0]
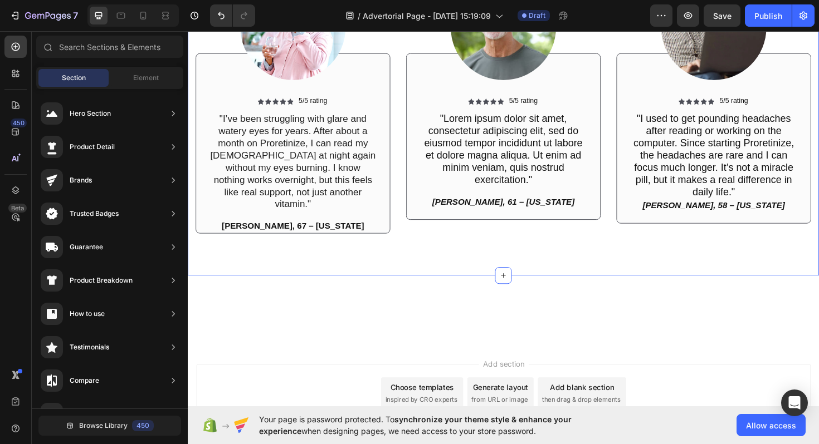
click at [818, 130] on div "Icon Icon Icon Icon Icon Icon List 2,500+ Verified Reviews! Text Block Row Stor…" at bounding box center [522, 58] width 668 height 464
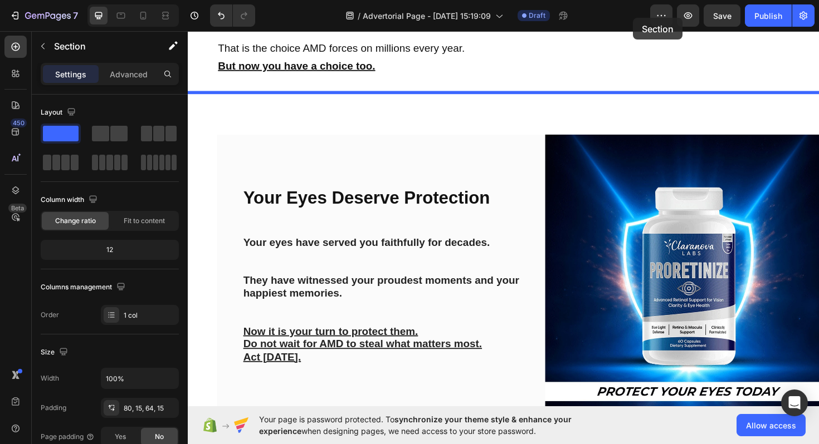
scroll to position [13272, 0]
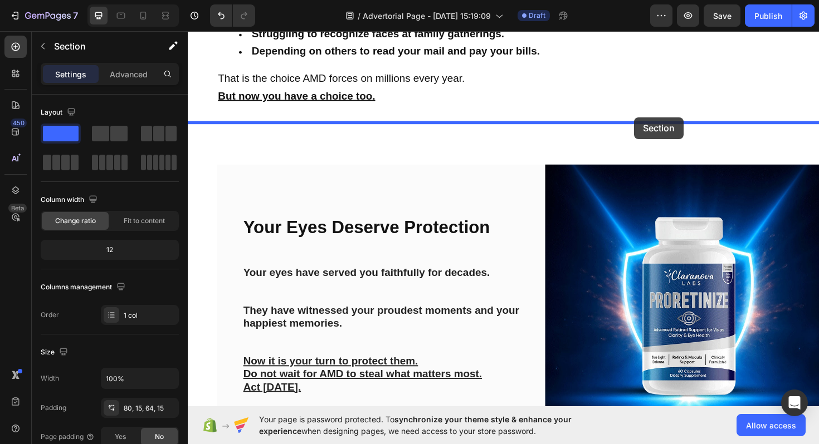
drag, startPoint x: 649, startPoint y: 102, endPoint x: 660, endPoint y: 122, distance: 22.7
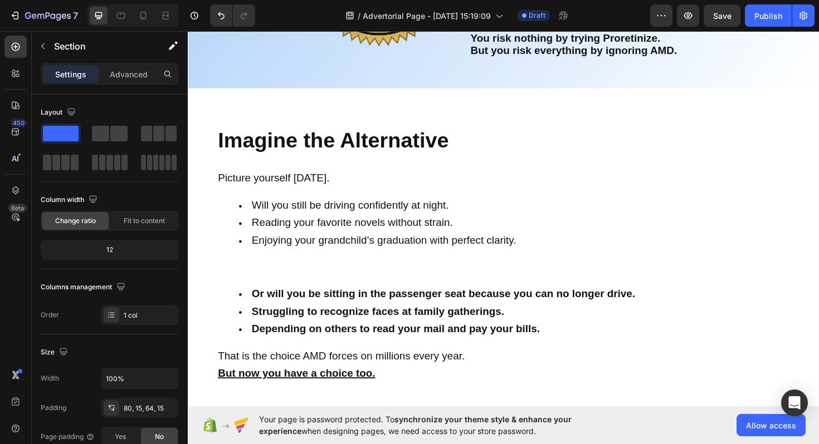
scroll to position [12921, 0]
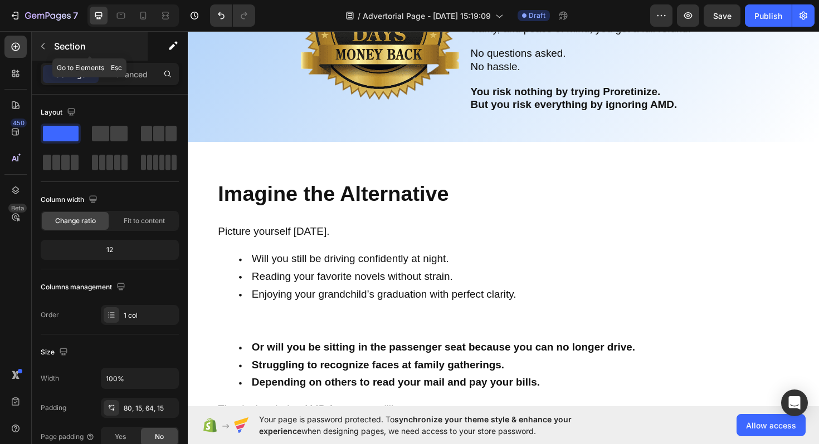
click at [37, 46] on button "button" at bounding box center [43, 46] width 18 height 18
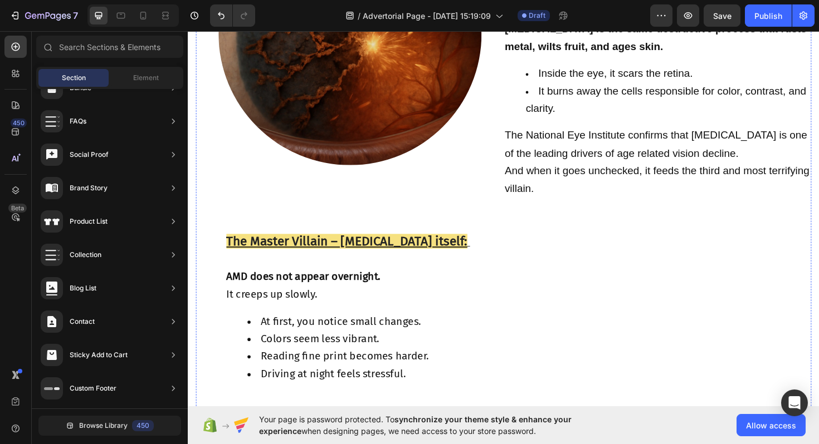
scroll to position [1765, 0]
